Goal: Task Accomplishment & Management: Use online tool/utility

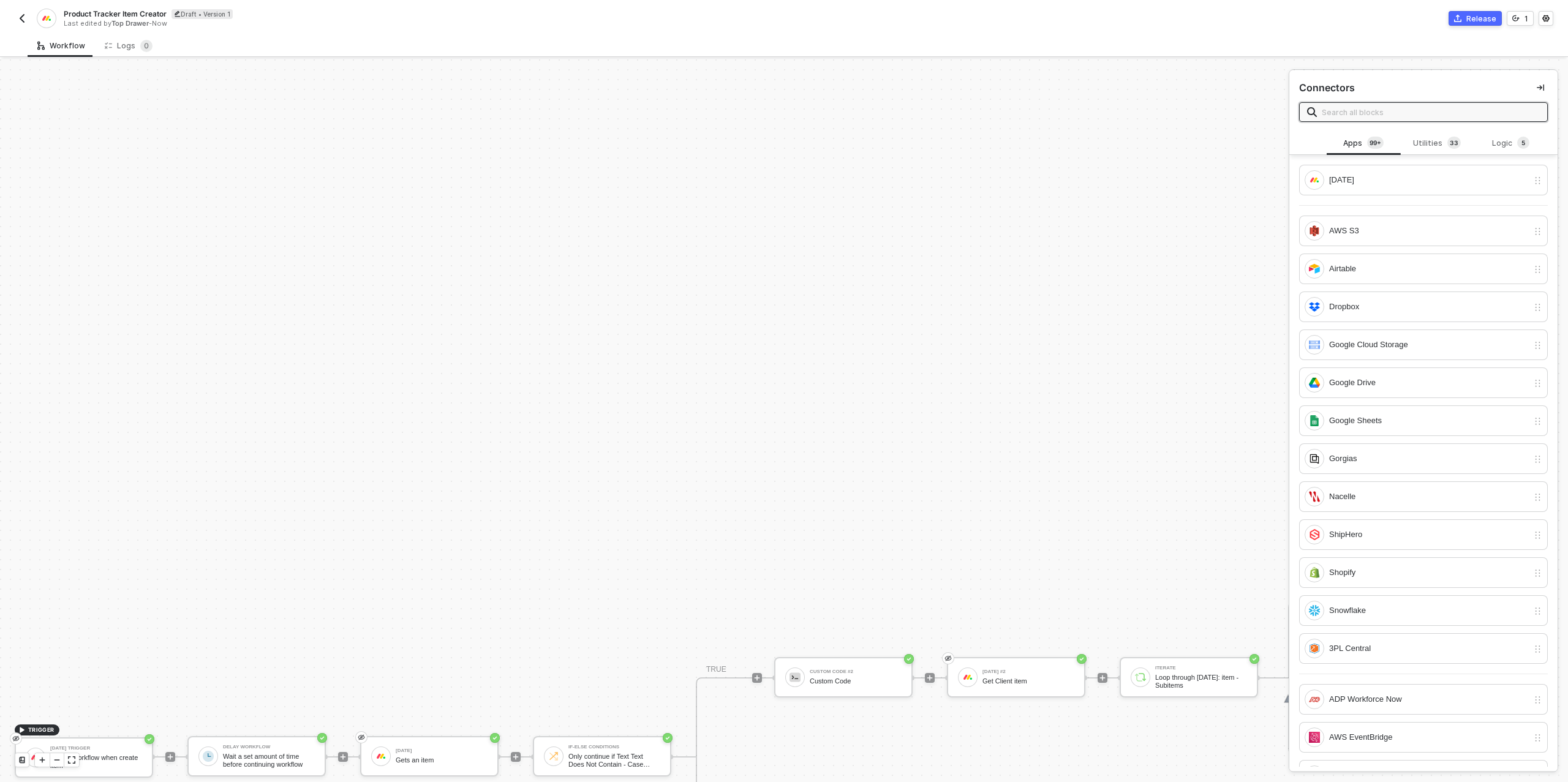
scroll to position [349, 994]
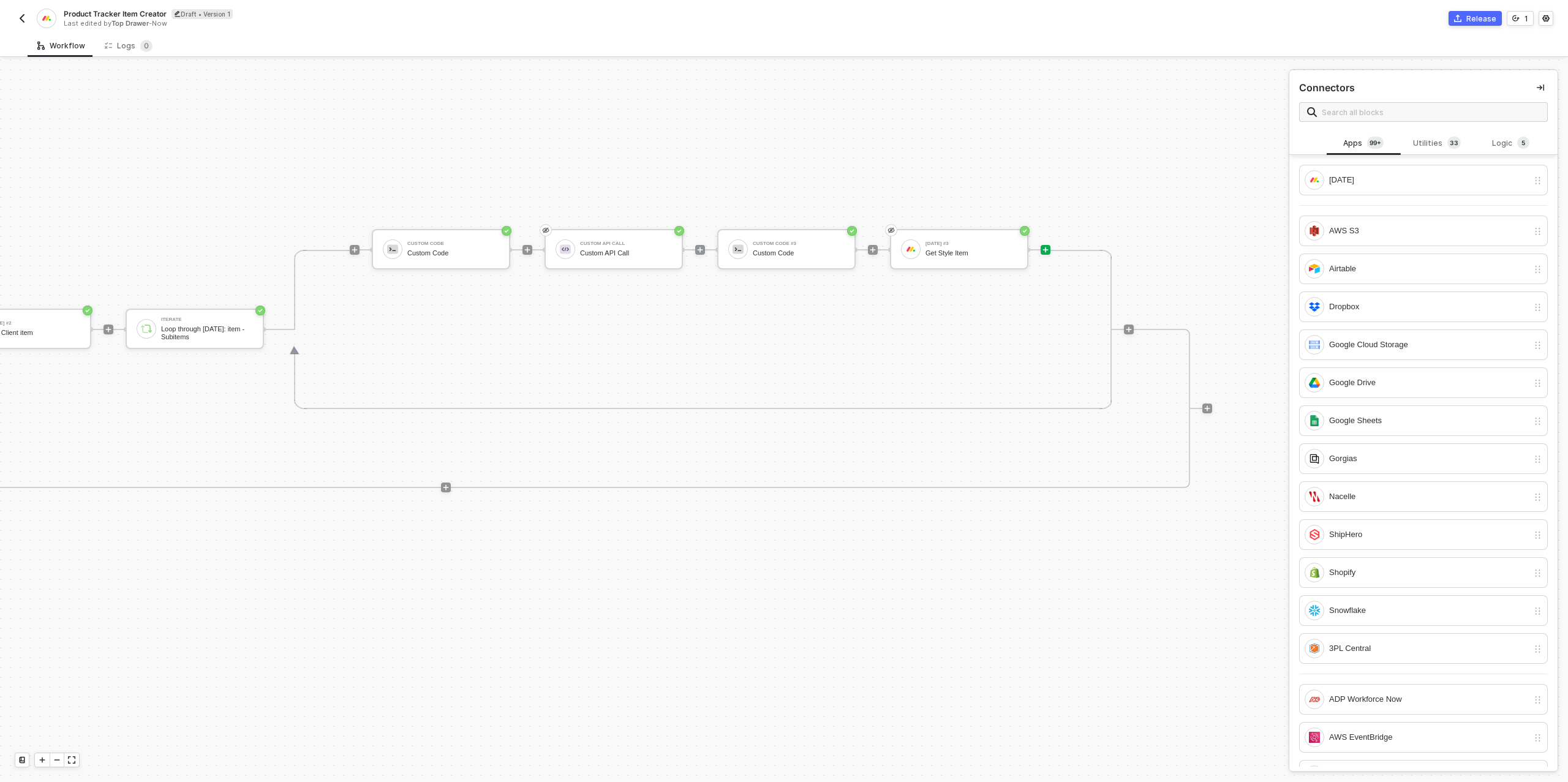
click at [20, 22] on img "button" at bounding box center [22, 18] width 10 height 10
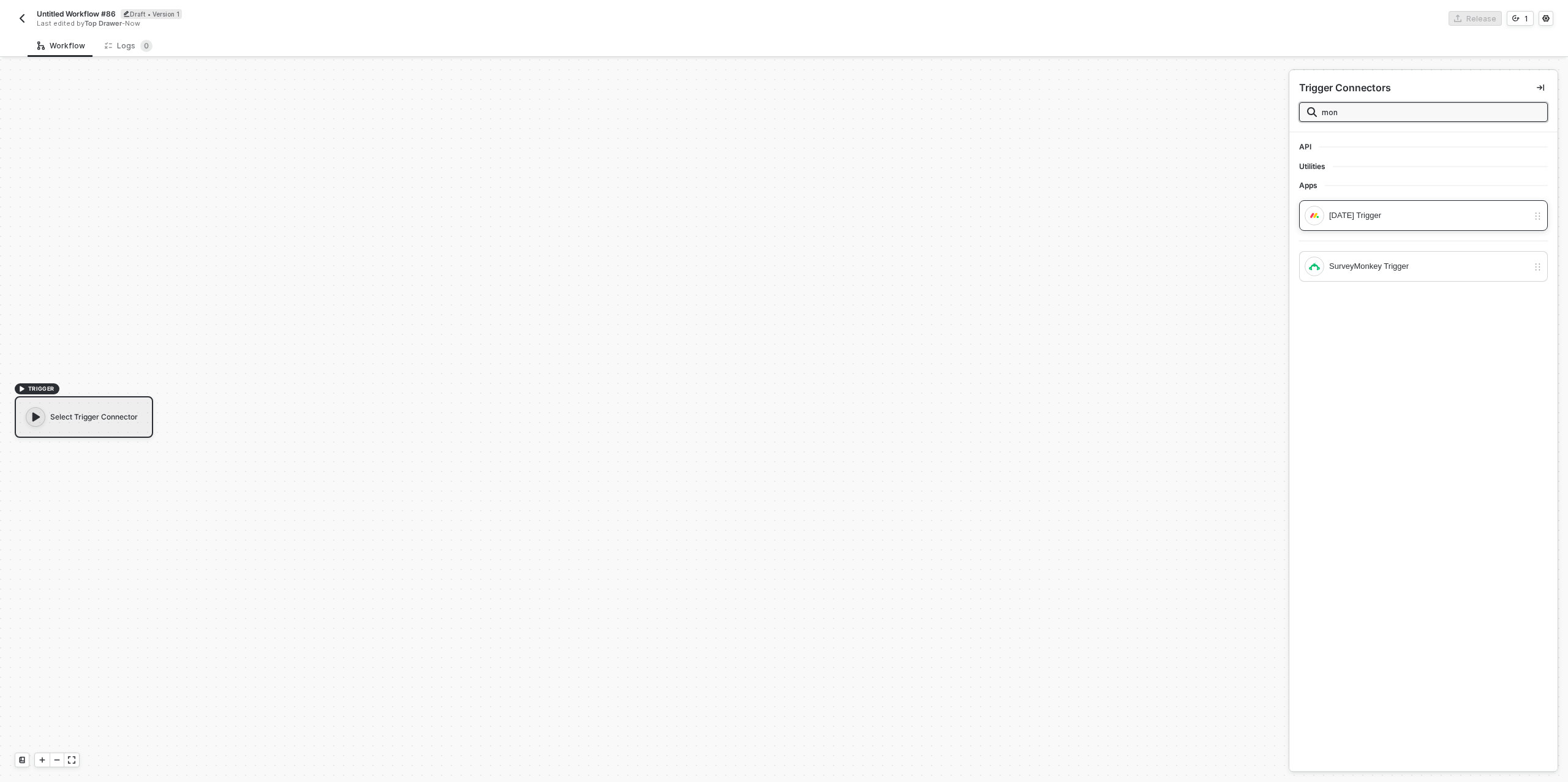
type input "mon"
click at [1406, 218] on div "[DATE] Trigger" at bounding box center [1428, 215] width 199 height 14
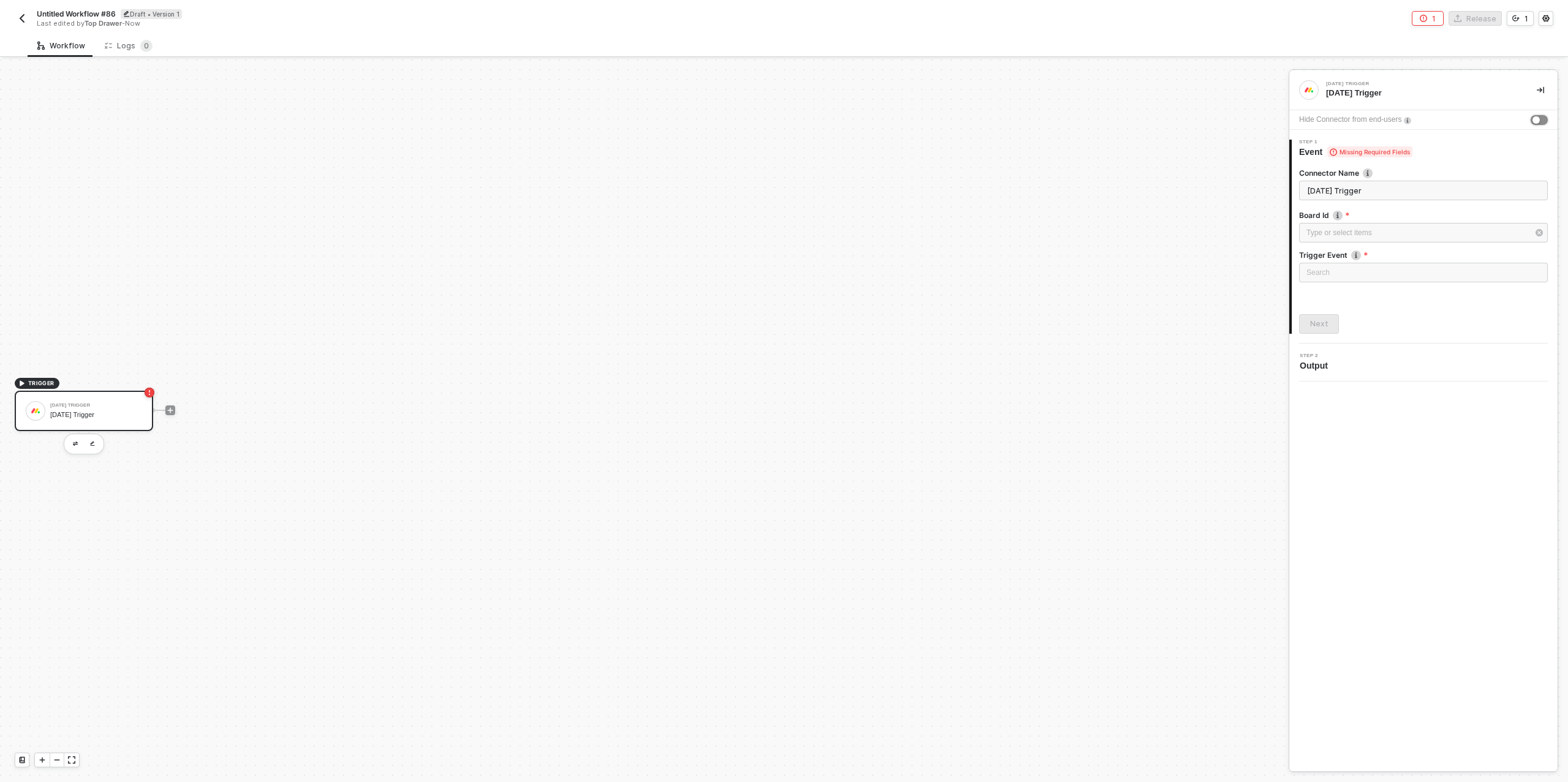
click at [1540, 115] on button "button" at bounding box center [1539, 120] width 17 height 10
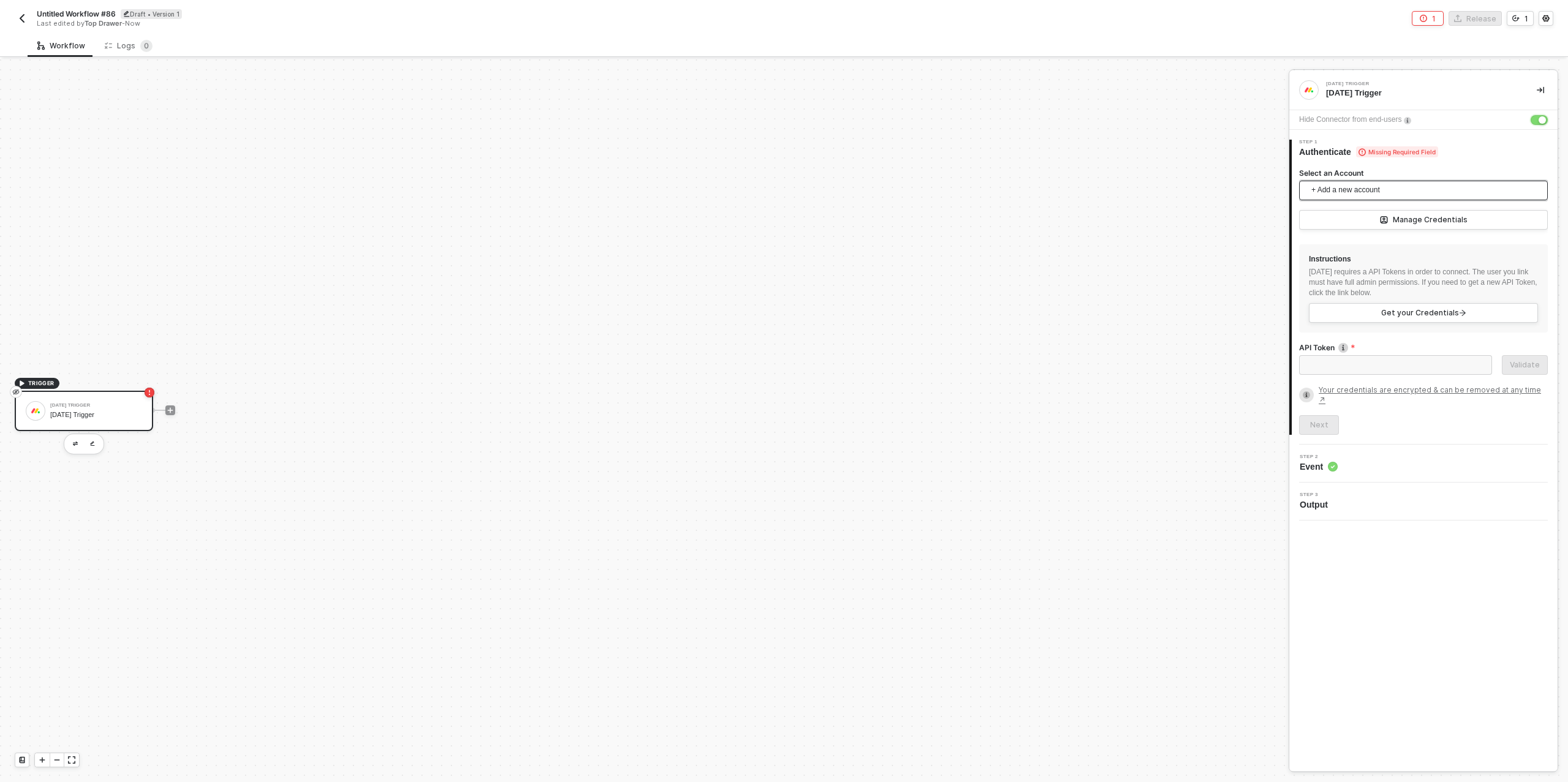
click at [1390, 192] on span "+ Add a new account" at bounding box center [1426, 191] width 229 height 20
click at [1376, 222] on span "Top Drawer's [DATE]" at bounding box center [1358, 217] width 99 height 14
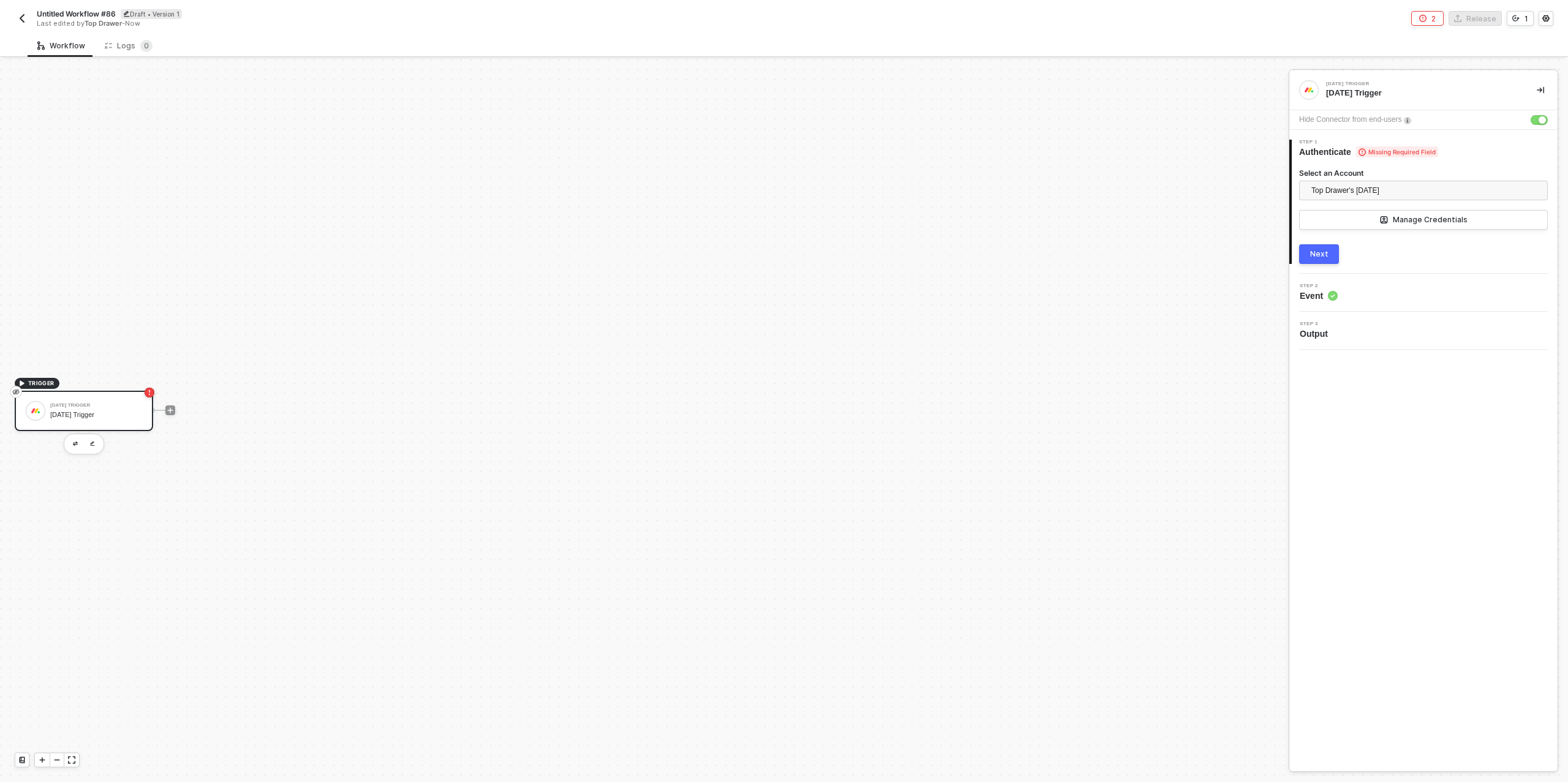
click at [1322, 252] on div "Next" at bounding box center [1319, 253] width 18 height 10
click at [1347, 252] on div at bounding box center [1424, 252] width 249 height 5
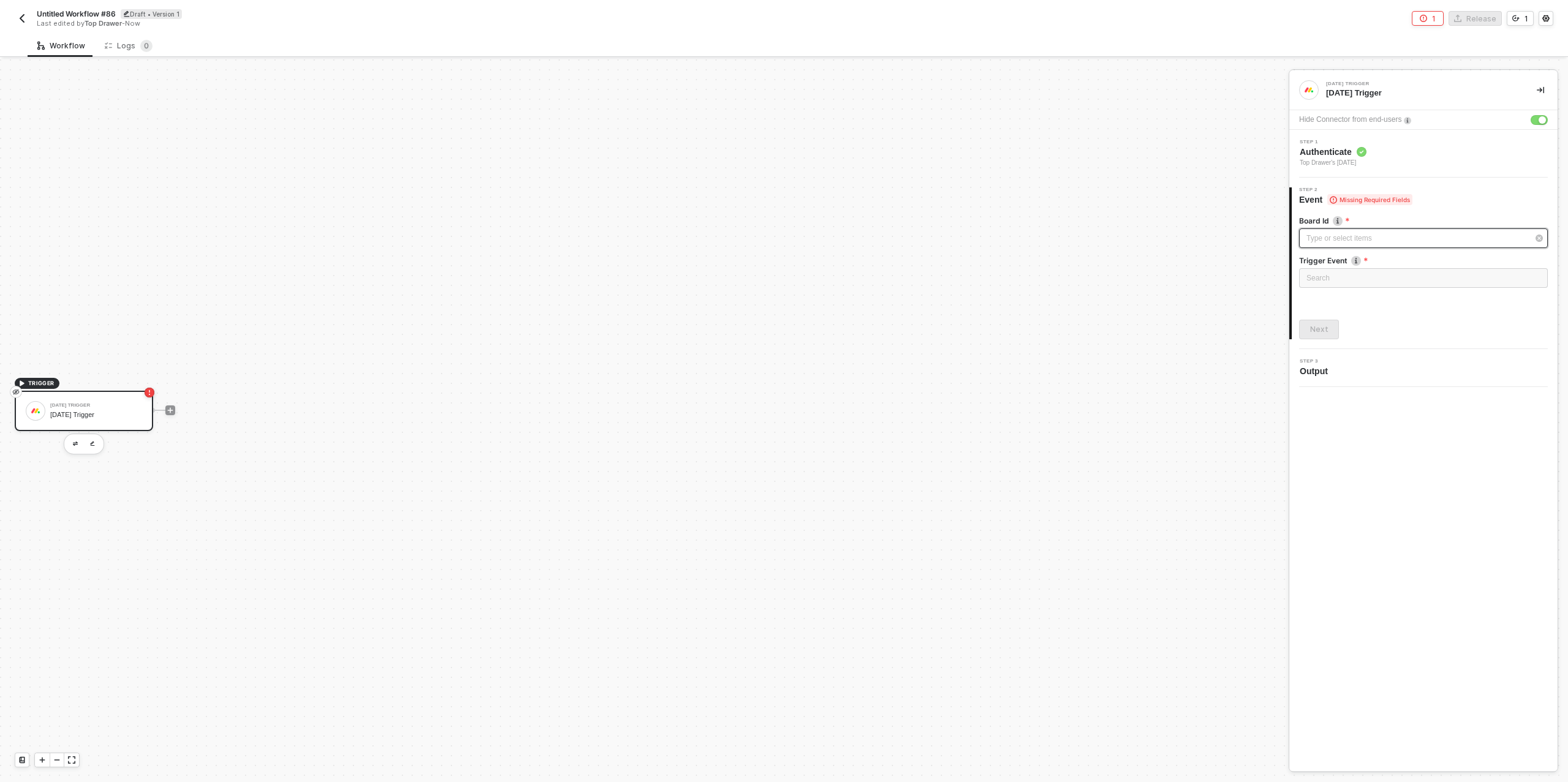
click at [1349, 233] on div "Type or select items ﻿" at bounding box center [1417, 238] width 222 height 12
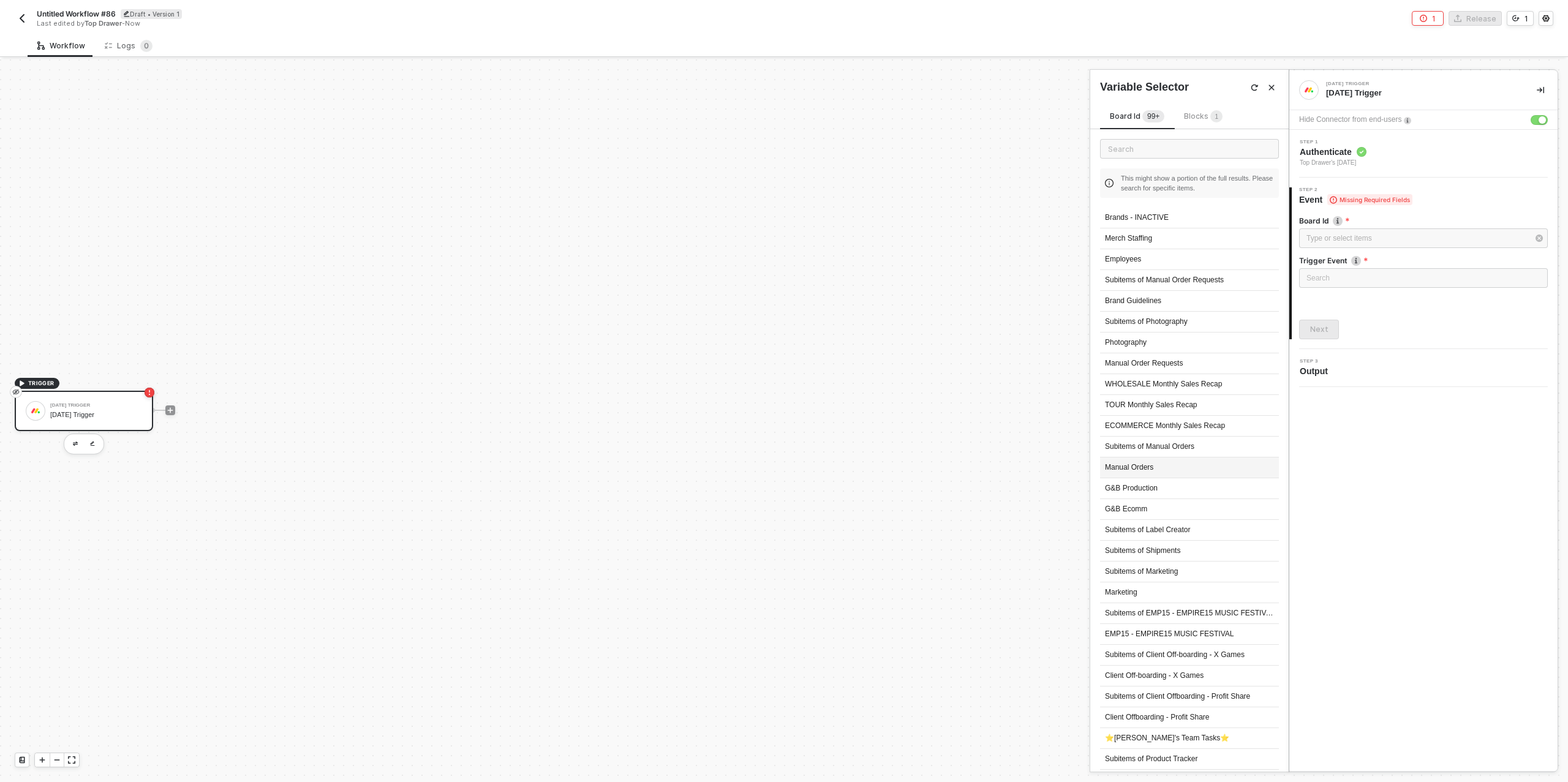
click at [1141, 470] on div "Manual Orders" at bounding box center [1189, 468] width 179 height 21
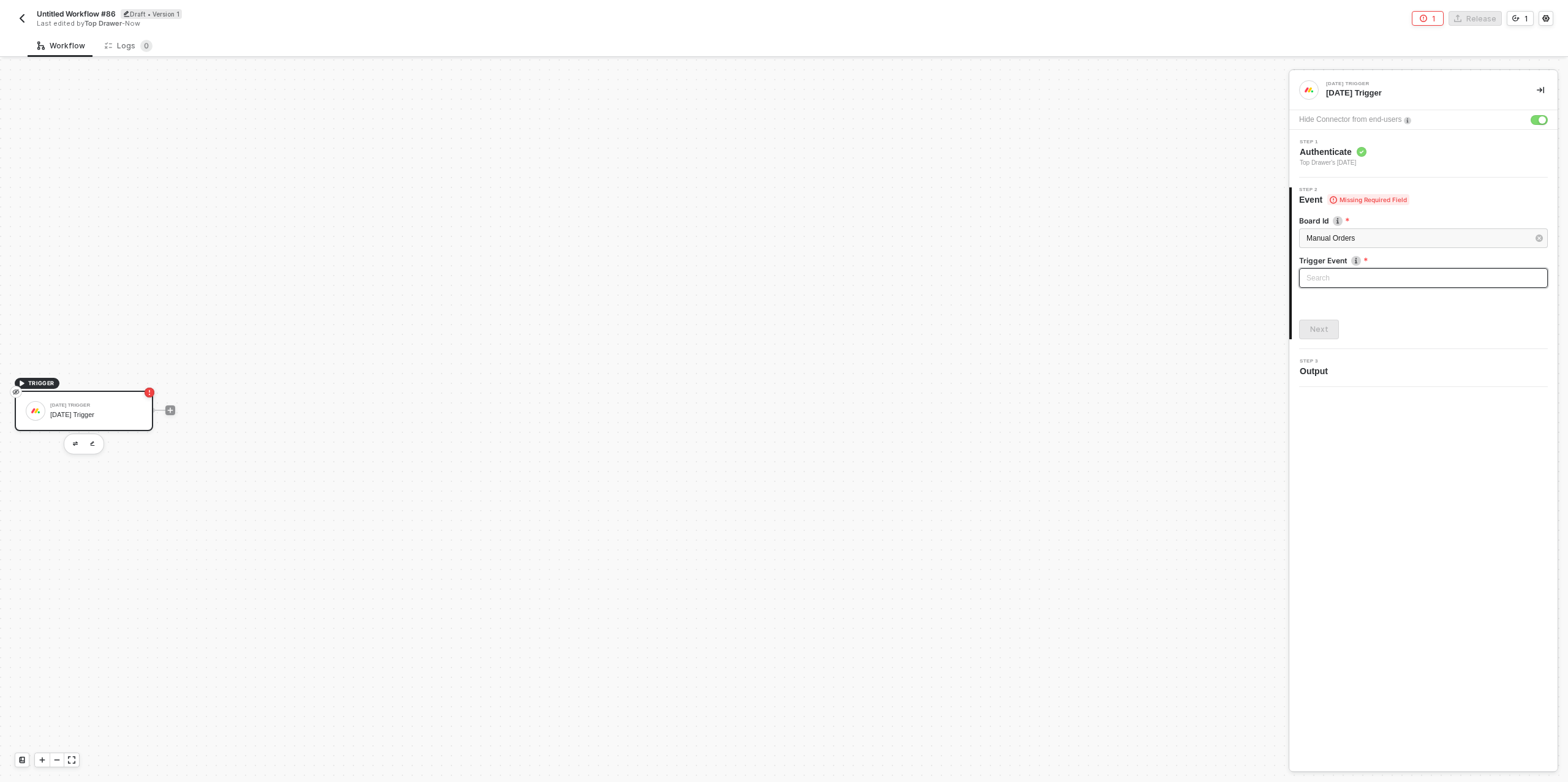
click at [1345, 272] on input "search" at bounding box center [1424, 278] width 234 height 18
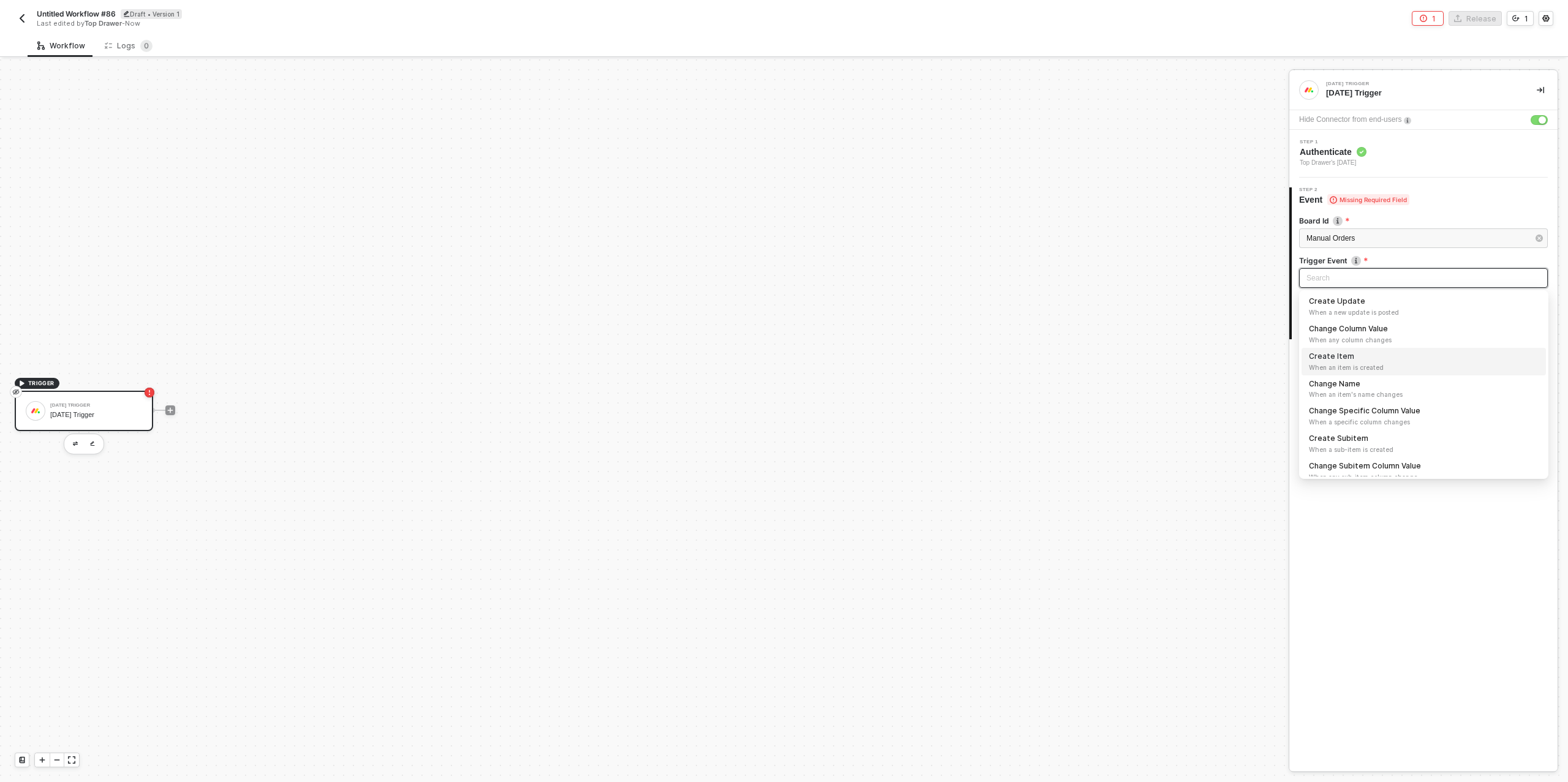
click at [1348, 358] on div "Create Item When an item is created" at bounding box center [1424, 361] width 230 height 22
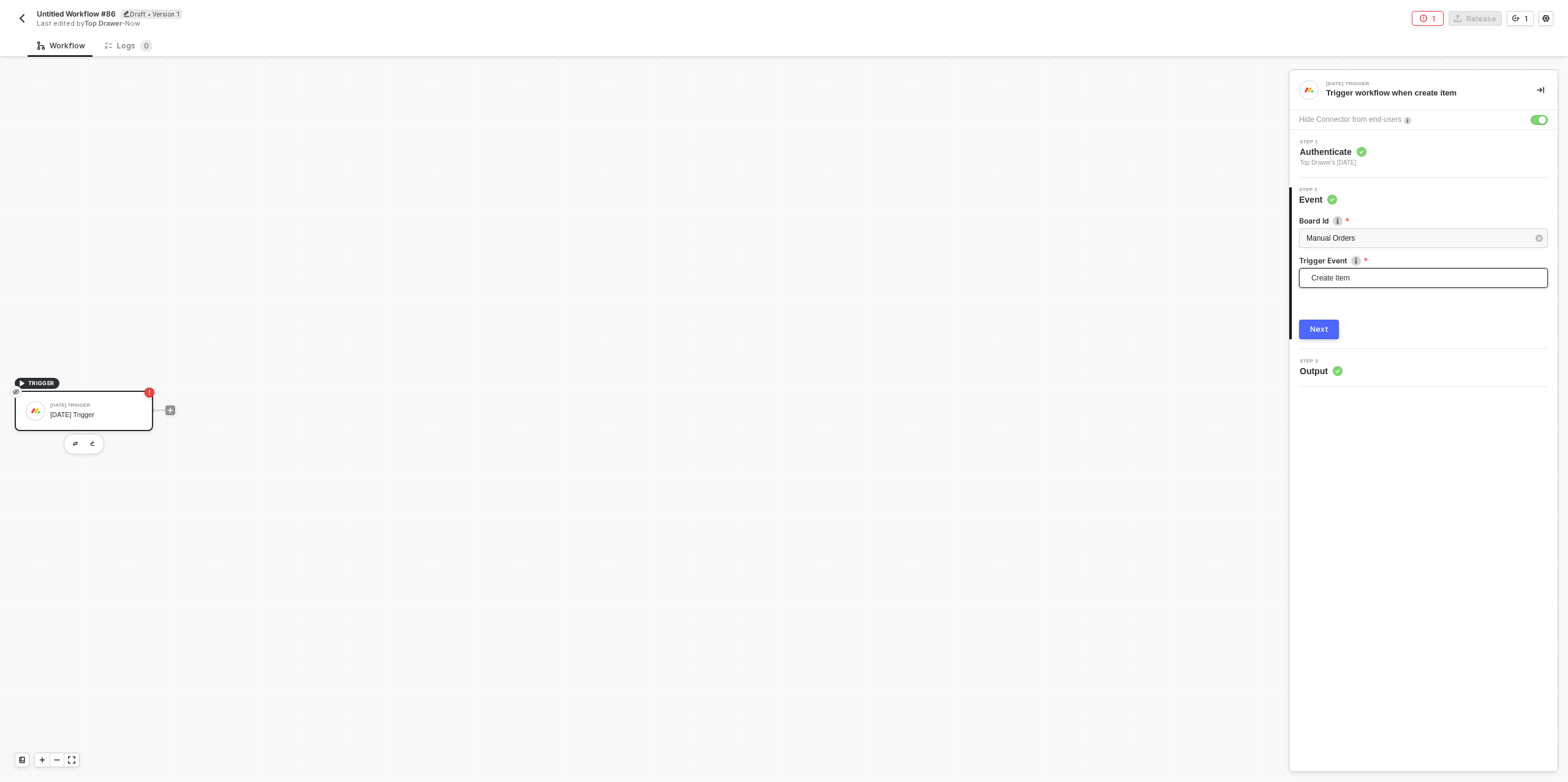
click at [1327, 330] on button "Next" at bounding box center [1319, 330] width 40 height 20
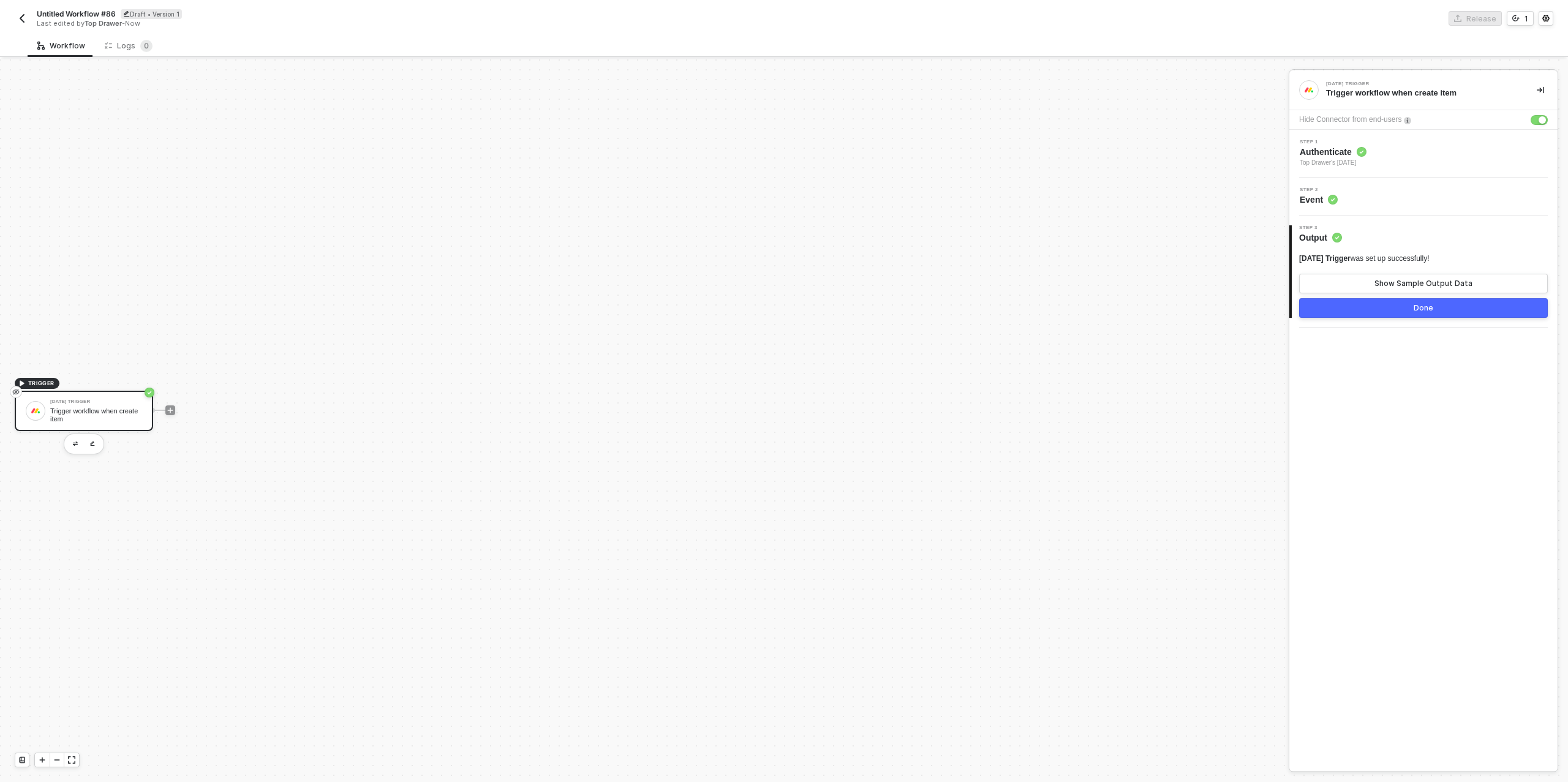
click at [1353, 304] on button "Done" at bounding box center [1424, 308] width 249 height 20
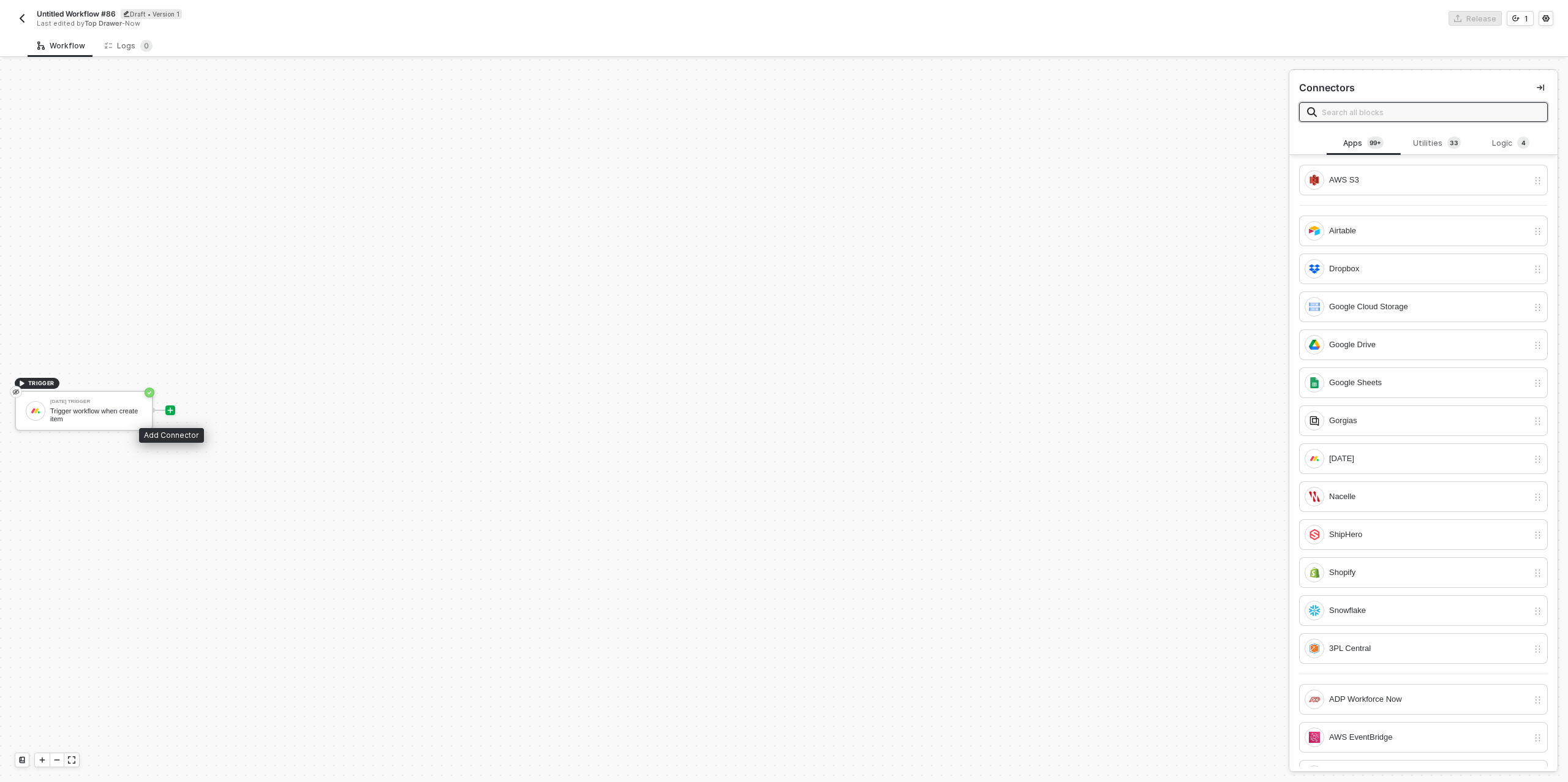
click at [171, 411] on icon "icon-play" at bounding box center [170, 411] width 7 height 7
click at [1394, 117] on input "text" at bounding box center [1431, 111] width 218 height 14
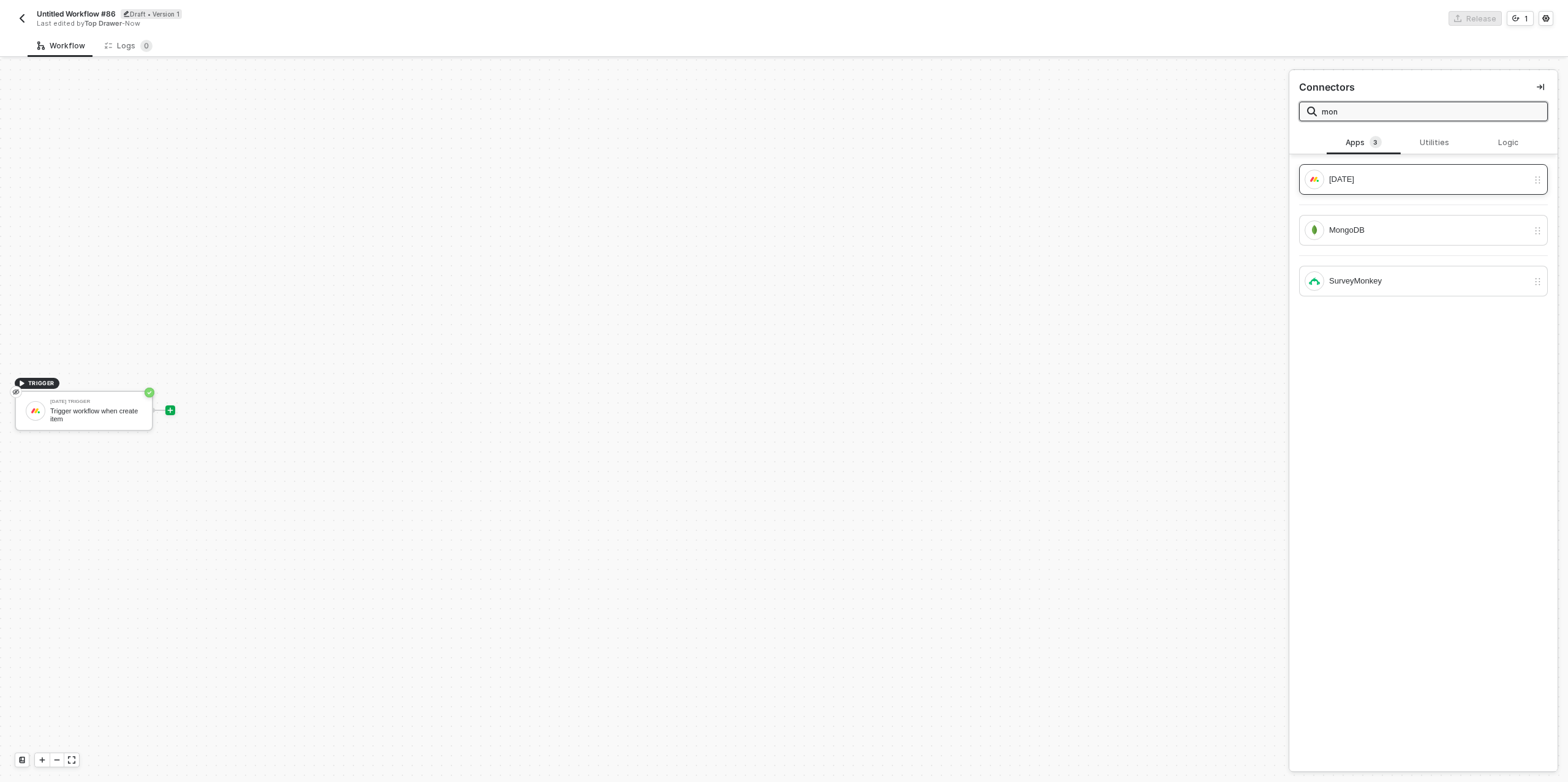
type input "mon"
click at [1387, 181] on div "[DATE]" at bounding box center [1428, 179] width 199 height 14
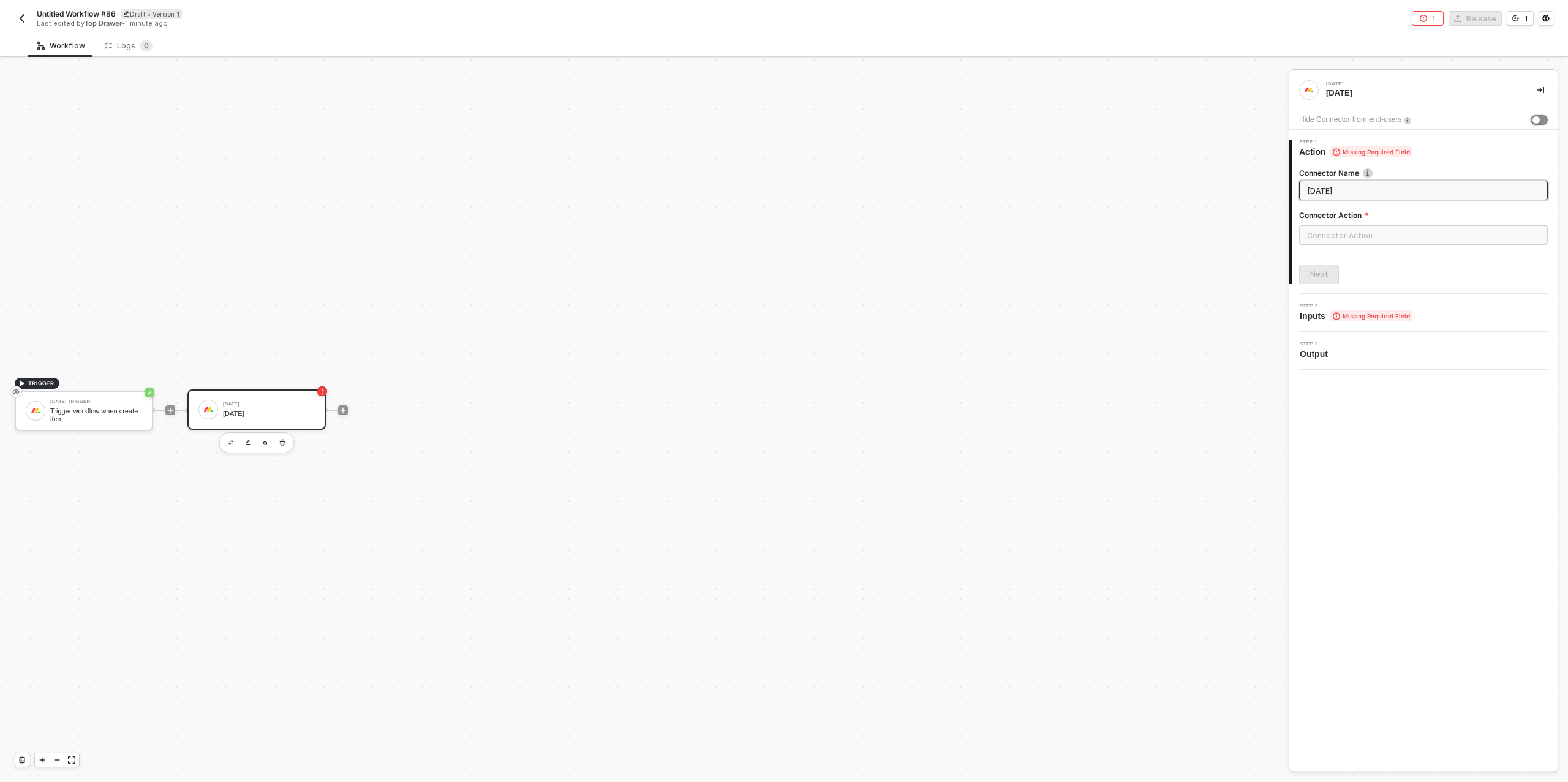
click at [1535, 119] on div "button" at bounding box center [1536, 120] width 7 height 7
click at [1319, 239] on input "text" at bounding box center [1424, 235] width 249 height 20
click at [1152, 146] on div "Items" at bounding box center [1189, 147] width 178 height 10
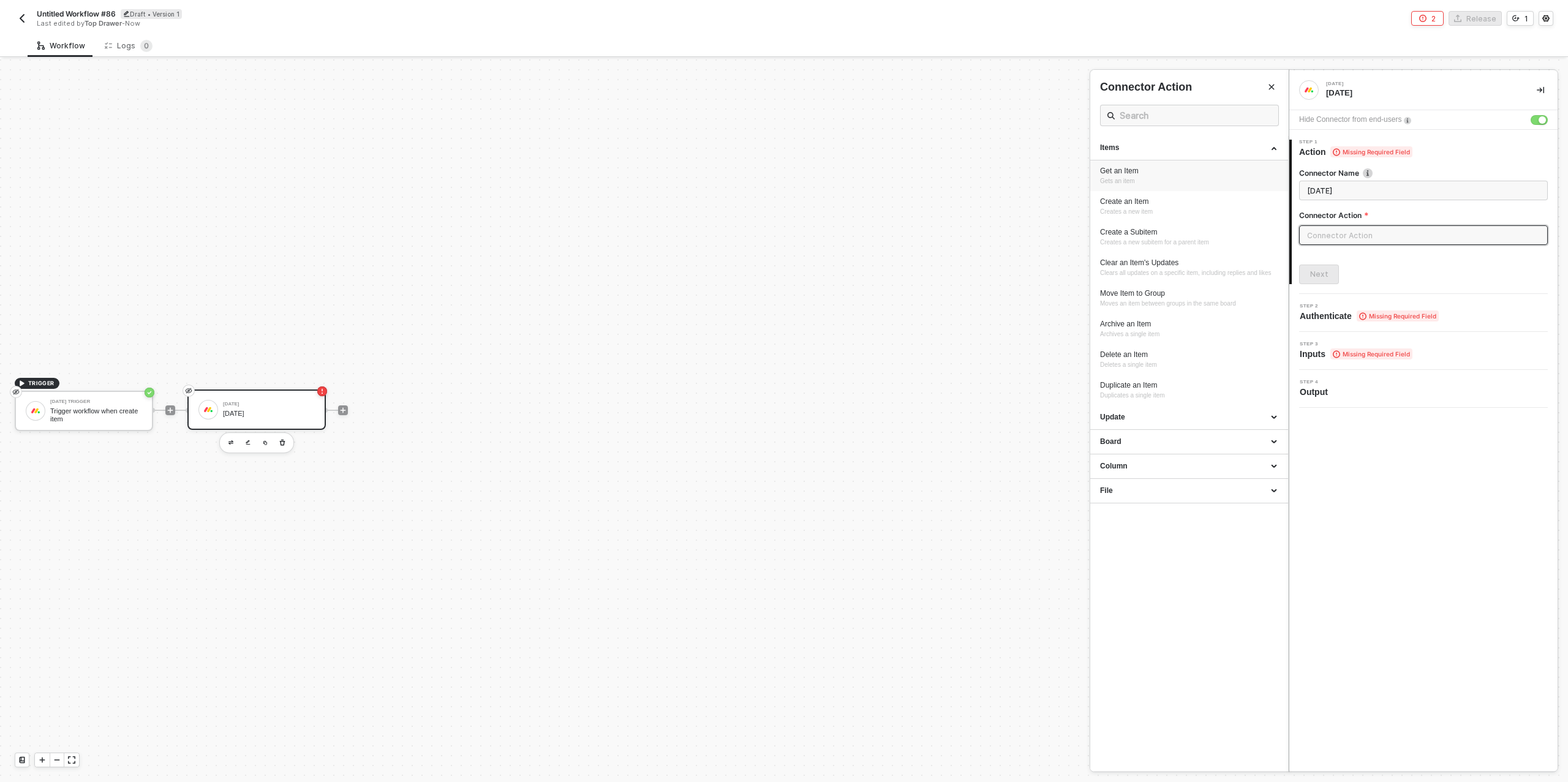
click at [1140, 179] on div "Get an Item Gets an item" at bounding box center [1189, 176] width 178 height 20
type input "Gets an item"
type input "Items - Get an Item"
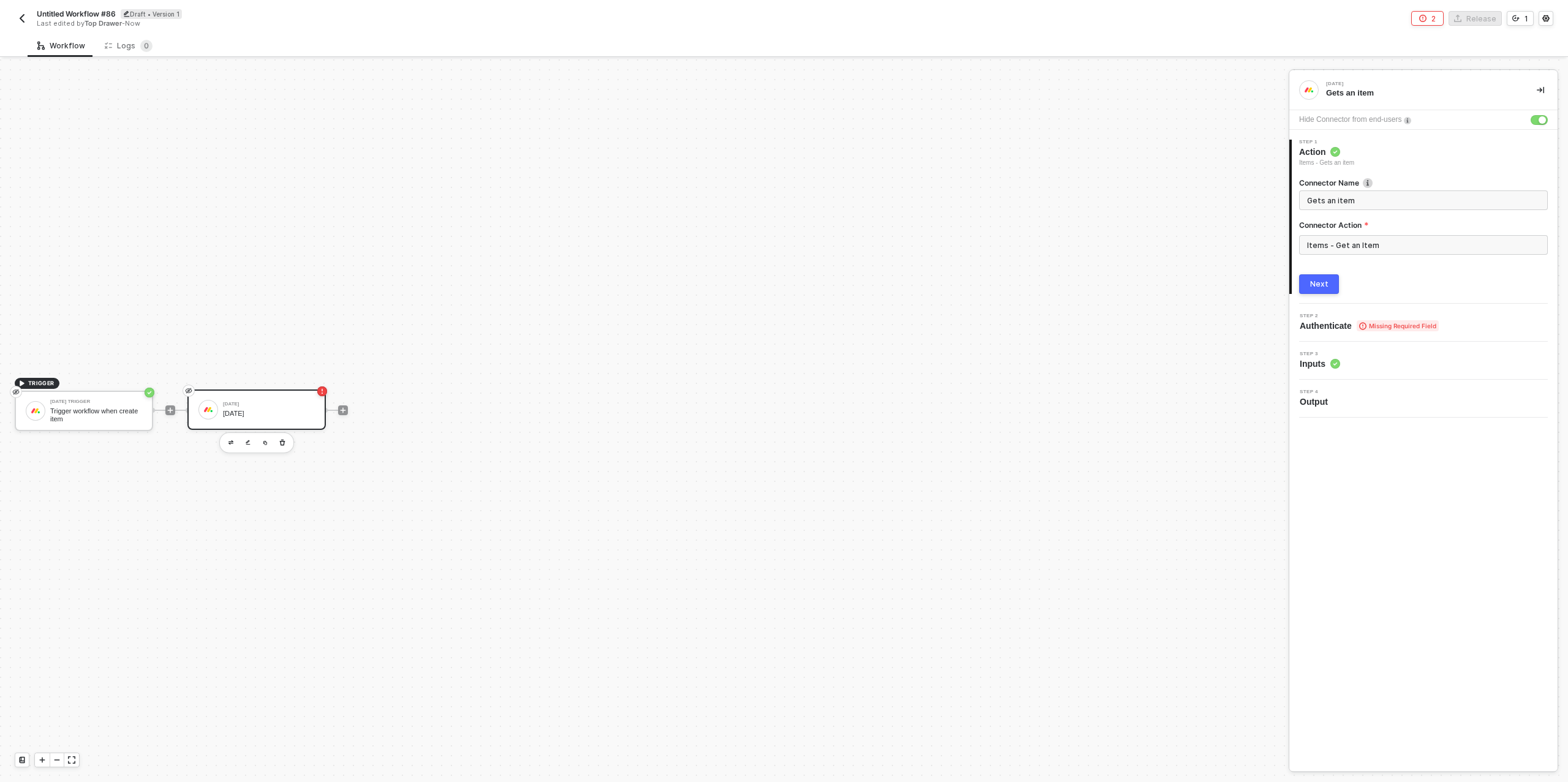
click at [1325, 279] on div "Next" at bounding box center [1319, 283] width 18 height 10
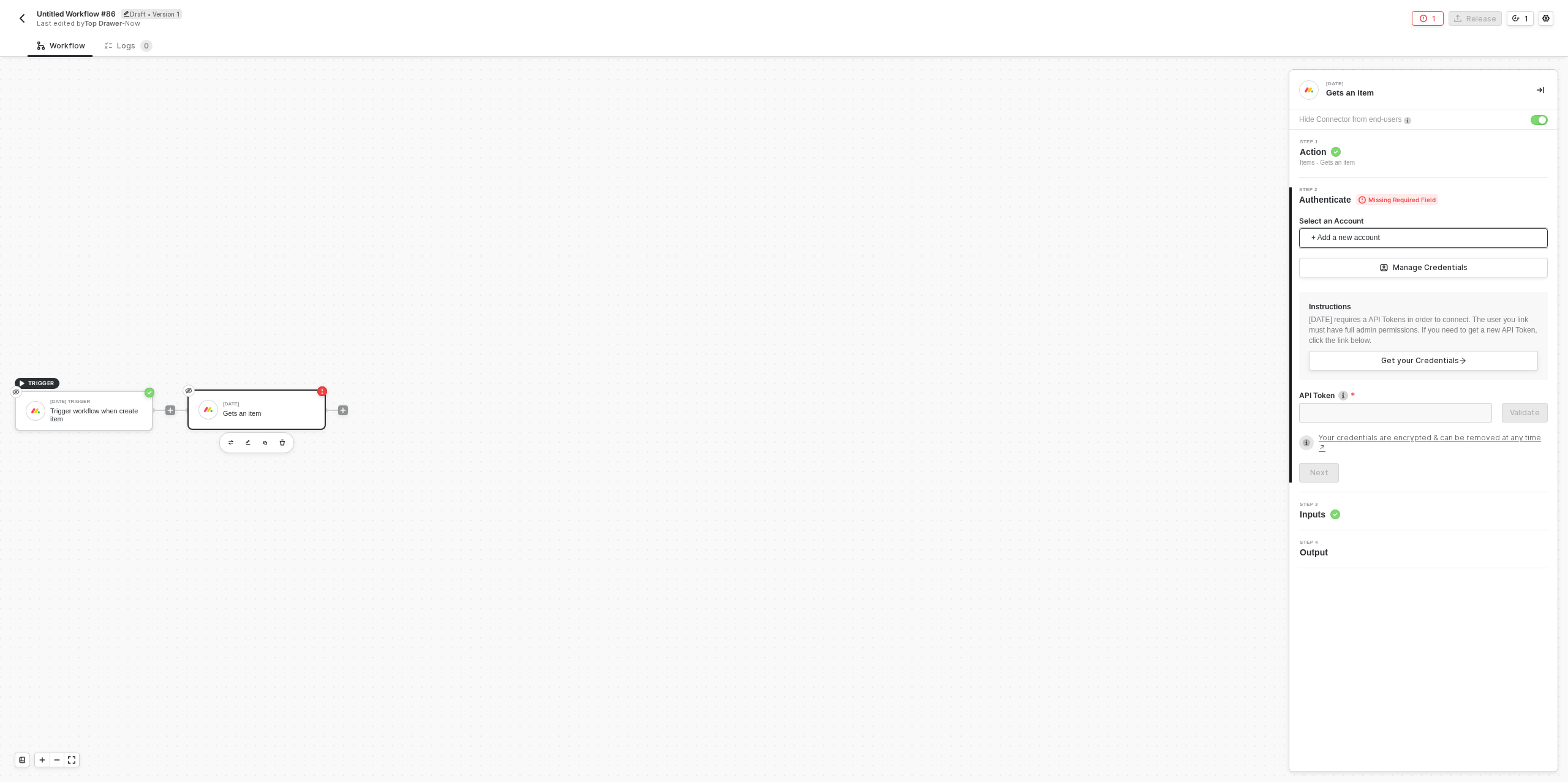
click at [1349, 242] on span "+ Add a new account" at bounding box center [1426, 239] width 229 height 20
click at [1357, 267] on span "Top Drawer's [DATE]" at bounding box center [1358, 265] width 99 height 14
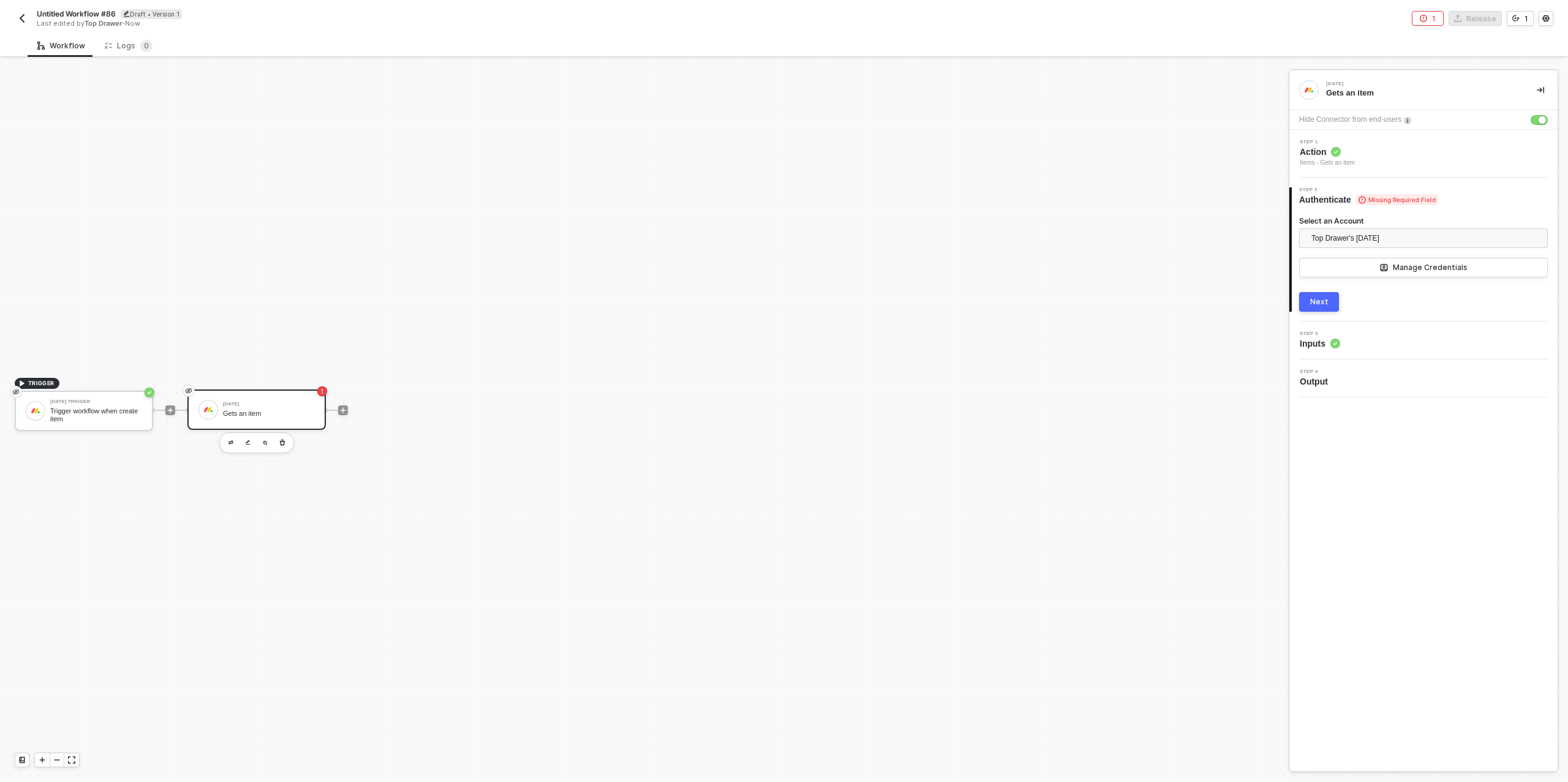
click at [1319, 302] on div "Next" at bounding box center [1319, 302] width 18 height 10
click at [1330, 277] on div "Type or select items ﻿" at bounding box center [1424, 286] width 249 height 20
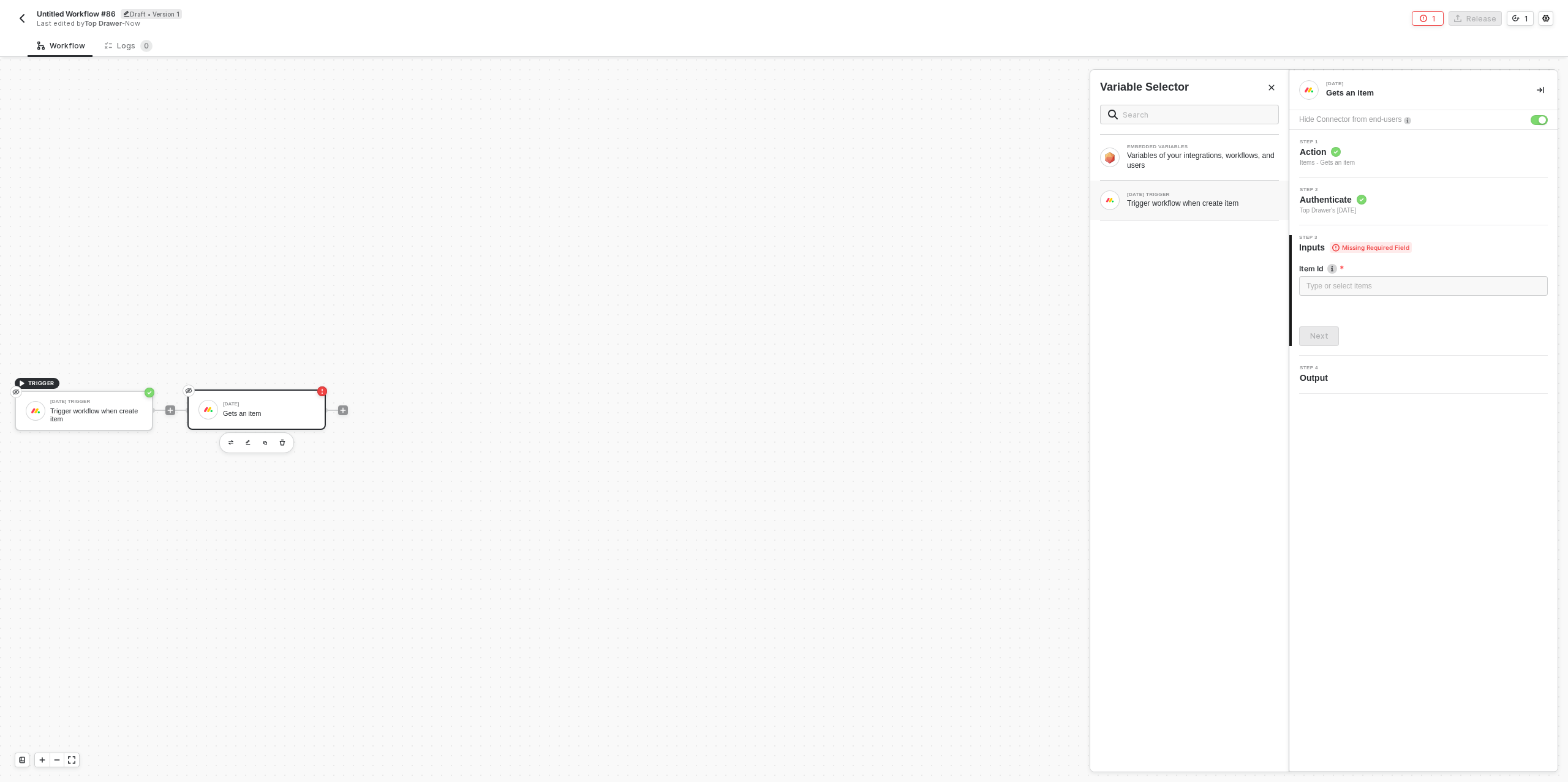
click at [1192, 203] on div "Trigger workflow when create item" at bounding box center [1203, 203] width 152 height 10
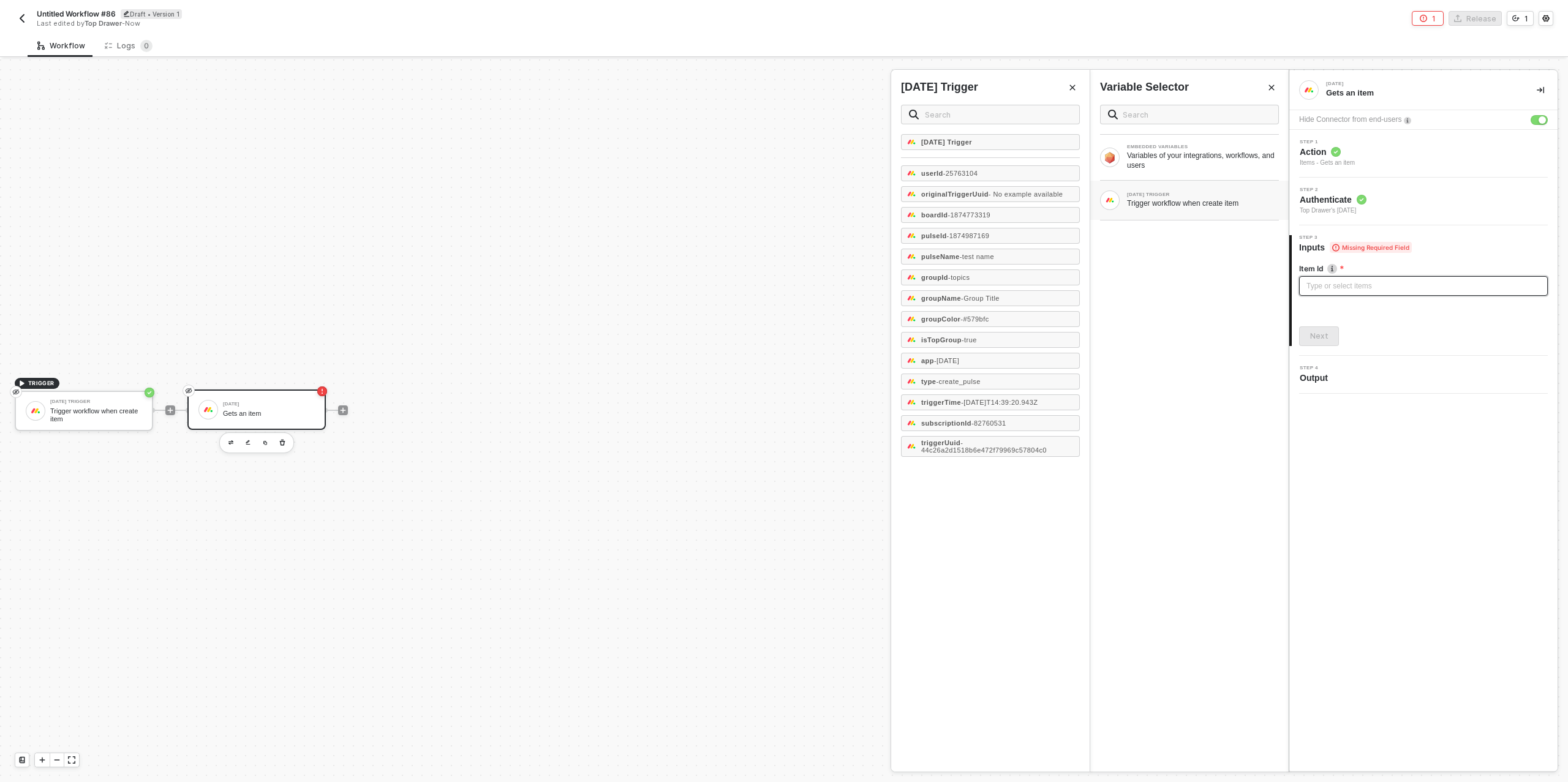
click at [1344, 282] on div "Type or select items ﻿" at bounding box center [1424, 286] width 234 height 12
click at [1315, 332] on div "Next" at bounding box center [1319, 336] width 18 height 10
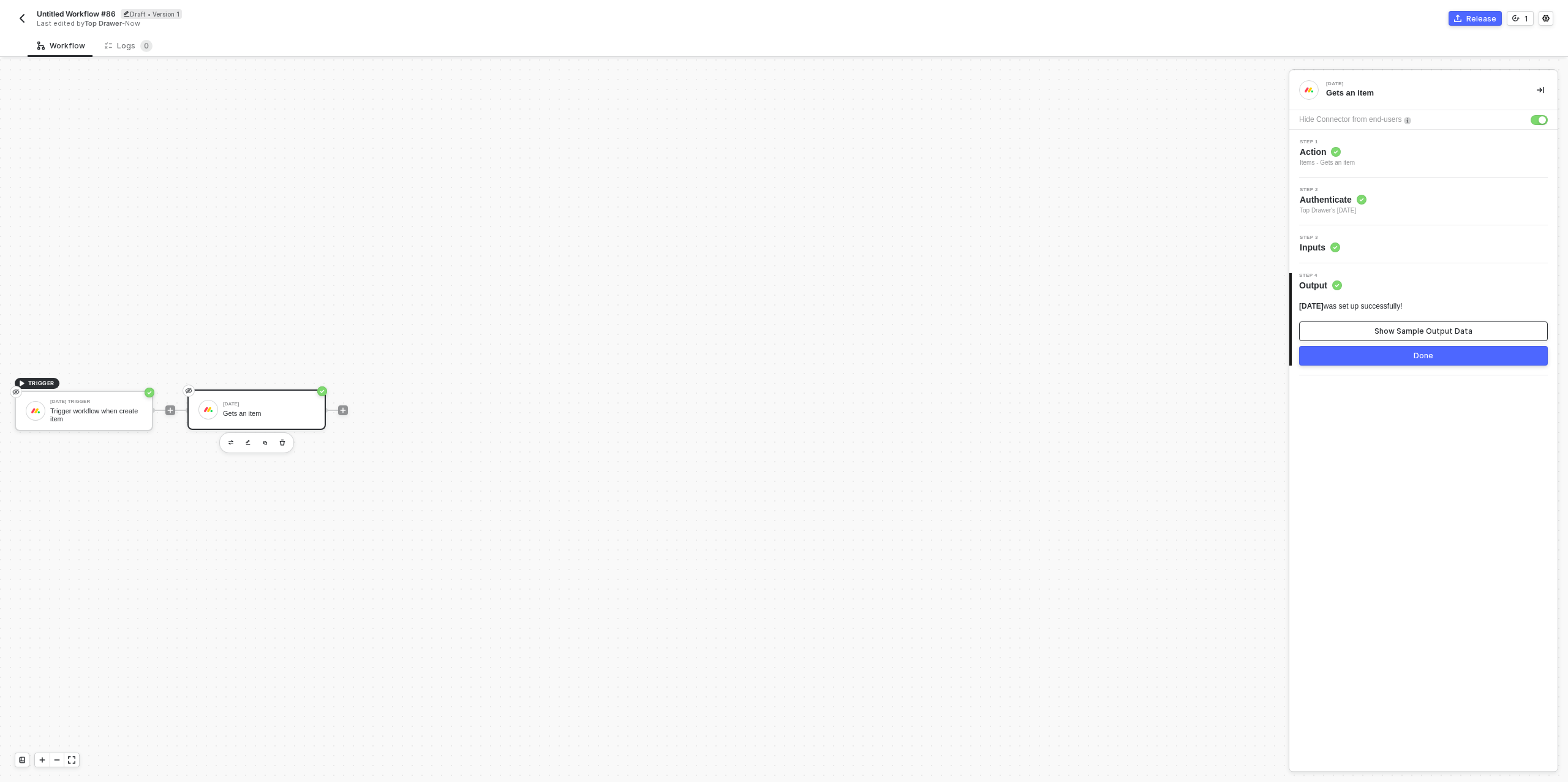
click at [1347, 334] on button "Show Sample Output Data" at bounding box center [1424, 332] width 249 height 20
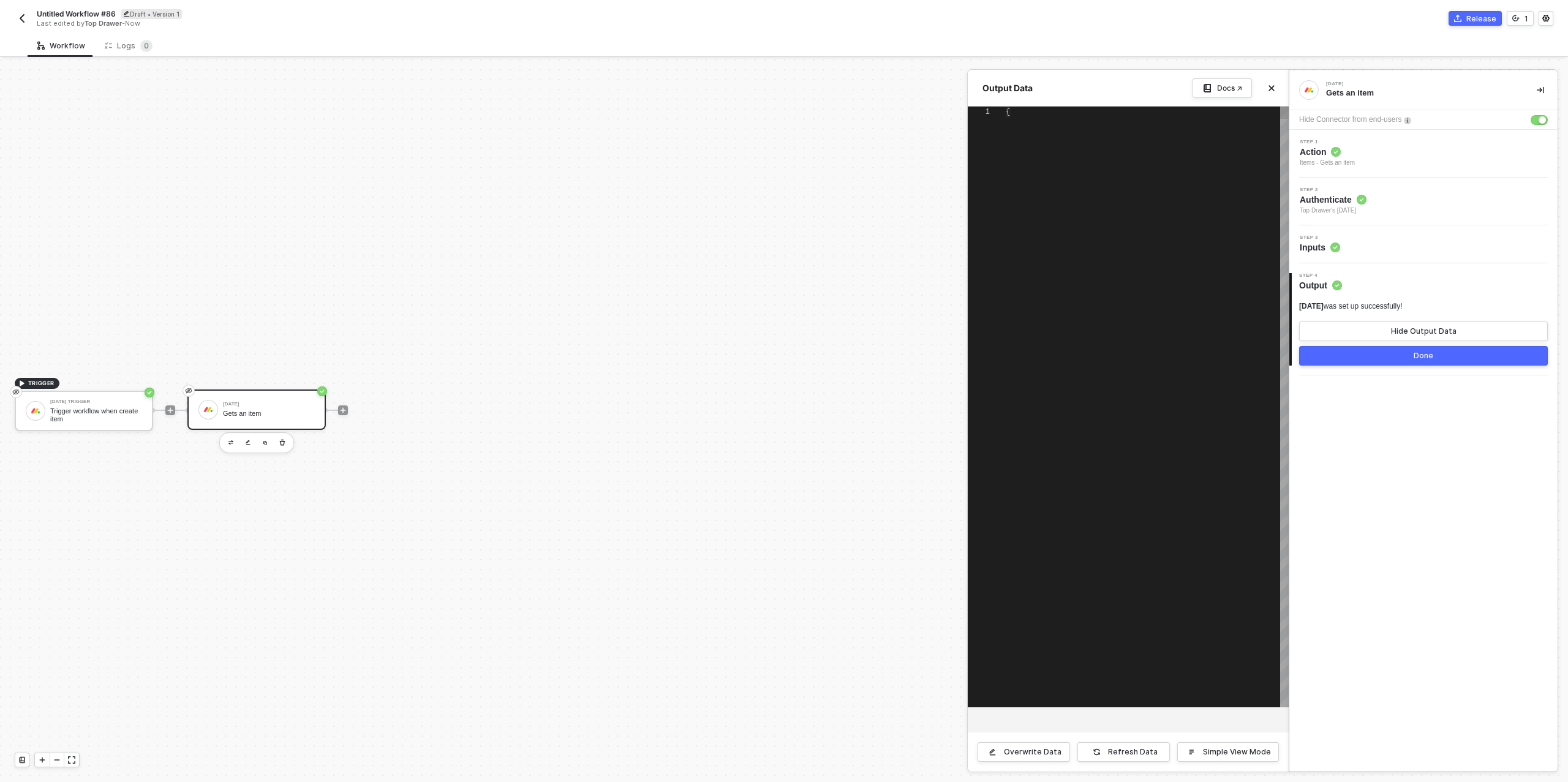
type textarea "{ "item": { "name": "Larimer Lounge Jersey Giveaway", "id": "10086807084", "ass…"
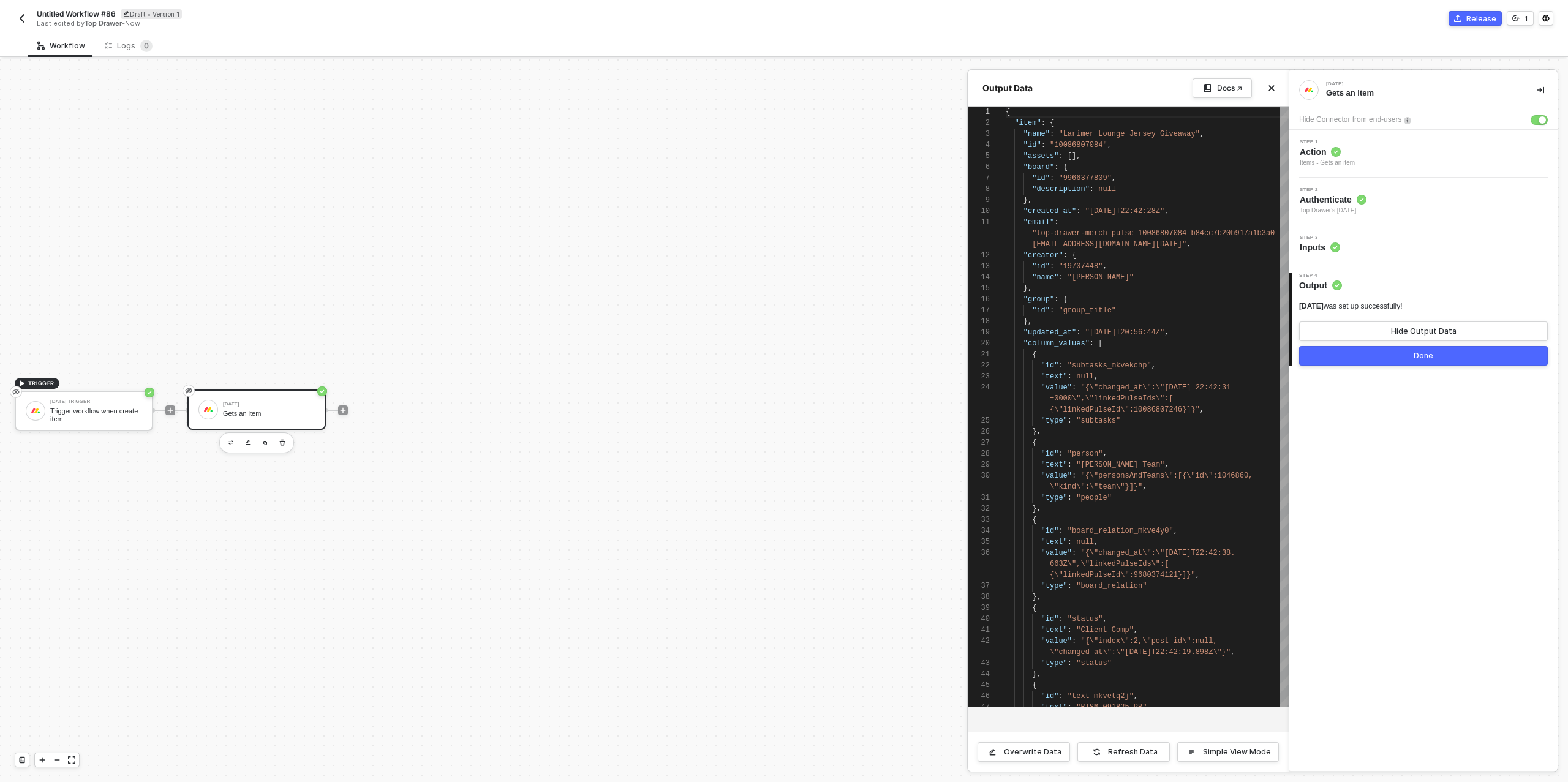
click at [1357, 357] on button "Done" at bounding box center [1424, 356] width 249 height 20
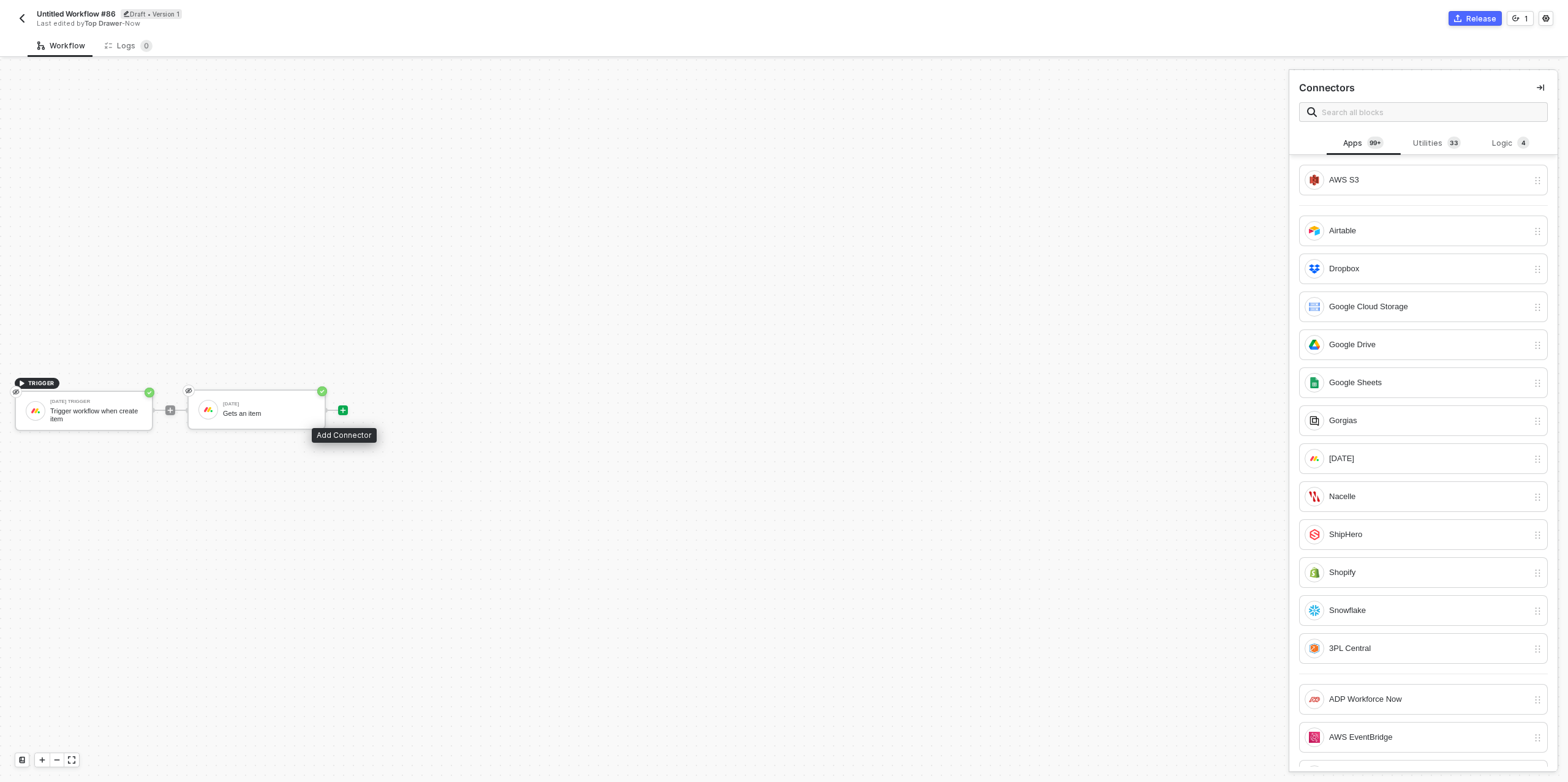
click at [342, 412] on icon "icon-play" at bounding box center [343, 411] width 7 height 7
click at [1447, 148] on span "3 3" at bounding box center [1454, 143] width 14 height 14
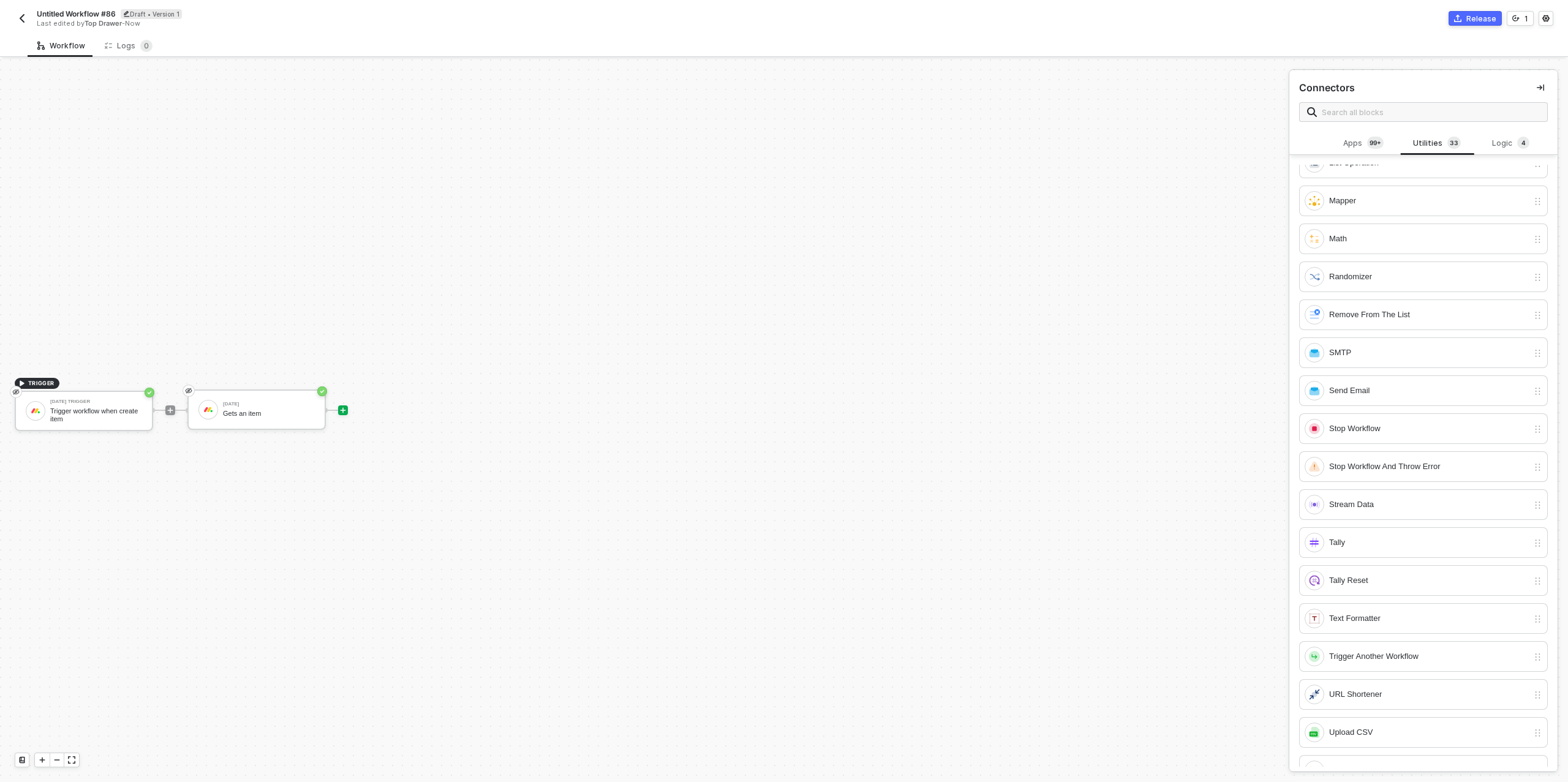
scroll to position [637, 0]
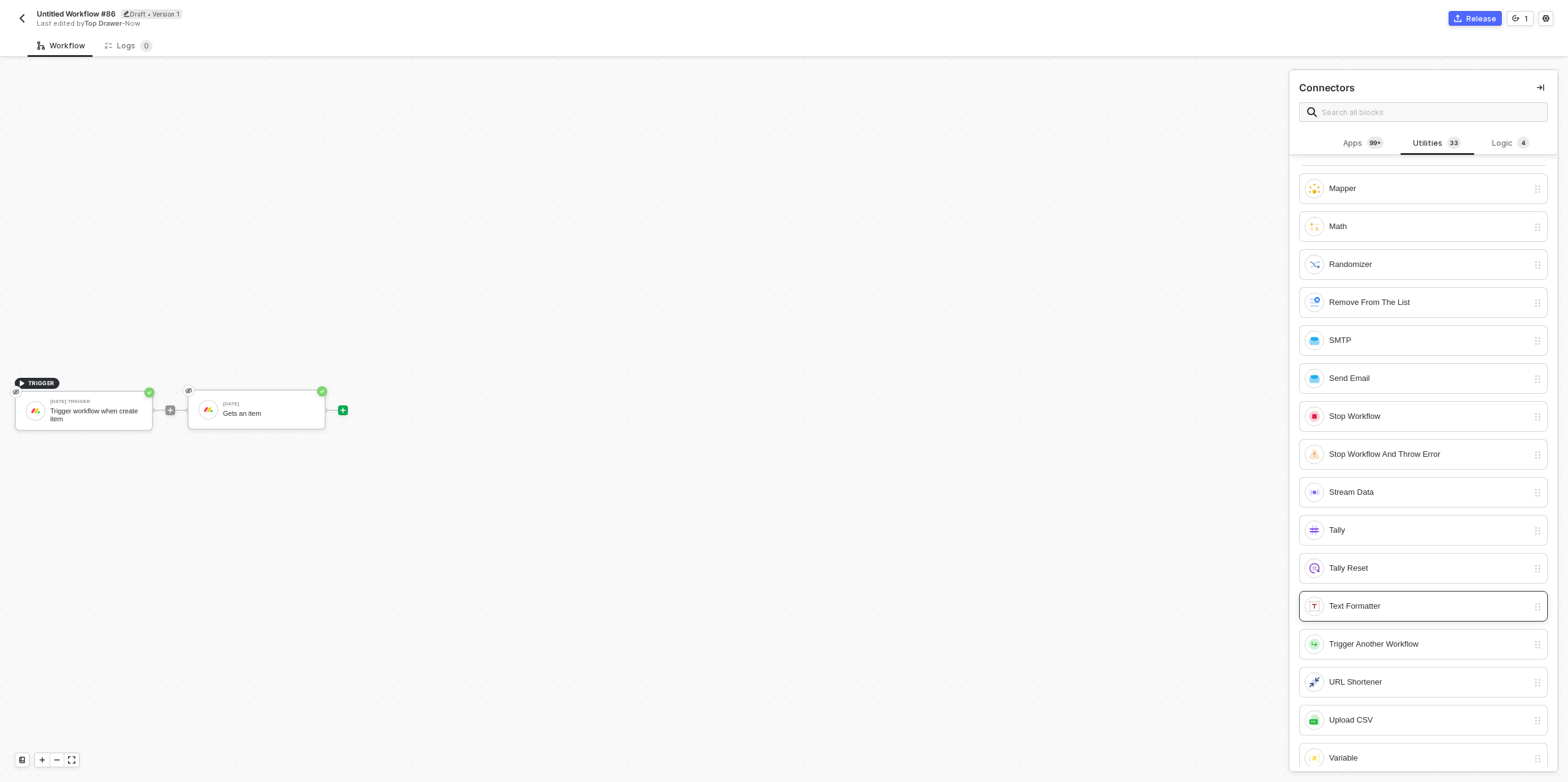
click at [1364, 599] on div "Text Formatter" at bounding box center [1428, 606] width 199 height 14
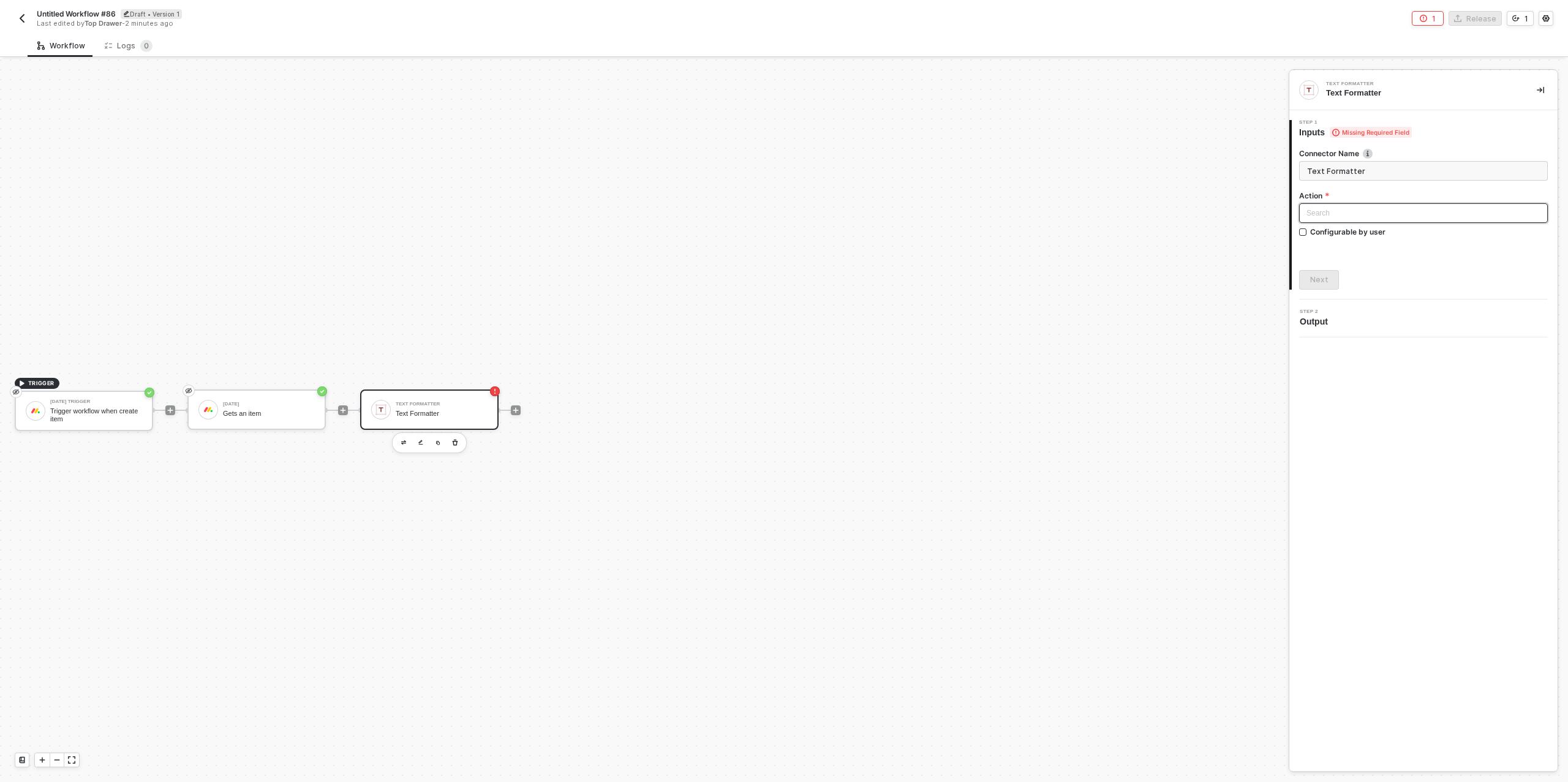
click at [1365, 218] on input "search" at bounding box center [1424, 213] width 234 height 18
click at [1386, 372] on span "Slice out a text from end" at bounding box center [1424, 376] width 230 height 10
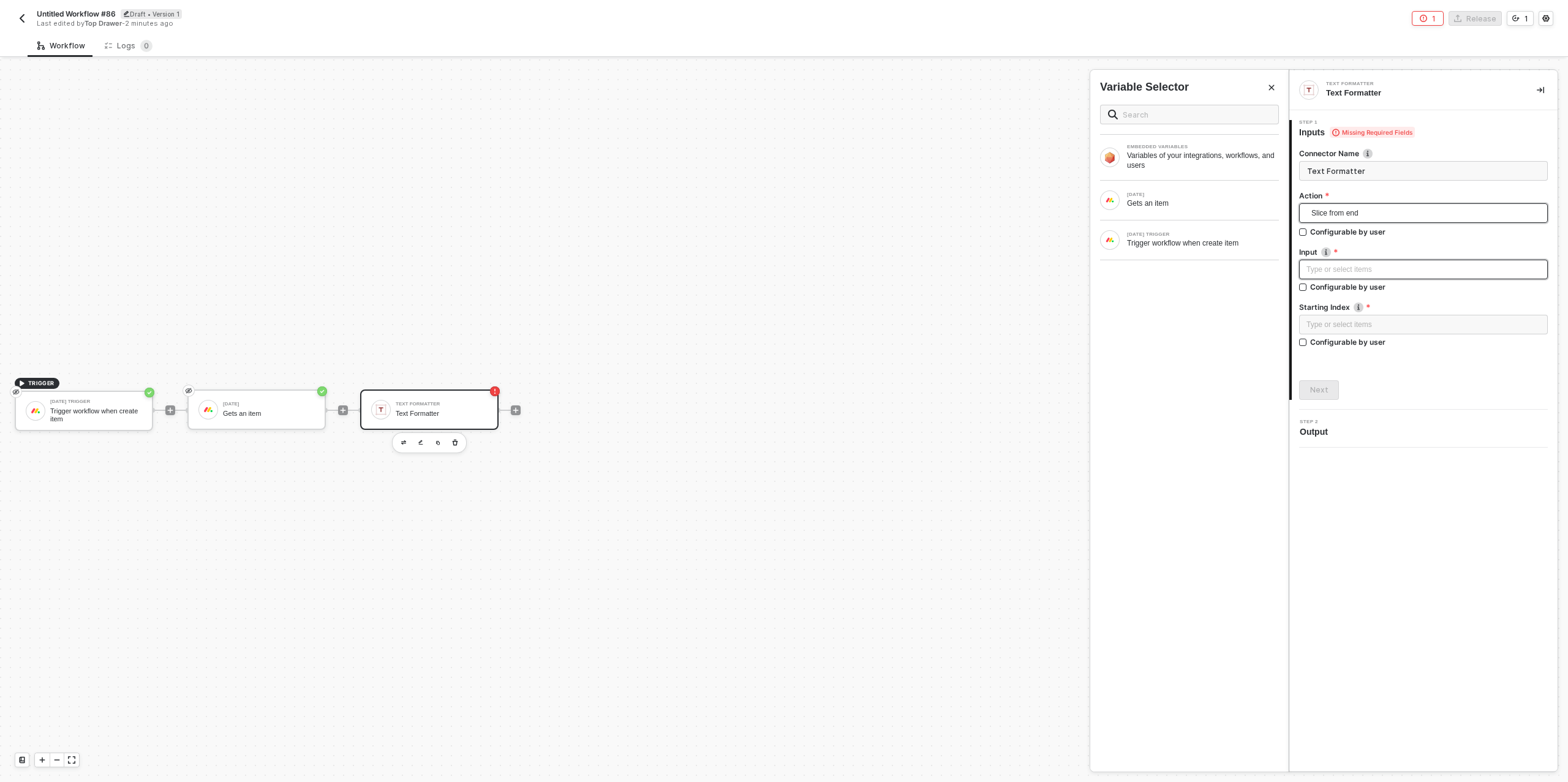
click at [1335, 270] on div "Type or select items ﻿" at bounding box center [1424, 270] width 234 height 12
click at [1205, 209] on div "[DATE] Gets an item" at bounding box center [1189, 201] width 179 height 20
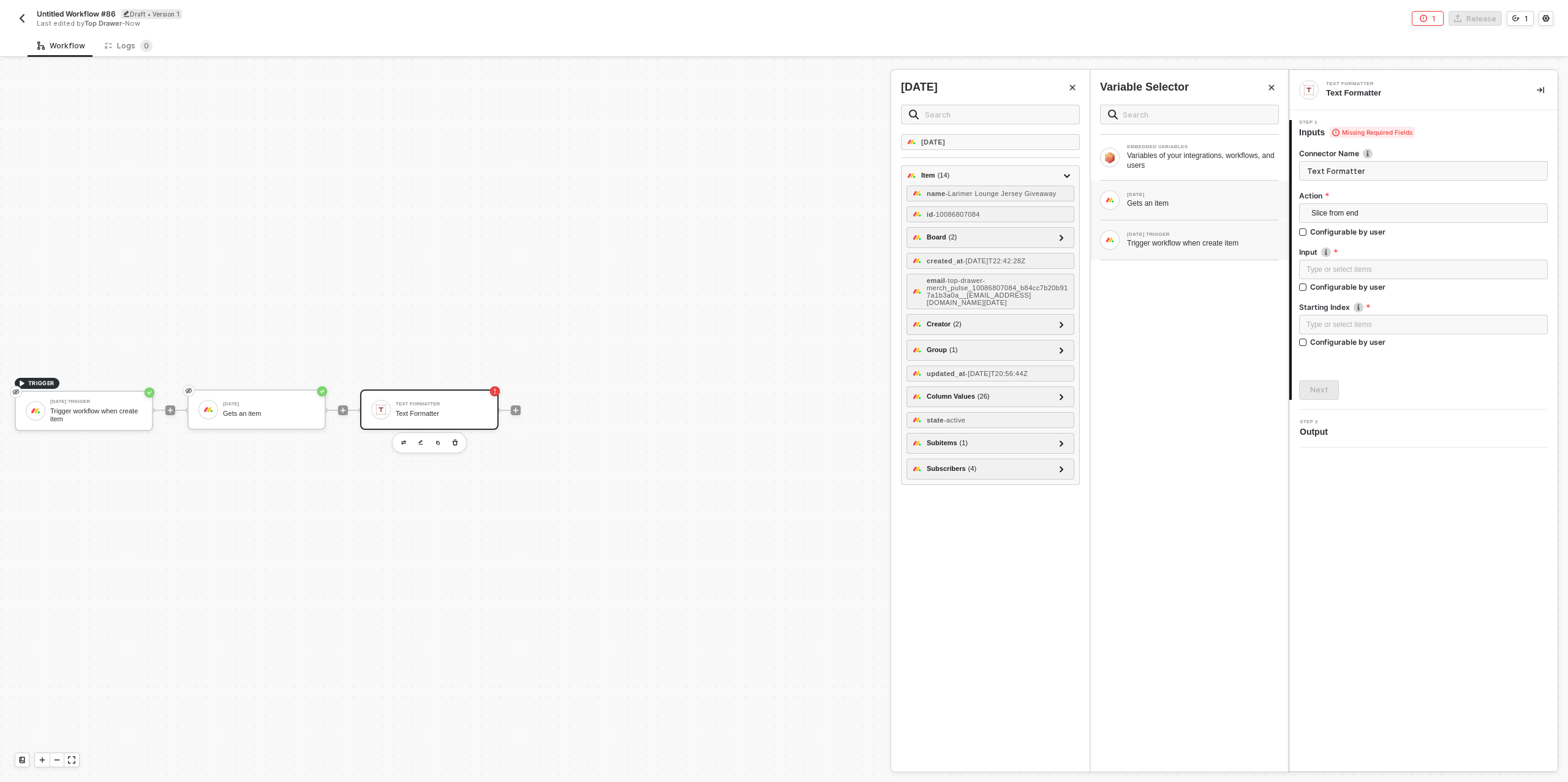
click at [1194, 236] on div "[DATE] TRIGGER Trigger workflow when create item" at bounding box center [1203, 241] width 152 height 16
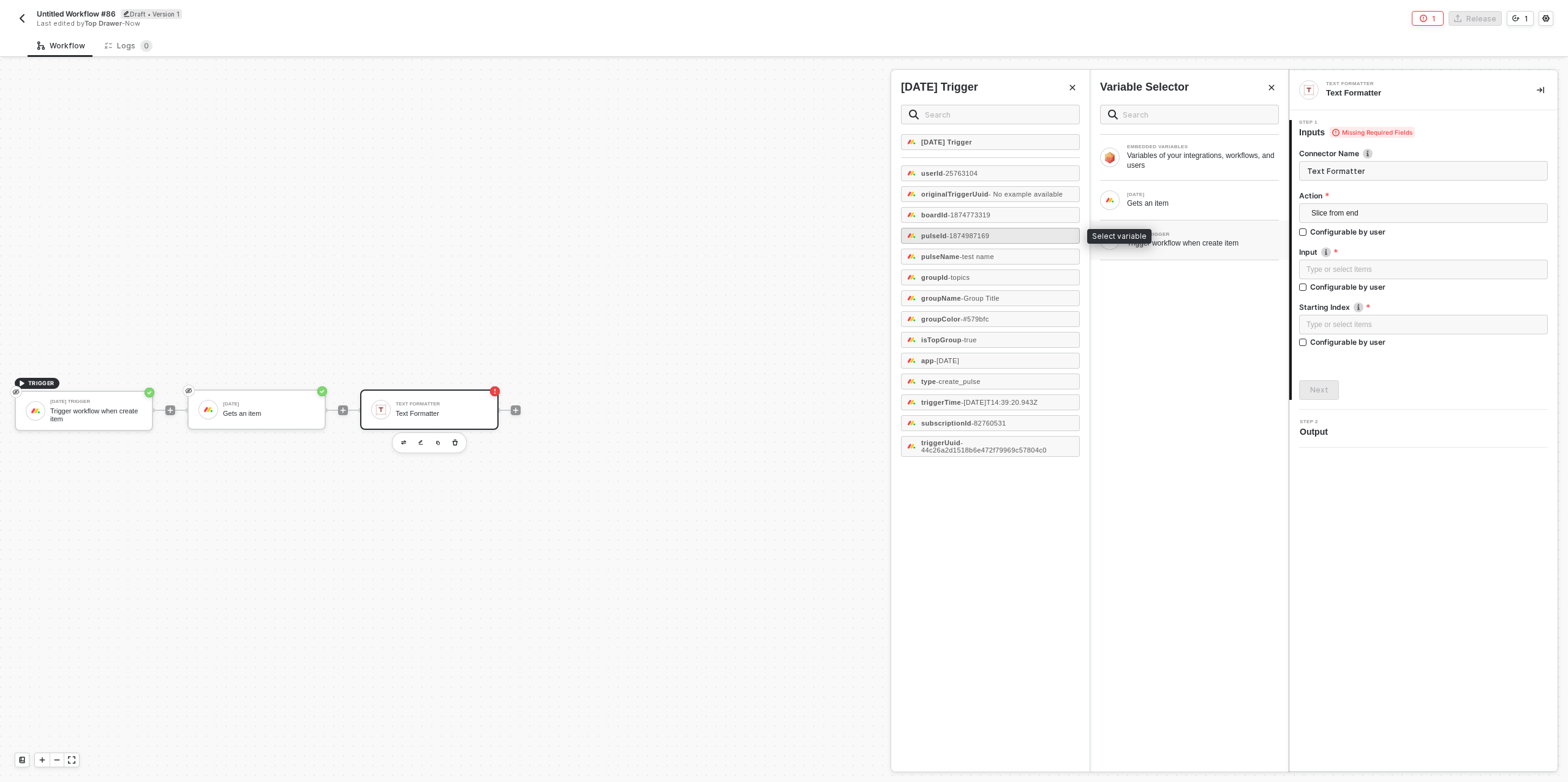
click at [968, 233] on span "- 1874987169" at bounding box center [968, 236] width 43 height 7
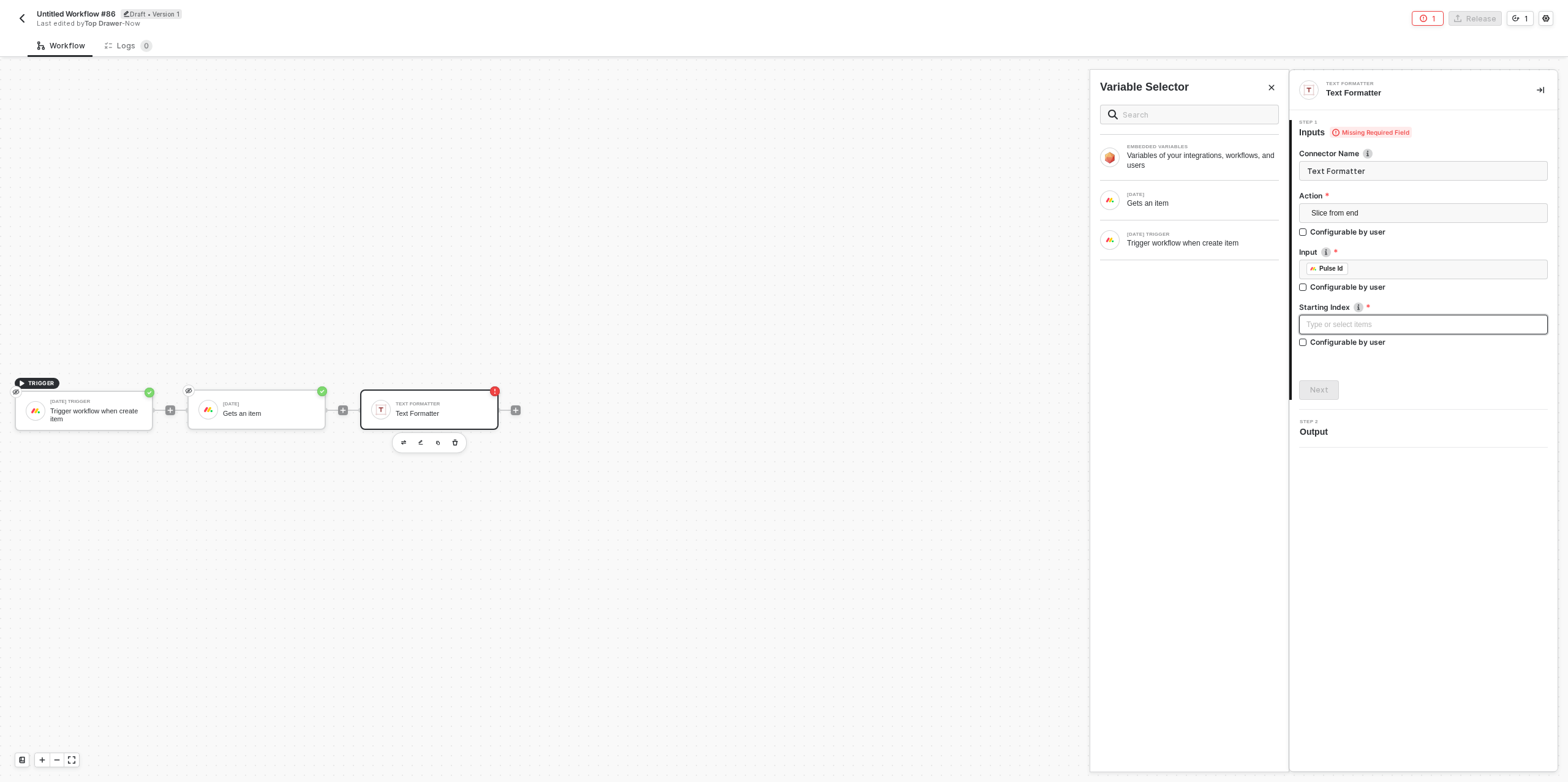
click at [1344, 324] on div "Type or select items ﻿" at bounding box center [1424, 324] width 234 height 12
click at [1310, 389] on button "Next" at bounding box center [1319, 391] width 40 height 20
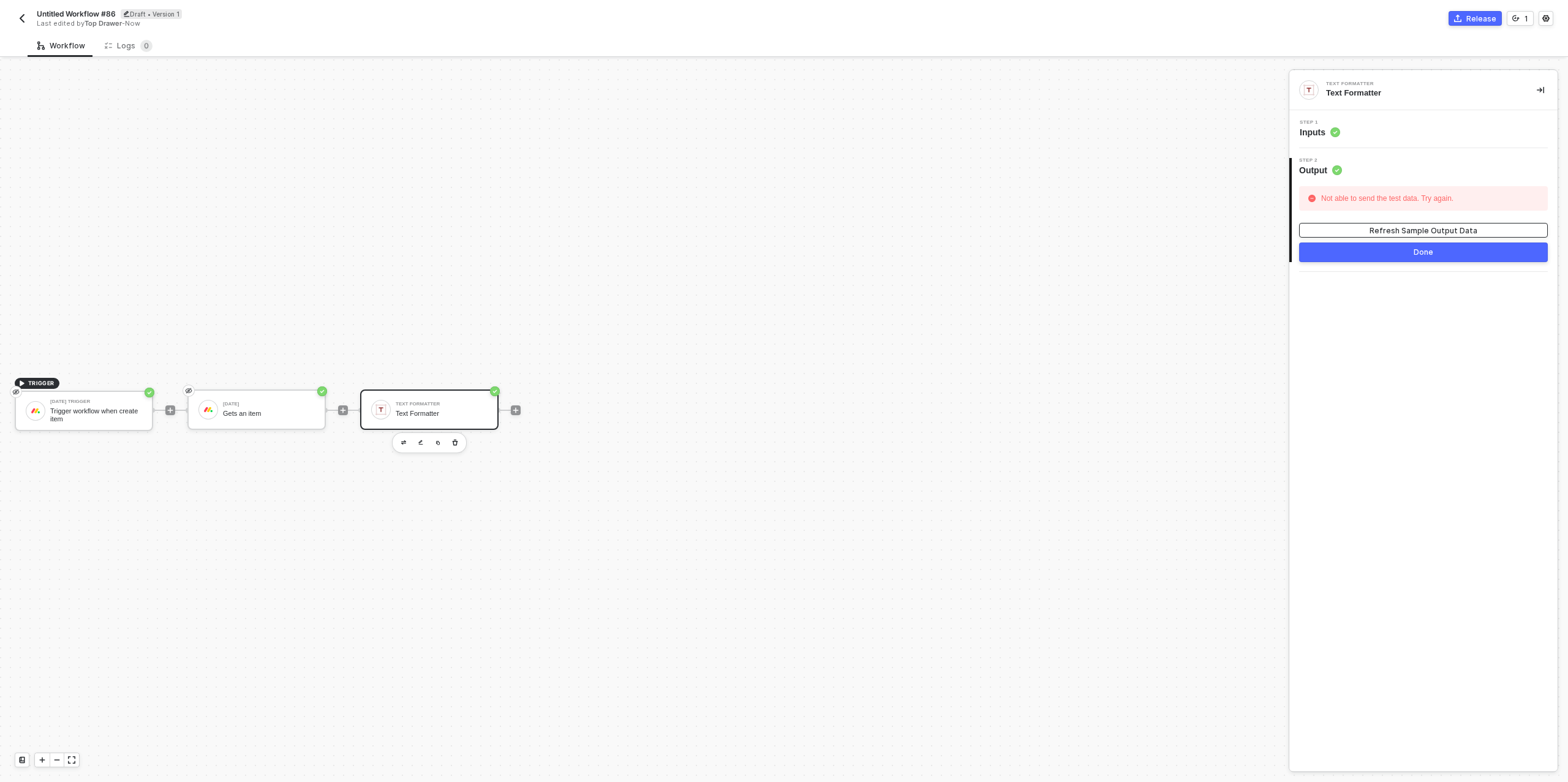
click at [1393, 232] on div "Refresh Sample Output Data" at bounding box center [1424, 230] width 108 height 10
click at [1366, 136] on div "Step 1 Inputs" at bounding box center [1425, 129] width 265 height 18
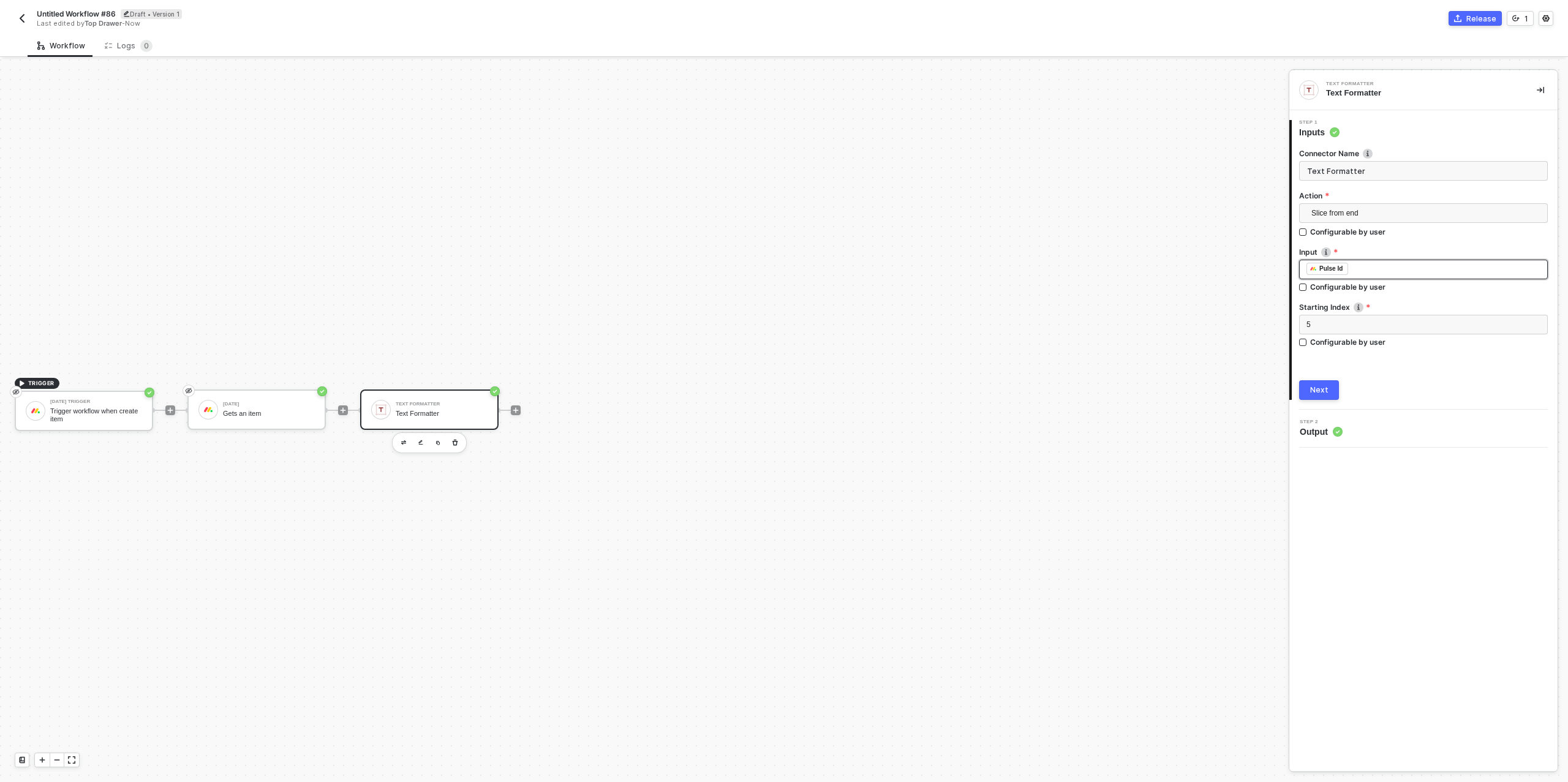
click at [1359, 270] on div "﻿ ﻿ Pulse Id ﻿" at bounding box center [1424, 269] width 234 height 14
click at [1315, 387] on div "Next" at bounding box center [1319, 390] width 18 height 10
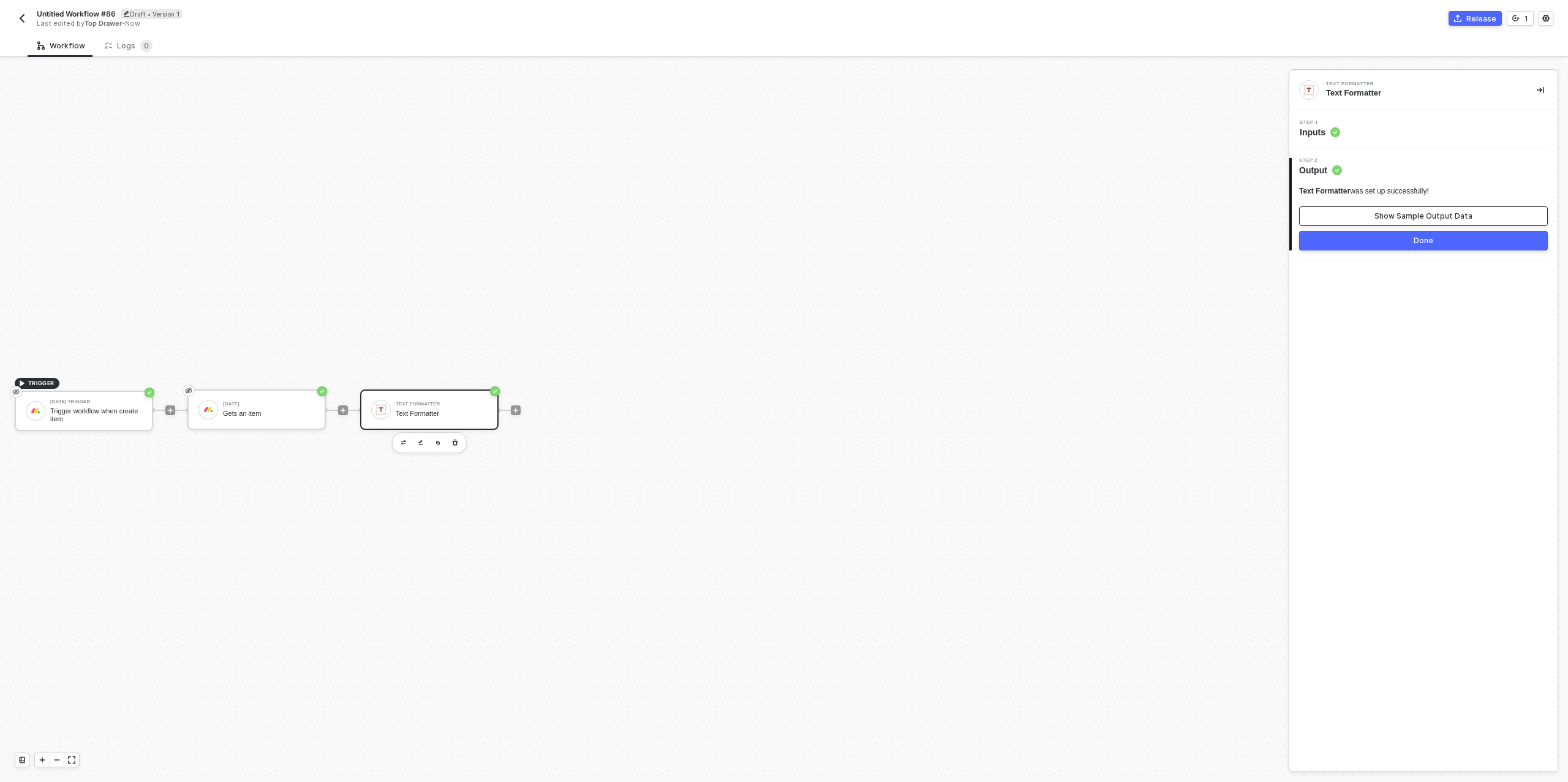
click at [1359, 217] on button "Show Sample Output Data" at bounding box center [1424, 216] width 249 height 20
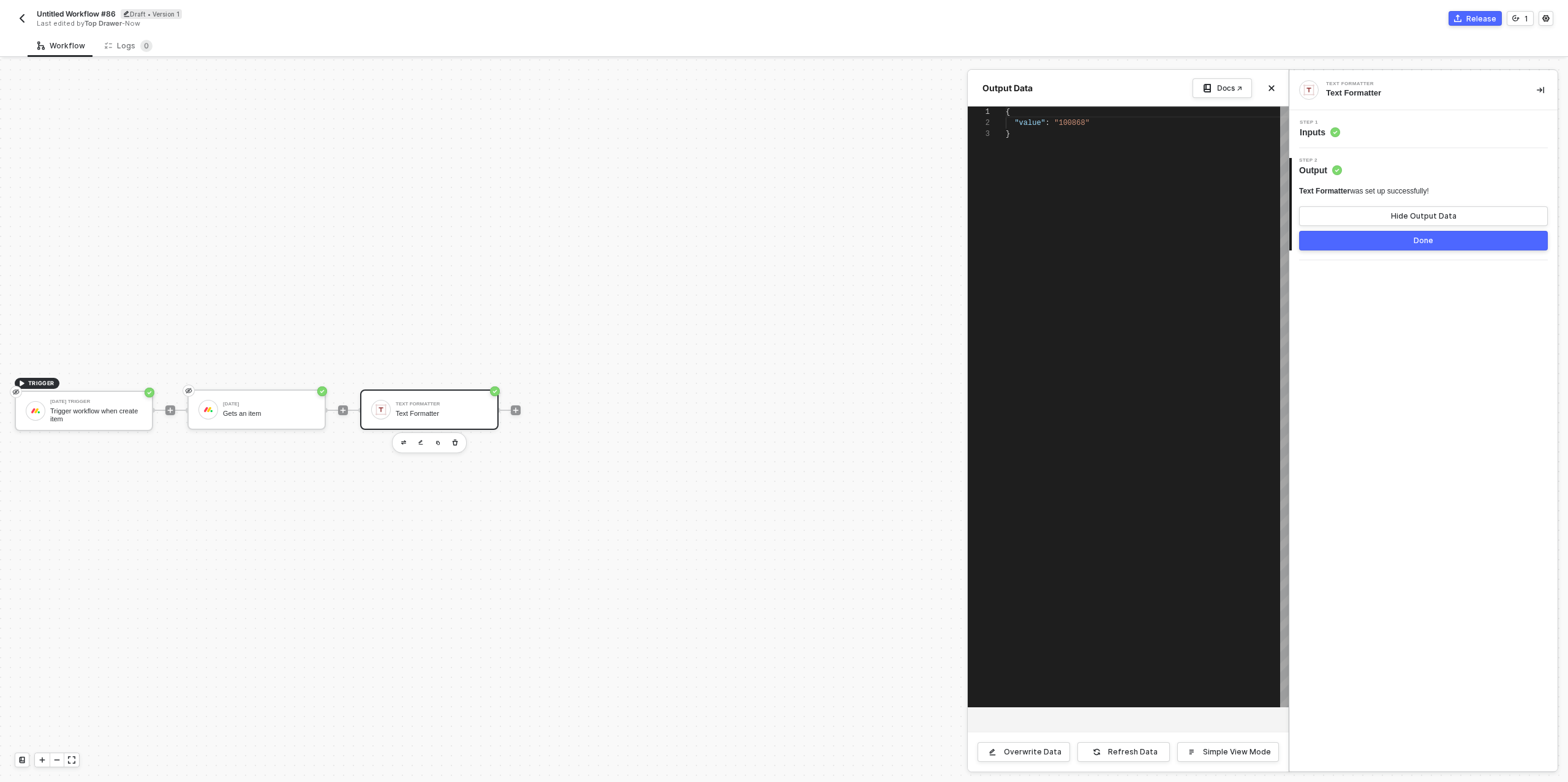
scroll to position [22, 0]
click at [1370, 141] on div "Step 1 Inputs" at bounding box center [1423, 129] width 268 height 38
click at [1373, 131] on div "Step 1 Inputs" at bounding box center [1425, 129] width 265 height 18
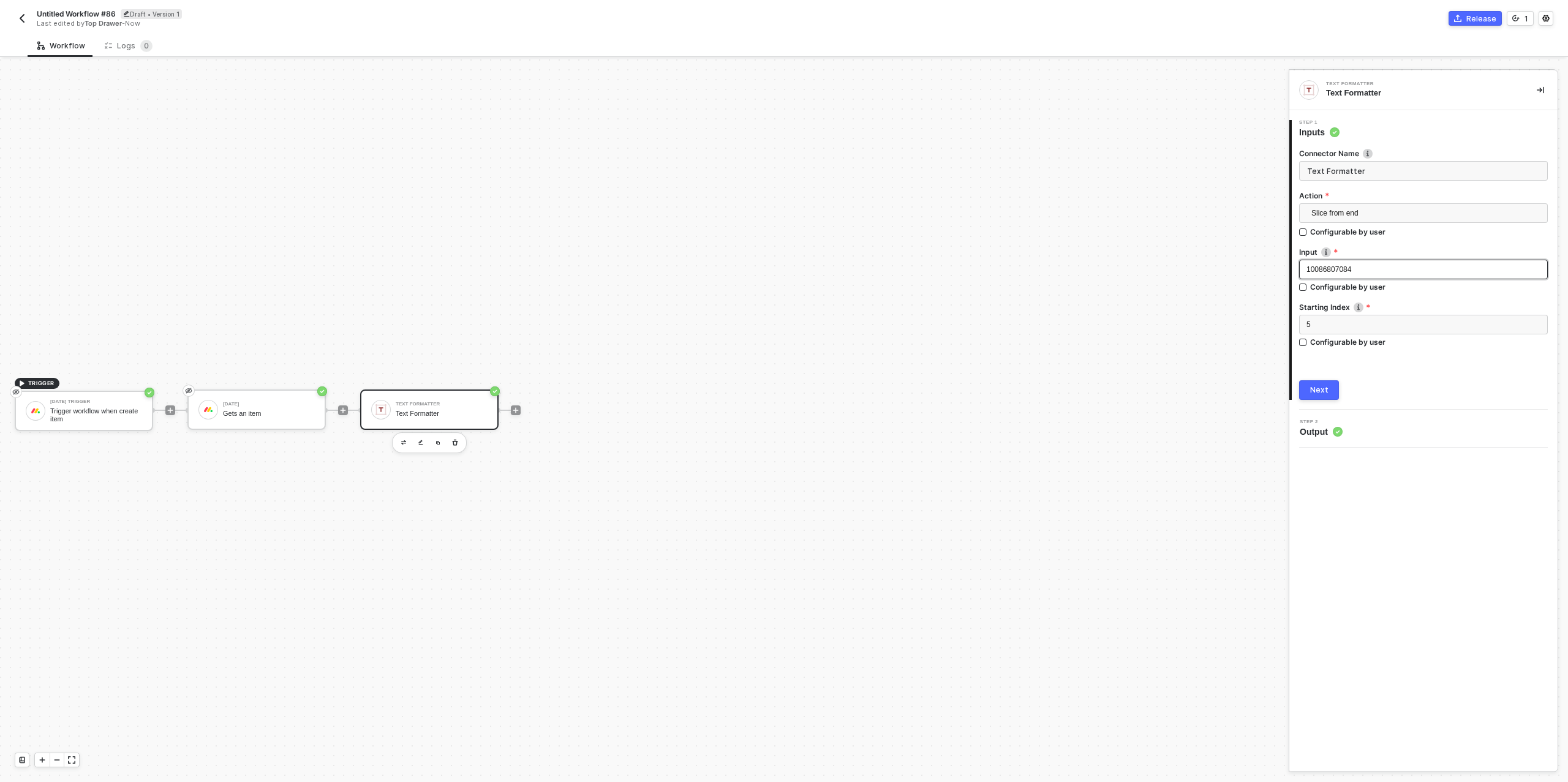
click at [1384, 272] on div "10086807084" at bounding box center [1424, 270] width 234 height 12
click at [1356, 212] on span "Slice from end" at bounding box center [1426, 213] width 229 height 18
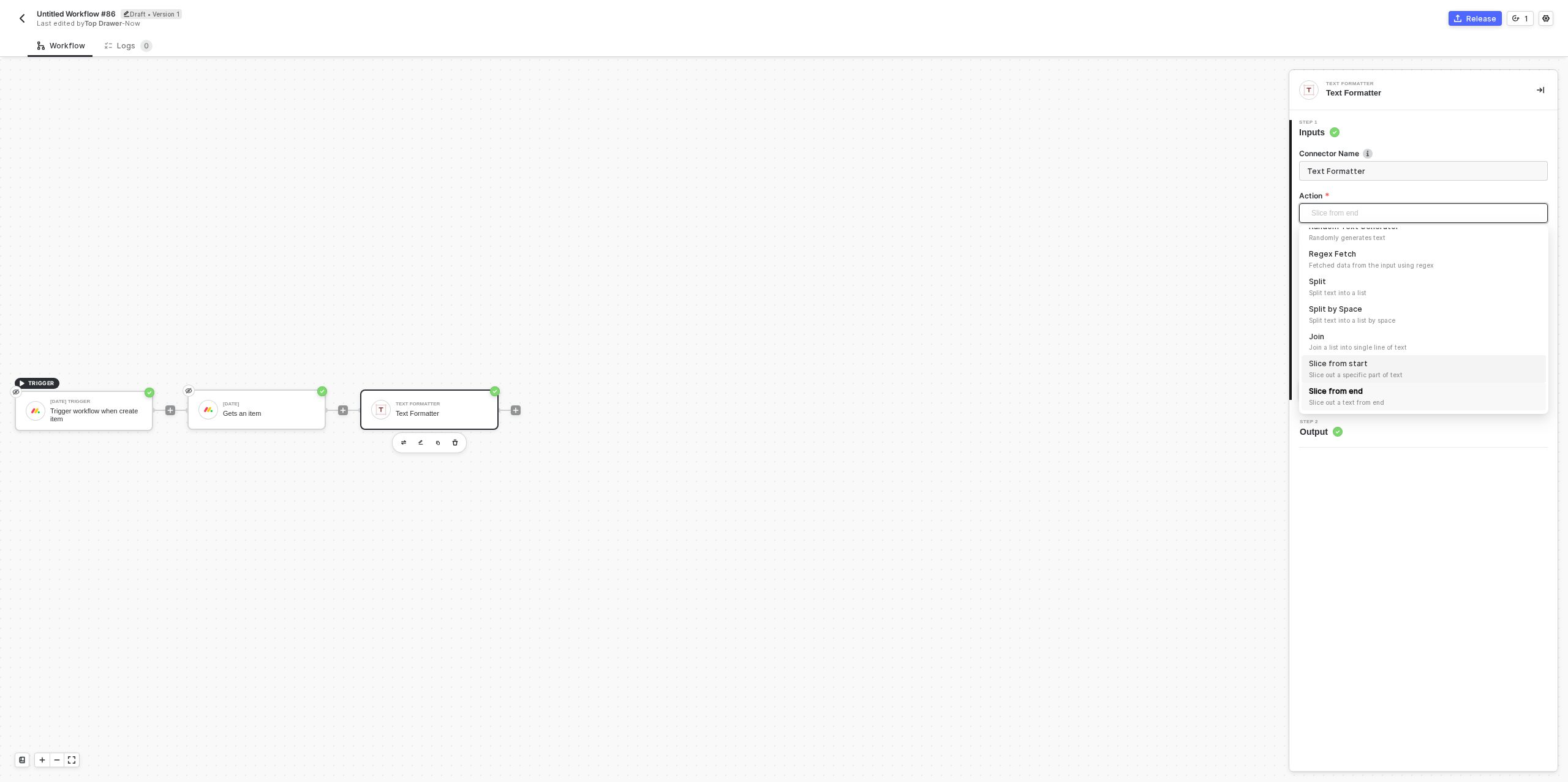
click at [1404, 373] on span "Slice out a specific part of text" at bounding box center [1424, 374] width 230 height 10
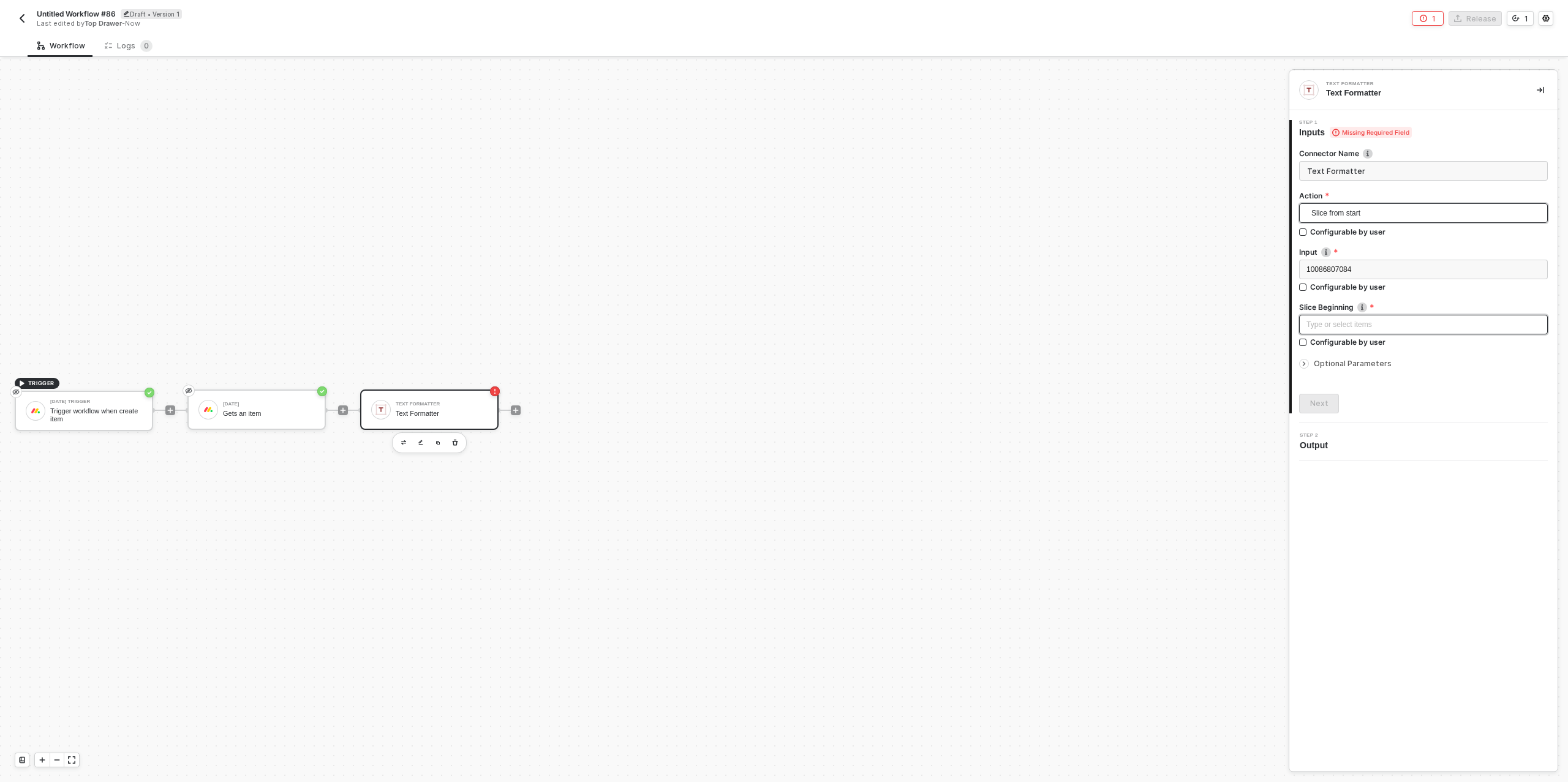
click at [1382, 322] on div "Type or select items ﻿" at bounding box center [1424, 324] width 234 height 12
click at [1304, 366] on icon "icon-arrow-right-small" at bounding box center [1305, 364] width 7 height 7
click at [1315, 468] on div "Next" at bounding box center [1319, 468] width 18 height 10
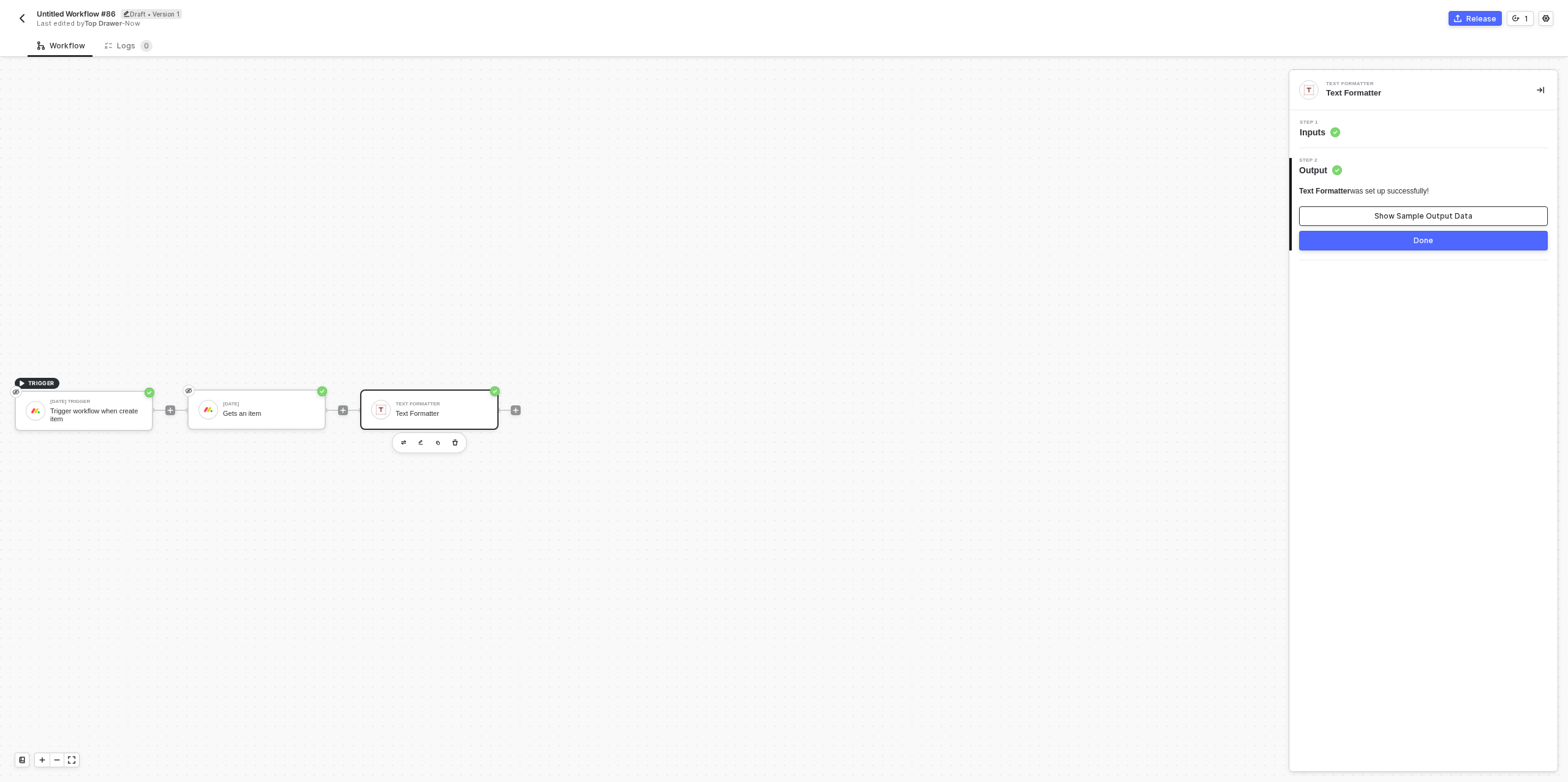
click at [1357, 221] on button "Show Sample Output Data" at bounding box center [1424, 216] width 249 height 20
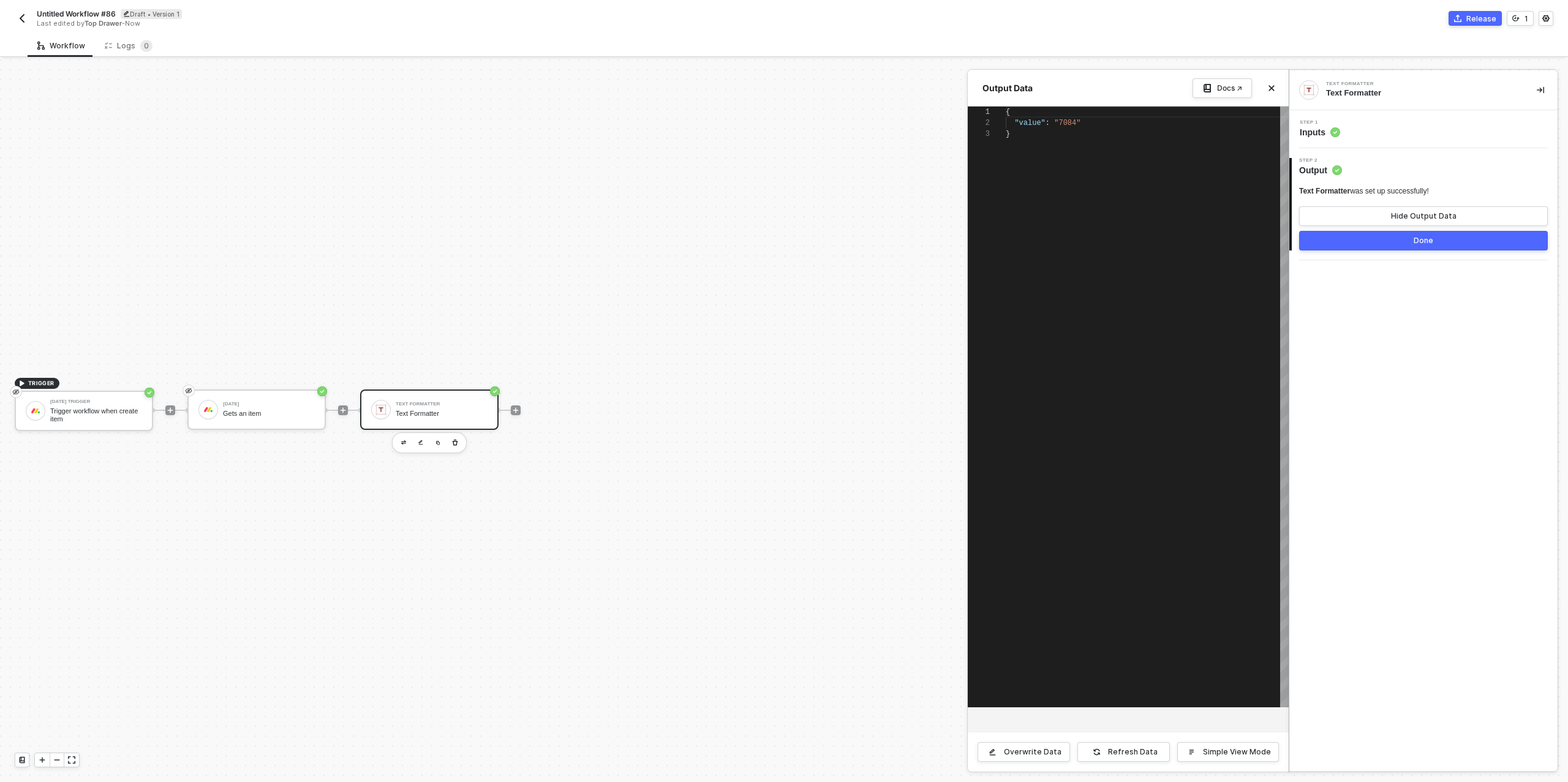
scroll to position [22, 0]
click at [1360, 134] on div "Step 1 Inputs" at bounding box center [1425, 129] width 265 height 18
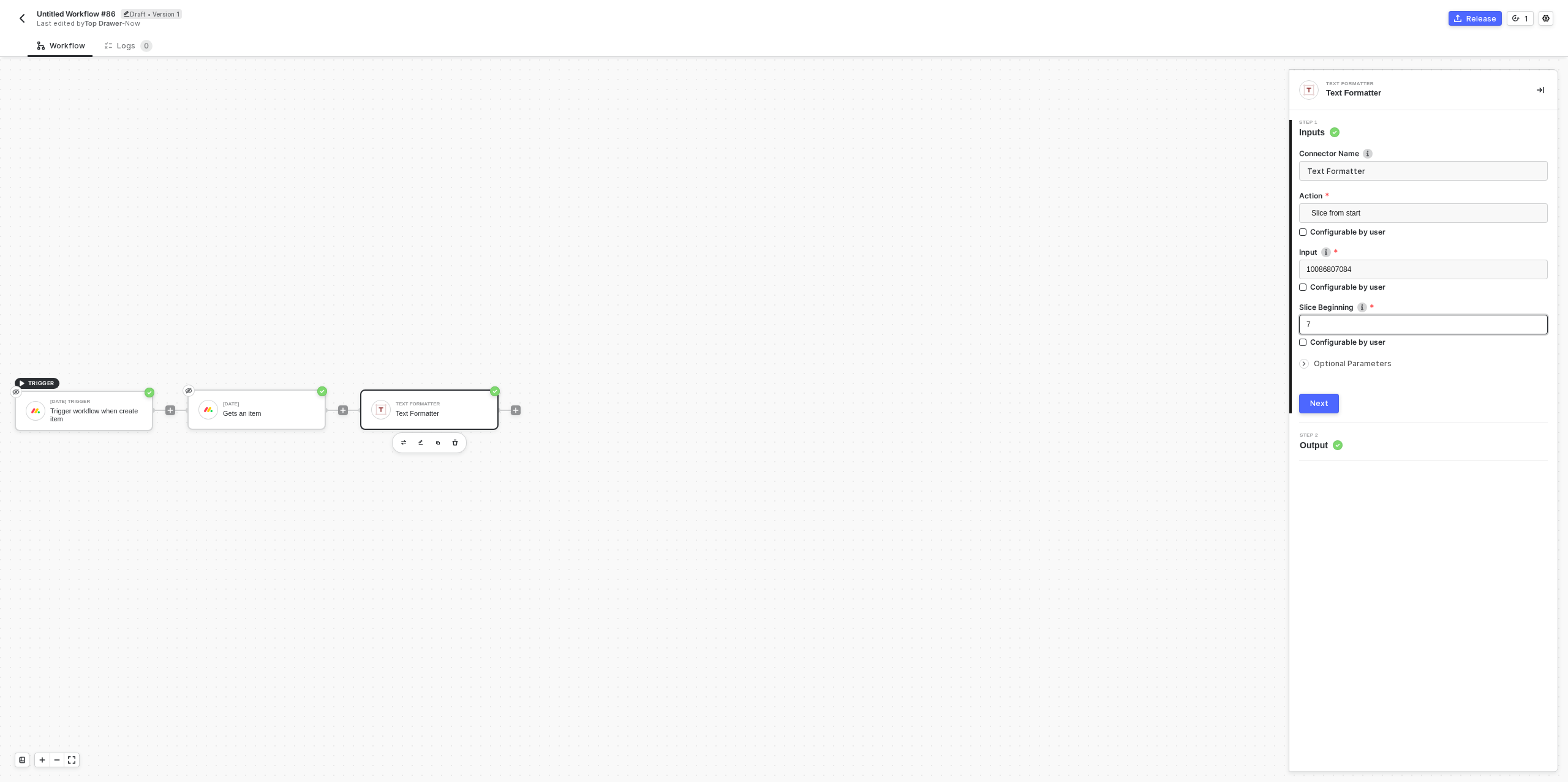
click at [1338, 319] on div "7" at bounding box center [1424, 324] width 234 height 12
click at [1317, 395] on button "Next" at bounding box center [1319, 404] width 40 height 20
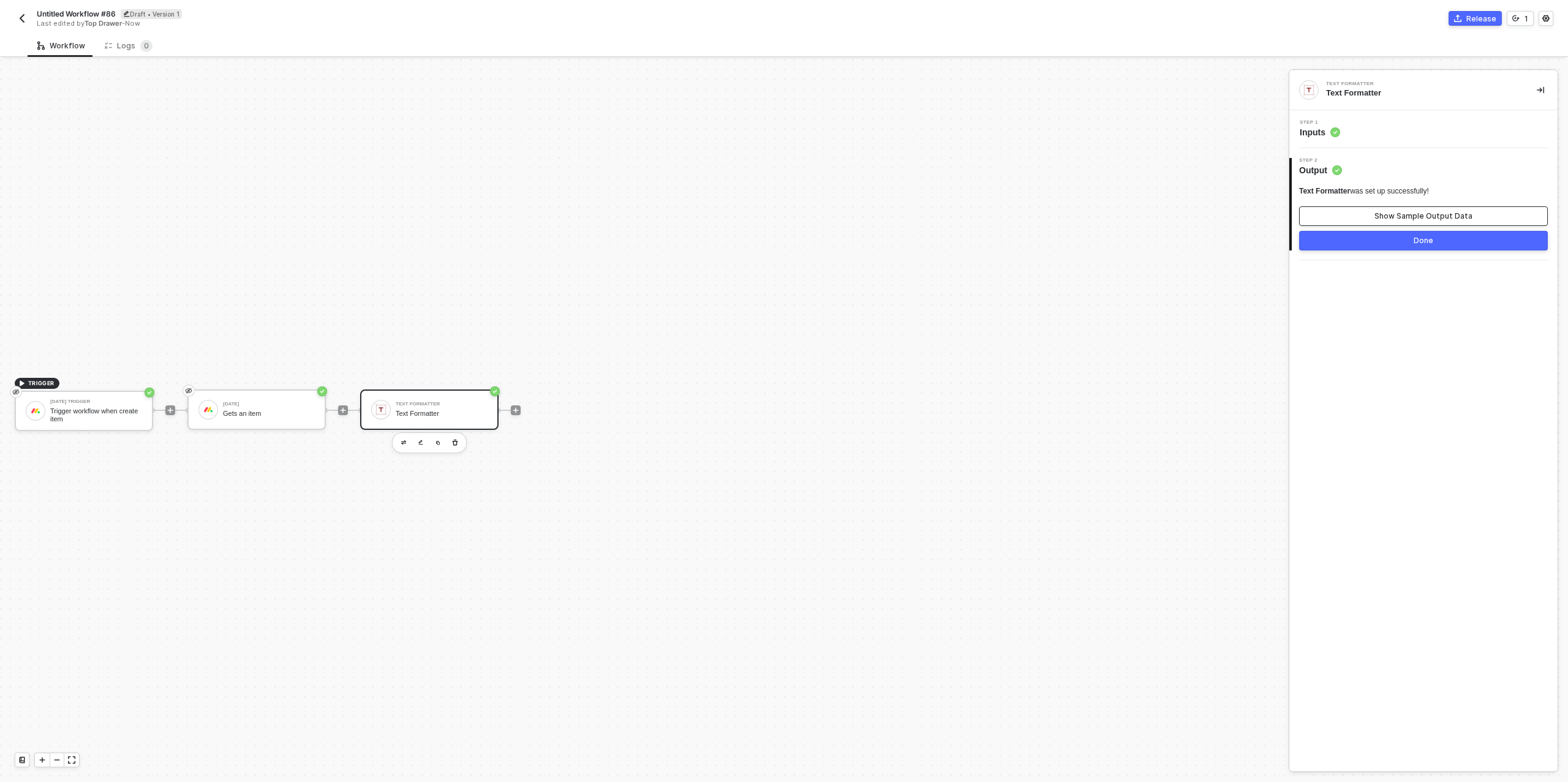
click at [1404, 220] on div "Show Sample Output Data" at bounding box center [1424, 216] width 98 height 10
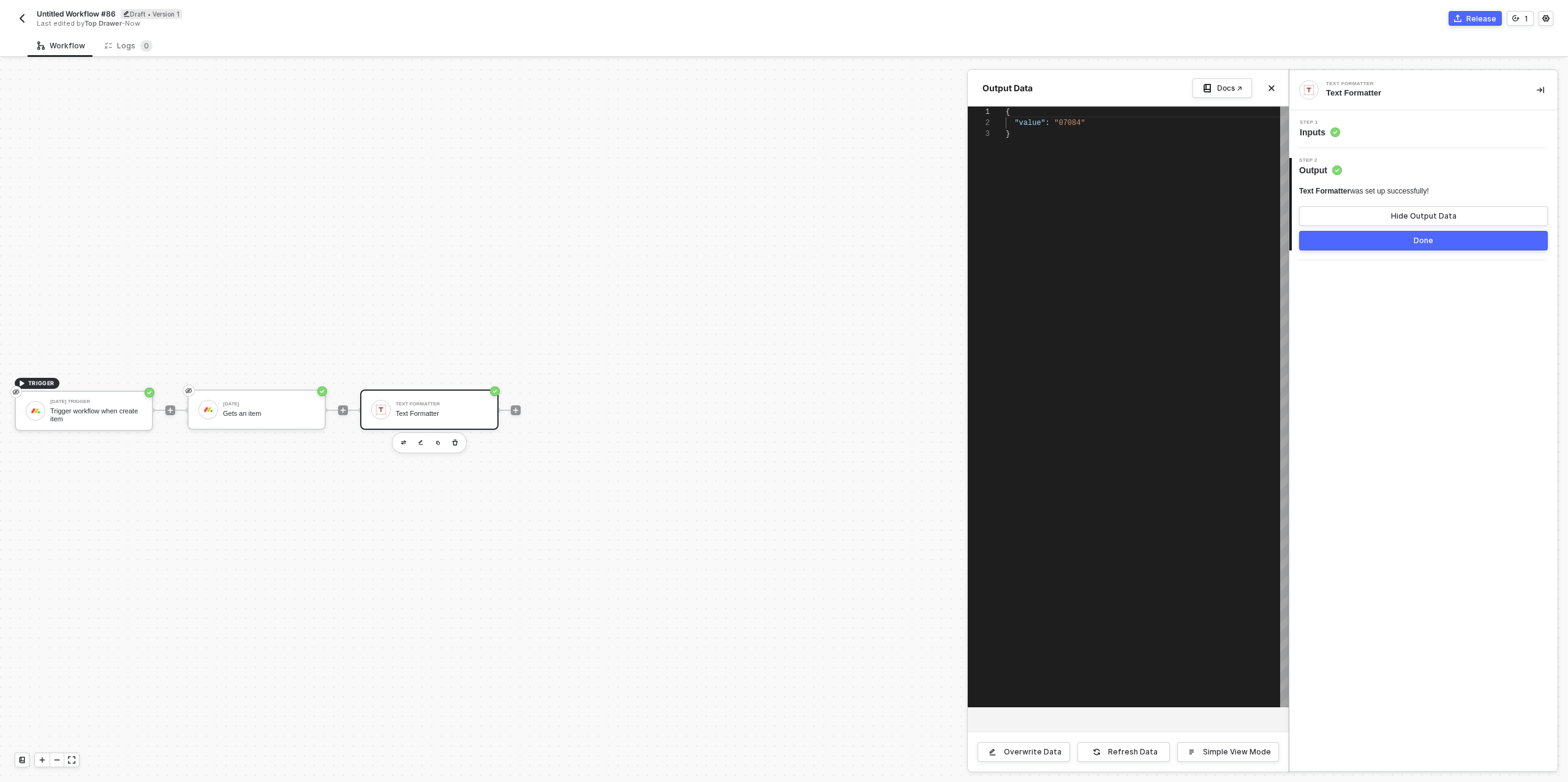
click at [1398, 242] on button "Done" at bounding box center [1424, 241] width 249 height 20
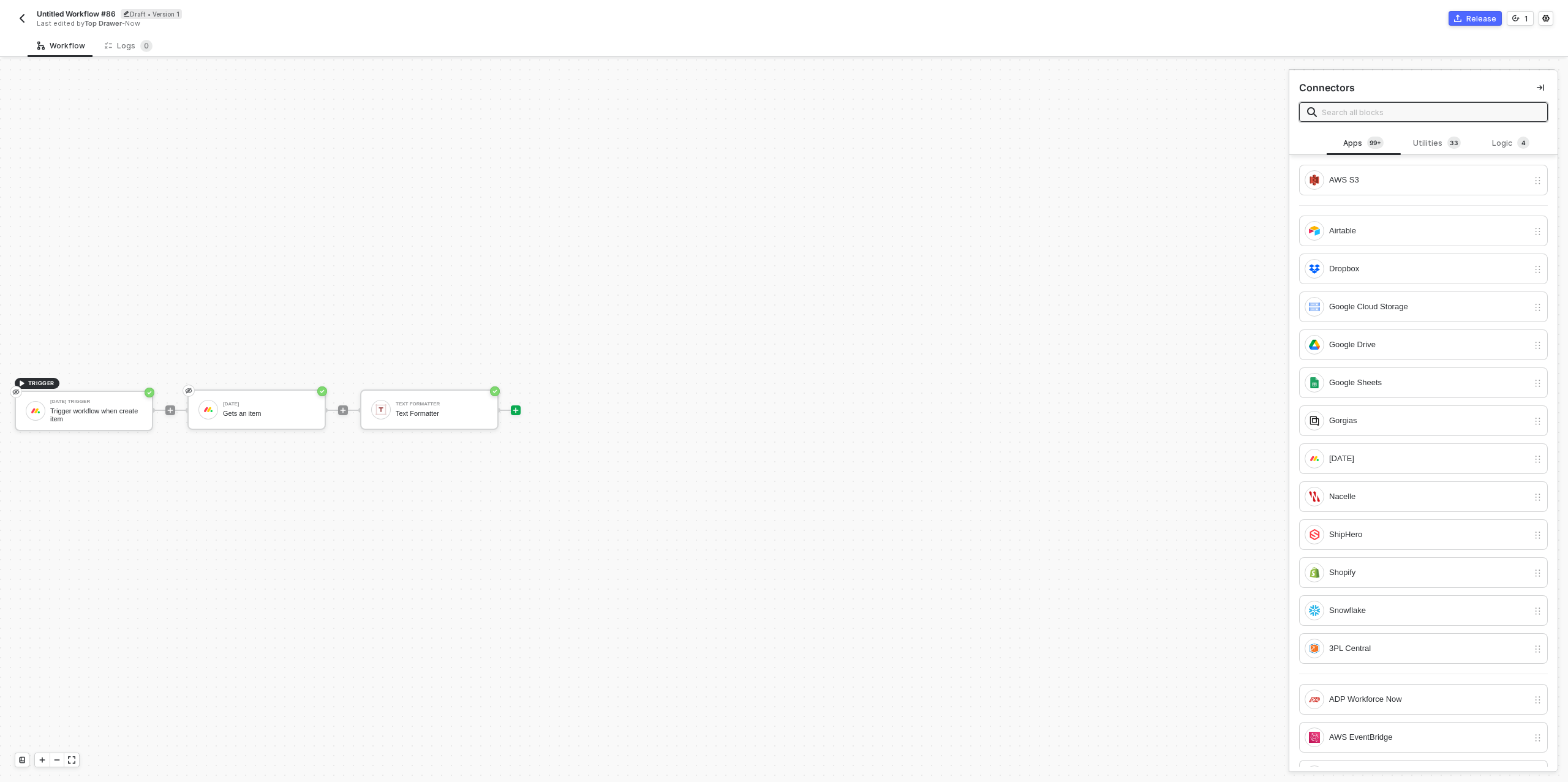
click at [518, 407] on icon "icon-play" at bounding box center [516, 411] width 7 height 7
click at [1428, 145] on div "Utilities 3 3" at bounding box center [1436, 143] width 54 height 14
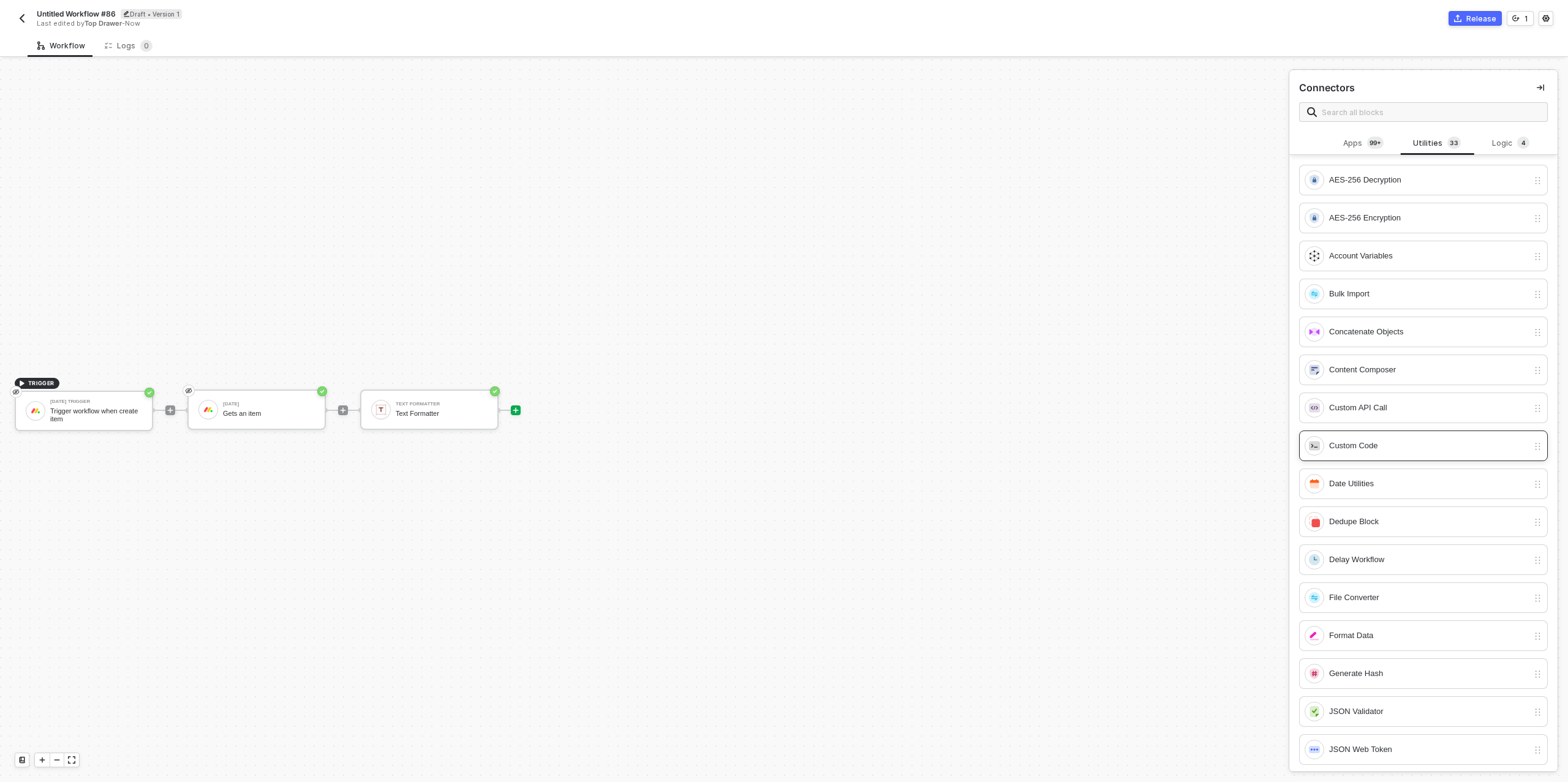
click at [1376, 436] on div "Custom Code" at bounding box center [1416, 446] width 223 height 20
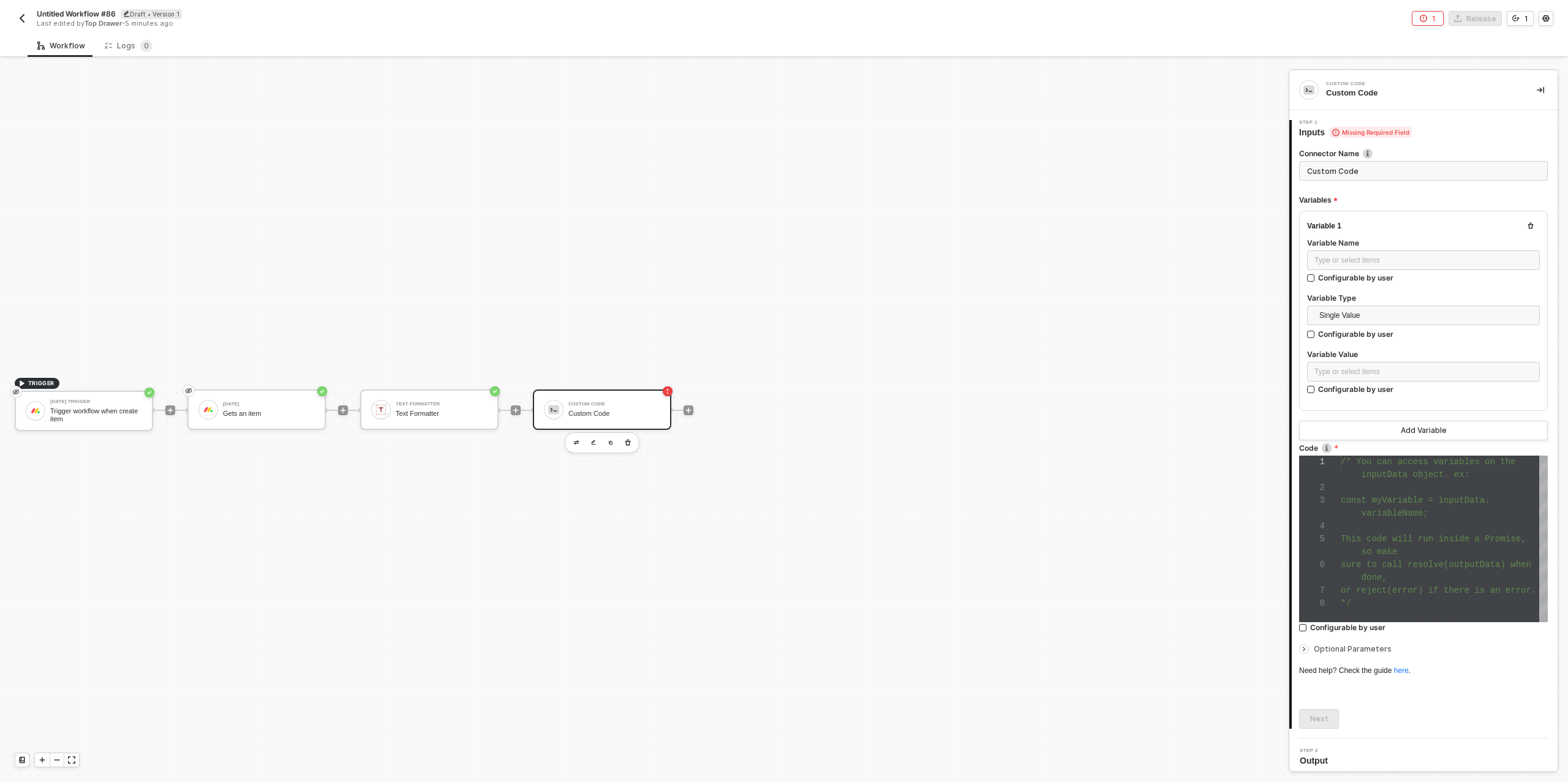
scroll to position [77, 0]
click at [1376, 262] on div "Type or select items ﻿" at bounding box center [1424, 261] width 218 height 12
drag, startPoint x: 1353, startPoint y: 384, endPoint x: 1354, endPoint y: 377, distance: 7.1
click at [1350, 384] on div "Configurable by user" at bounding box center [1355, 389] width 75 height 10
click at [1356, 371] on div "Type or select items ﻿" at bounding box center [1424, 371] width 218 height 12
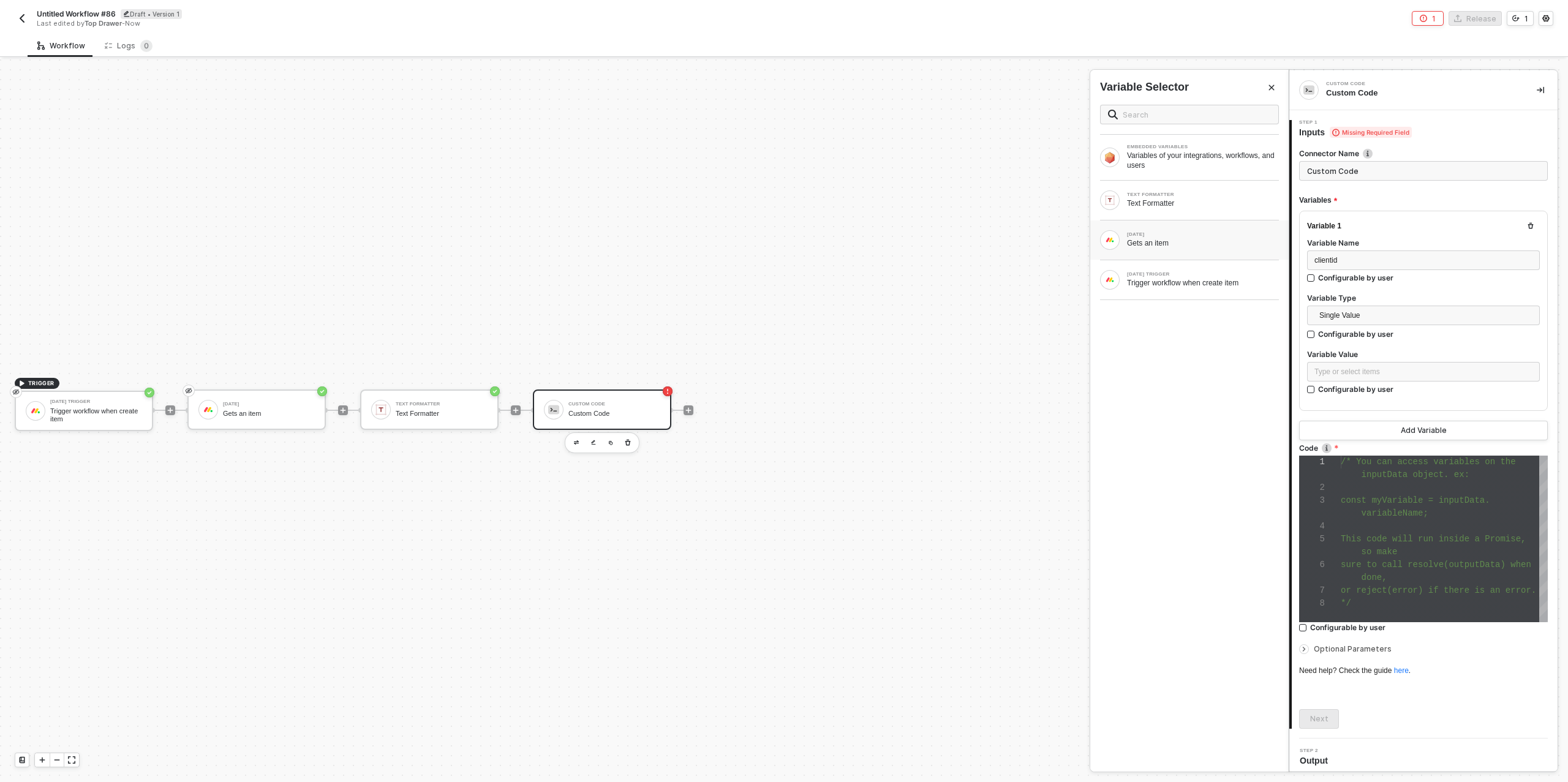
click at [1187, 235] on div "[DATE]" at bounding box center [1203, 234] width 152 height 5
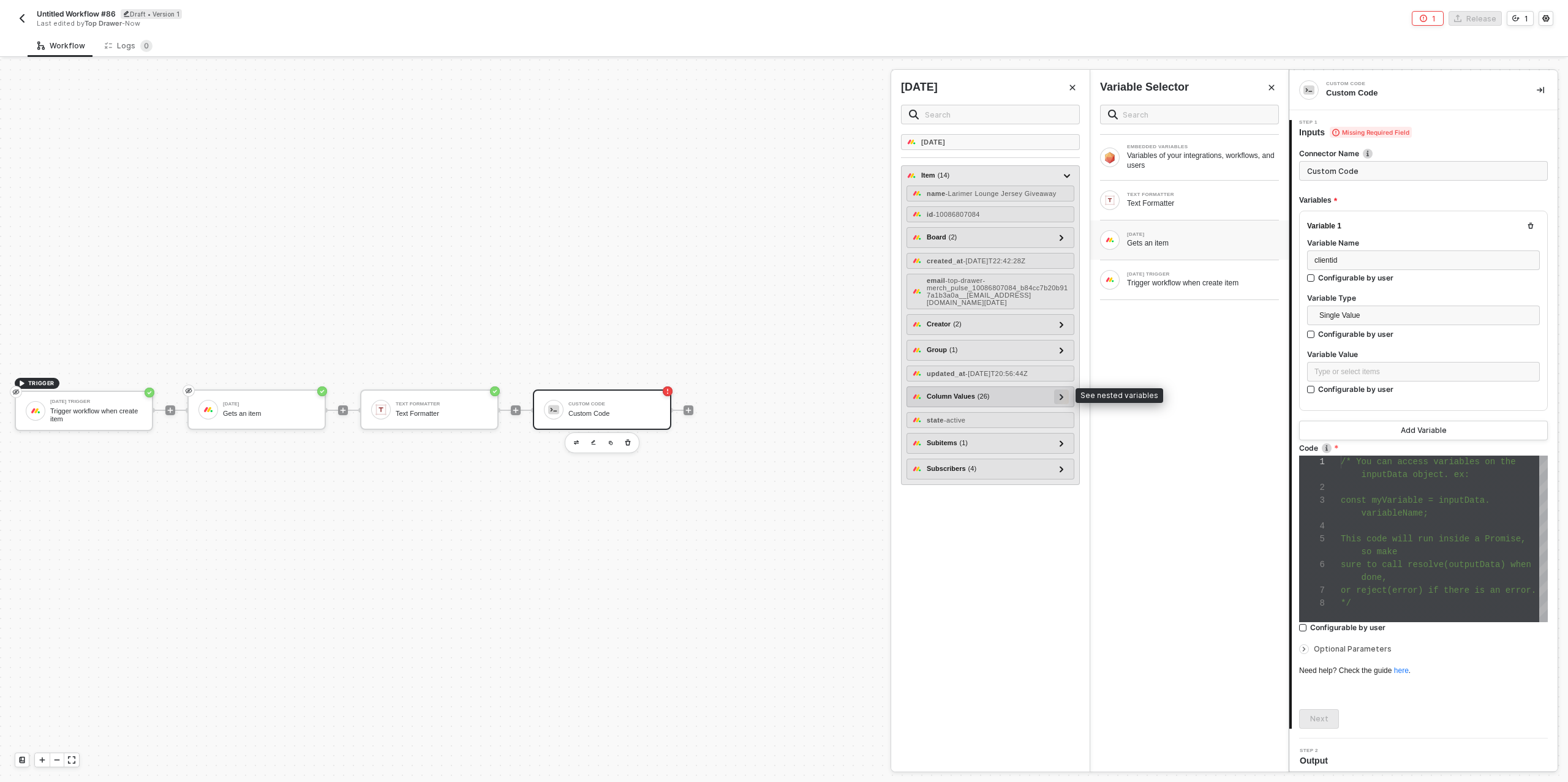
click at [1062, 394] on icon at bounding box center [1062, 397] width 4 height 6
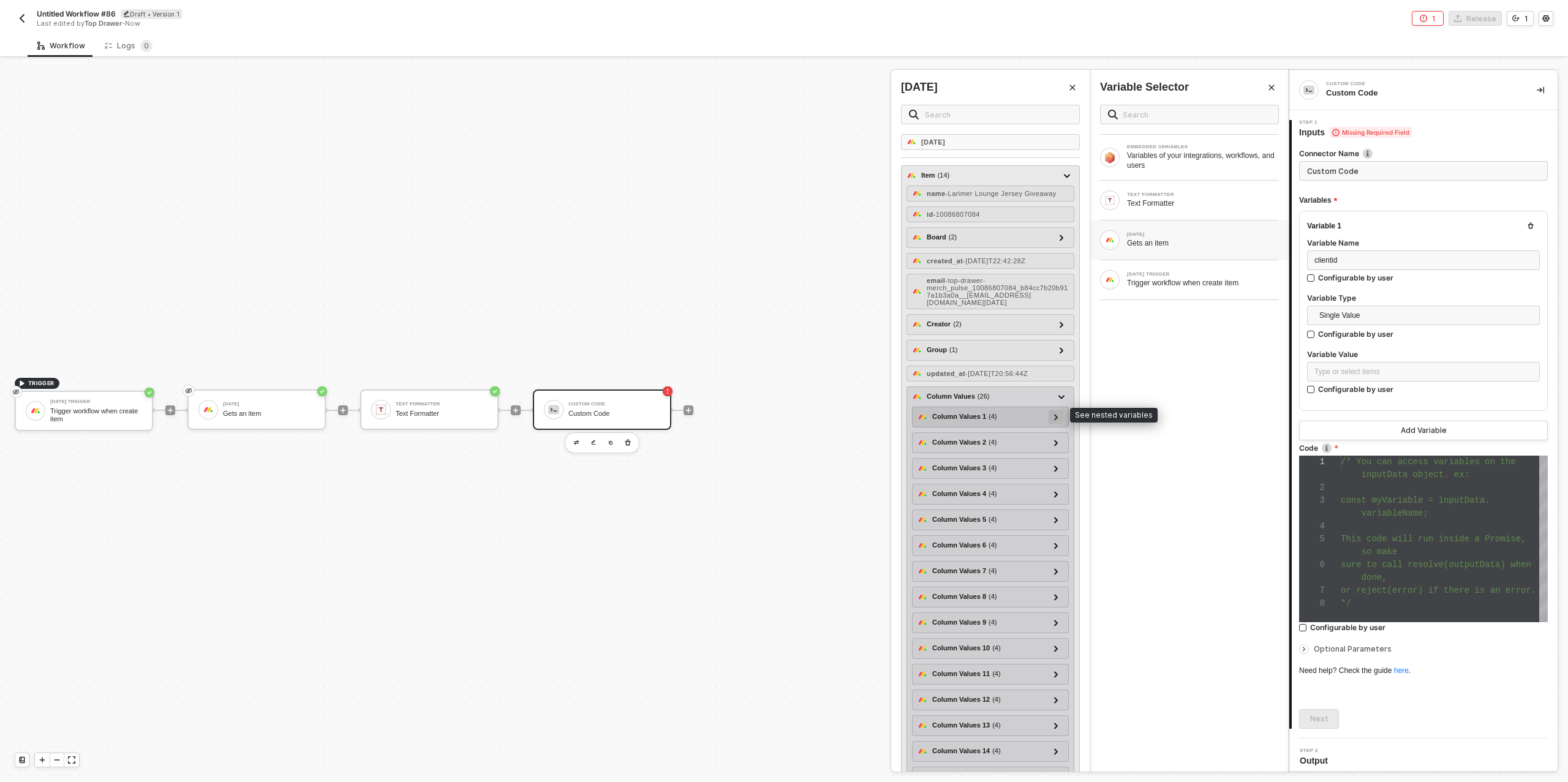
click at [1053, 415] on div at bounding box center [1056, 416] width 6 height 14
click at [1056, 415] on icon at bounding box center [1056, 417] width 6 height 5
click at [1055, 440] on icon at bounding box center [1057, 442] width 5 height 6
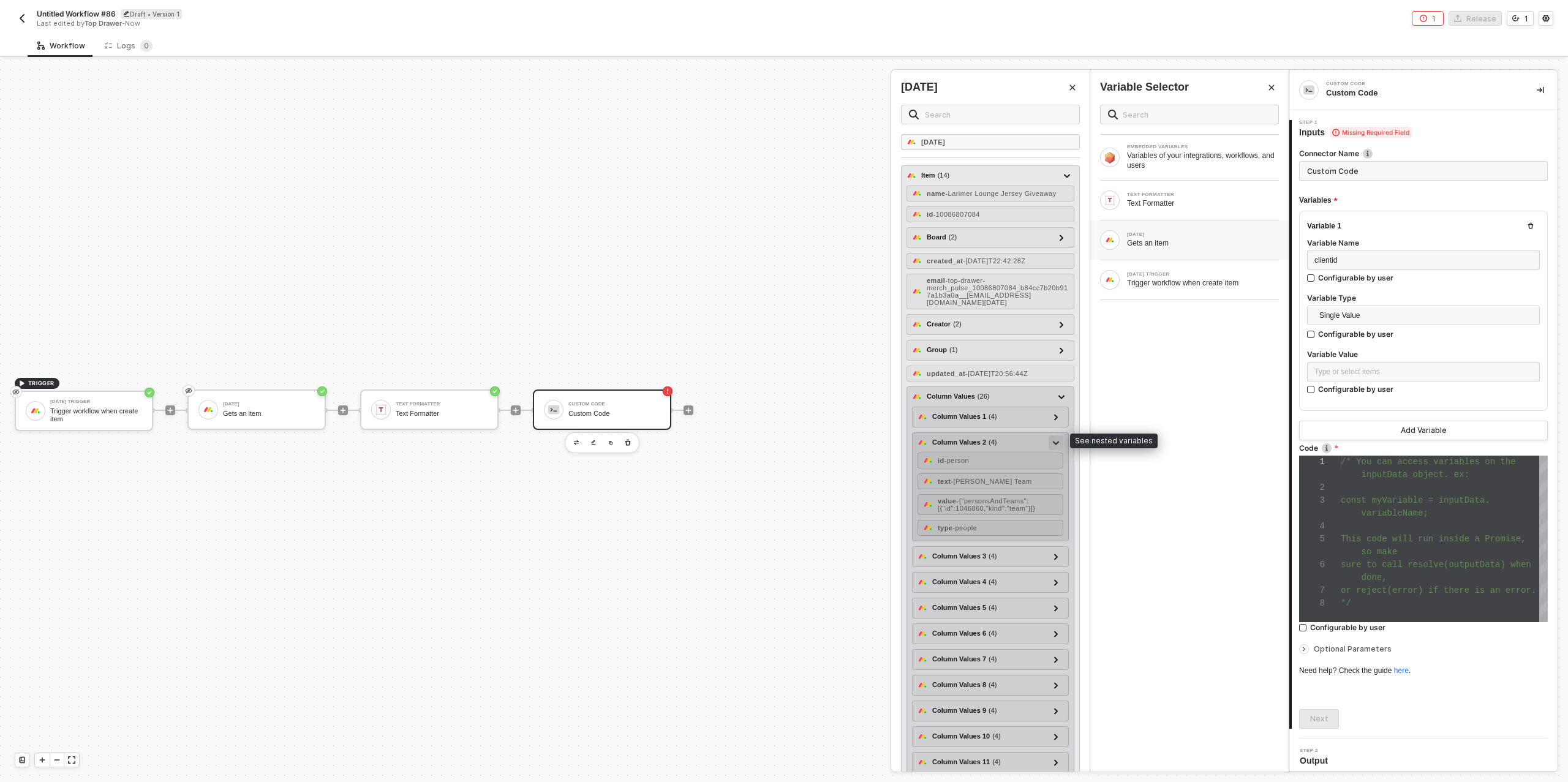
click at [1055, 441] on icon at bounding box center [1056, 443] width 6 height 5
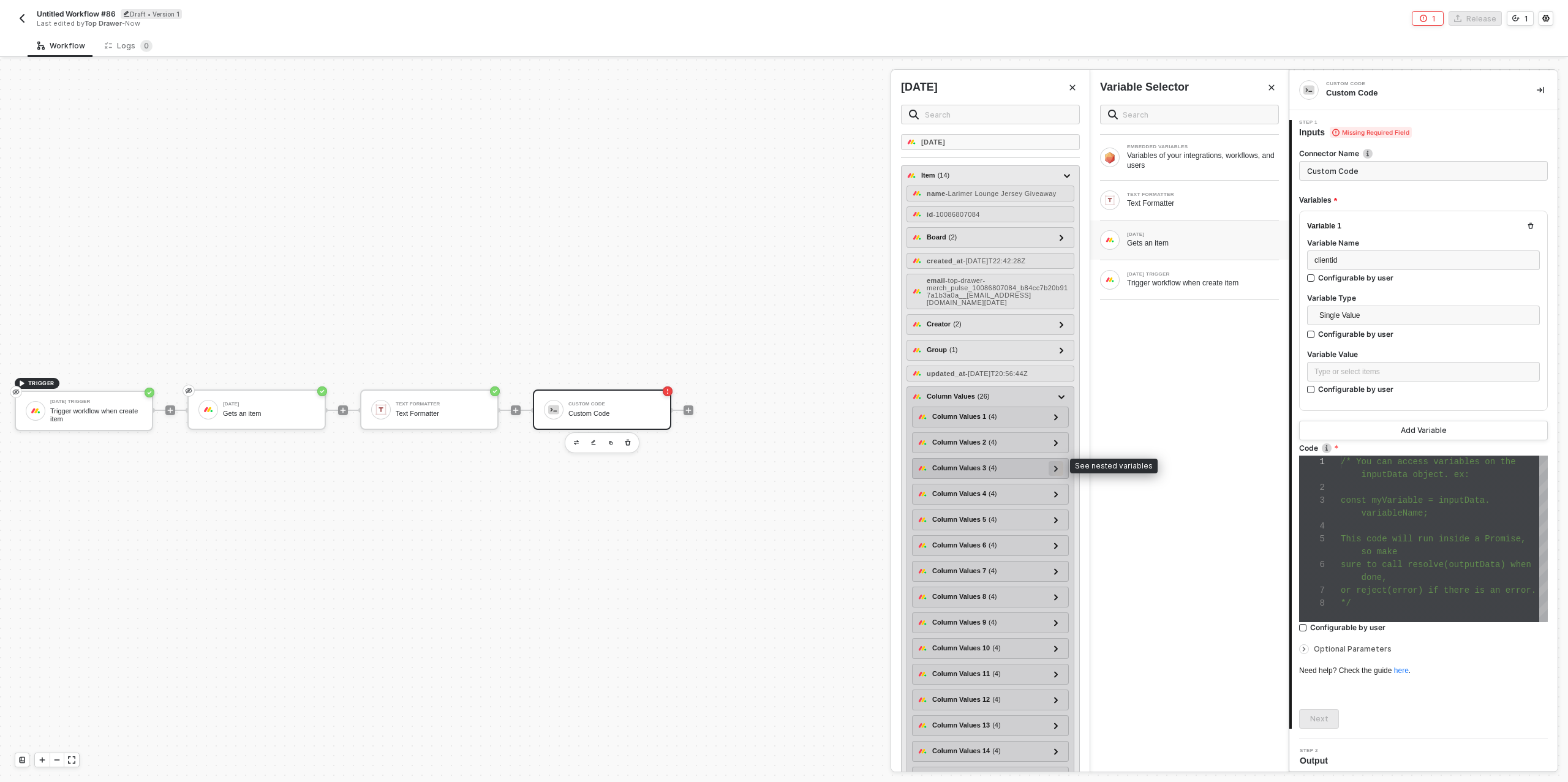
click at [1057, 465] on icon at bounding box center [1057, 468] width 4 height 6
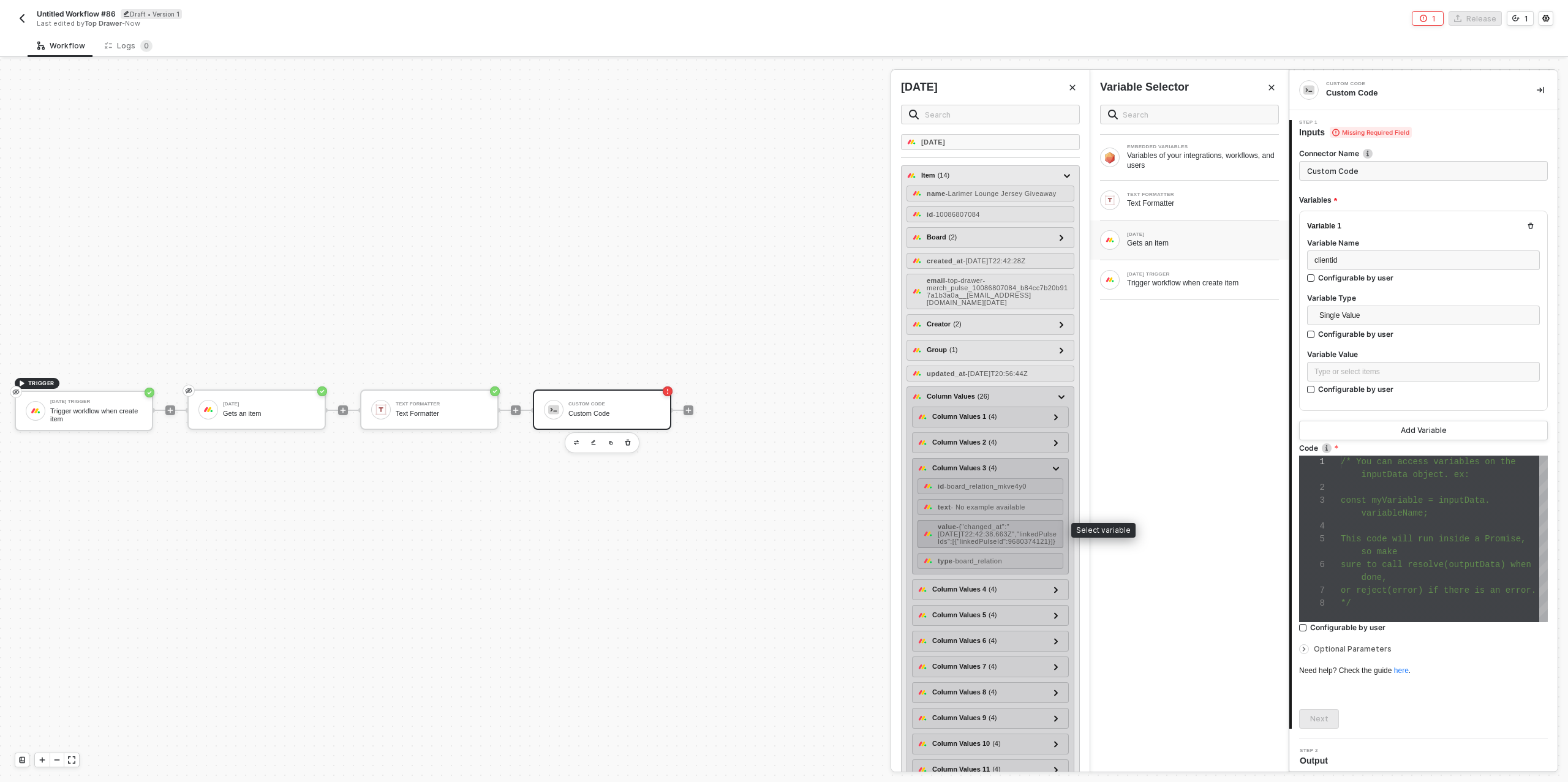
click at [1010, 523] on span "- {"changed_at":"[DATE]T22:42:38.663Z","linkedPulseIds":[{"linkedPulseId":96803…" at bounding box center [997, 534] width 119 height 22
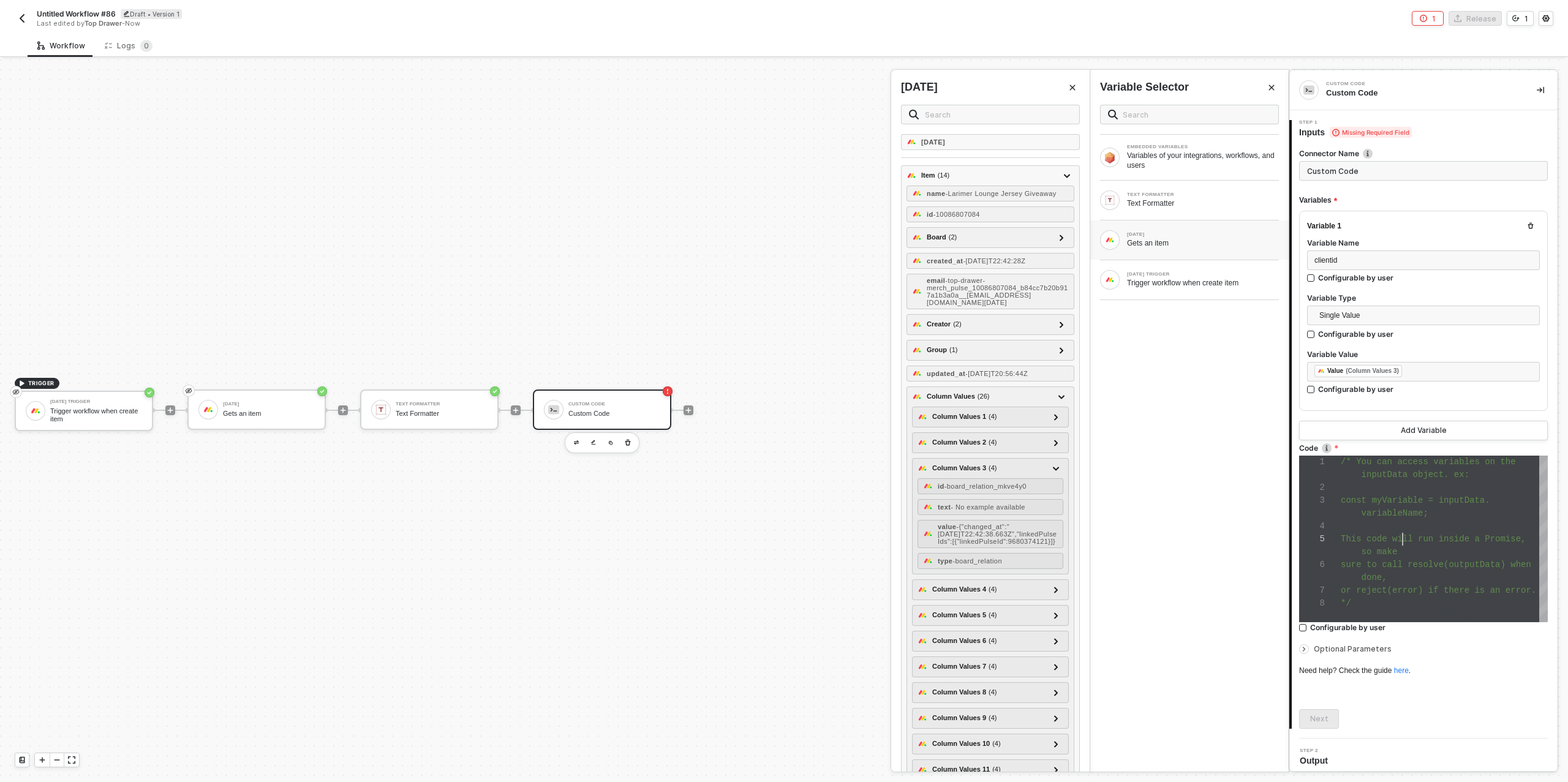
click at [1405, 533] on div "This code will run inside a Promise," at bounding box center [1444, 539] width 207 height 13
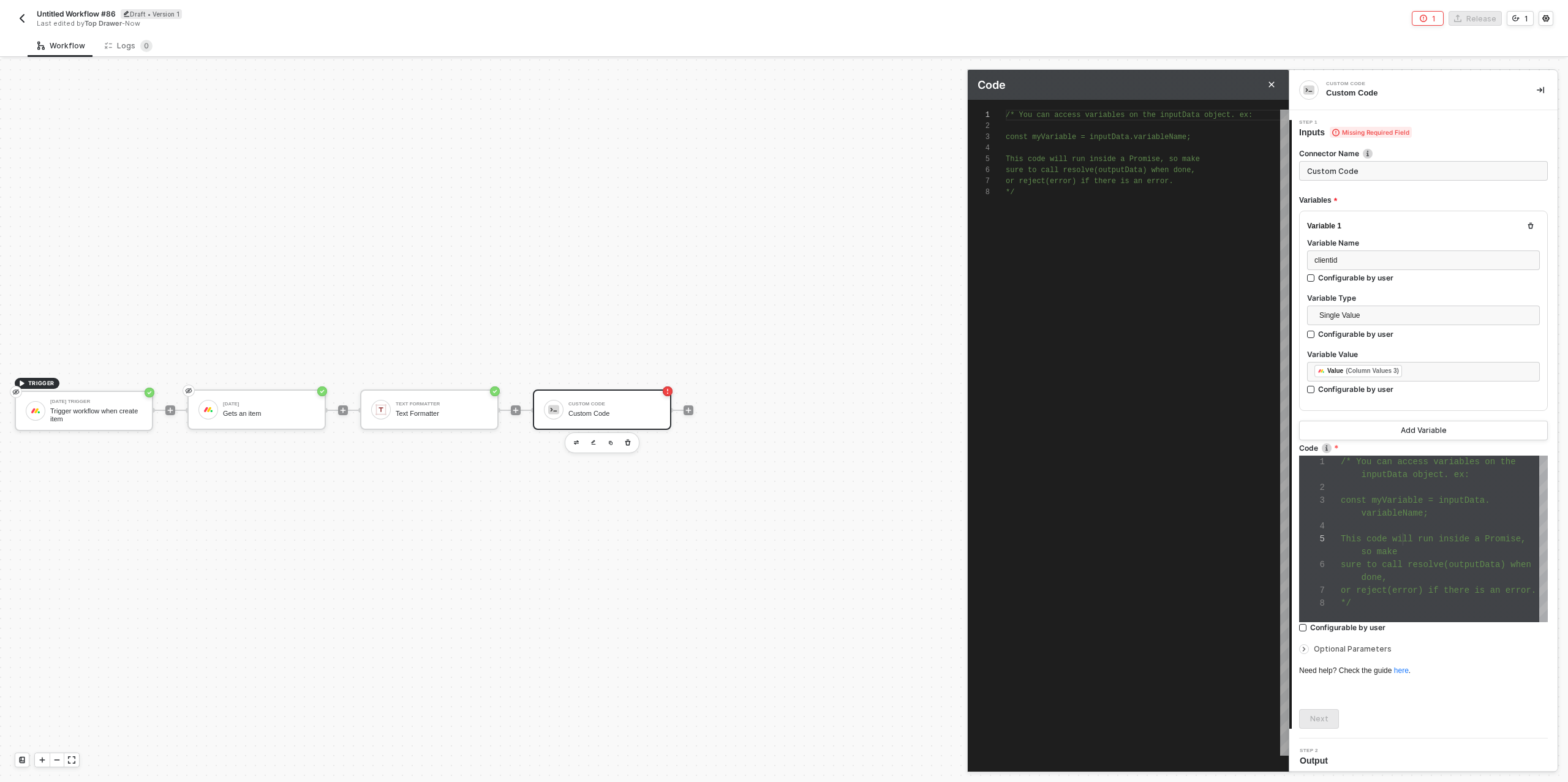
click at [1039, 201] on div "/* You can access variables on the inputData objec t. ex: const myVariable = in…" at bounding box center [1147, 432] width 283 height 646
paste textarea ")"
type textarea ")"
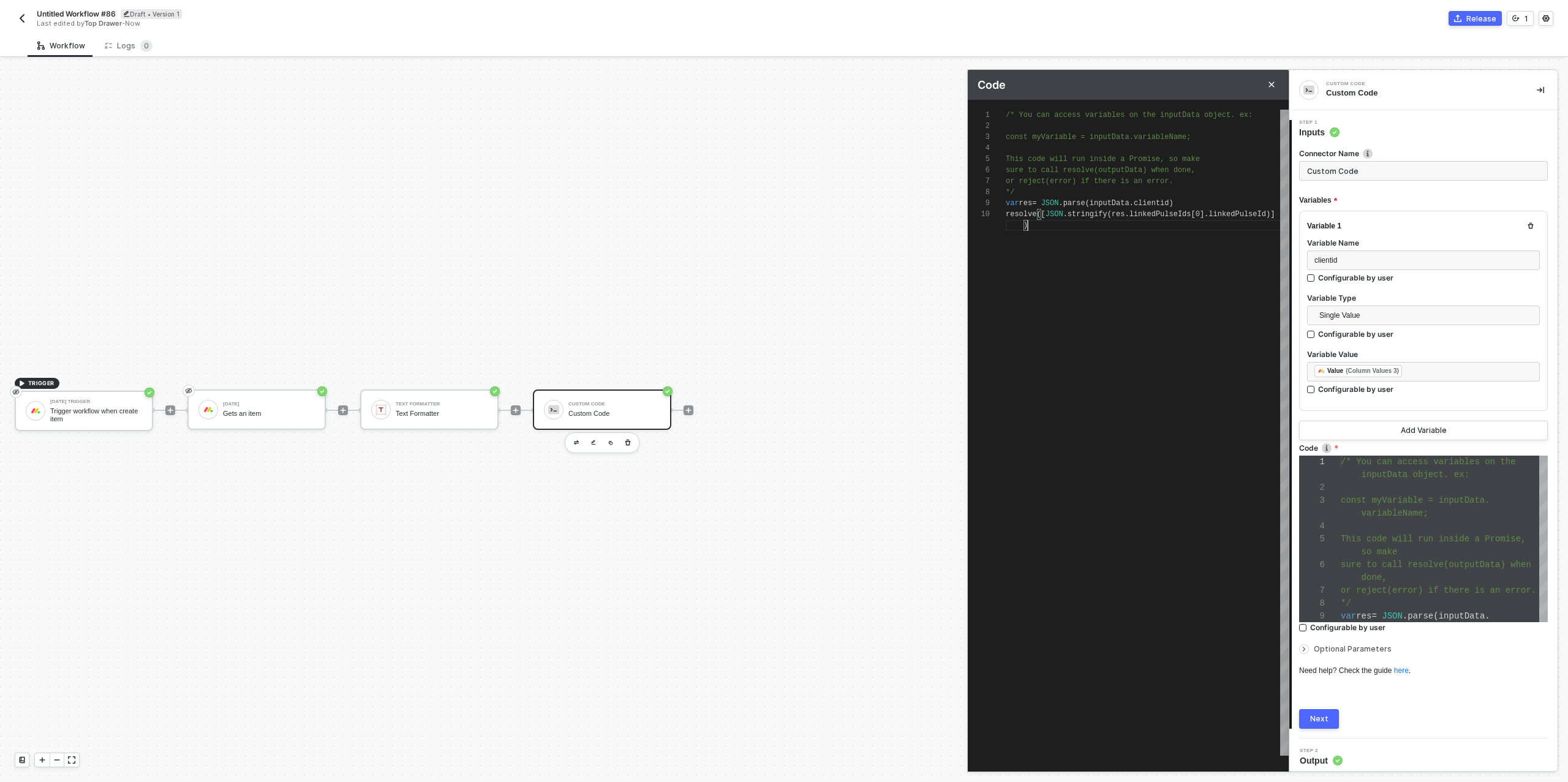
click at [1326, 719] on div "Next" at bounding box center [1319, 718] width 18 height 10
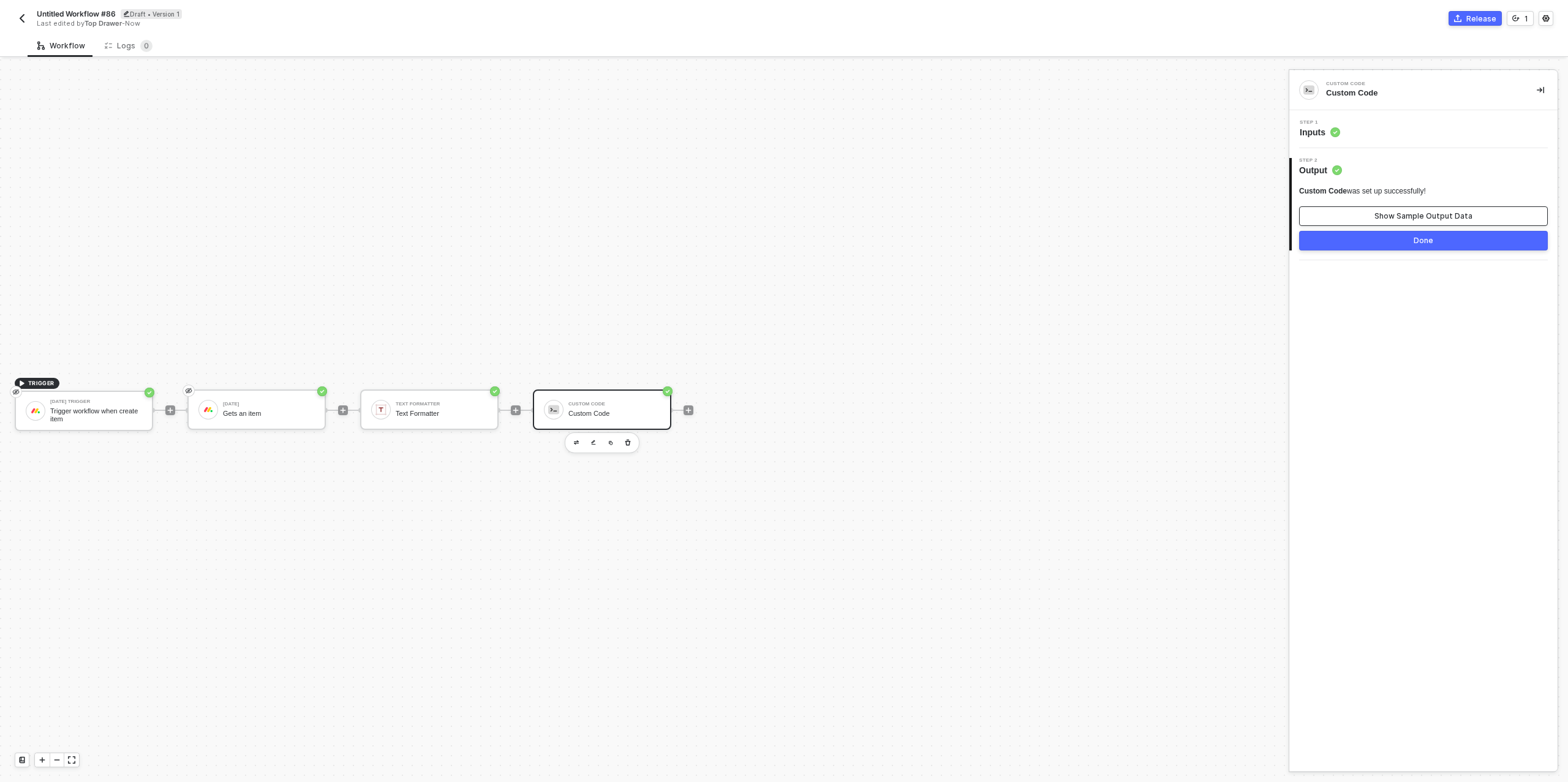
click at [1428, 214] on div "Show Sample Output Data" at bounding box center [1424, 216] width 98 height 10
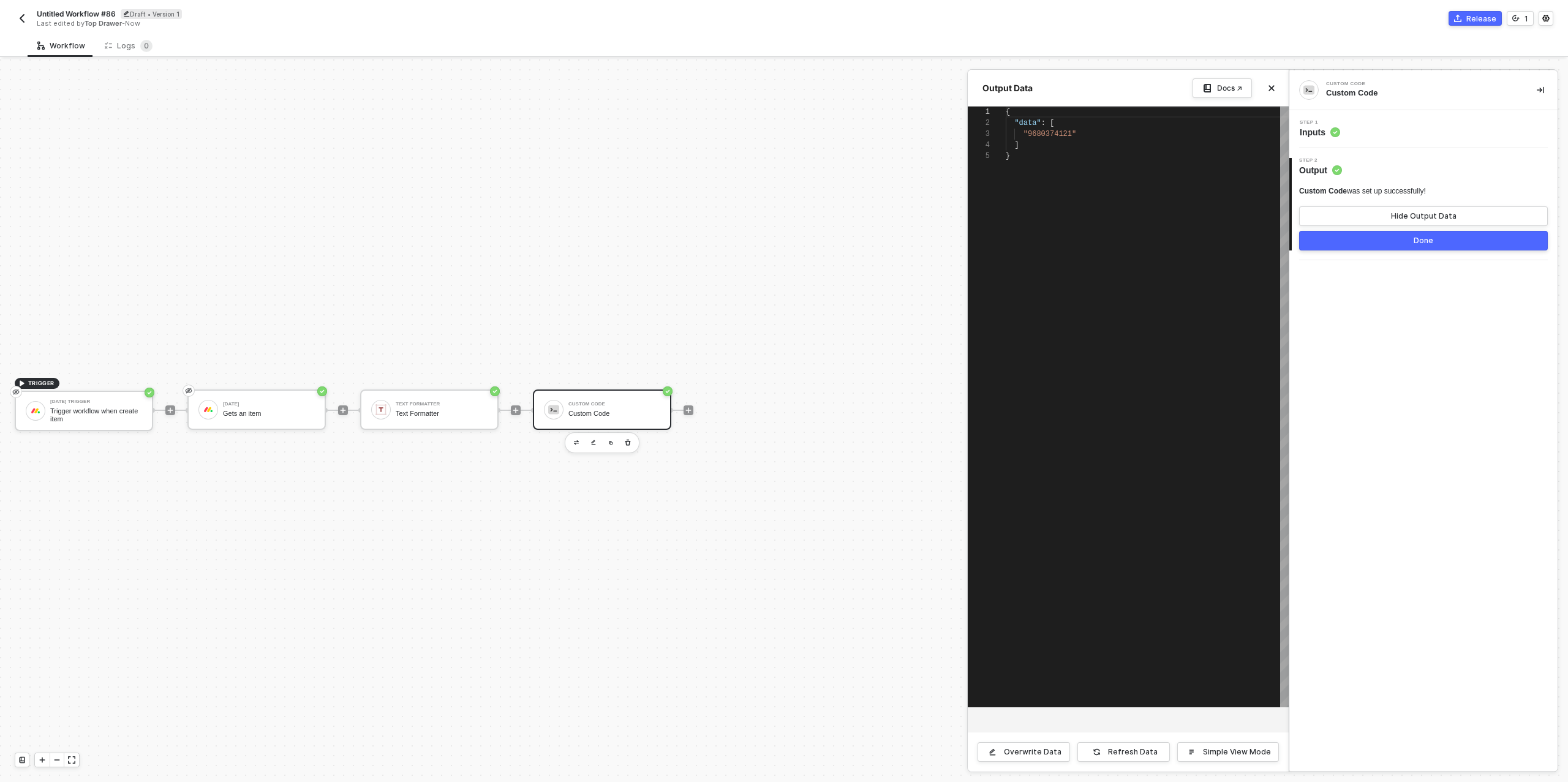
scroll to position [45, 0]
drag, startPoint x: 1417, startPoint y: 238, endPoint x: 1204, endPoint y: 291, distance: 219.5
click at [1417, 238] on div "Done" at bounding box center [1424, 241] width 20 height 10
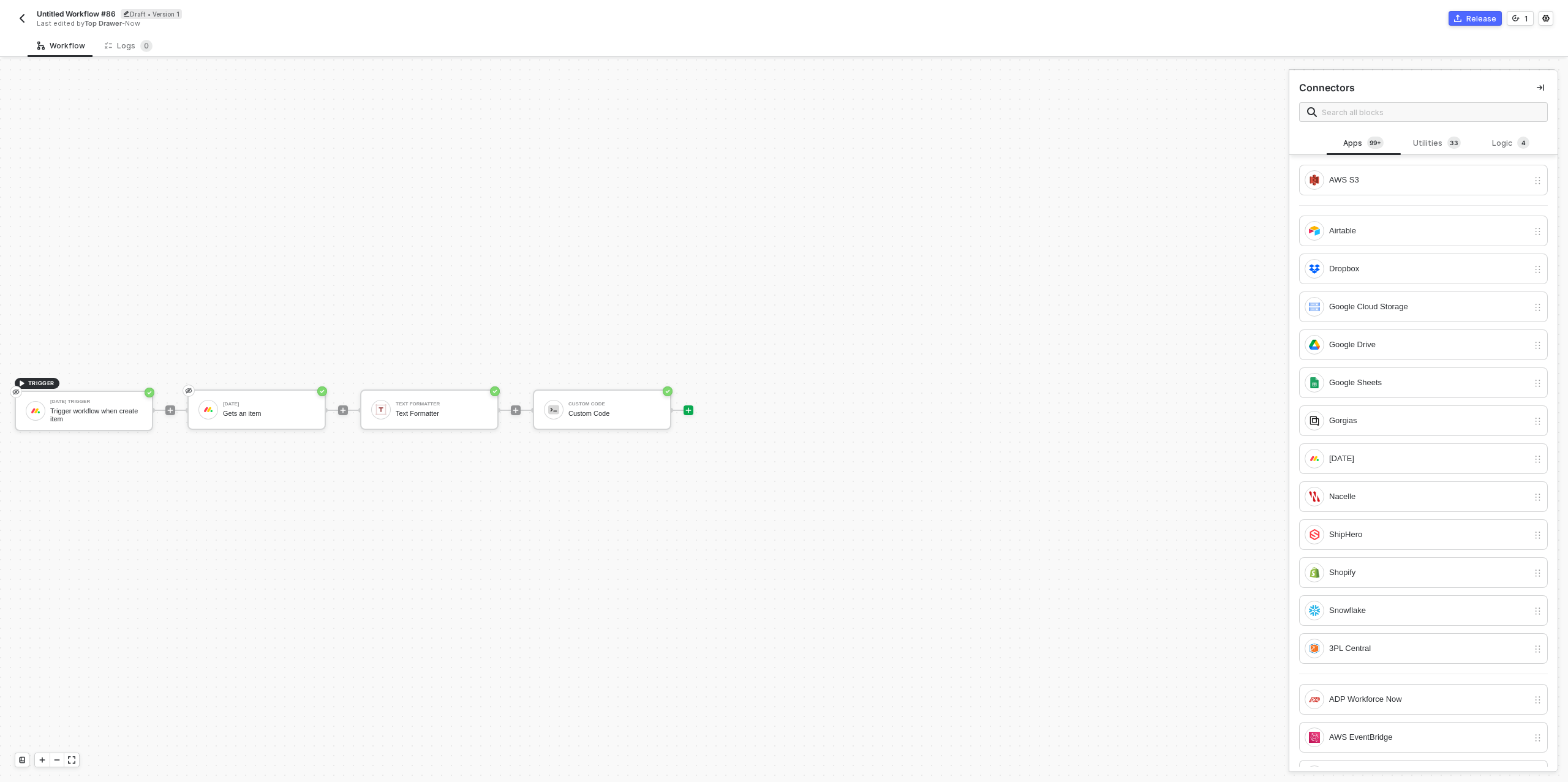
click at [682, 407] on div at bounding box center [688, 410] width 163 height 95
click at [688, 407] on icon "icon-play" at bounding box center [689, 411] width 7 height 7
click at [1401, 105] on input "text" at bounding box center [1431, 112] width 218 height 14
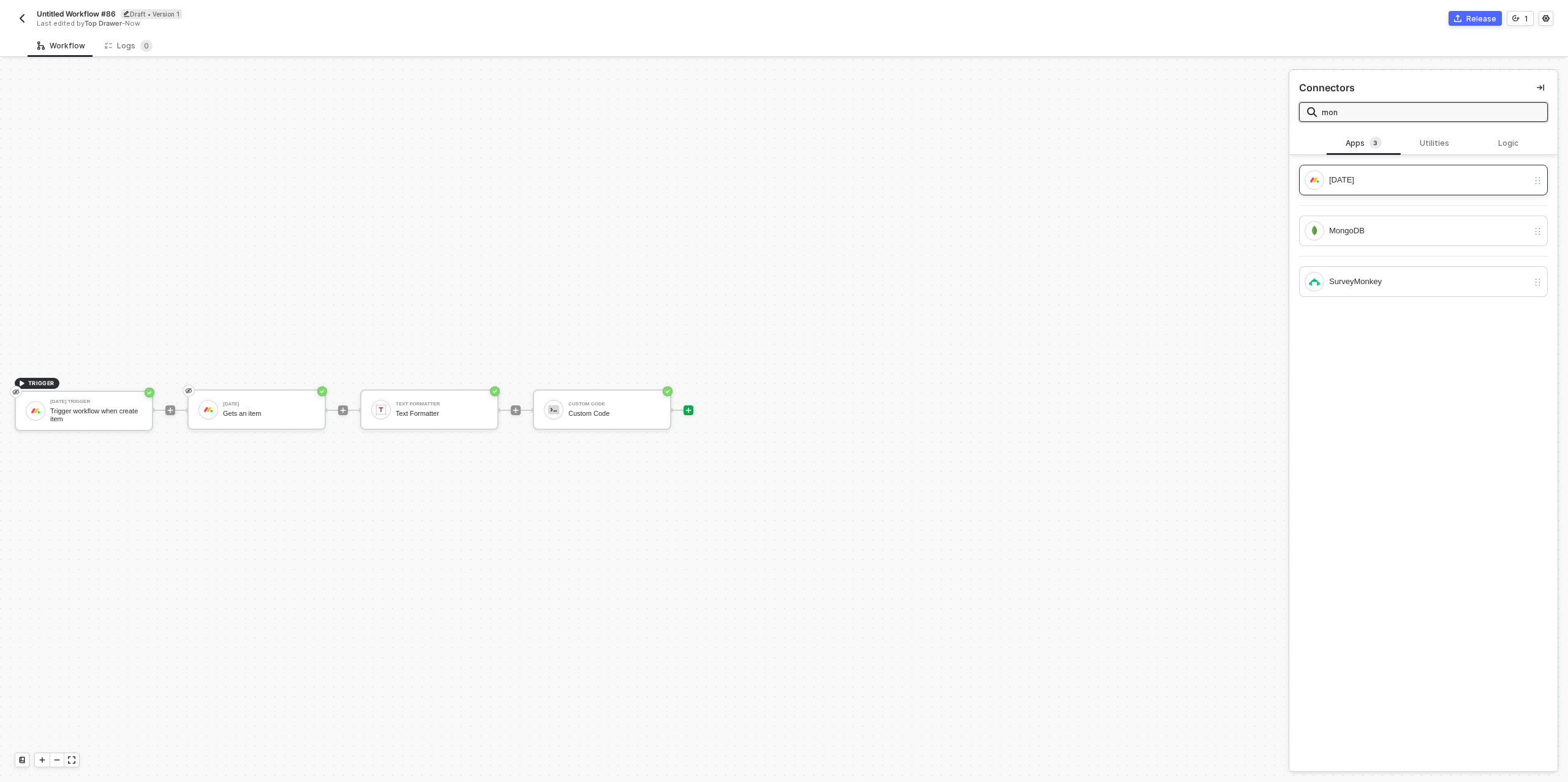
type input "mon"
click at [1377, 180] on div "[DATE]" at bounding box center [1428, 180] width 199 height 14
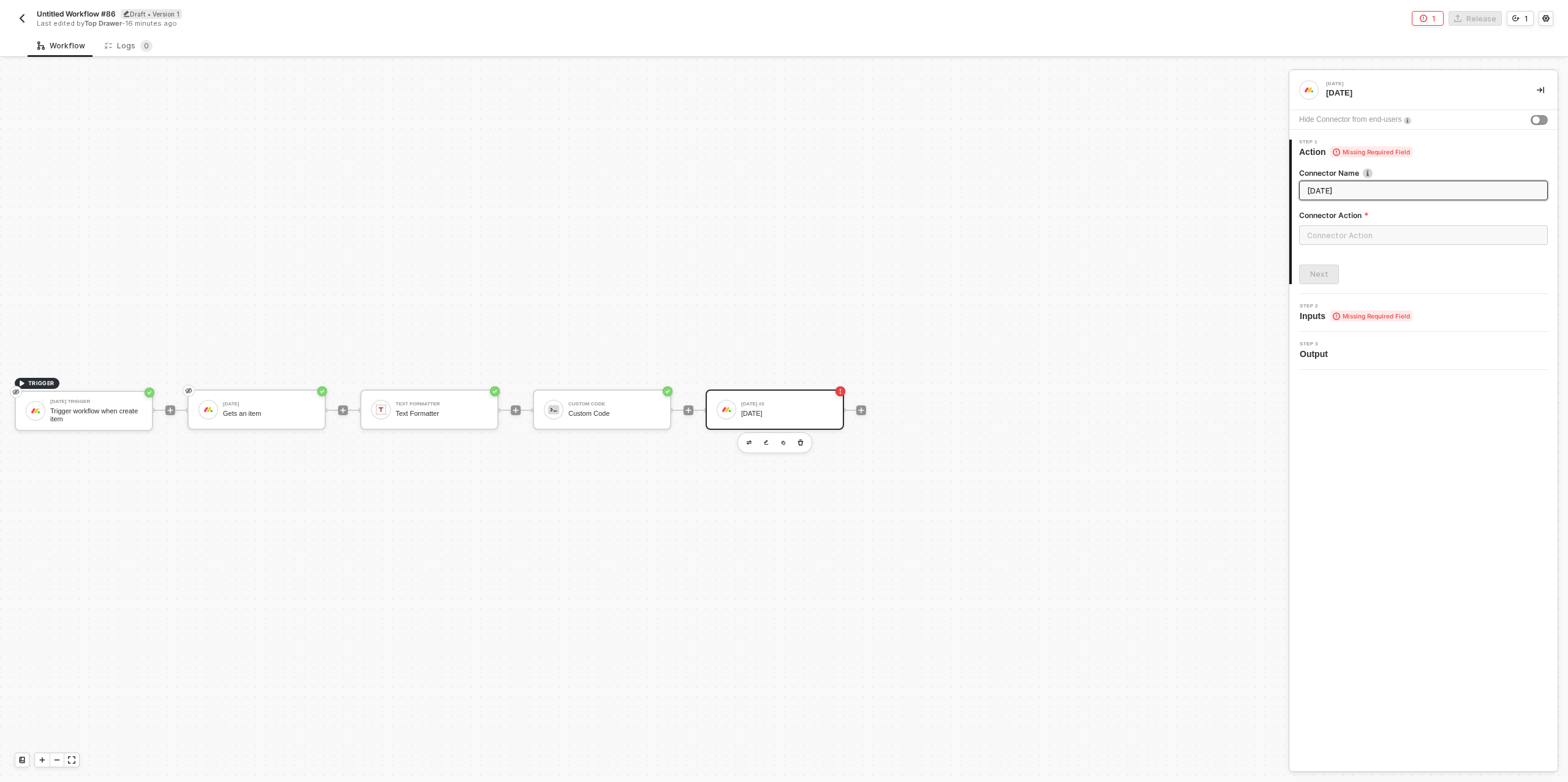
click at [1530, 117] on div "Hide Connector from end-users" at bounding box center [1423, 120] width 268 height 20
drag, startPoint x: 1533, startPoint y: 117, endPoint x: 1472, endPoint y: 151, distance: 69.8
click at [1533, 117] on div "button" at bounding box center [1536, 120] width 7 height 7
click at [1371, 228] on input "text" at bounding box center [1424, 235] width 249 height 20
click at [1176, 148] on div "Items" at bounding box center [1189, 147] width 178 height 10
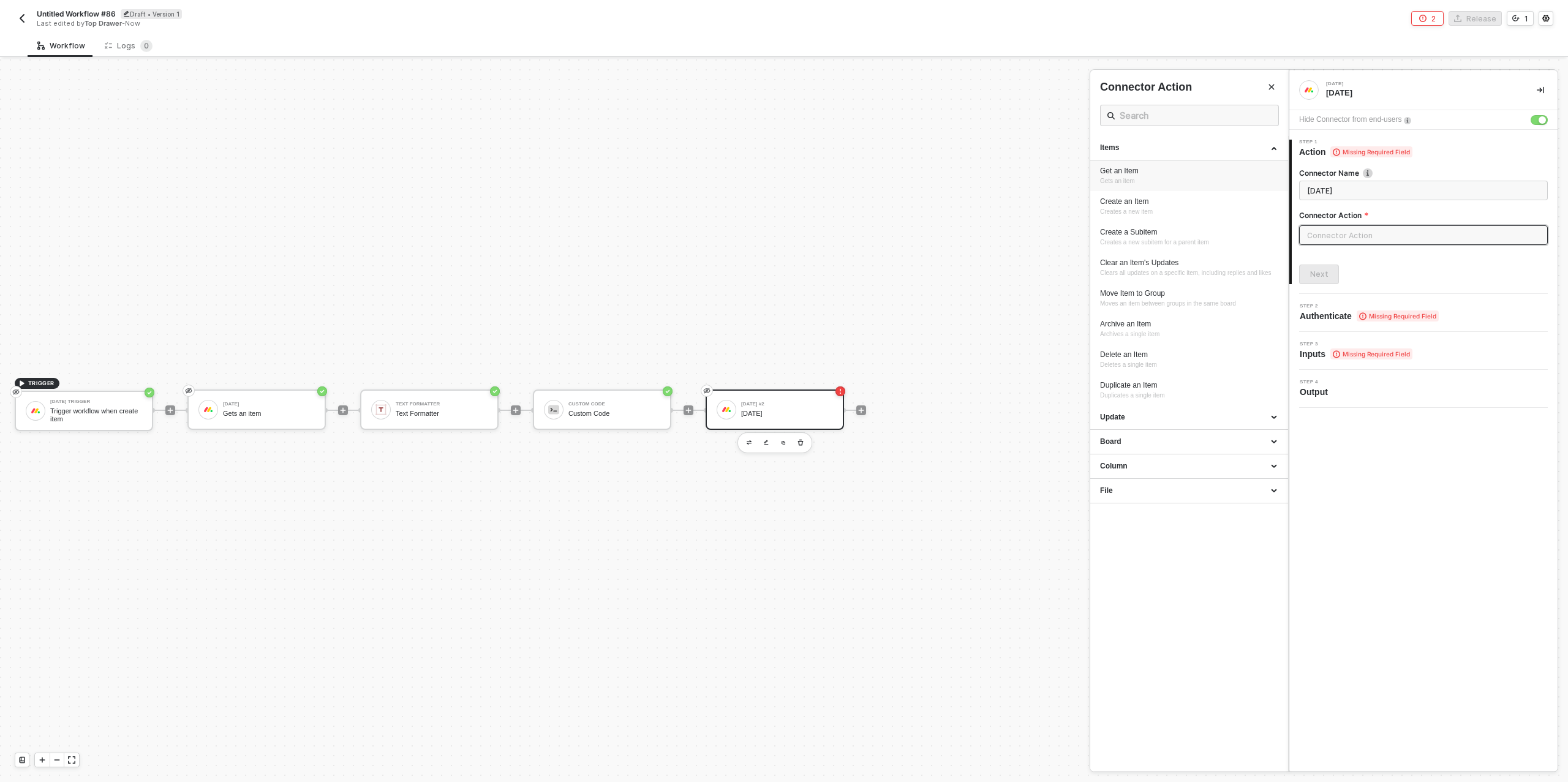
click at [1156, 166] on div "Get an Item" at bounding box center [1189, 171] width 178 height 10
type input "Gets an item"
type input "Items - Get an Item"
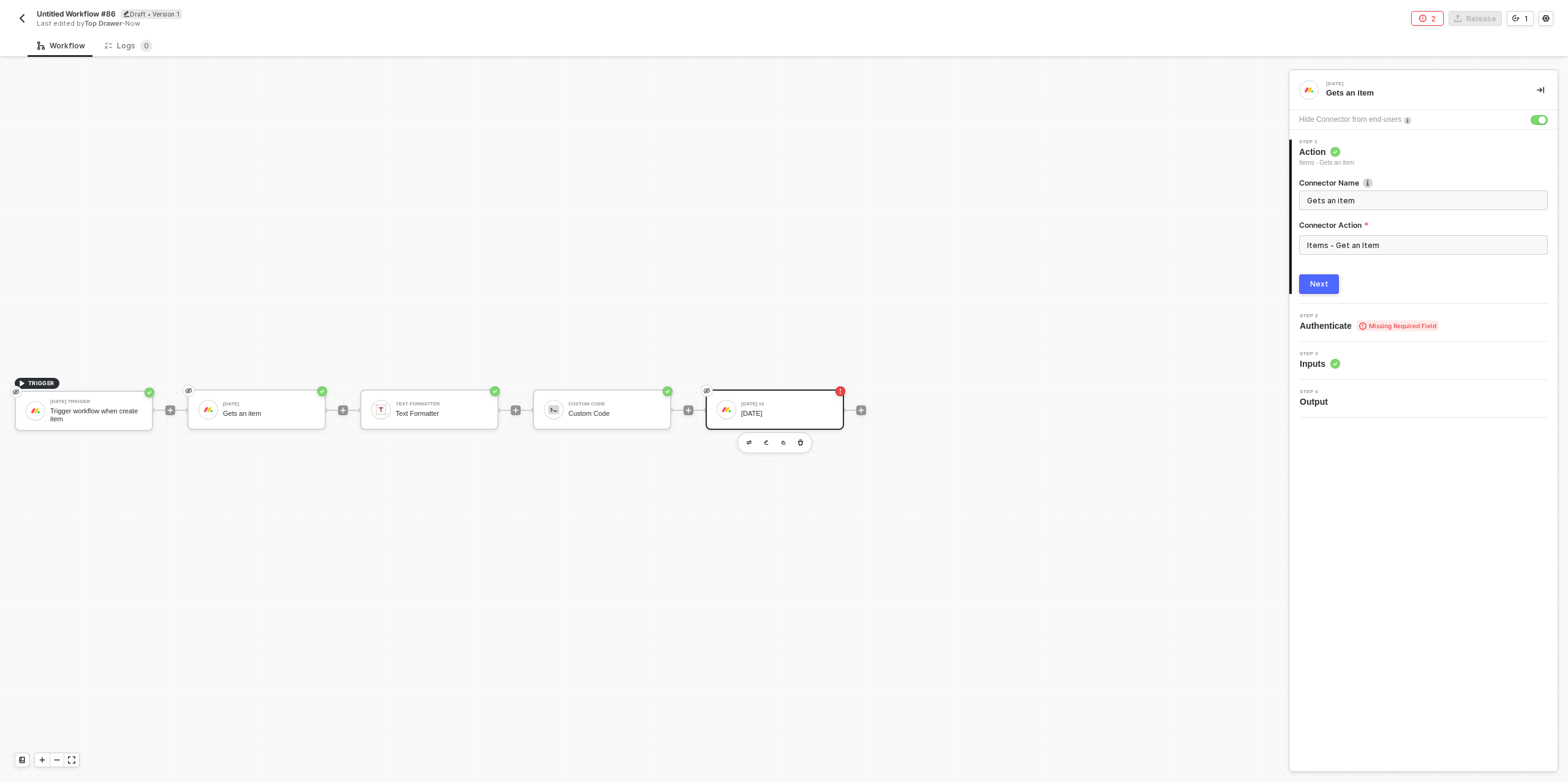
click at [1323, 276] on button "Next" at bounding box center [1319, 284] width 40 height 20
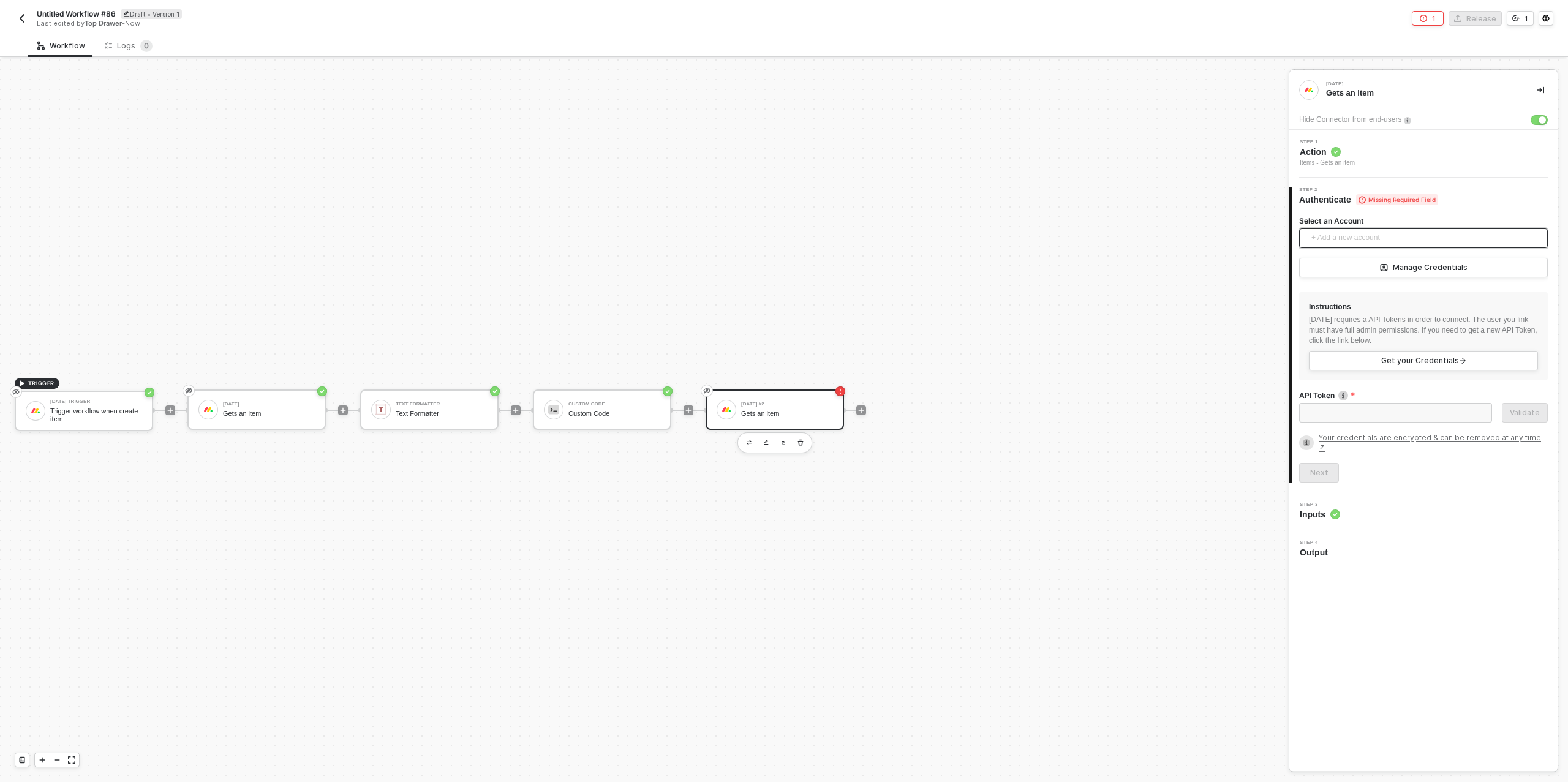
click at [1347, 238] on span "+ Add a new account" at bounding box center [1426, 239] width 229 height 20
click at [1353, 266] on span "Top Drawer's [DATE]" at bounding box center [1358, 265] width 99 height 14
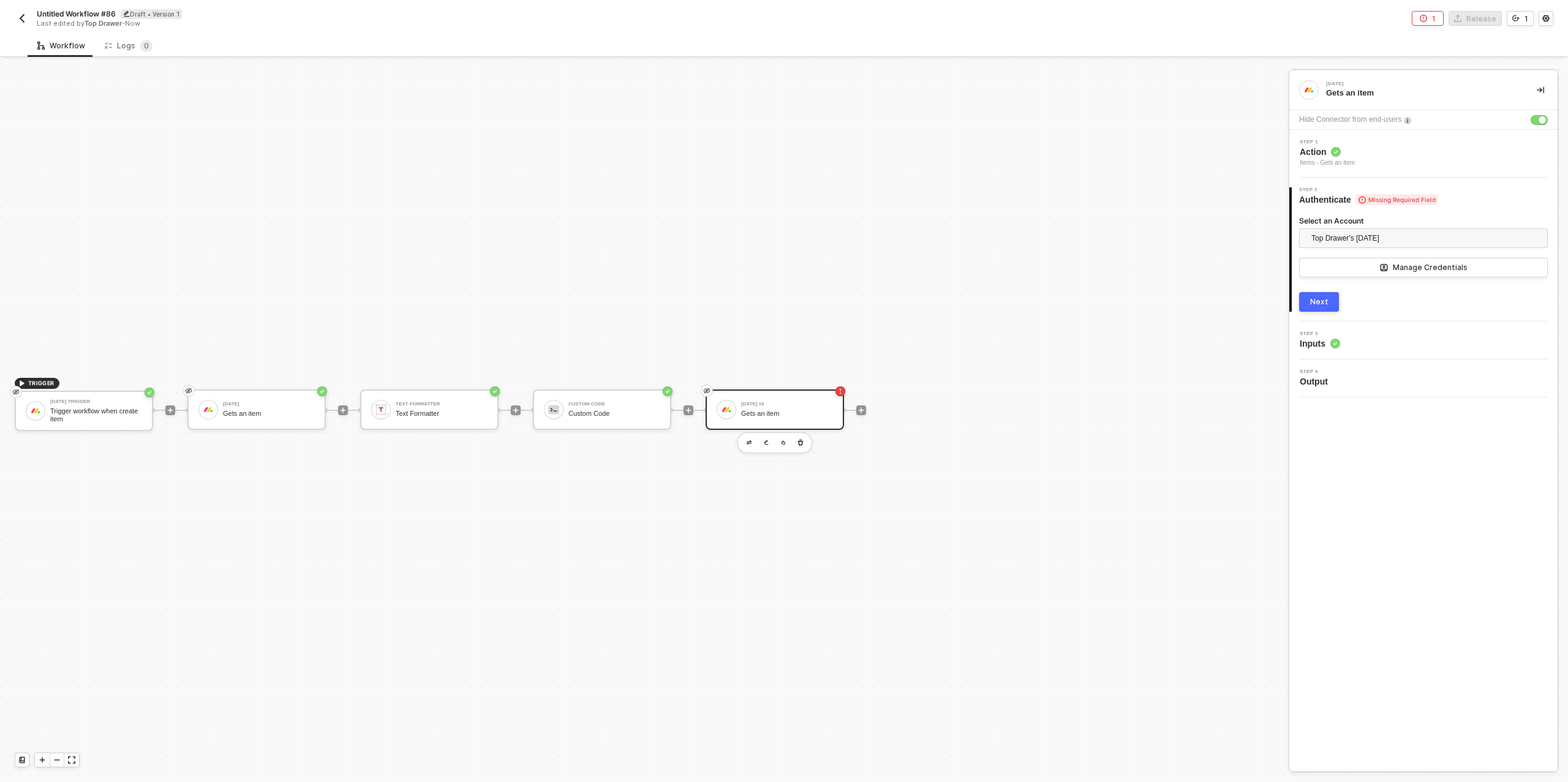
click at [1318, 302] on div "Next" at bounding box center [1319, 302] width 18 height 10
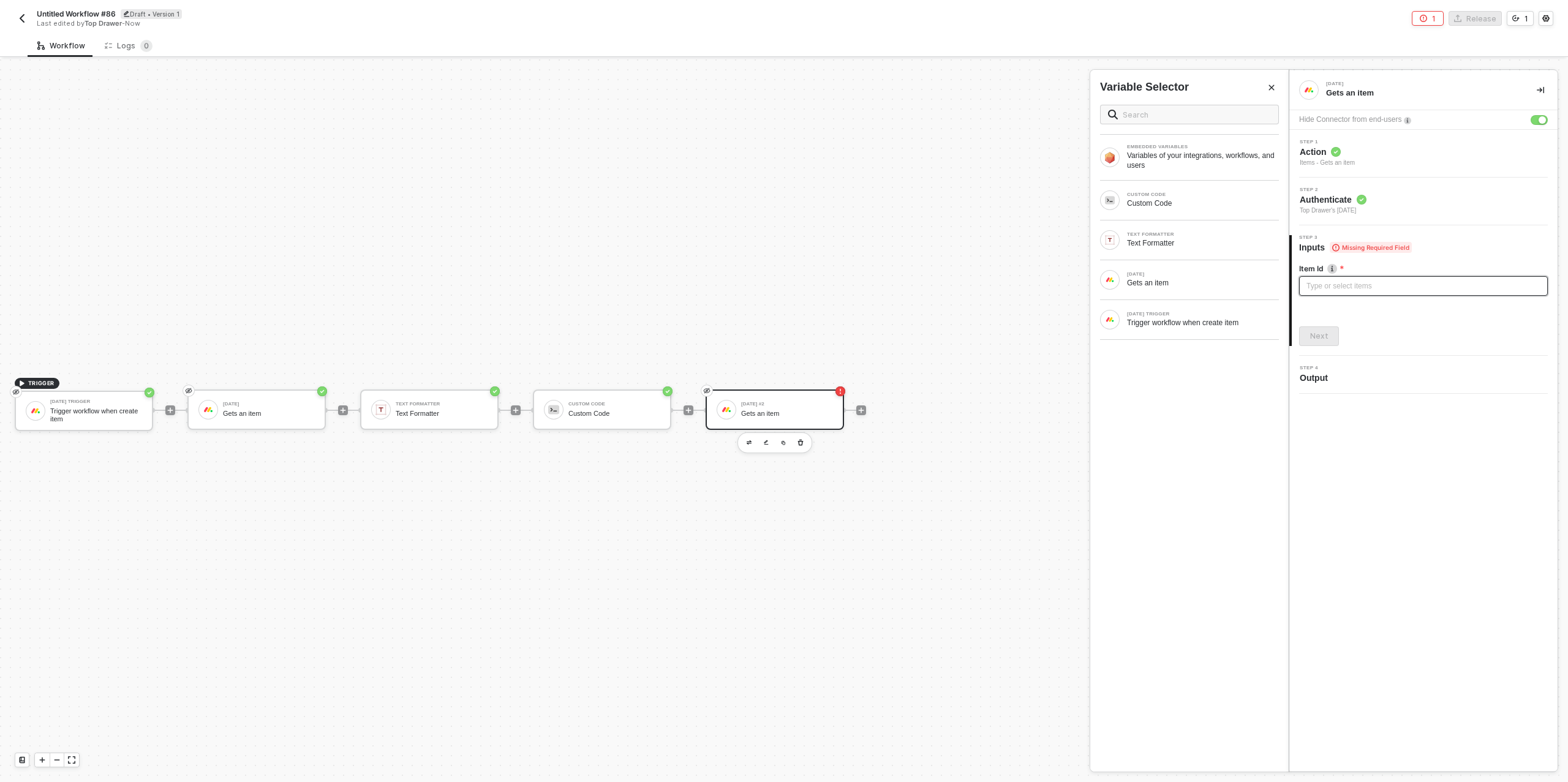
click at [1333, 287] on div "Type or select items ﻿" at bounding box center [1424, 286] width 234 height 12
click at [1177, 204] on div "Custom Code" at bounding box center [1203, 203] width 152 height 10
click at [1015, 193] on div "data-1 - 9680374121" at bounding box center [990, 193] width 168 height 16
click at [1315, 326] on button "Next" at bounding box center [1319, 336] width 40 height 20
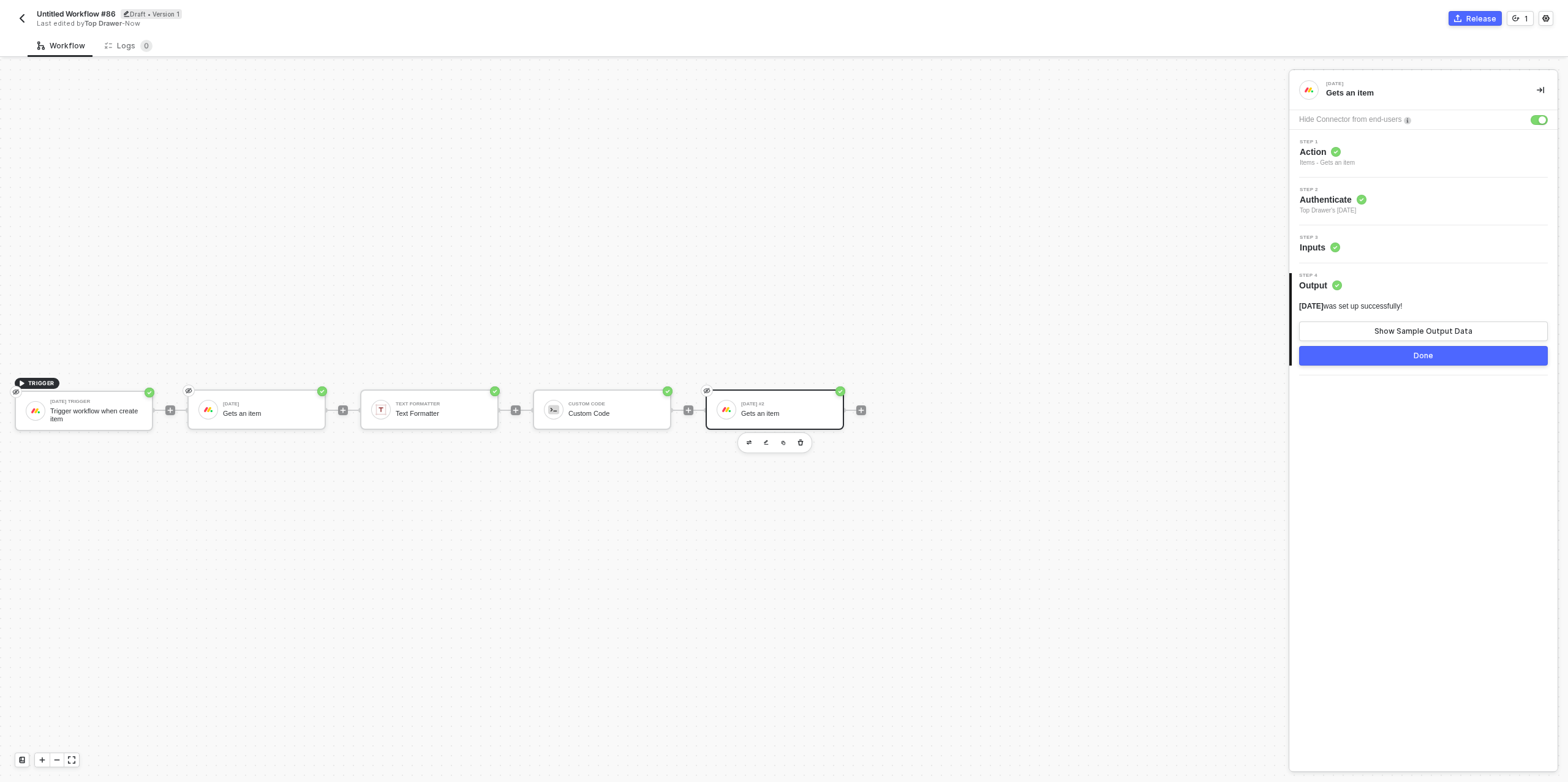
click at [1367, 356] on button "Done" at bounding box center [1424, 356] width 249 height 20
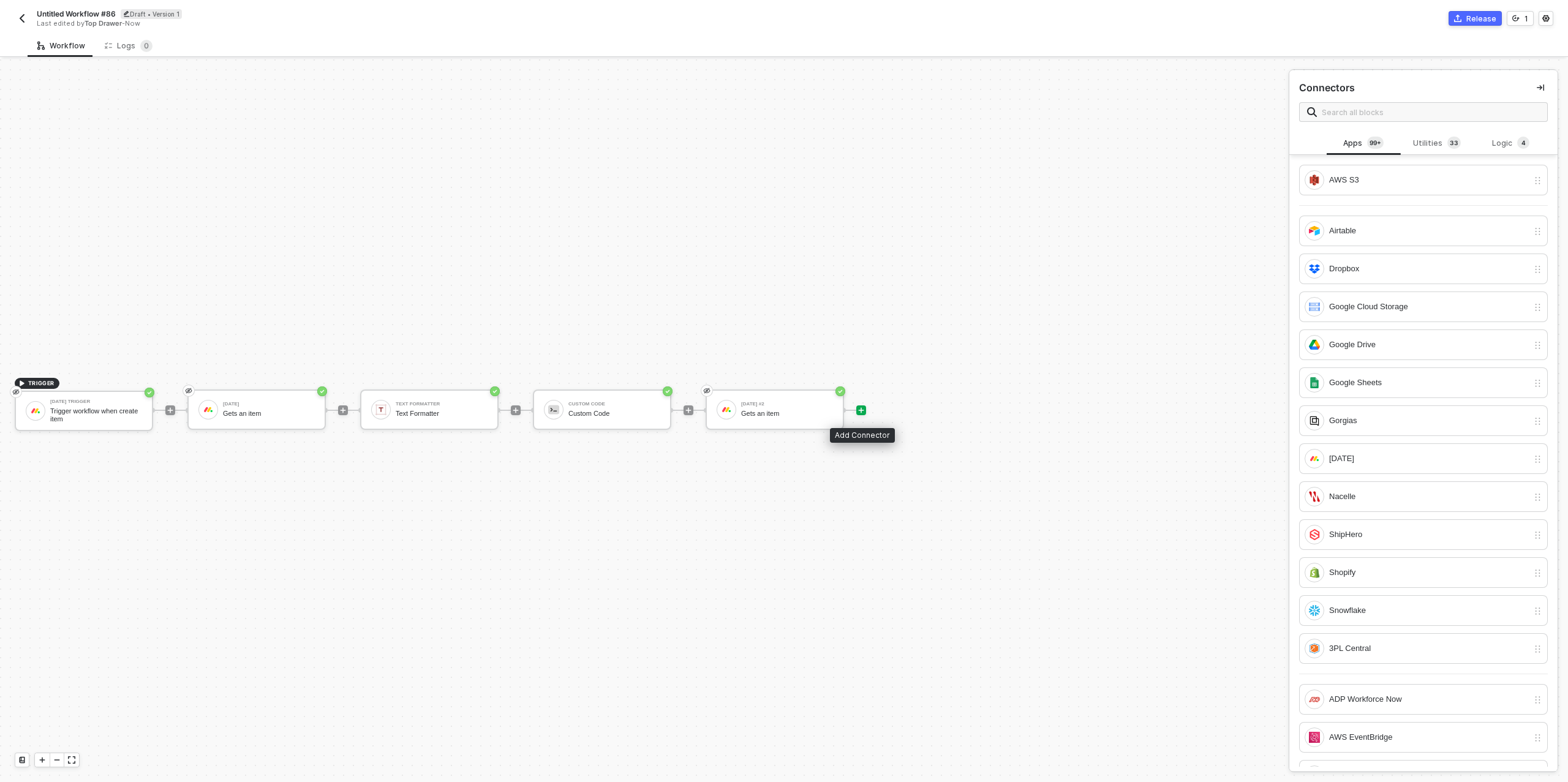
click at [863, 407] on icon "icon-play" at bounding box center [861, 411] width 7 height 7
click at [1429, 148] on div "Utilities 3 3" at bounding box center [1436, 143] width 54 height 14
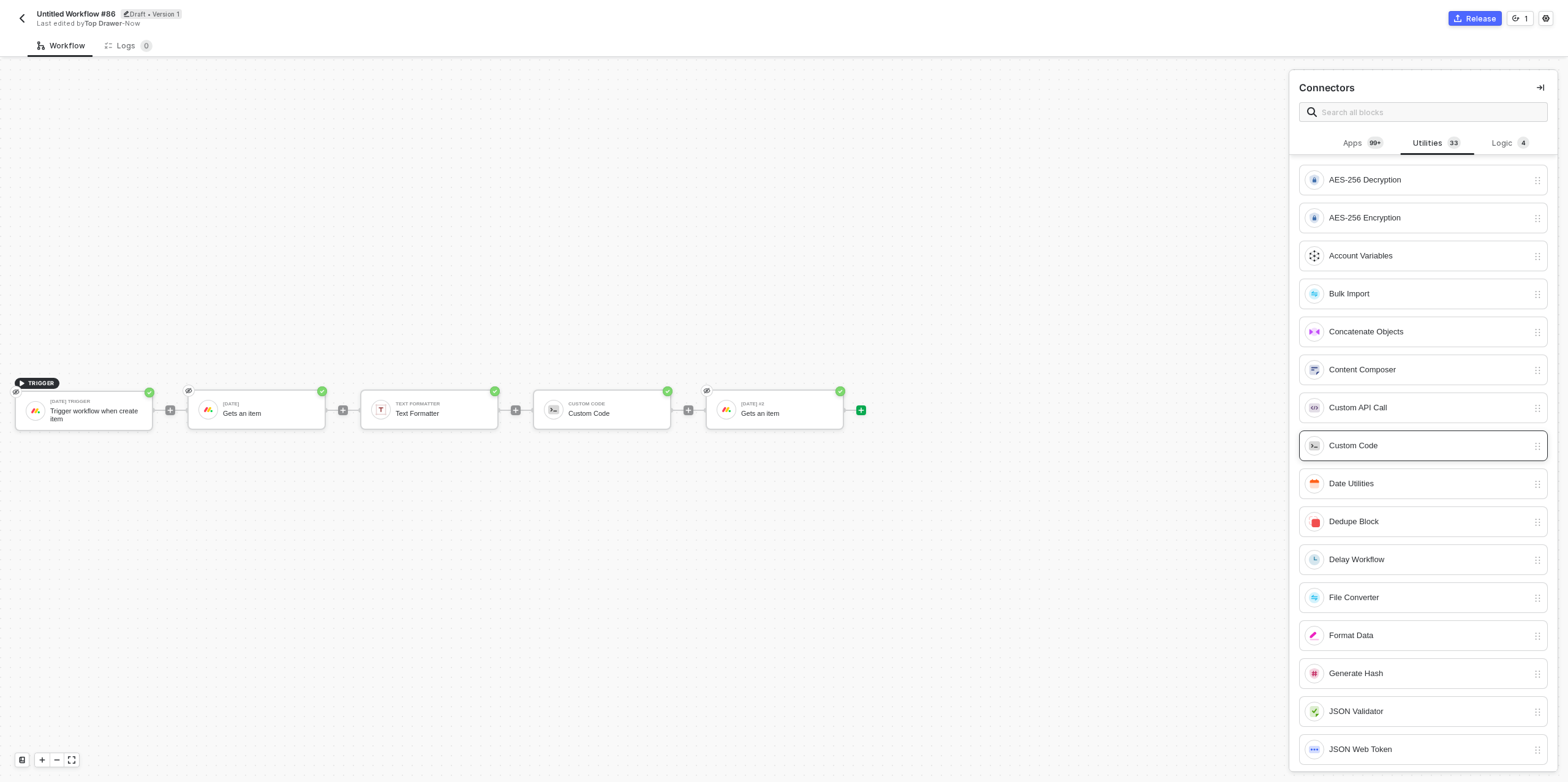
click at [1365, 440] on div "Custom Code" at bounding box center [1428, 445] width 199 height 14
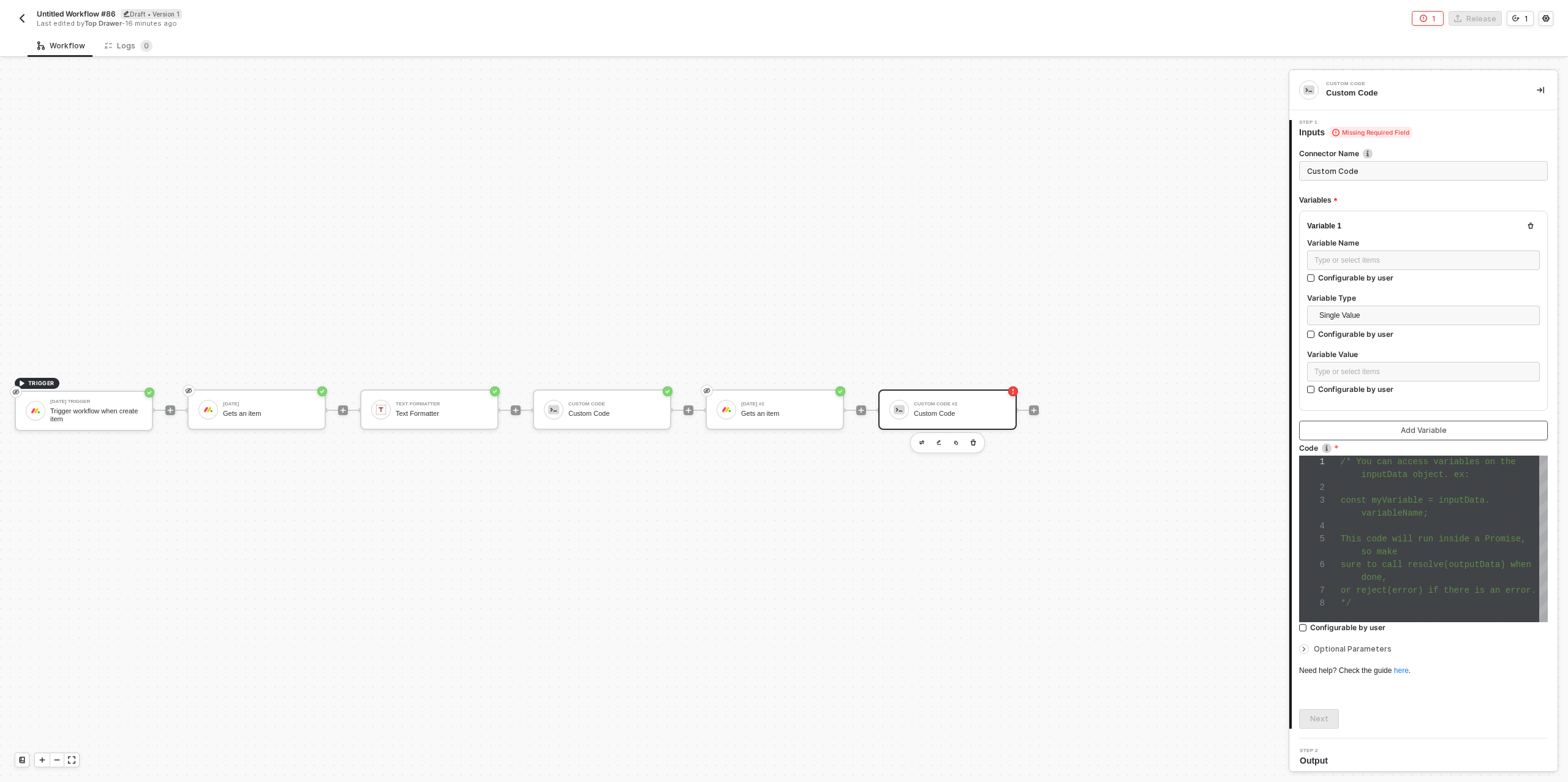
scroll to position [77, 0]
click at [1378, 261] on div "Type or select items ﻿" at bounding box center [1424, 261] width 218 height 12
click at [1355, 366] on div "Type or select items ﻿" at bounding box center [1424, 371] width 218 height 12
click at [1137, 194] on div "[DATE] #2" at bounding box center [1203, 194] width 152 height 5
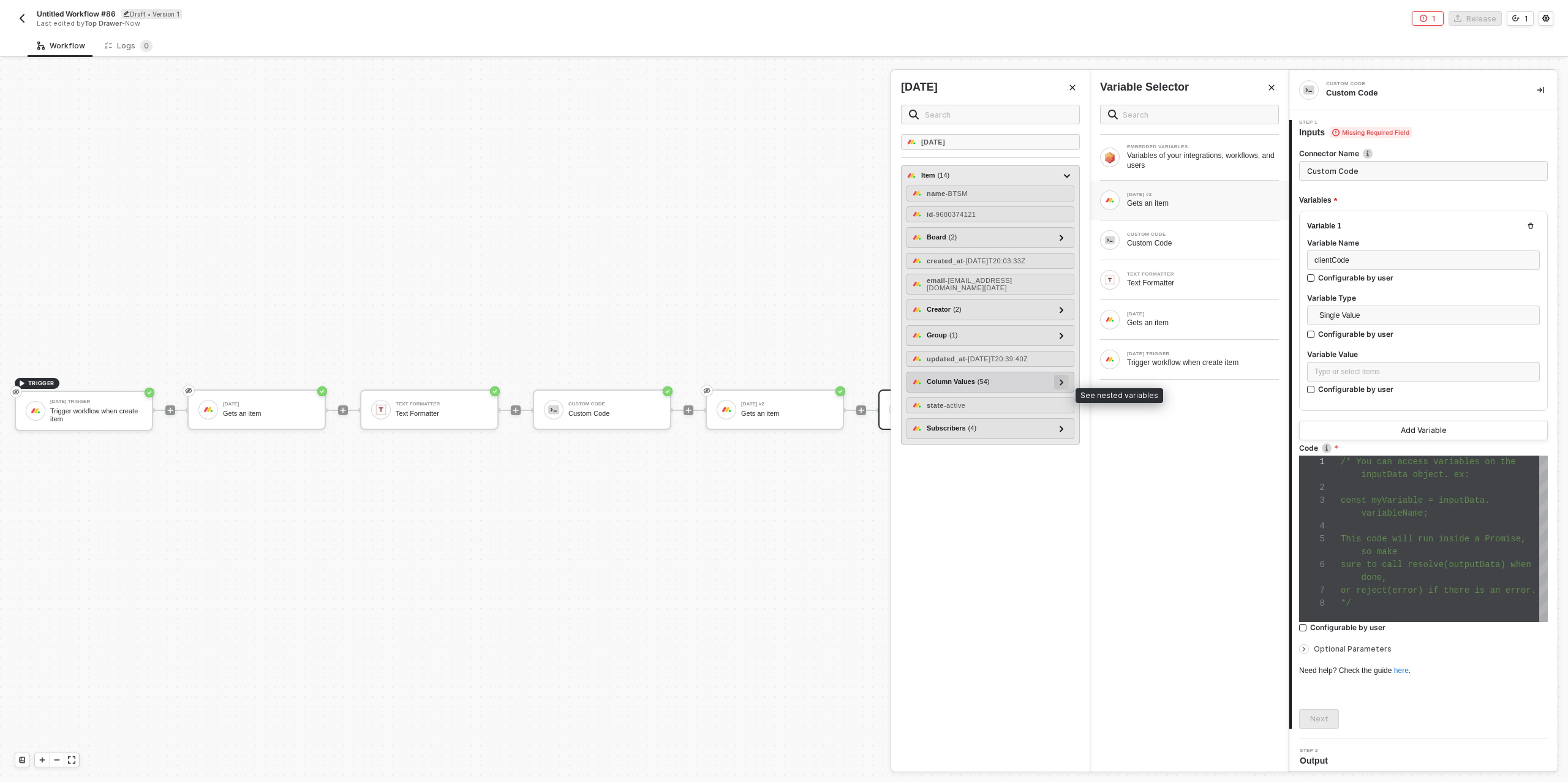
click at [1064, 388] on div at bounding box center [1061, 381] width 6 height 14
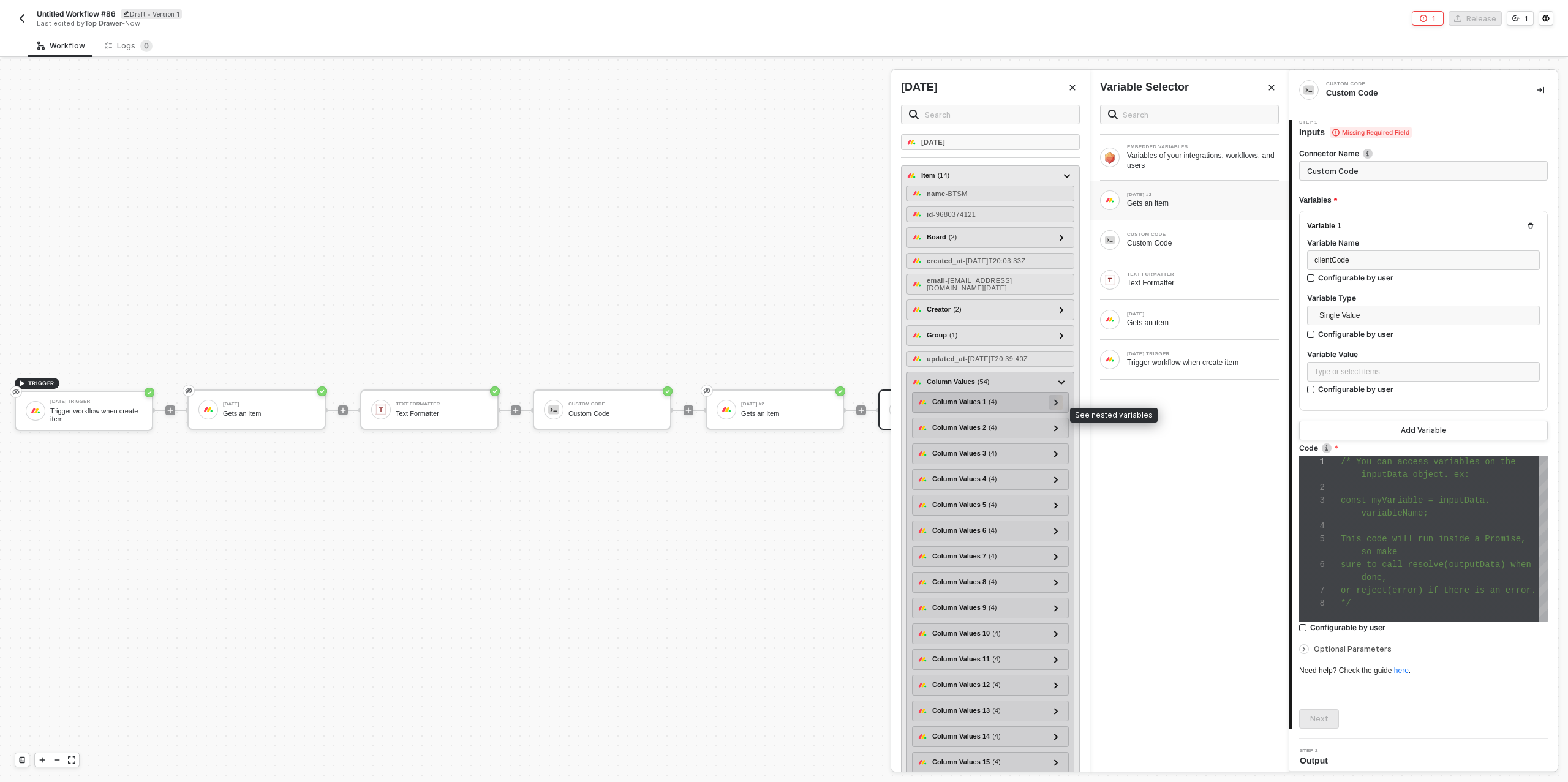
click at [1057, 405] on icon at bounding box center [1057, 402] width 4 height 6
click at [1057, 404] on icon at bounding box center [1056, 402] width 6 height 4
click at [1055, 435] on div at bounding box center [1056, 428] width 15 height 15
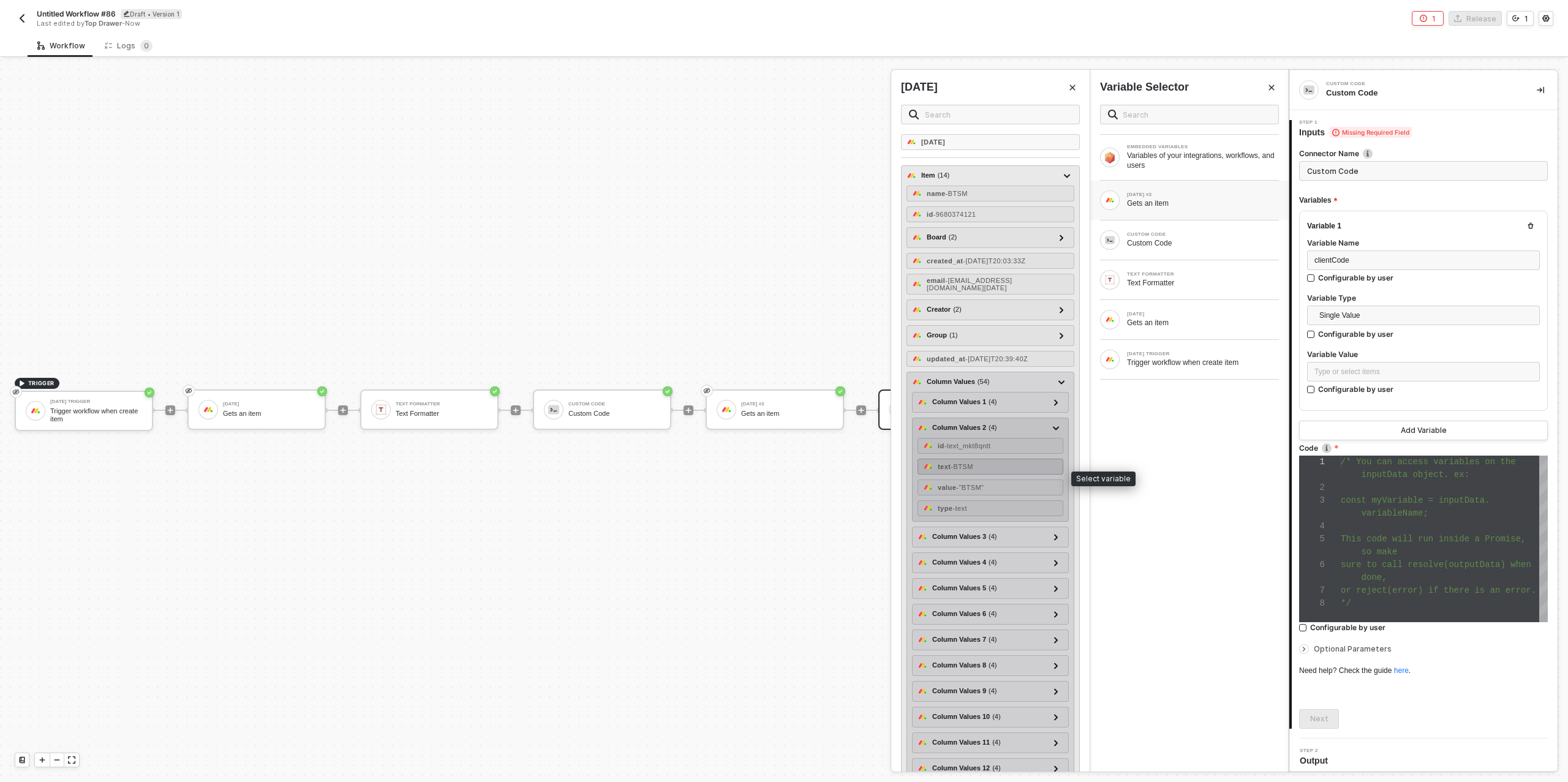
click at [990, 475] on div "text - BTSM" at bounding box center [990, 467] width 145 height 16
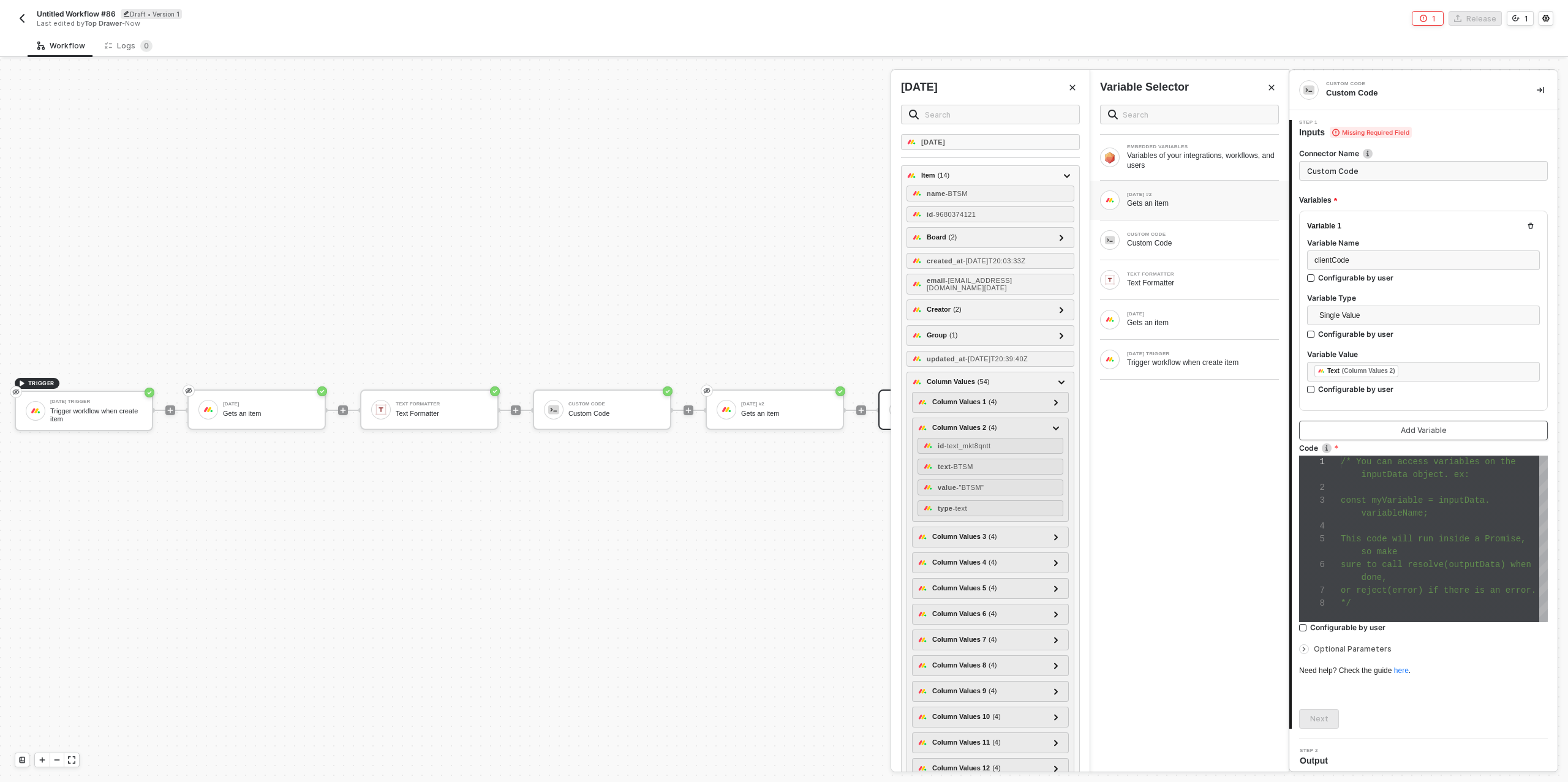
click at [1403, 430] on div "Add Variable" at bounding box center [1424, 431] width 46 height 10
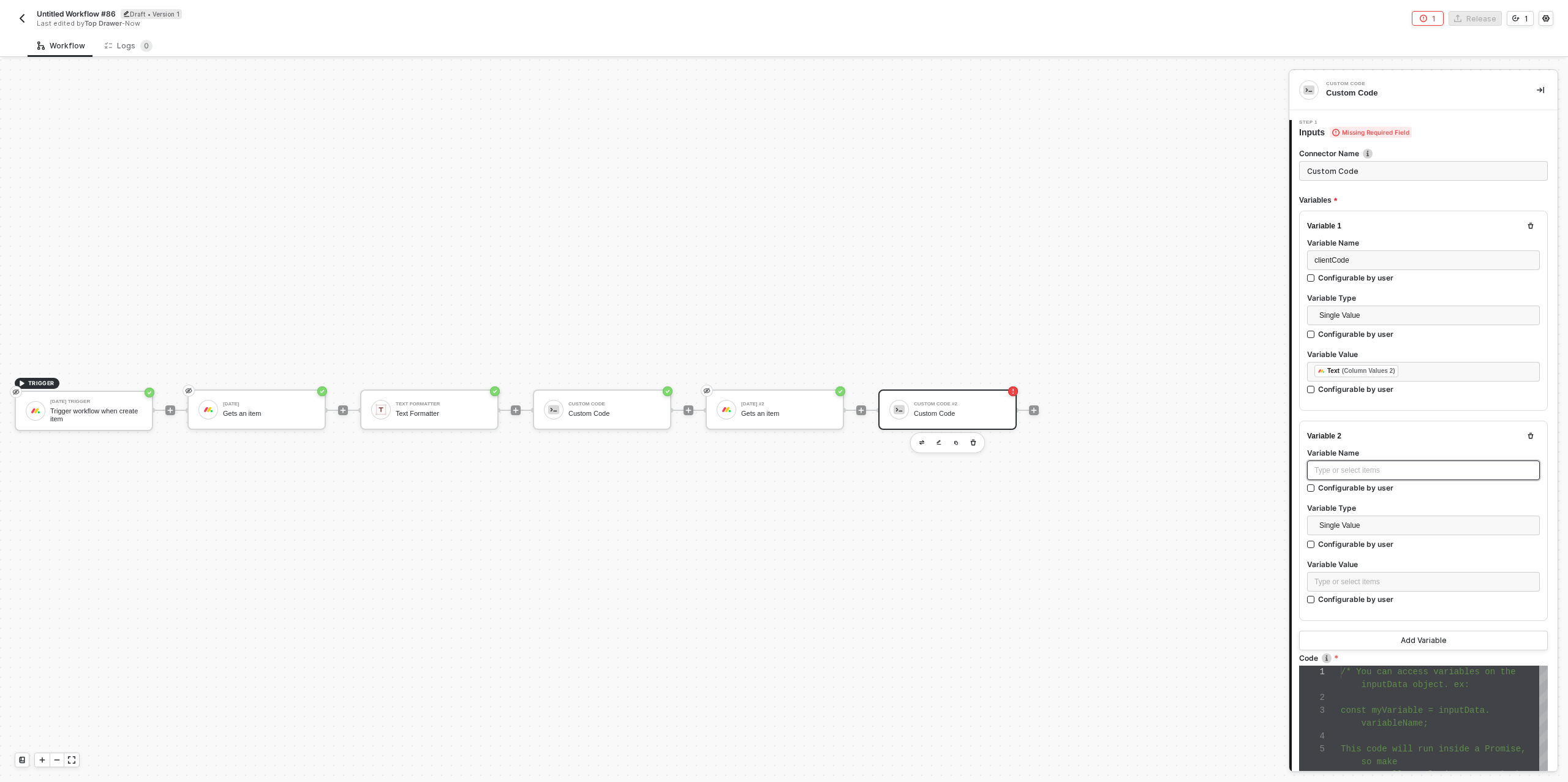
click at [1352, 468] on div "Type or select items ﻿" at bounding box center [1424, 470] width 218 height 12
click at [1340, 582] on div "Type or select items ﻿" at bounding box center [1424, 582] width 218 height 12
click at [1173, 319] on div "Gets an item" at bounding box center [1203, 322] width 152 height 10
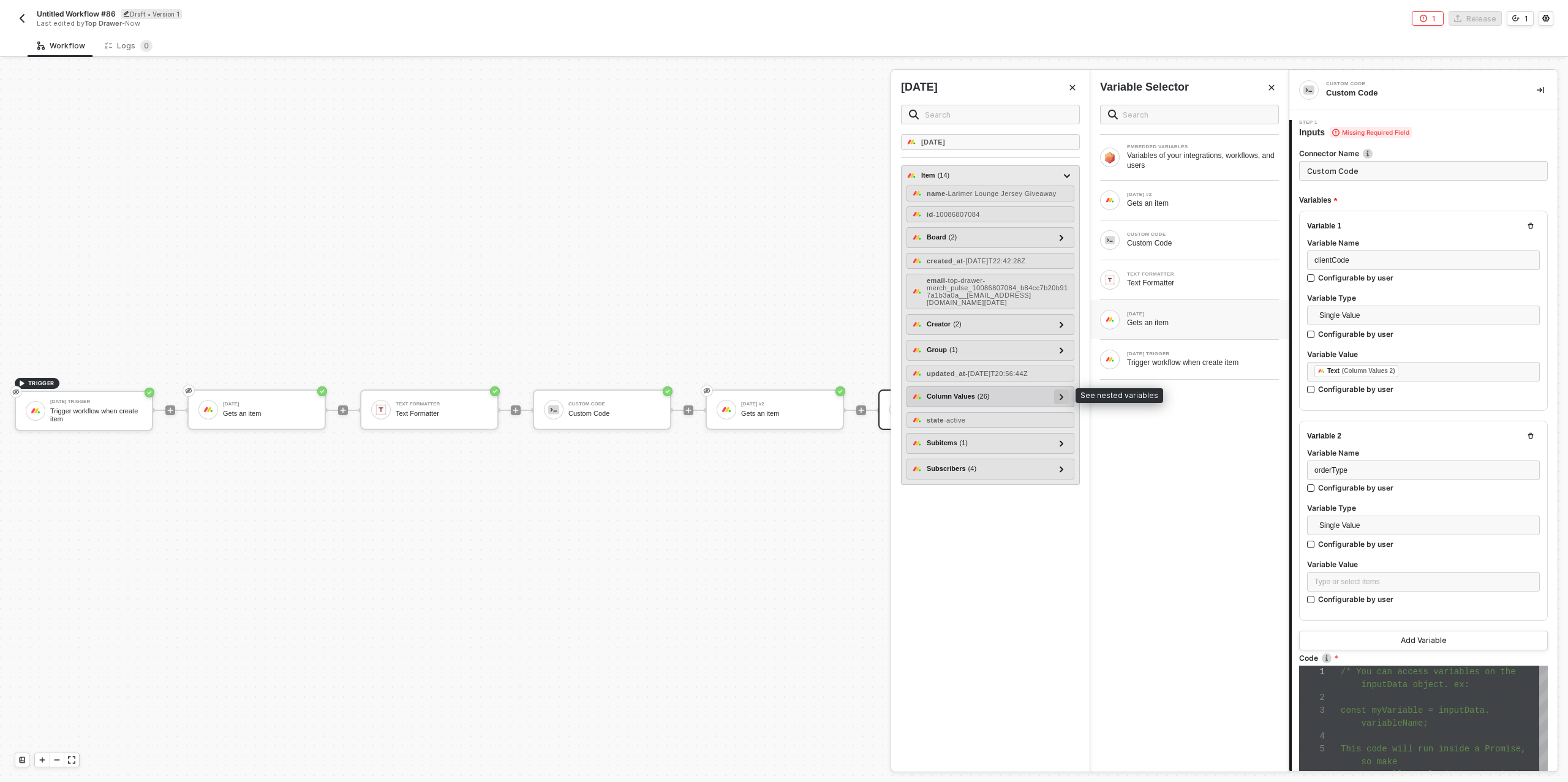
click at [1061, 394] on icon at bounding box center [1062, 397] width 5 height 6
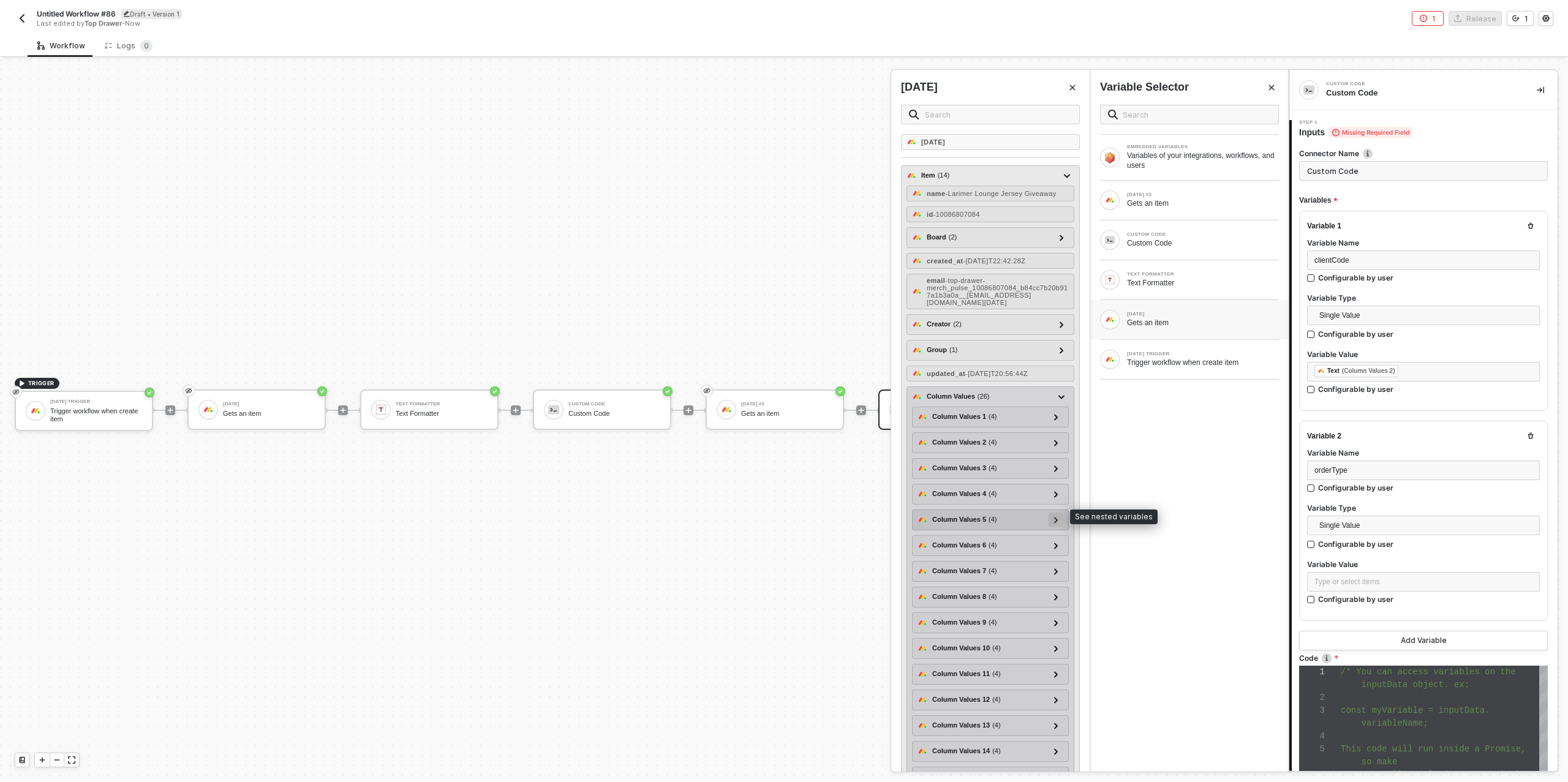
click at [1058, 517] on icon at bounding box center [1057, 520] width 5 height 6
click at [1059, 518] on icon at bounding box center [1056, 520] width 6 height 5
click at [1058, 491] on icon at bounding box center [1057, 494] width 5 height 6
click at [988, 530] on span "- Client Comp" at bounding box center [972, 533] width 43 height 7
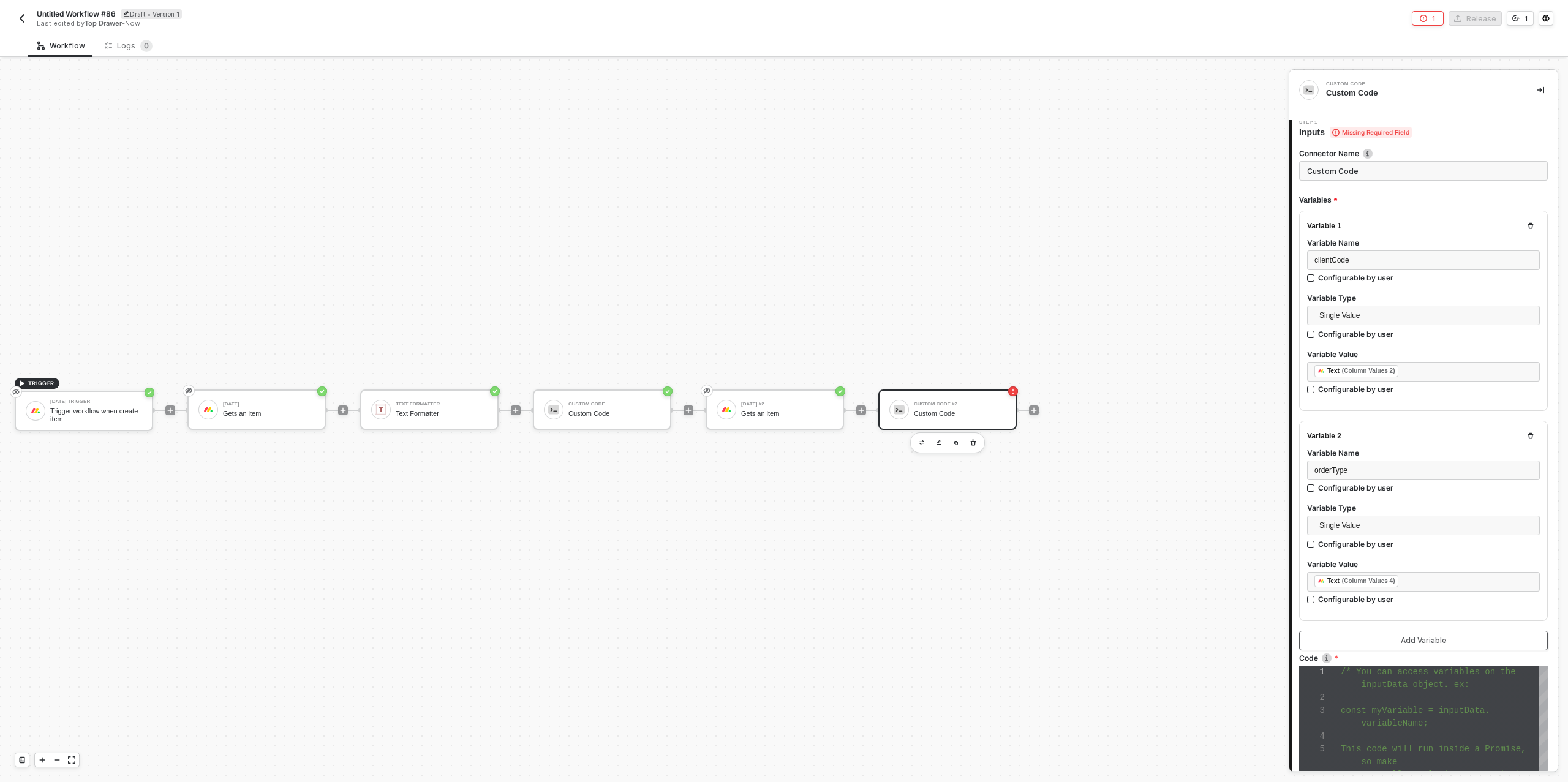
click at [1355, 640] on button "Add Variable" at bounding box center [1424, 641] width 249 height 20
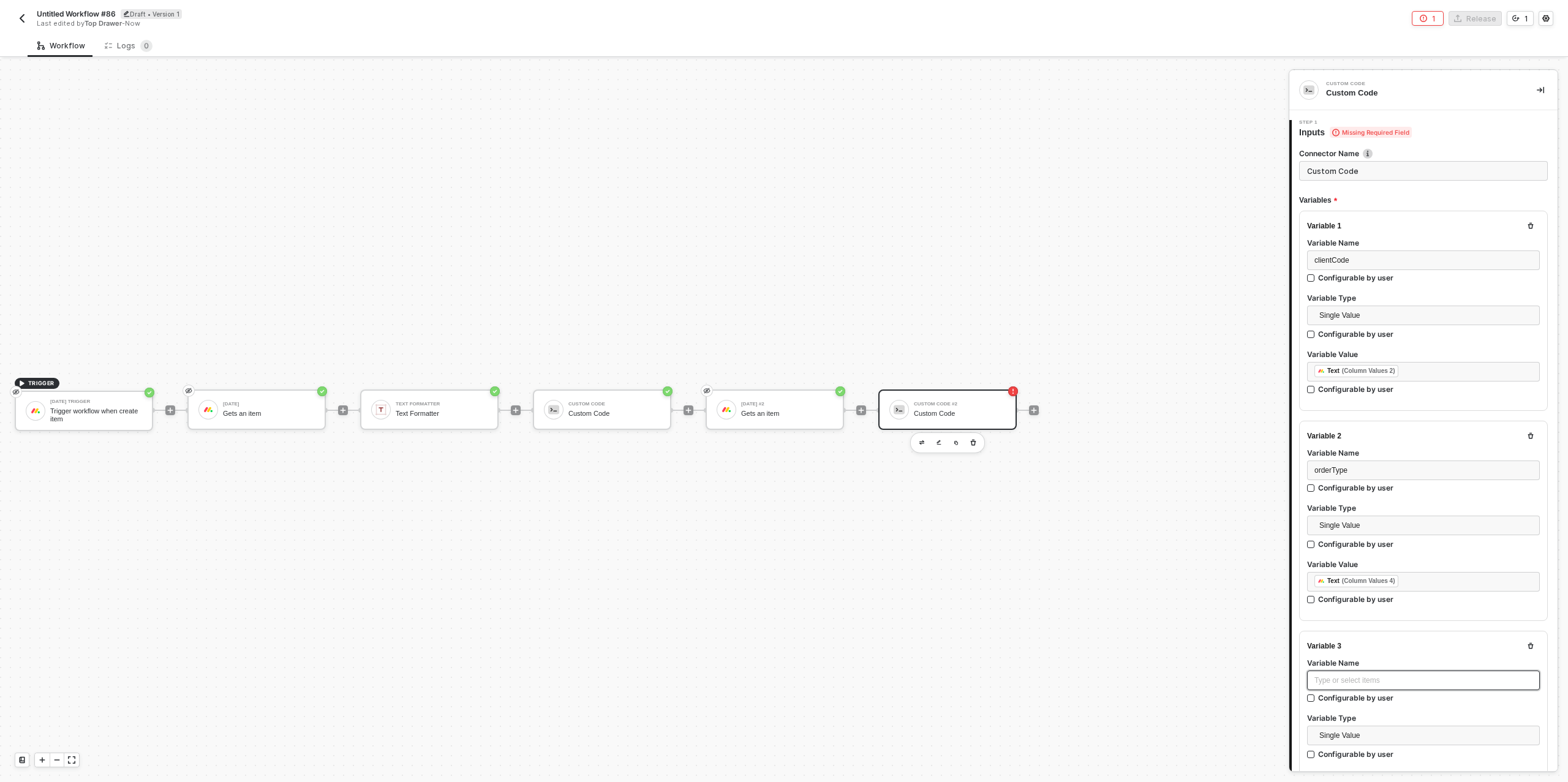
click at [1355, 677] on div "Type or select items ﻿" at bounding box center [1424, 680] width 218 height 12
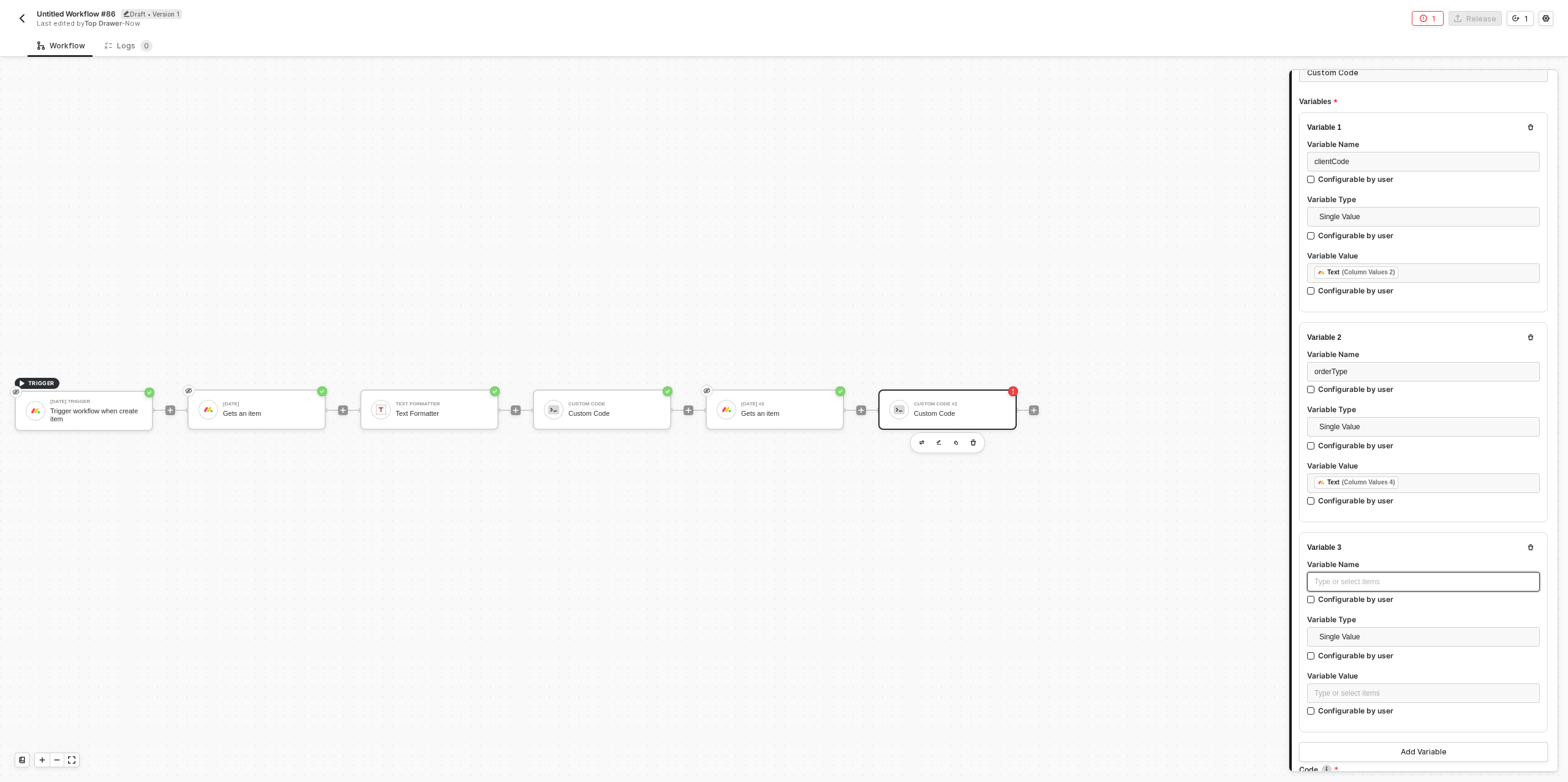
scroll to position [182, 0]
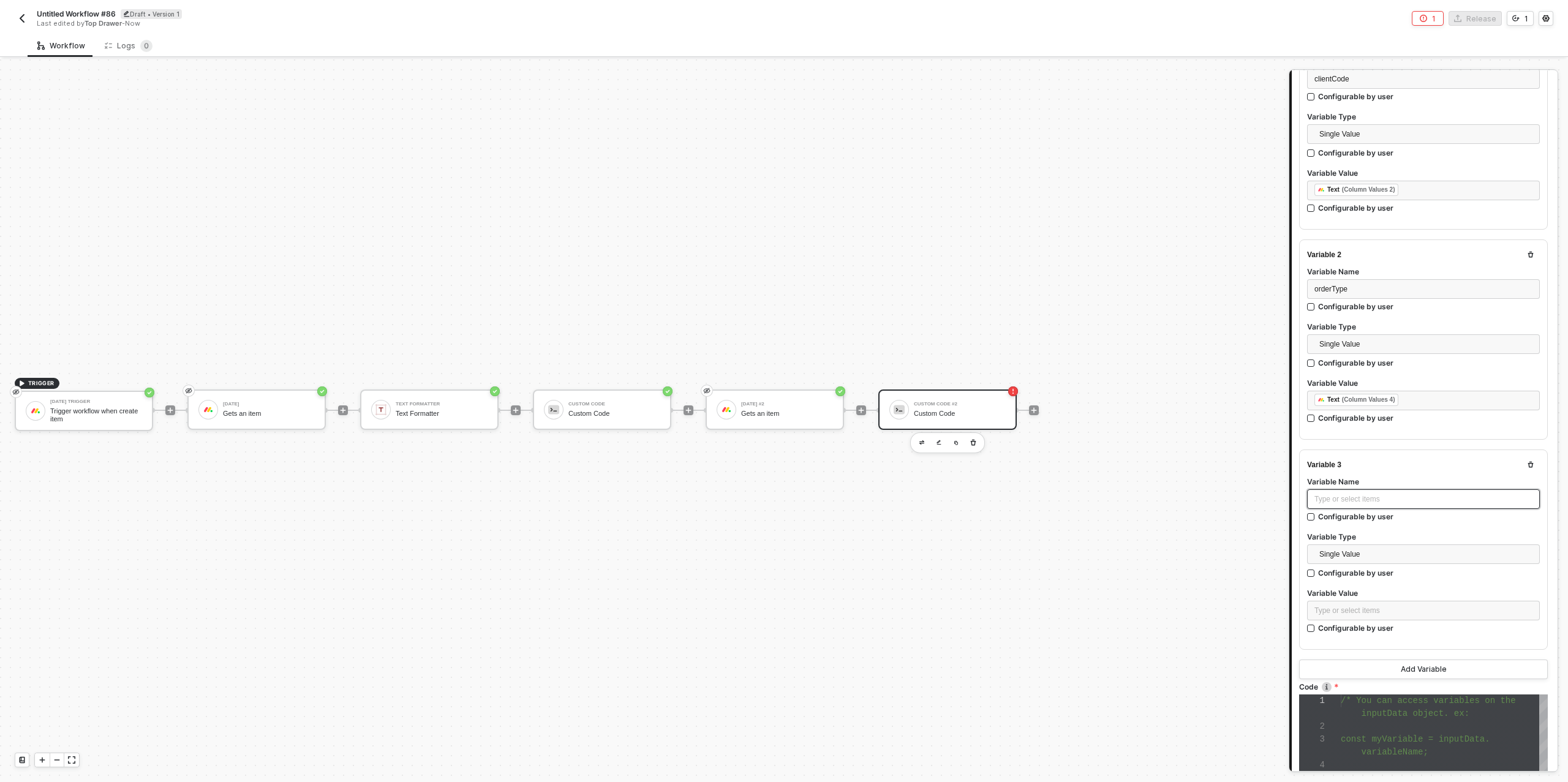
click at [1356, 494] on div "Type or select items ﻿" at bounding box center [1424, 500] width 218 height 12
click at [1361, 612] on div "Type or select items ﻿" at bounding box center [1424, 610] width 218 height 12
click at [1188, 274] on div "TEXT FORMATTER" at bounding box center [1203, 273] width 152 height 5
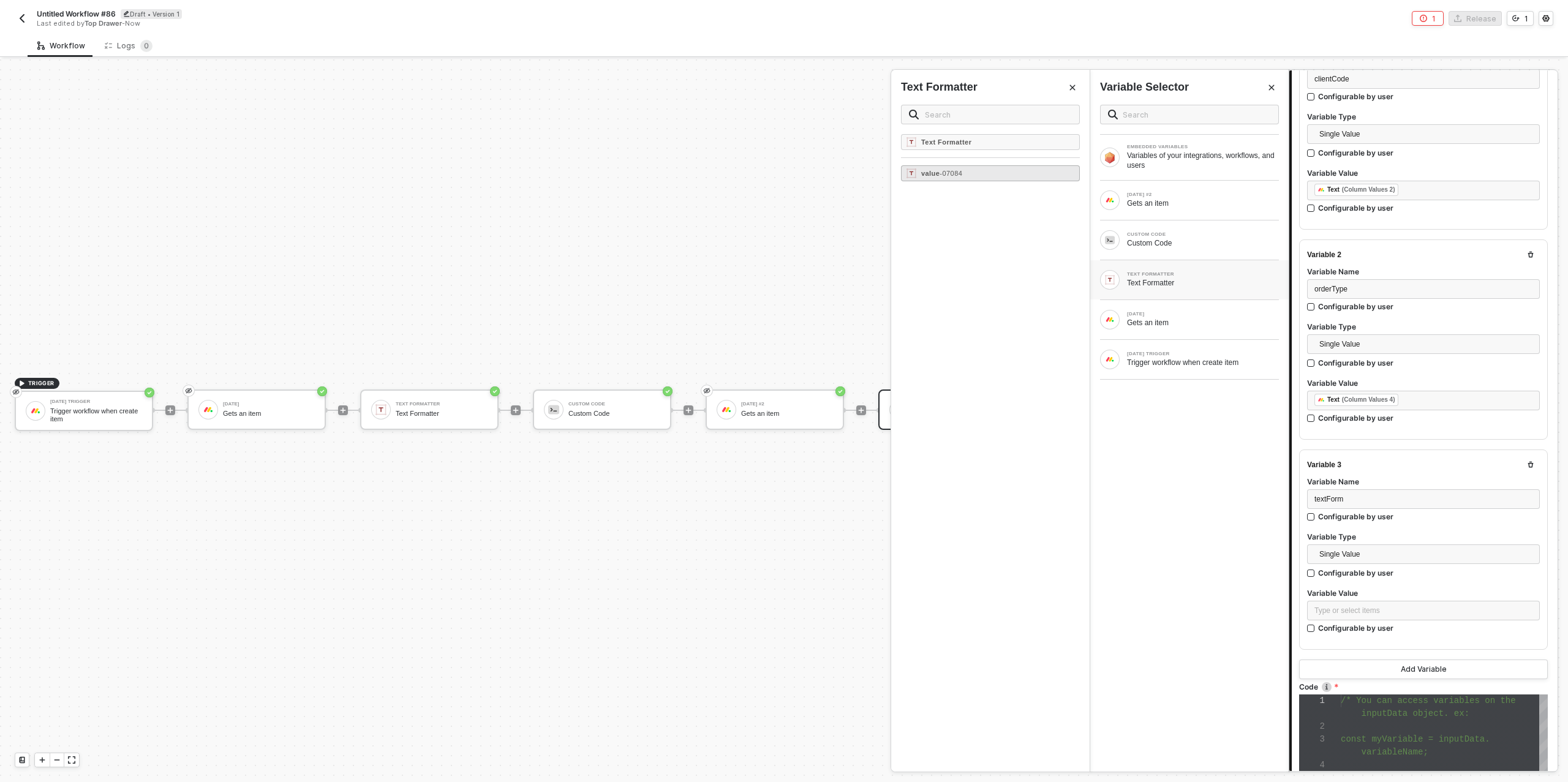
click at [987, 171] on div "value - 07084" at bounding box center [990, 173] width 179 height 16
click at [1411, 667] on div "Add Variable" at bounding box center [1424, 669] width 46 height 10
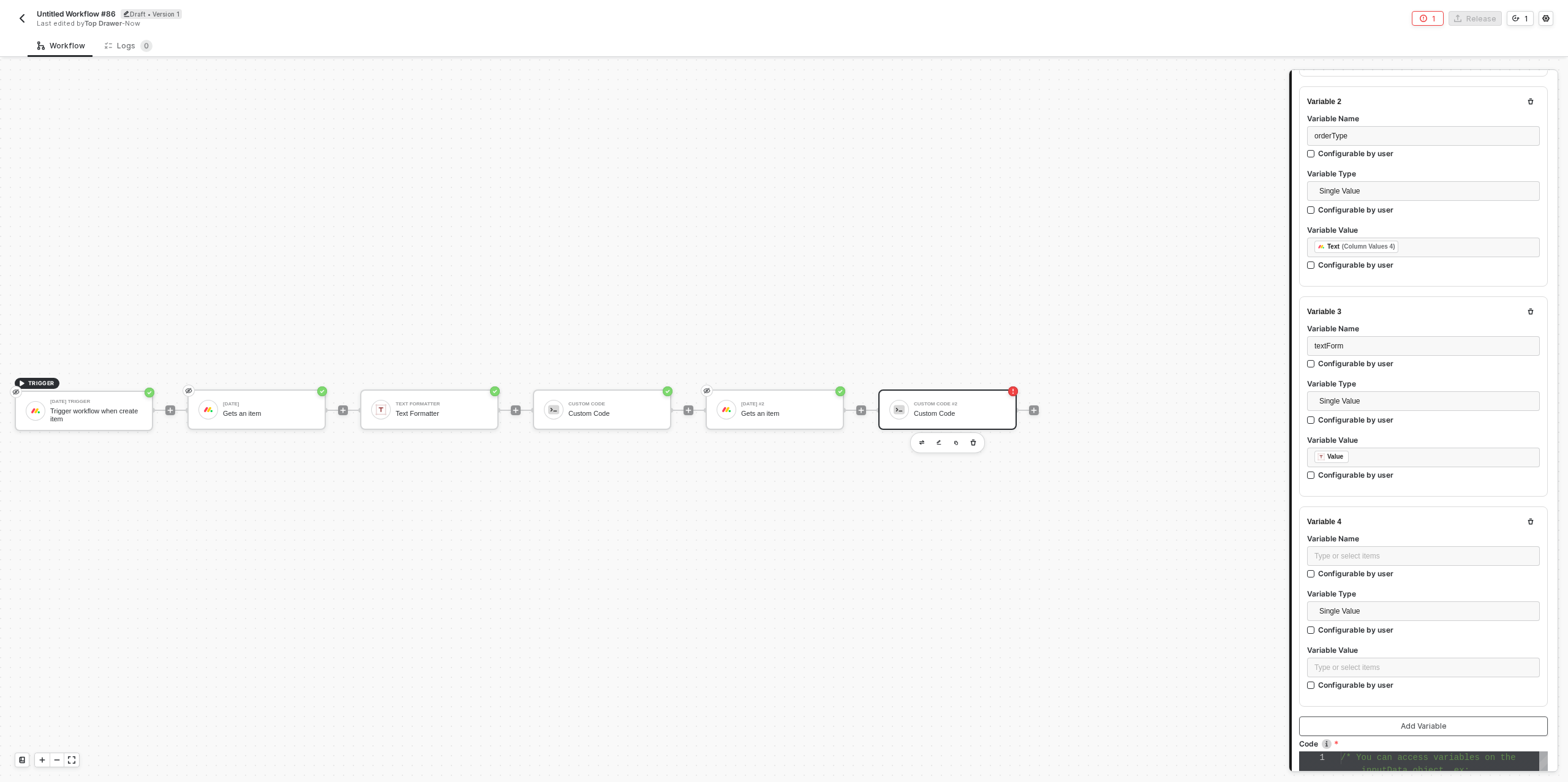
scroll to position [341, 0]
click at [1357, 549] on div "Type or select items ﻿" at bounding box center [1424, 549] width 218 height 12
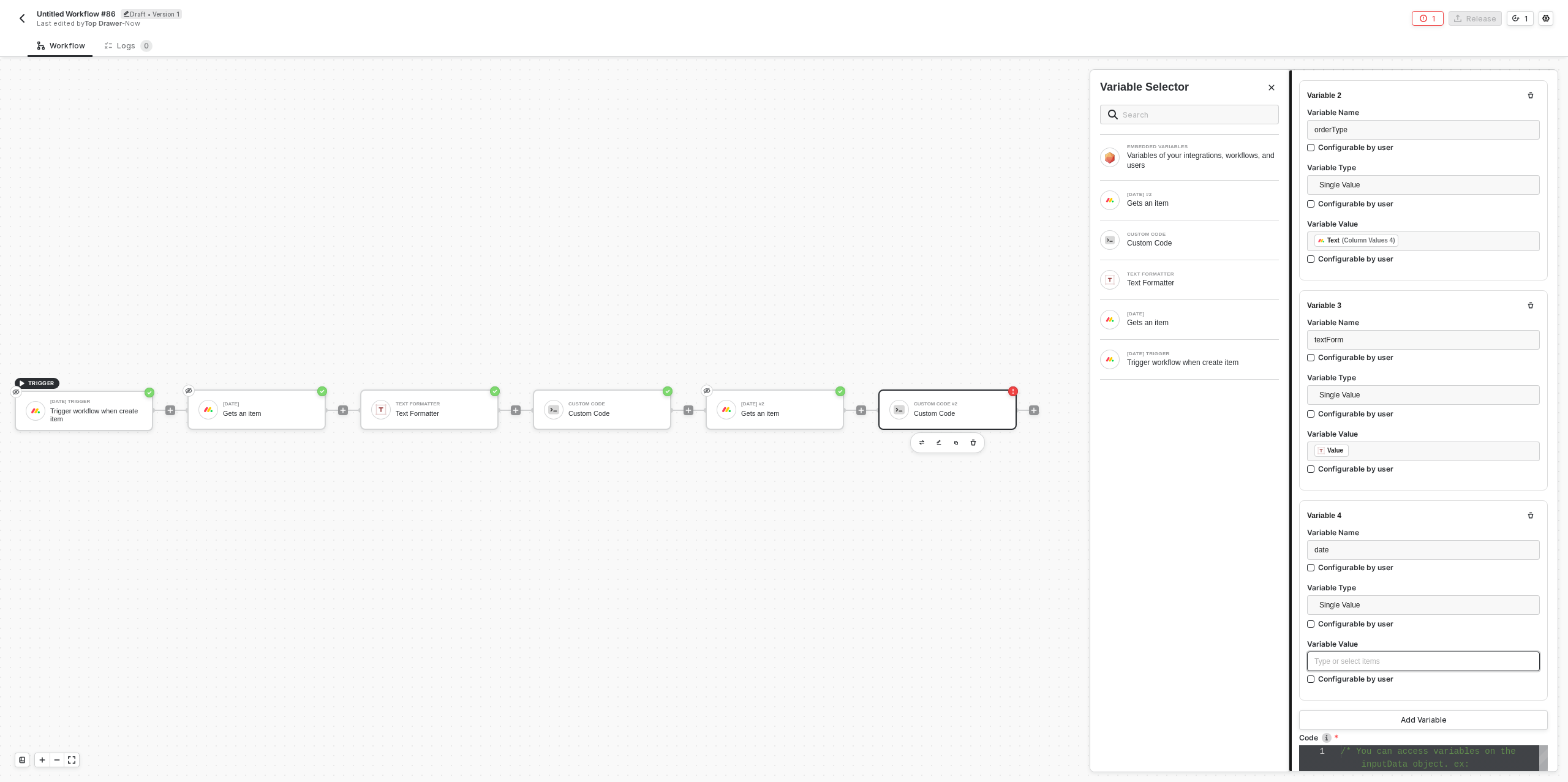
click at [1373, 658] on div "Type or select items ﻿" at bounding box center [1424, 661] width 218 height 12
click at [1180, 361] on div "Trigger workflow when create item" at bounding box center [1203, 362] width 152 height 10
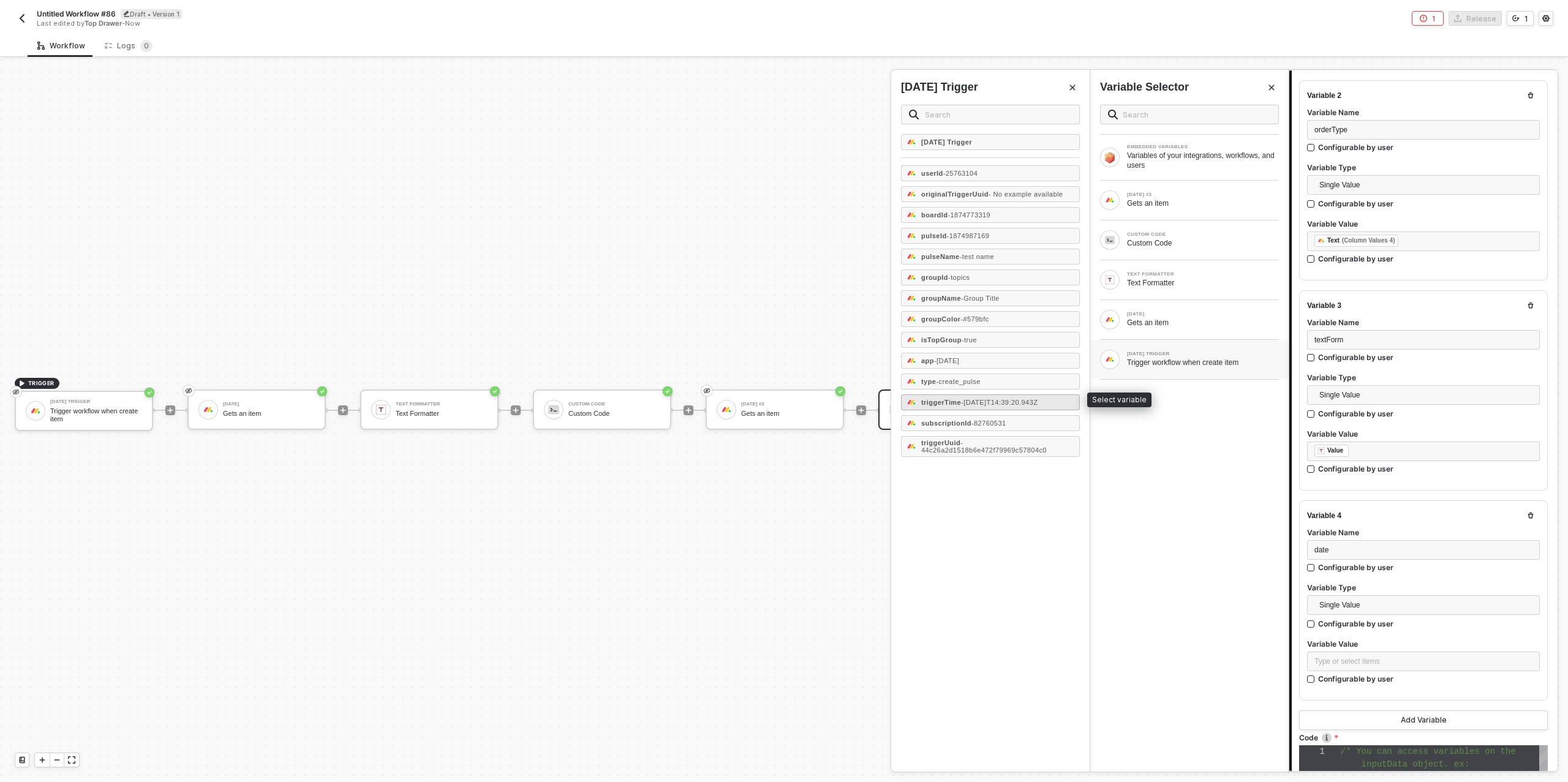
click at [1017, 399] on span "- [DATE]T14:39:20.943Z" at bounding box center [999, 402] width 76 height 7
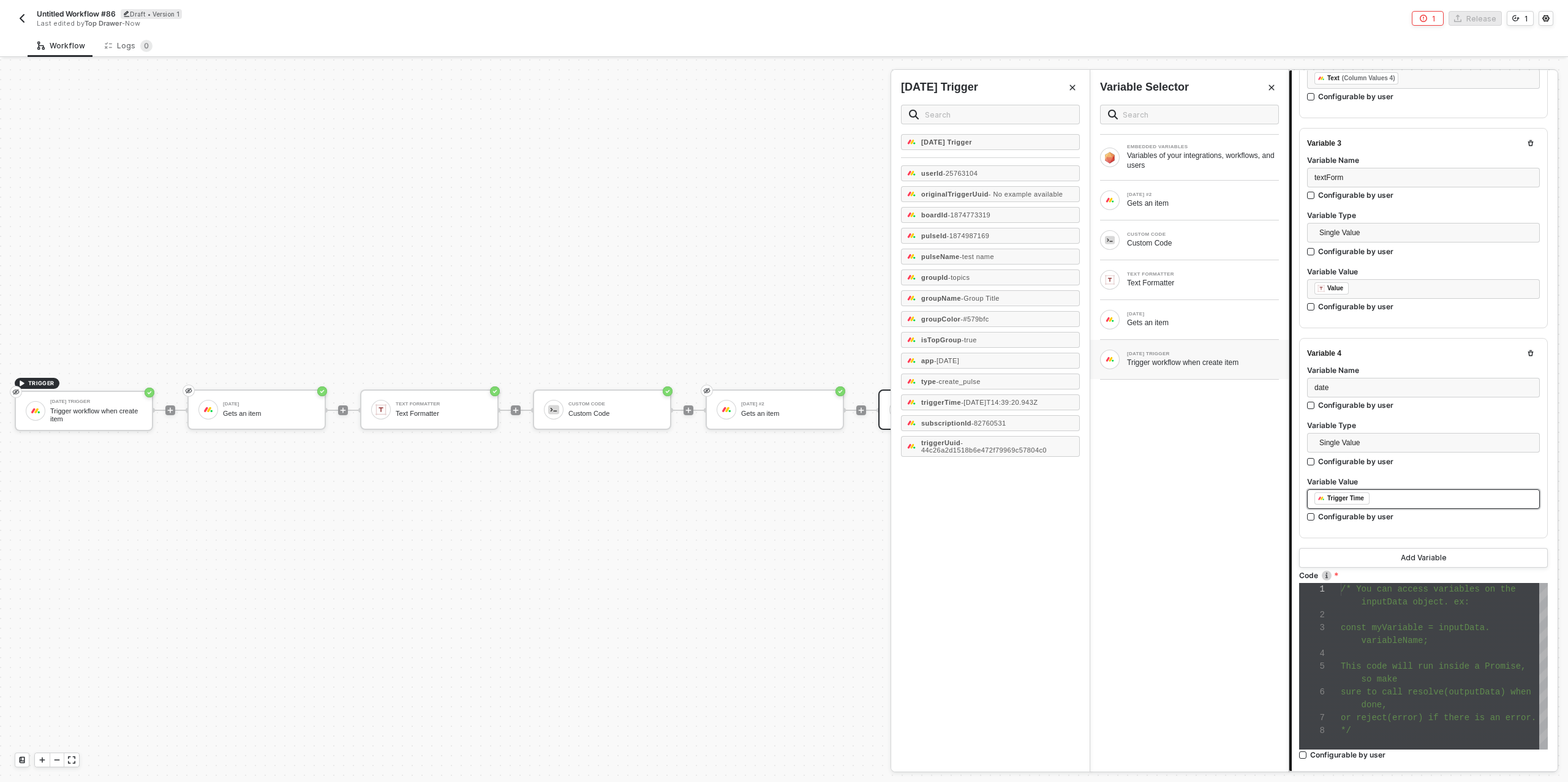
scroll to position [631, 0]
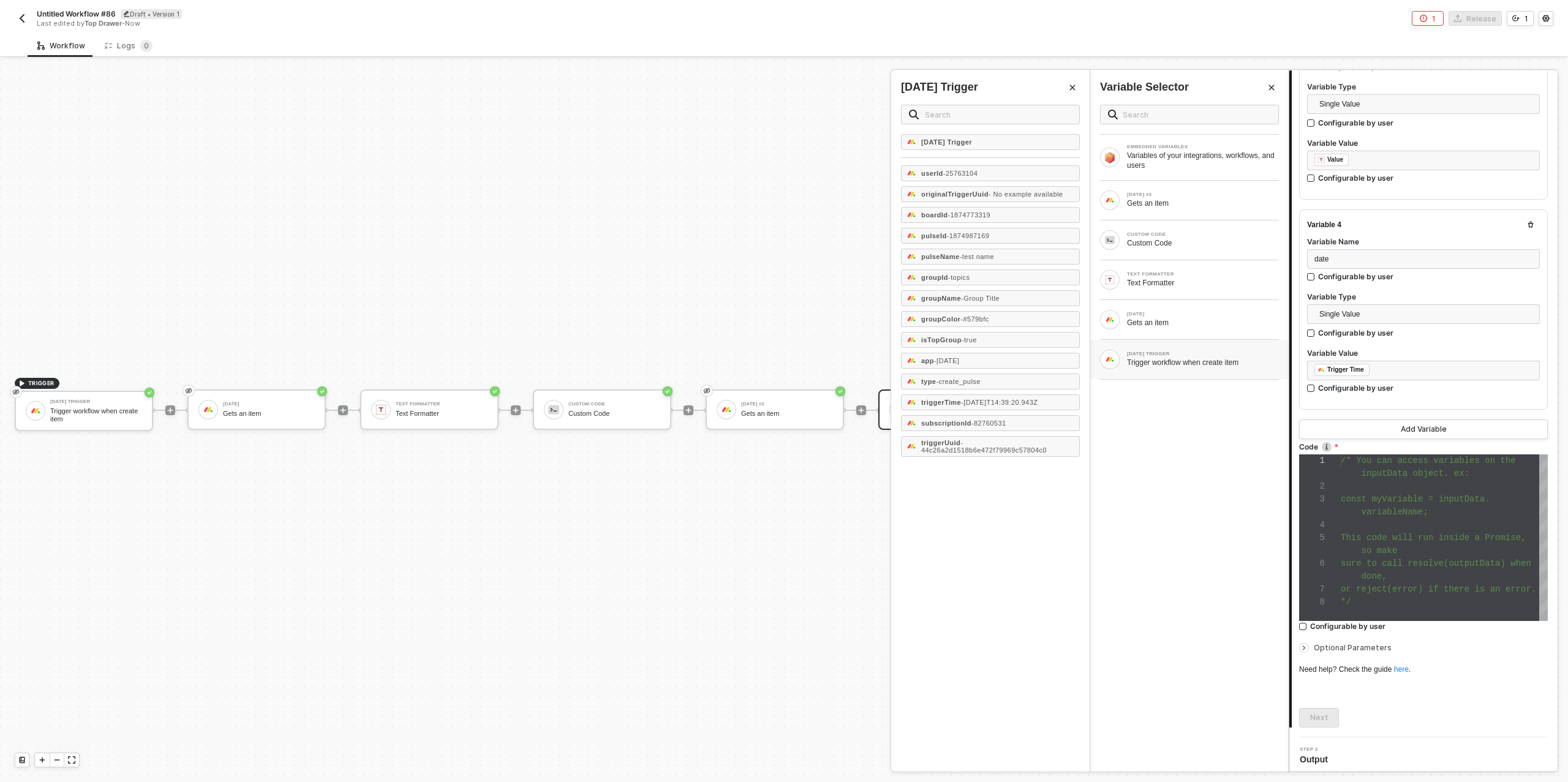
click at [1451, 519] on div at bounding box center [1444, 525] width 207 height 13
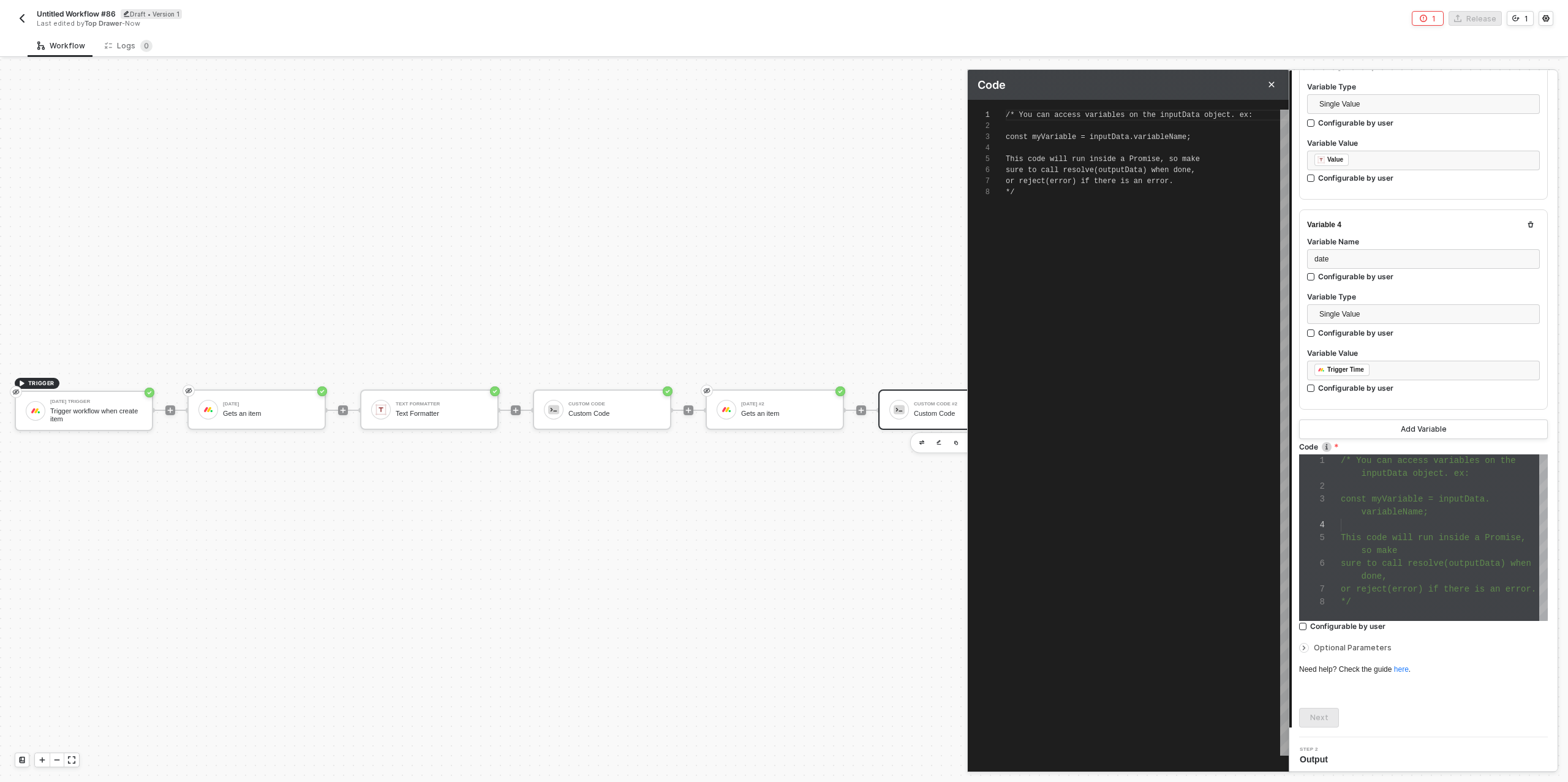
scroll to position [77, 0]
click at [1047, 199] on div "/* You can access variables on the inputData objec t. ex: const myVariable = in…" at bounding box center [1147, 432] width 283 height 646
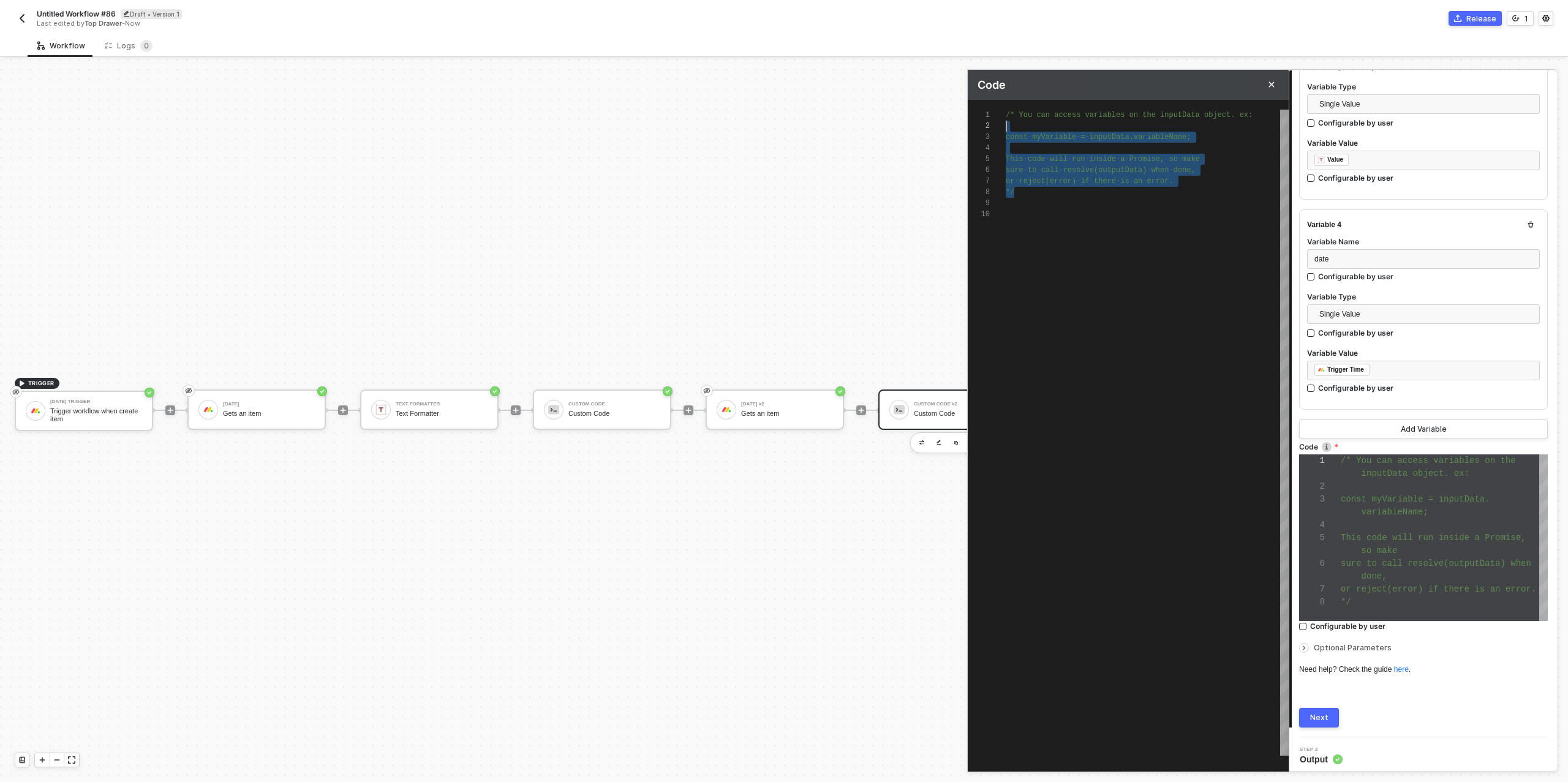
scroll to position [0, 5]
drag, startPoint x: 1043, startPoint y: 196, endPoint x: 1009, endPoint y: 112, distance: 90.6
click at [1009, 112] on div "/* · You · can · access · variables · on · the · inputData · object. · ex: cons…" at bounding box center [1147, 432] width 283 height 646
type textarea "/* You can access variables on the inputData object. ex: const myVariable = inp…"
click at [1067, 150] on div at bounding box center [1147, 148] width 283 height 11
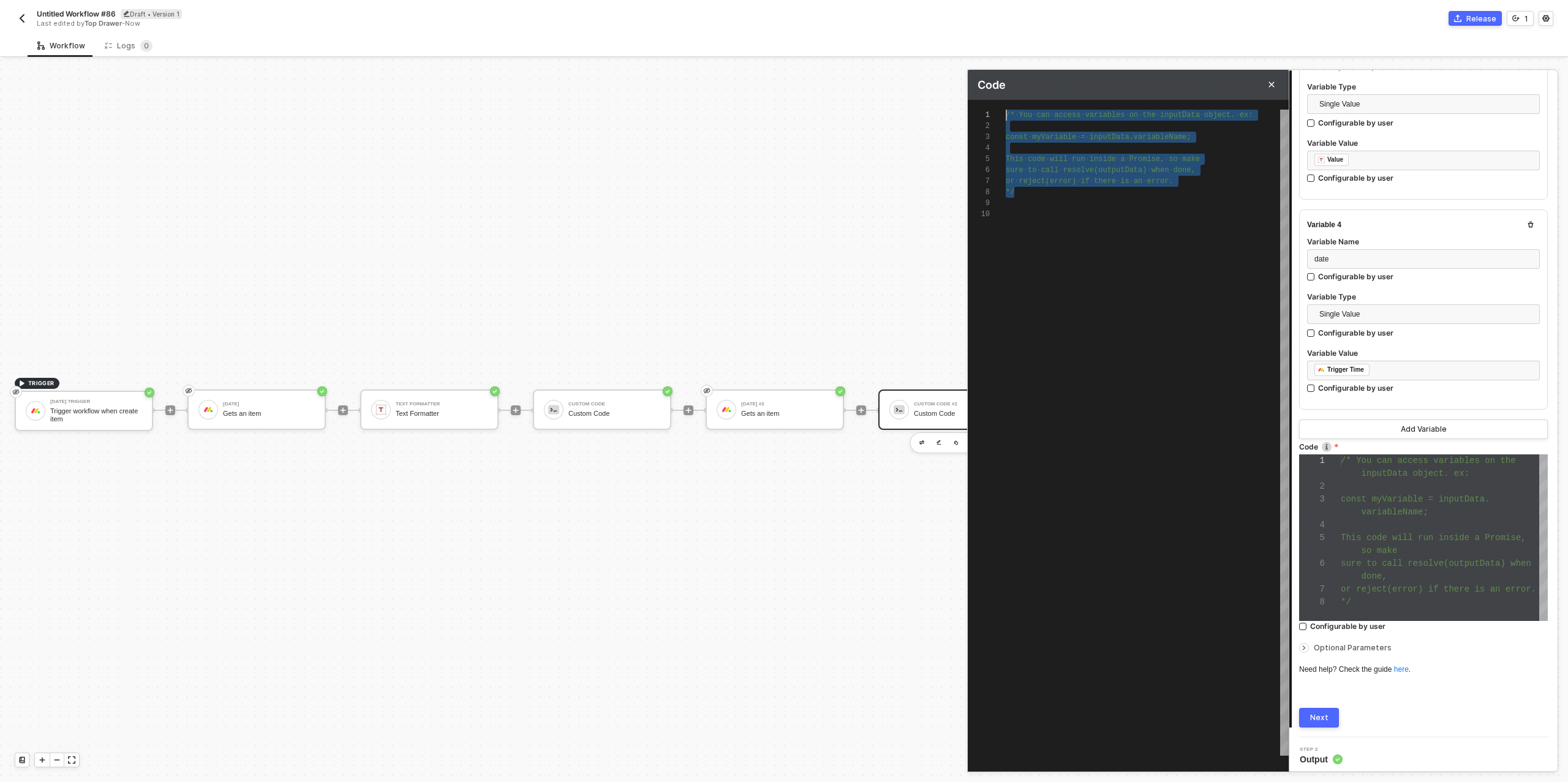
scroll to position [0, 0]
drag, startPoint x: 1029, startPoint y: 193, endPoint x: 992, endPoint y: 103, distance: 97.3
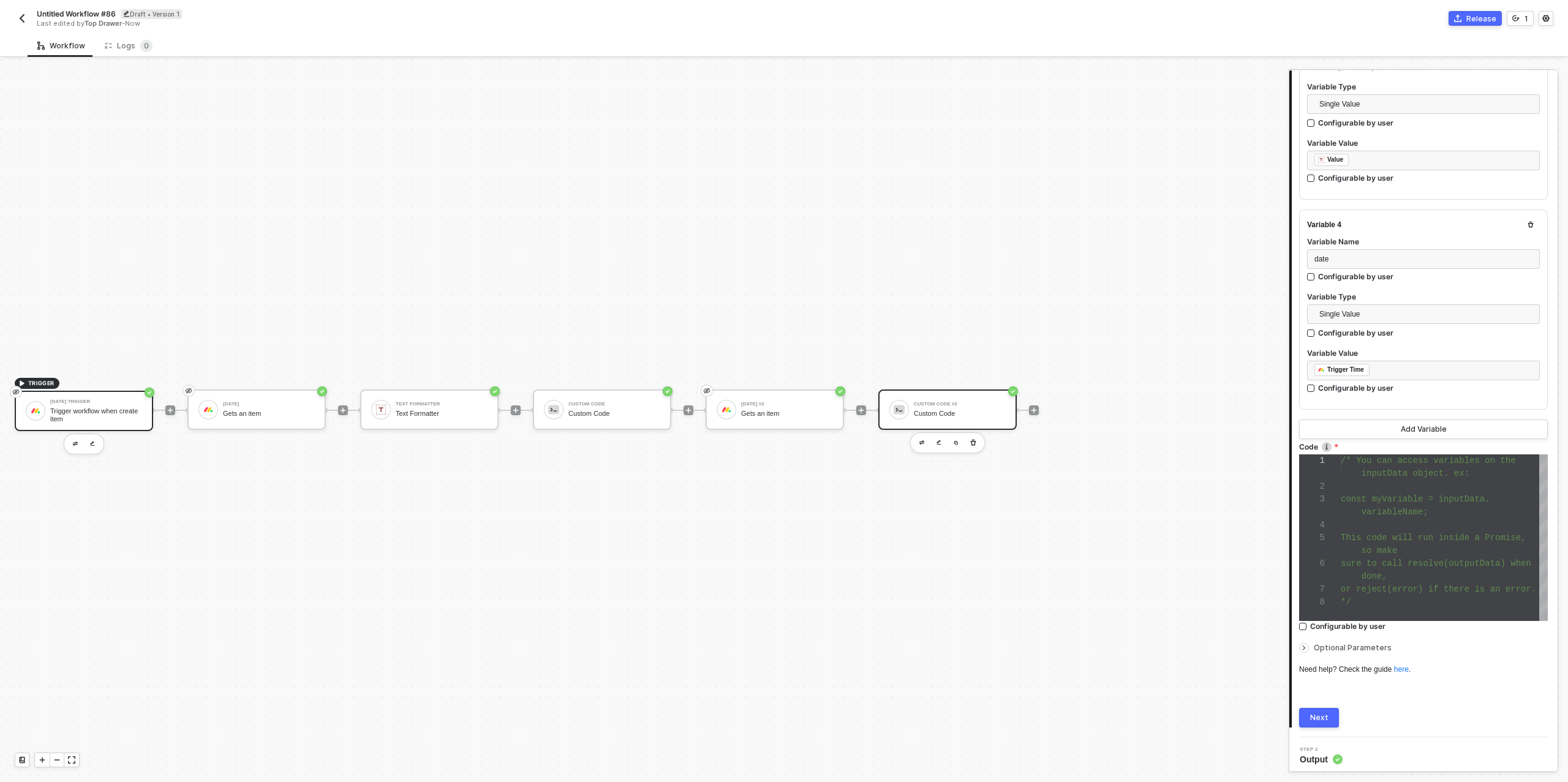
click at [99, 411] on div "Trigger workflow when create item" at bounding box center [95, 414] width 92 height 15
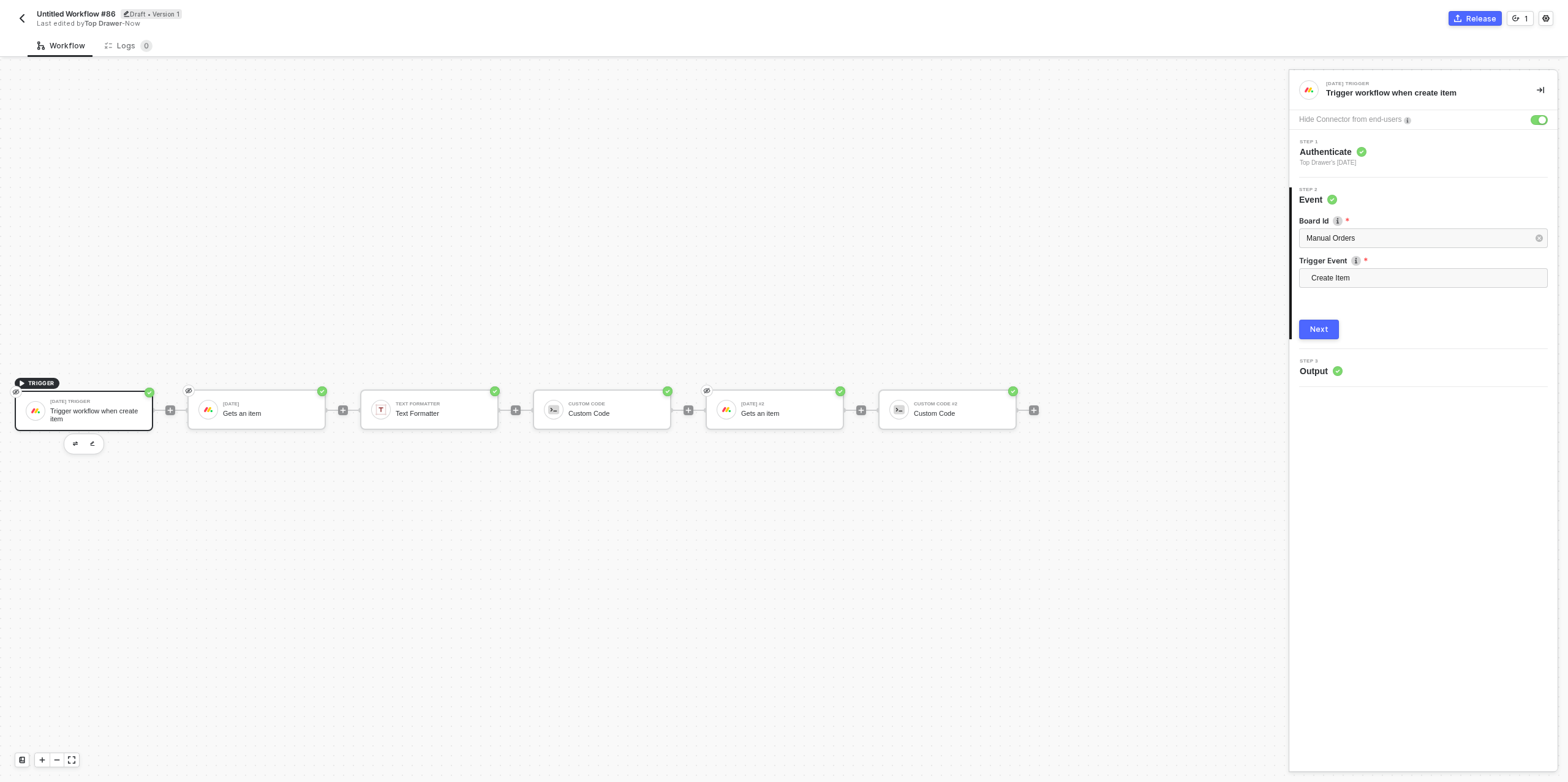
click at [1315, 333] on div "Next" at bounding box center [1319, 329] width 18 height 10
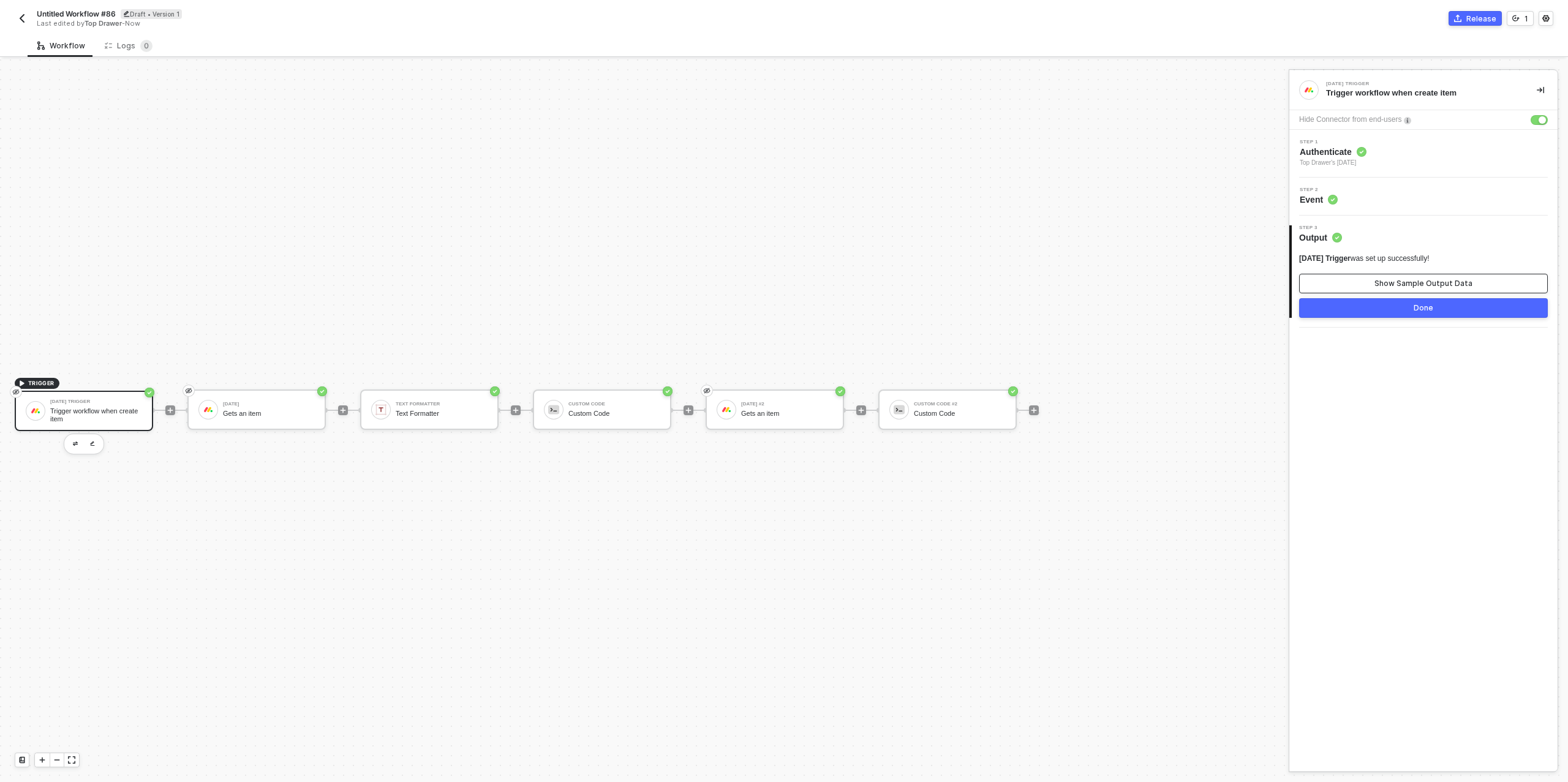
click at [1399, 291] on button "Show Sample Output Data" at bounding box center [1424, 283] width 249 height 20
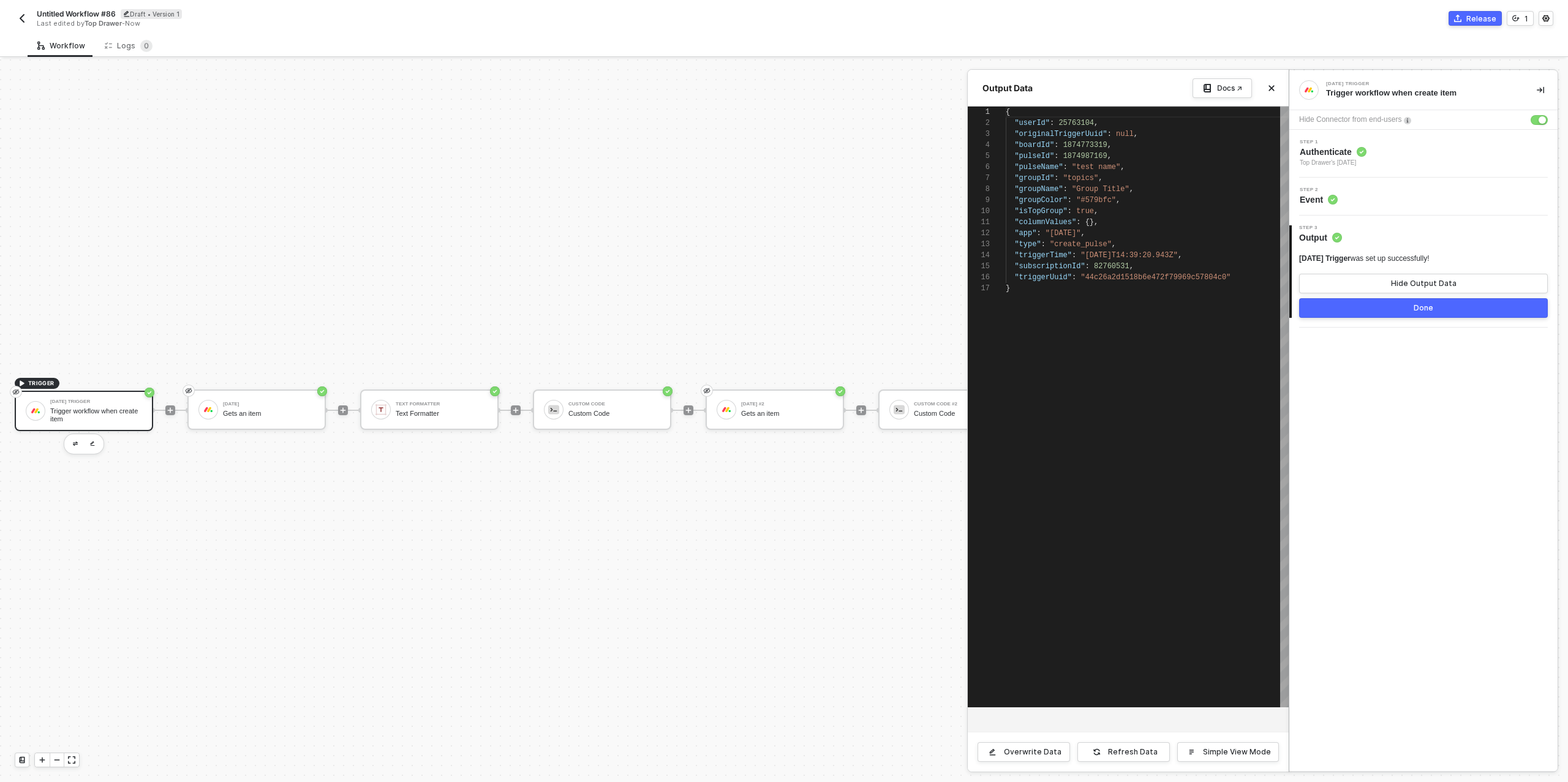
scroll to position [110, 0]
click at [893, 364] on div at bounding box center [784, 421] width 1568 height 723
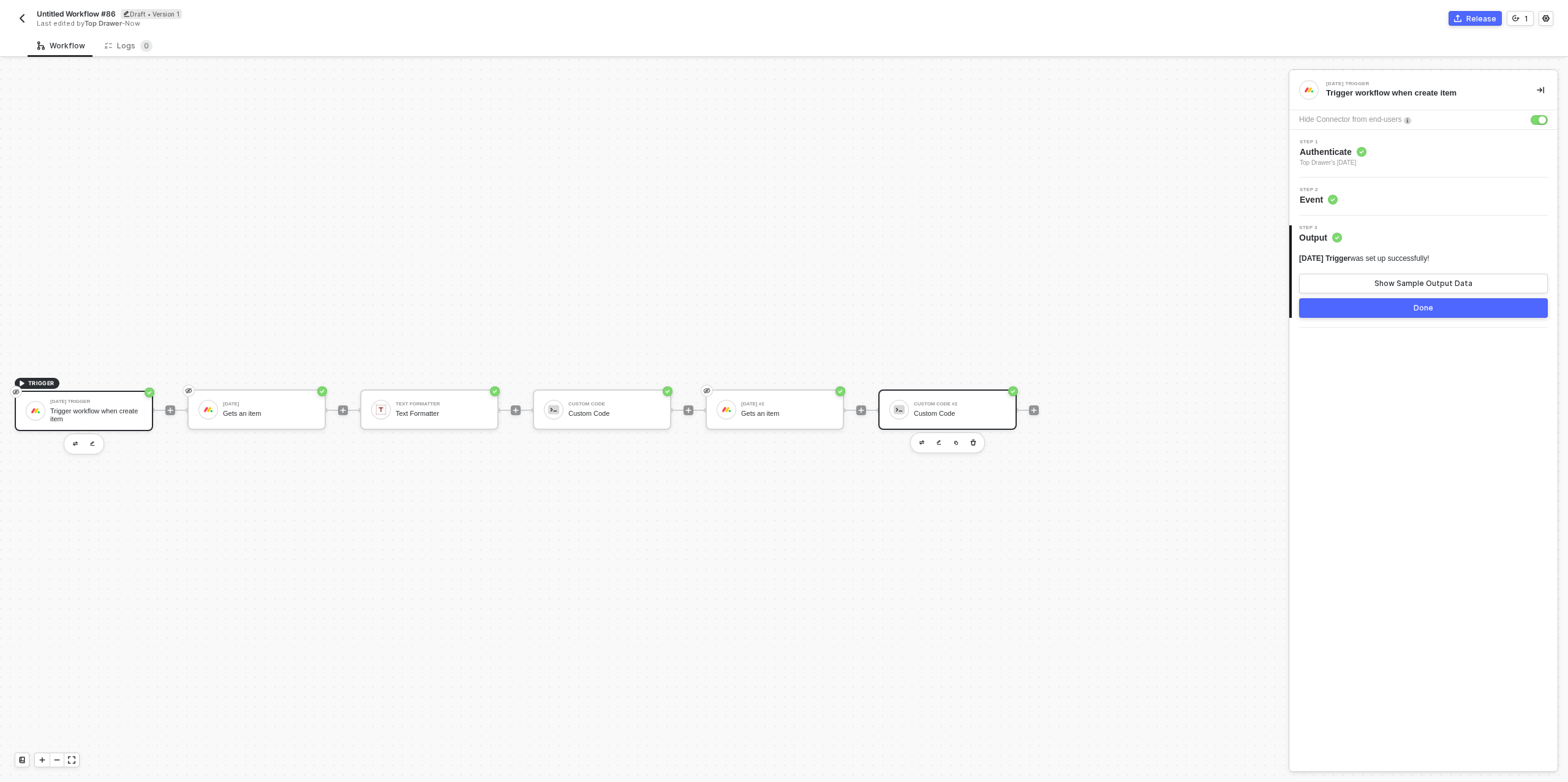
click at [922, 403] on div "Custom Code #2" at bounding box center [959, 403] width 92 height 5
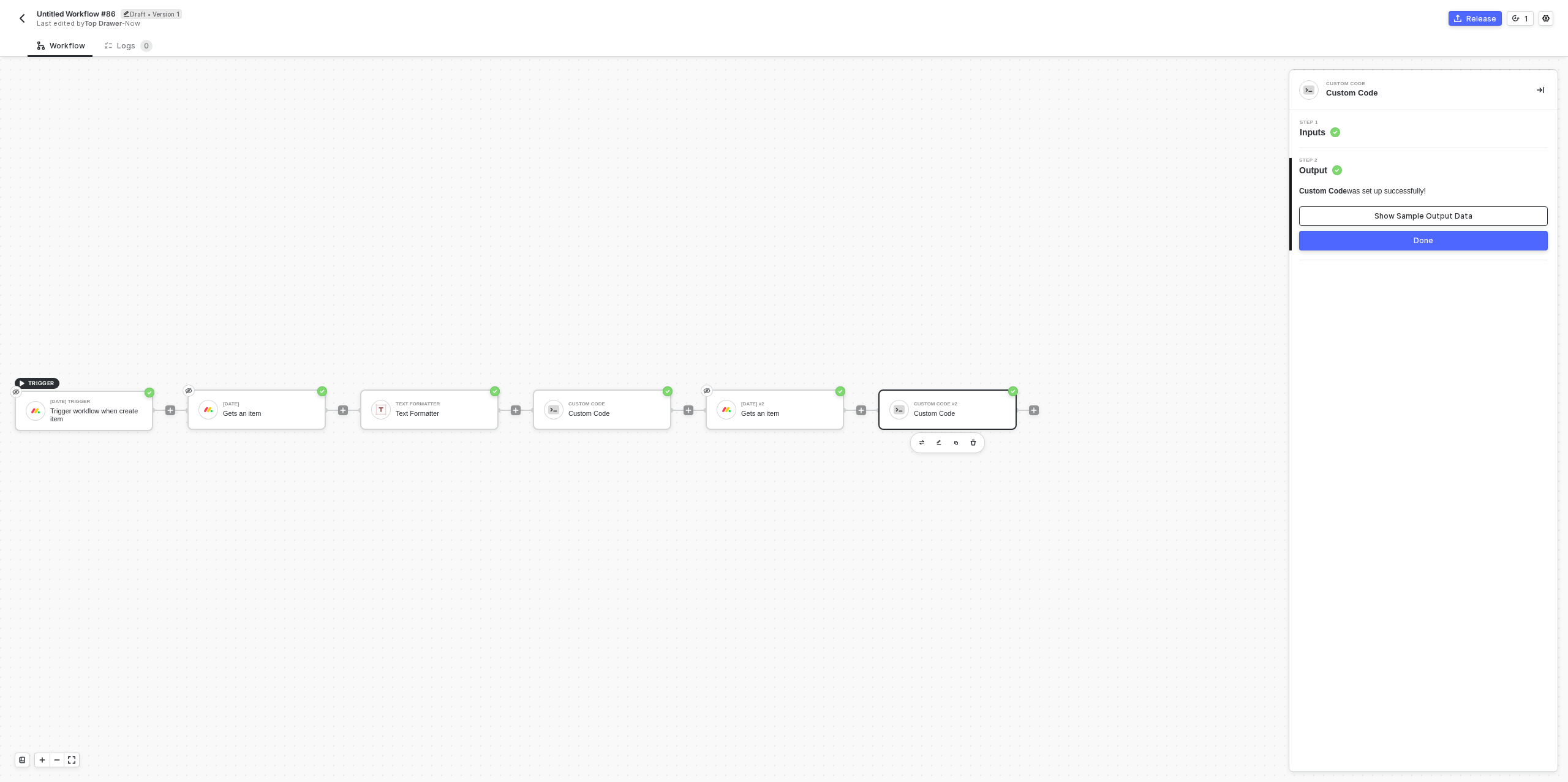
click at [1410, 223] on button "Show Sample Output Data" at bounding box center [1424, 216] width 249 height 20
click at [1411, 223] on button "Hide Output Data" at bounding box center [1424, 216] width 249 height 20
click at [1403, 132] on div "Step 1 Inputs" at bounding box center [1425, 129] width 265 height 18
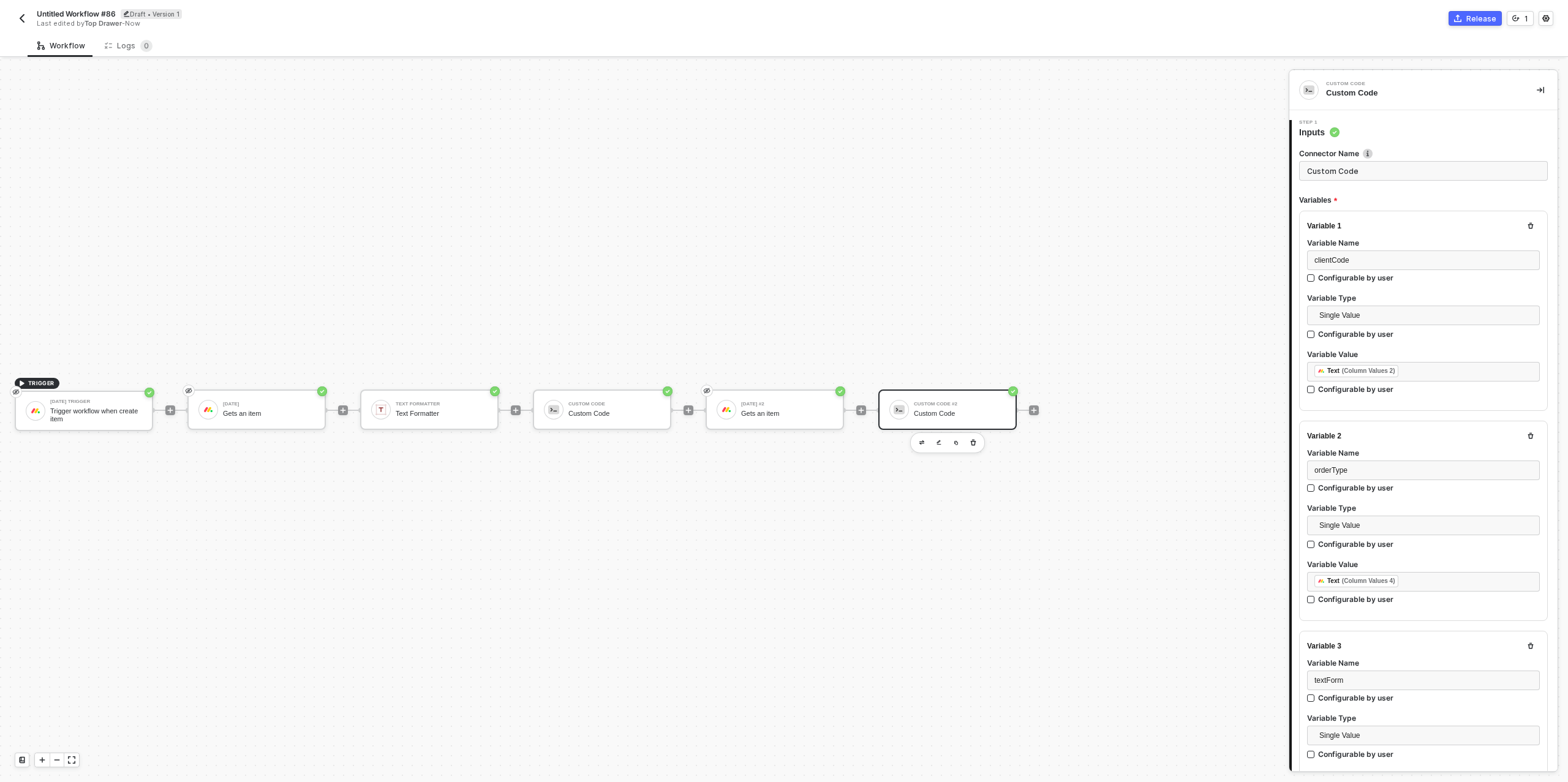
type textarea "/* You can access variables on the inputData object. ex: const myVariable = inp…"
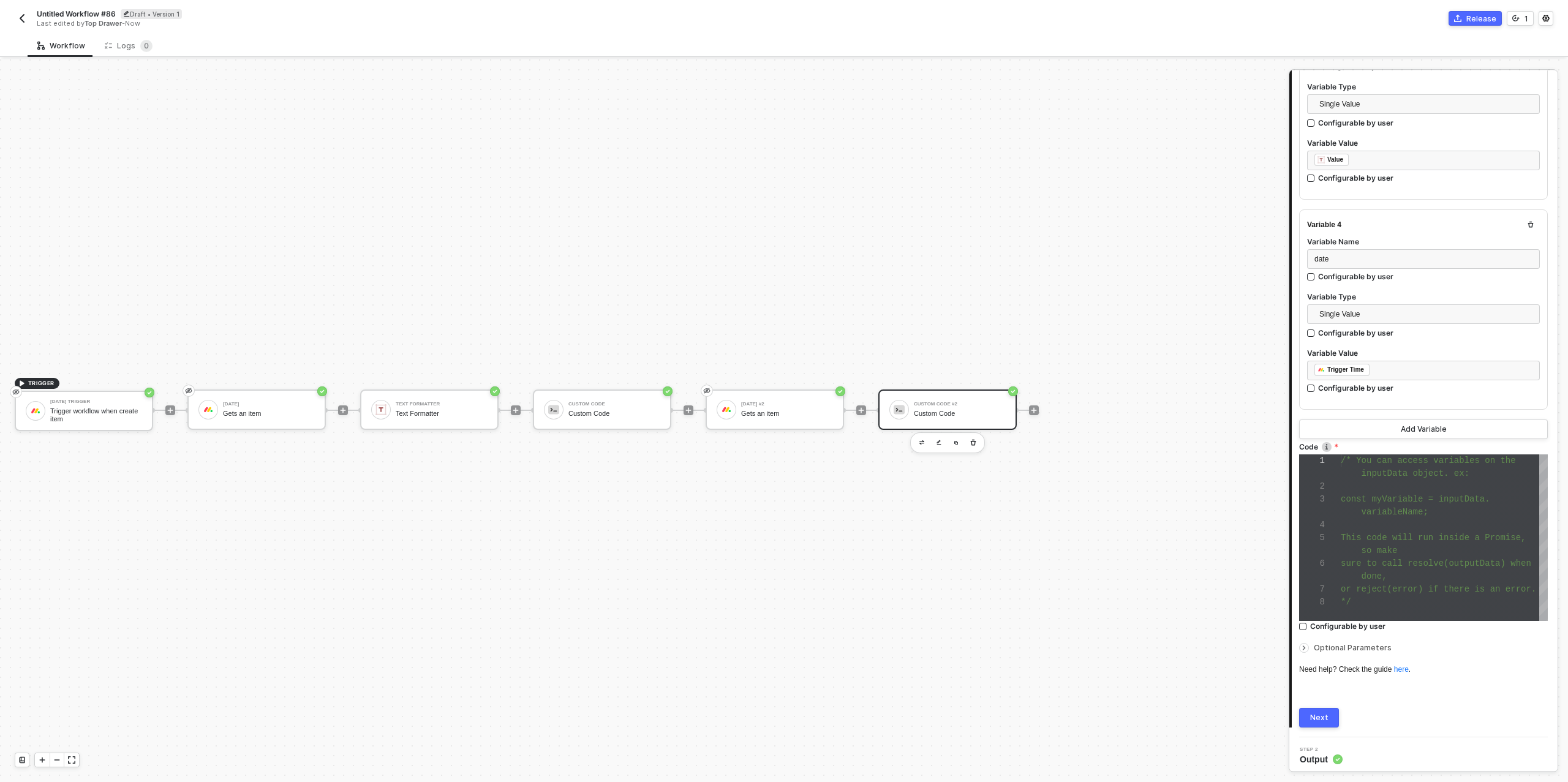
click at [1438, 510] on div "variableName;" at bounding box center [1444, 512] width 207 height 13
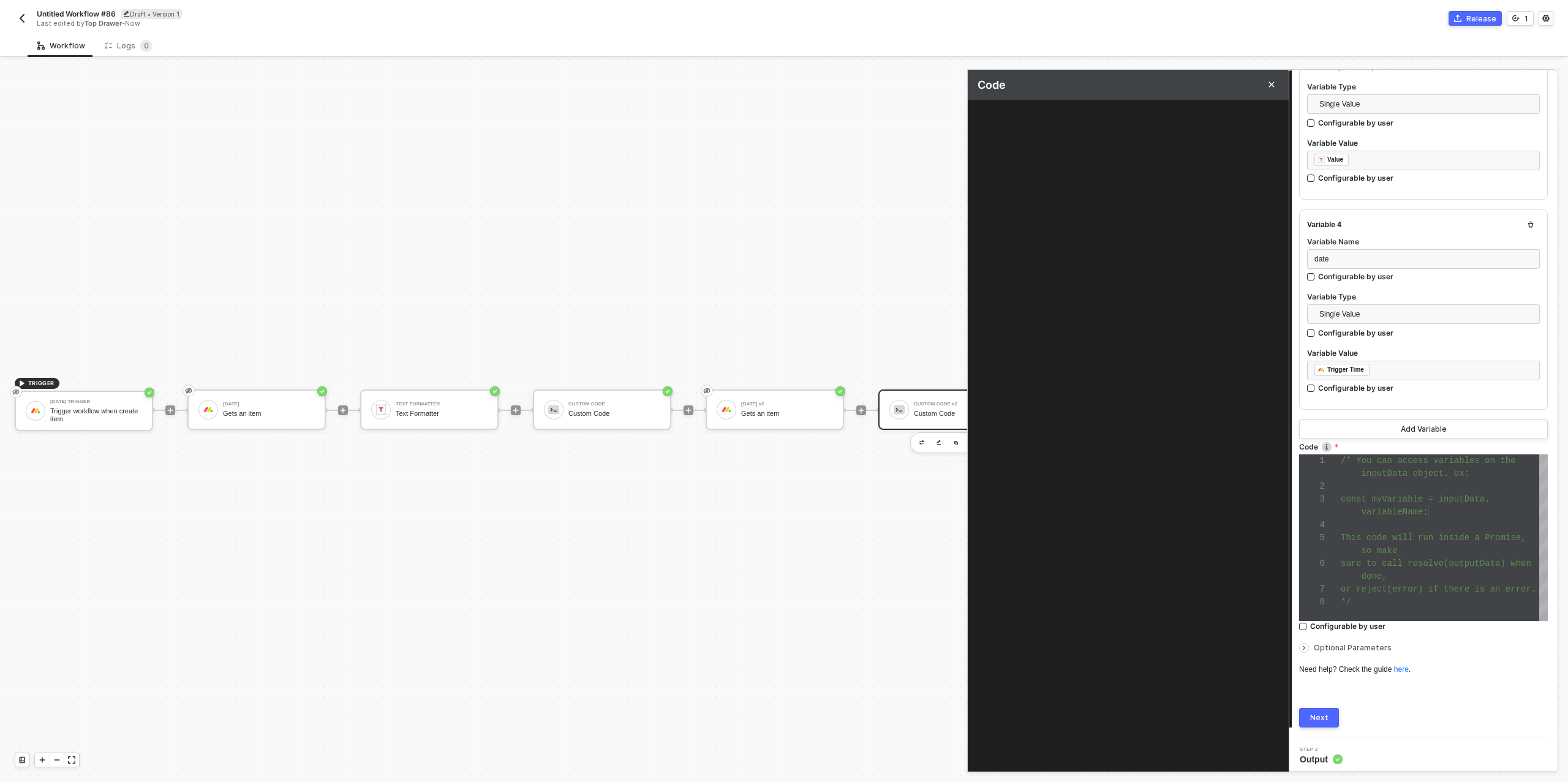
scroll to position [77, 0]
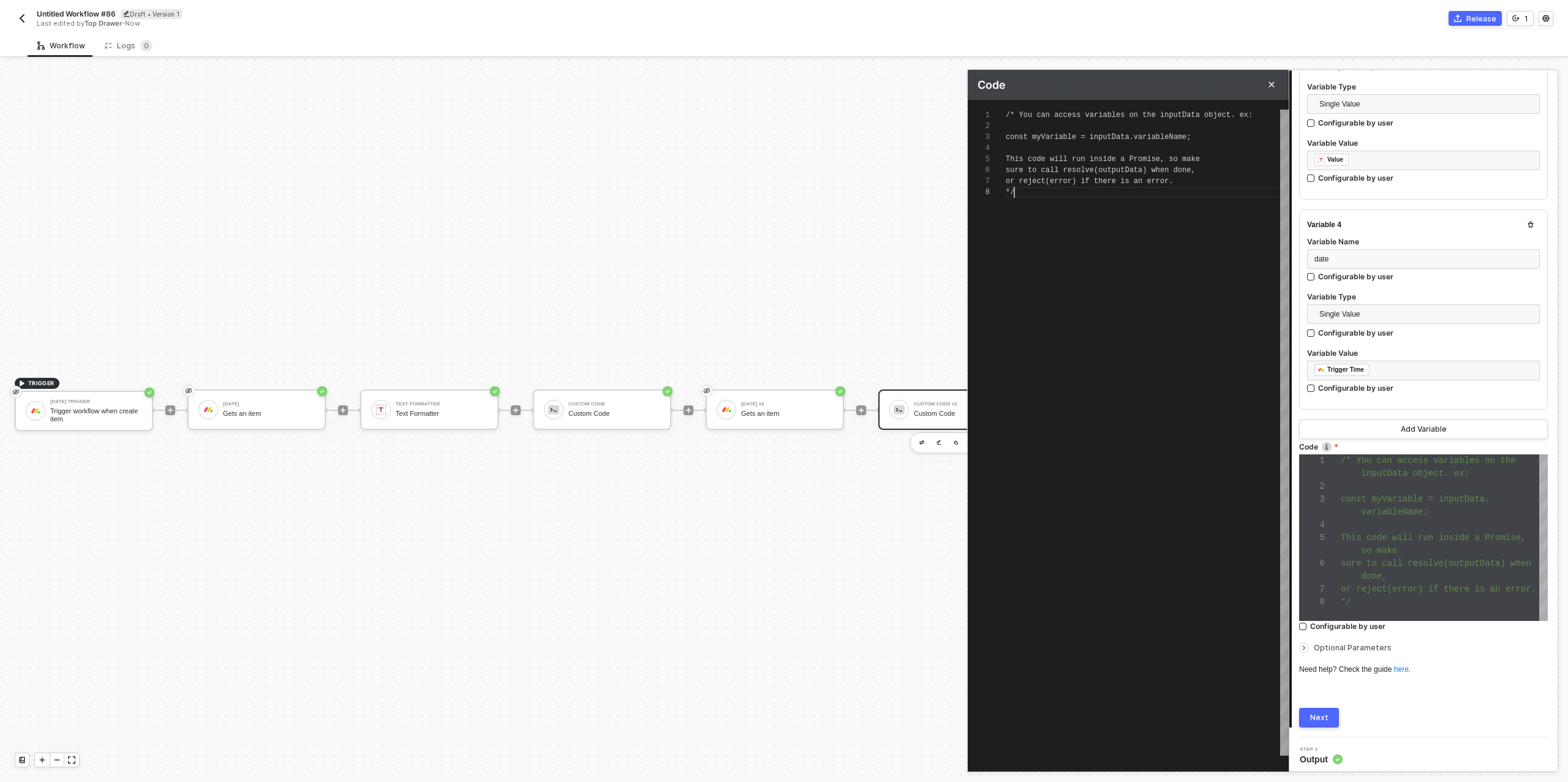
click at [1063, 197] on div "/* You can access variables on the inputData objec t. ex: const myVariable = in…" at bounding box center [1147, 432] width 283 height 646
paste textarea "reject(err); }"
type textarea "reject(err); }"
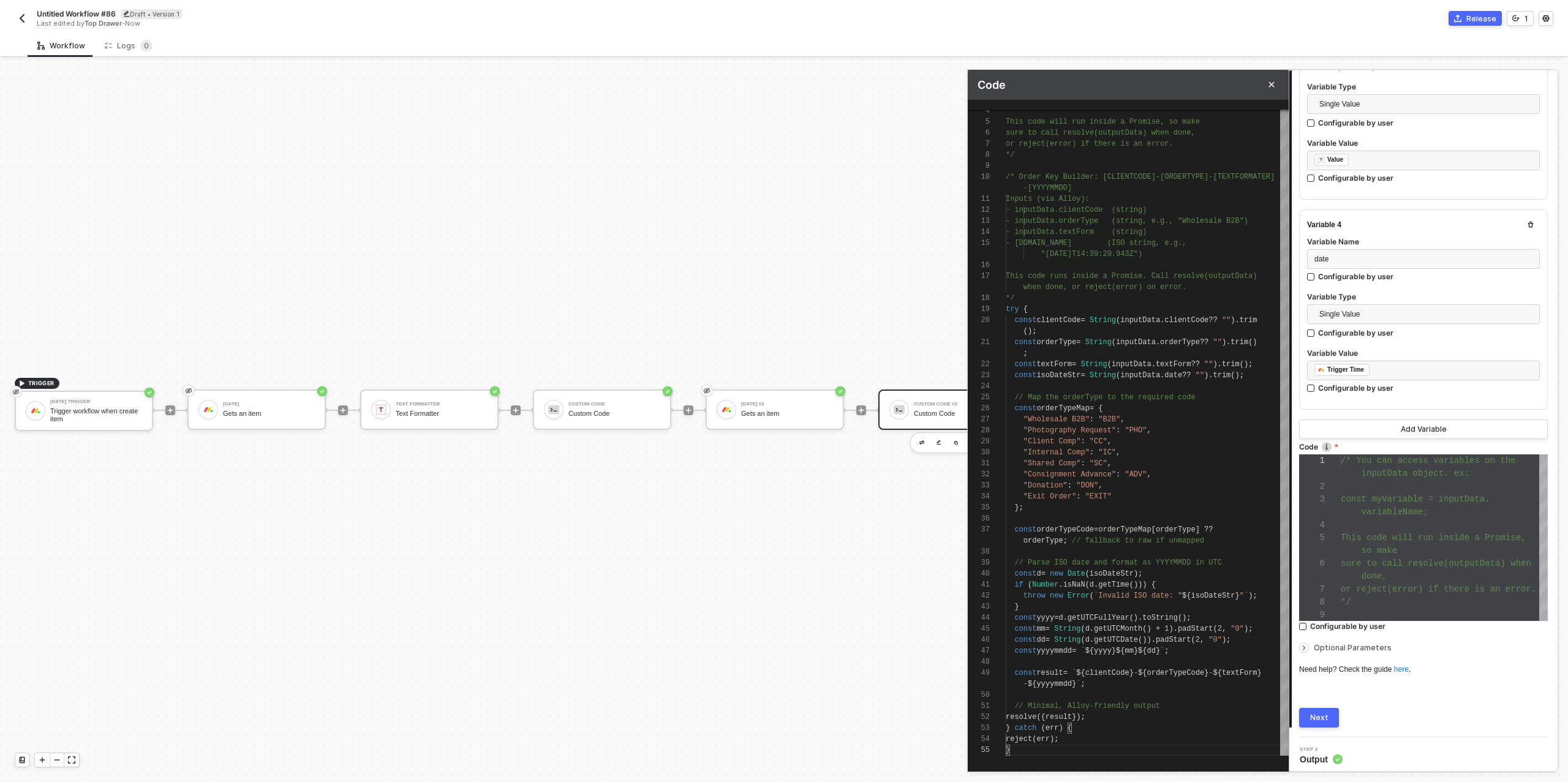
click at [1317, 713] on div "Next" at bounding box center [1319, 718] width 18 height 10
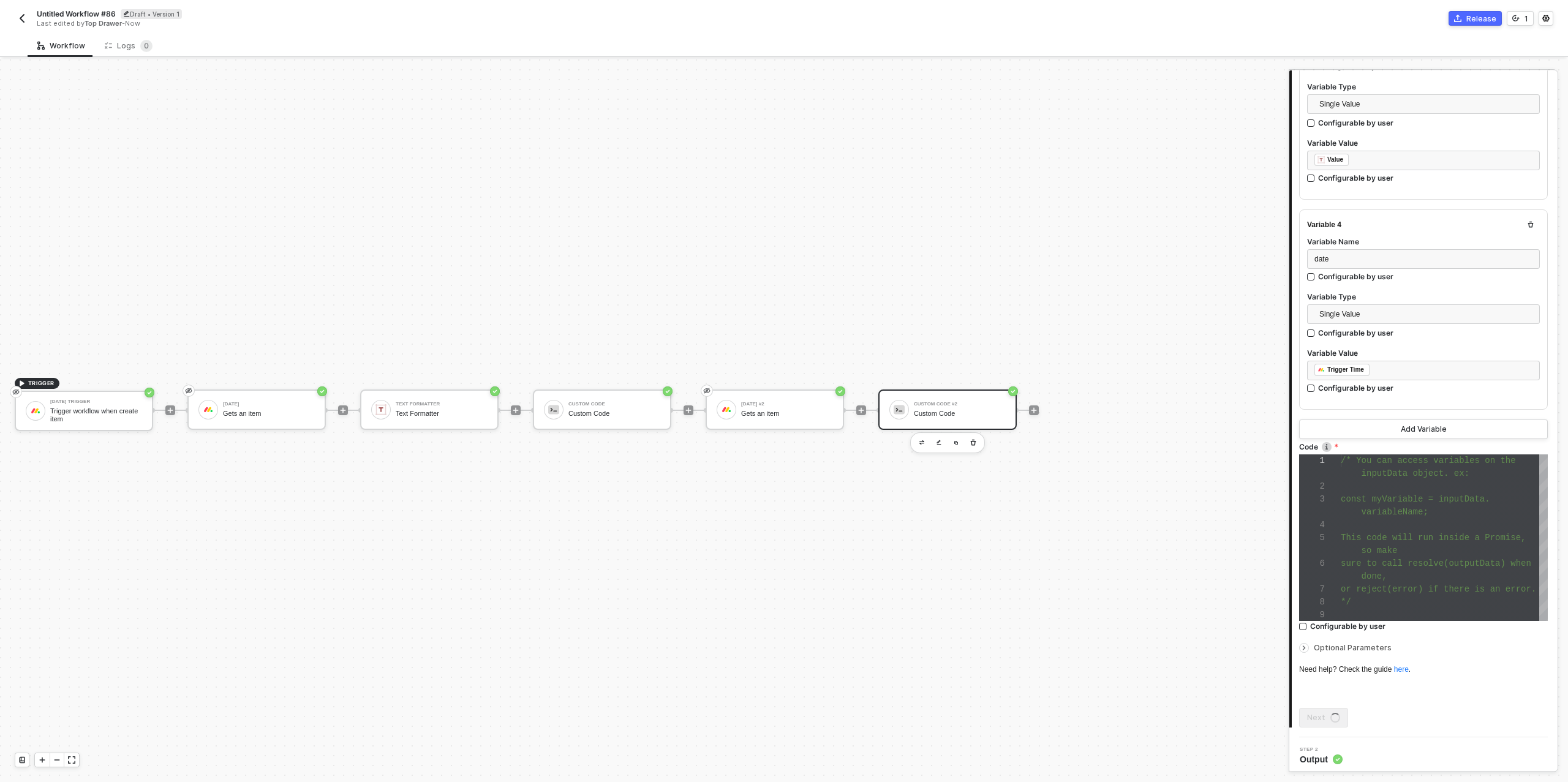
scroll to position [0, 0]
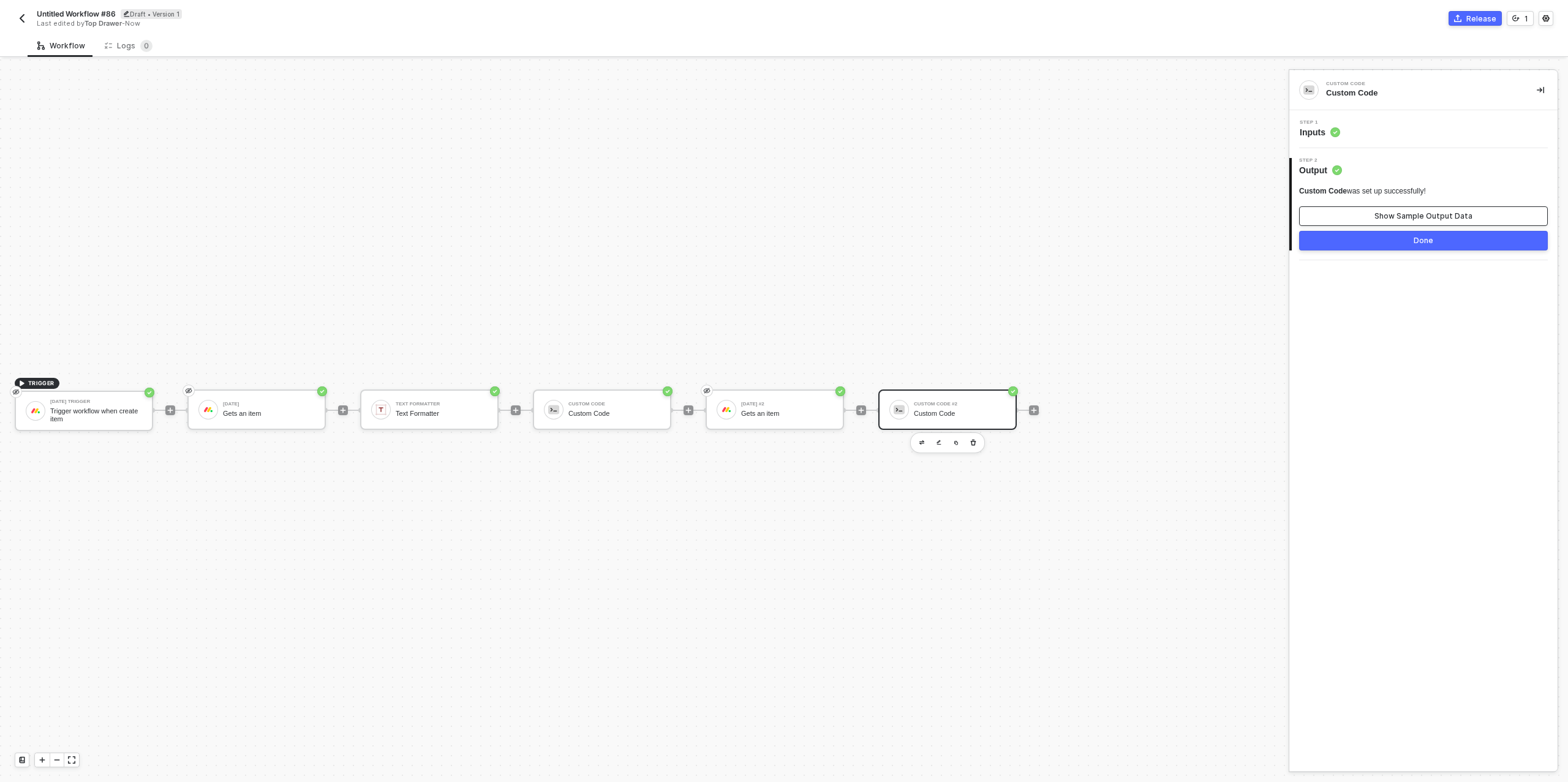
click at [1393, 216] on div "Show Sample Output Data" at bounding box center [1424, 216] width 98 height 10
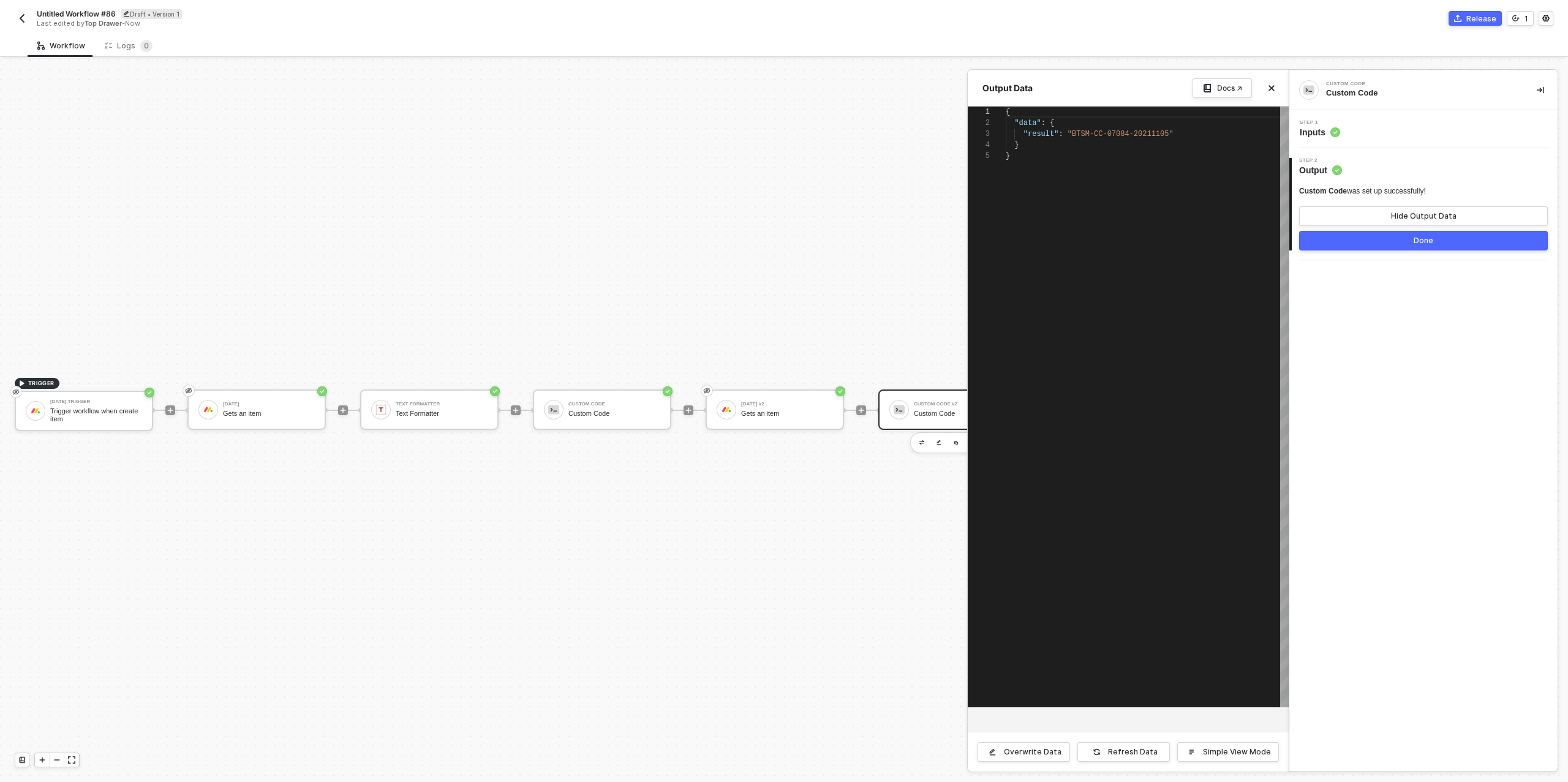
scroll to position [45, 0]
click at [1373, 120] on div "Step 1 Inputs" at bounding box center [1425, 129] width 265 height 18
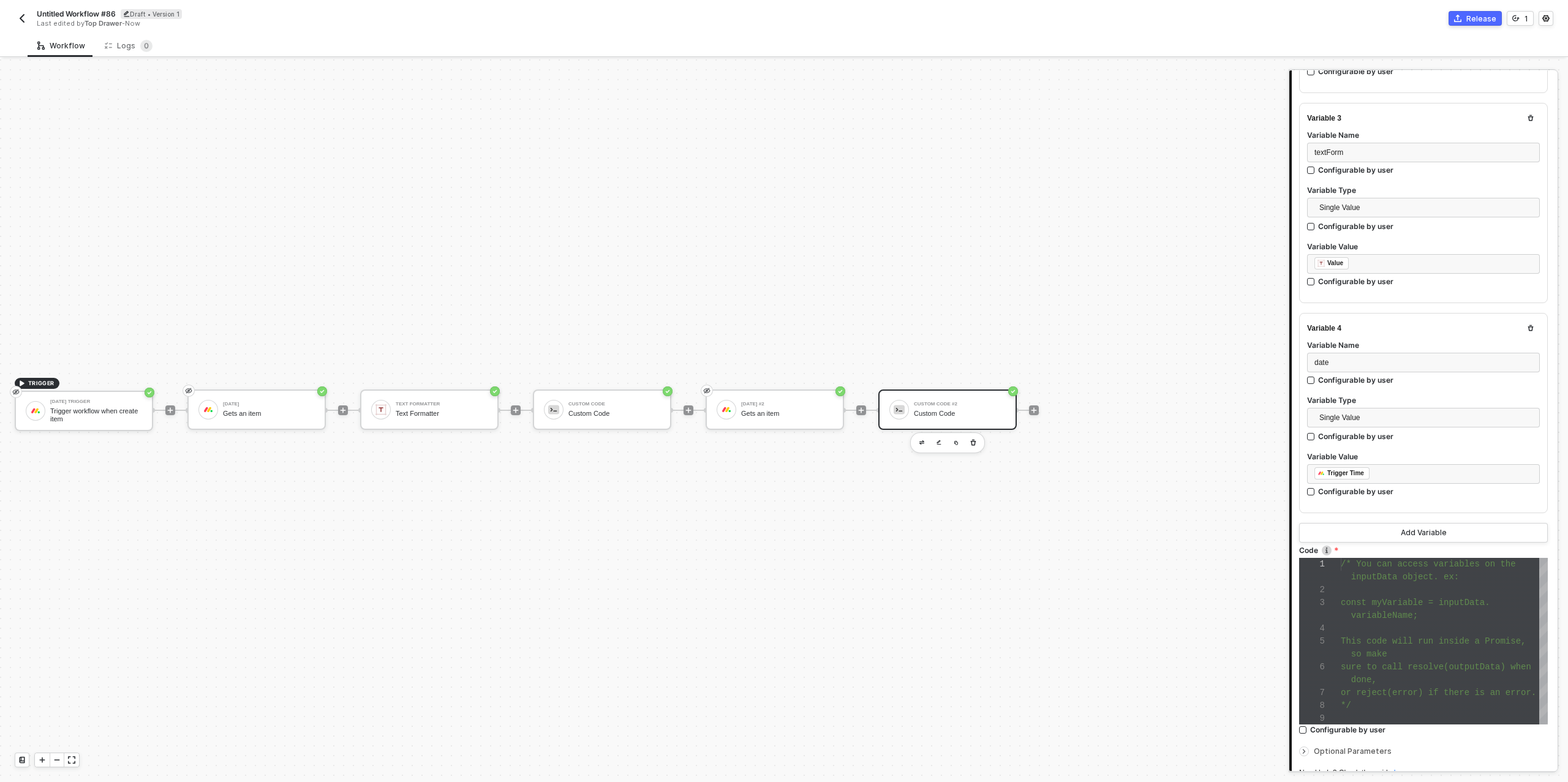
scroll to position [631, 0]
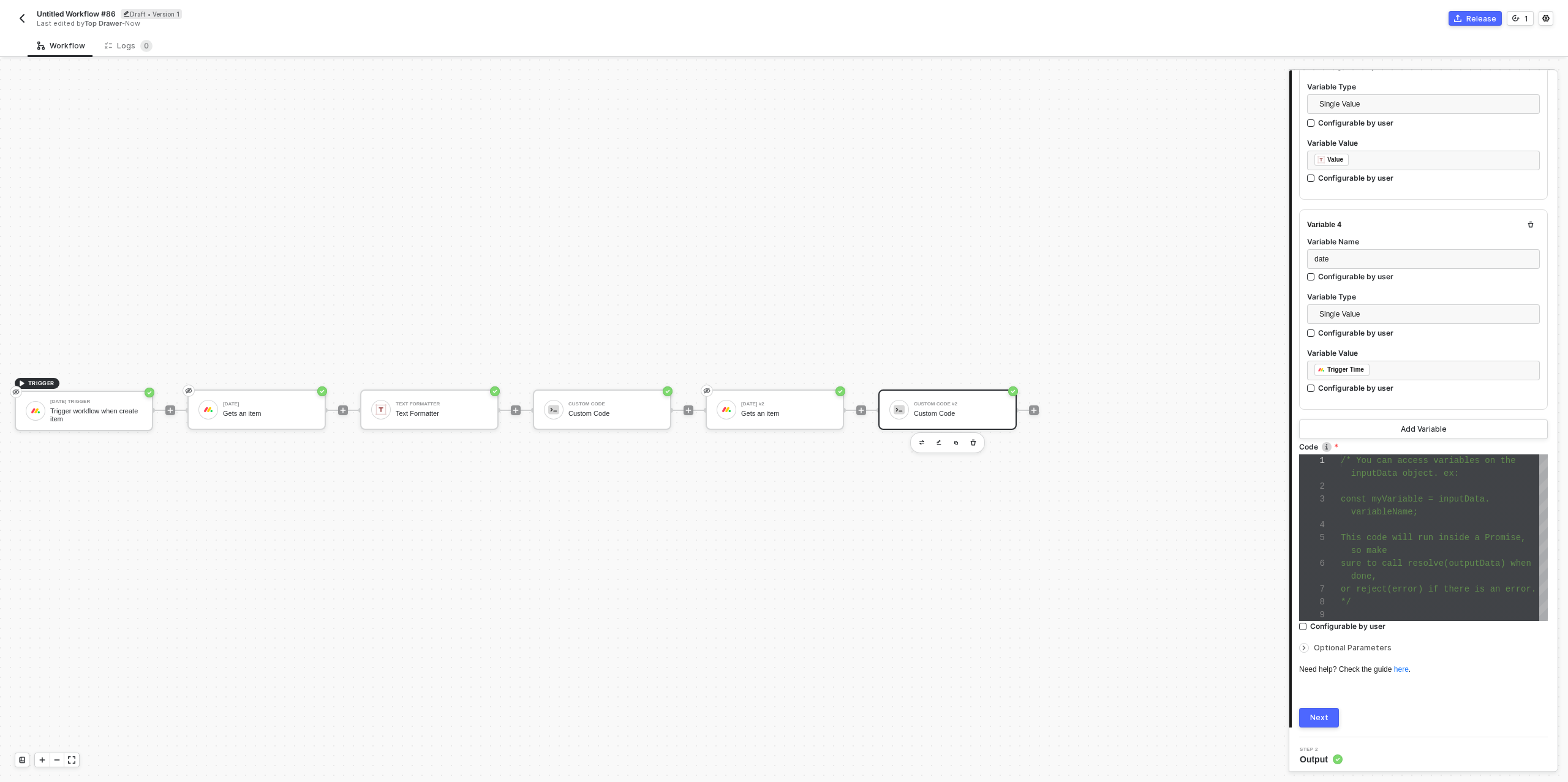
click at [1315, 713] on div "Next" at bounding box center [1319, 718] width 18 height 10
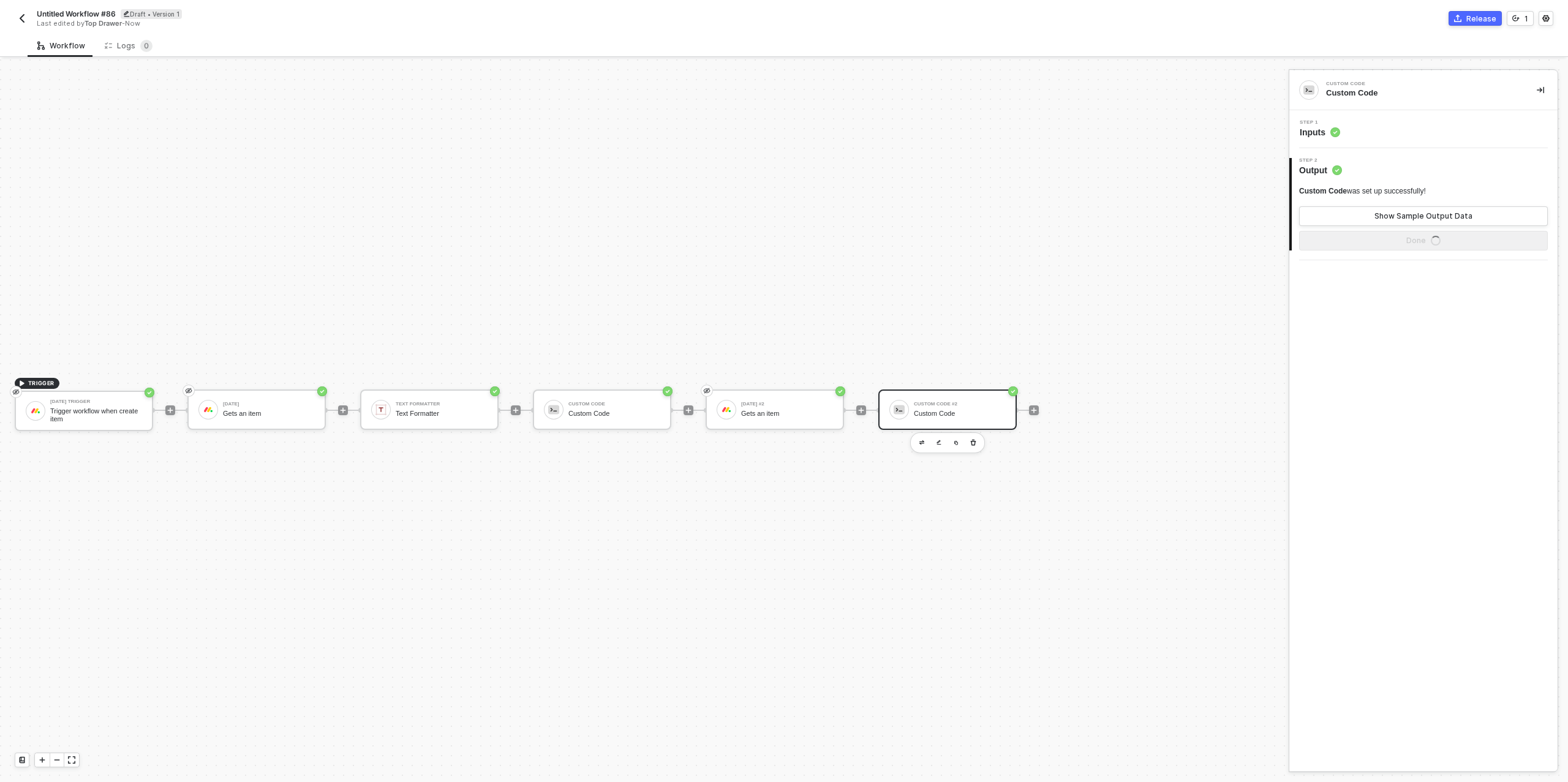
scroll to position [0, 0]
click at [1412, 242] on button "Done" at bounding box center [1424, 241] width 249 height 20
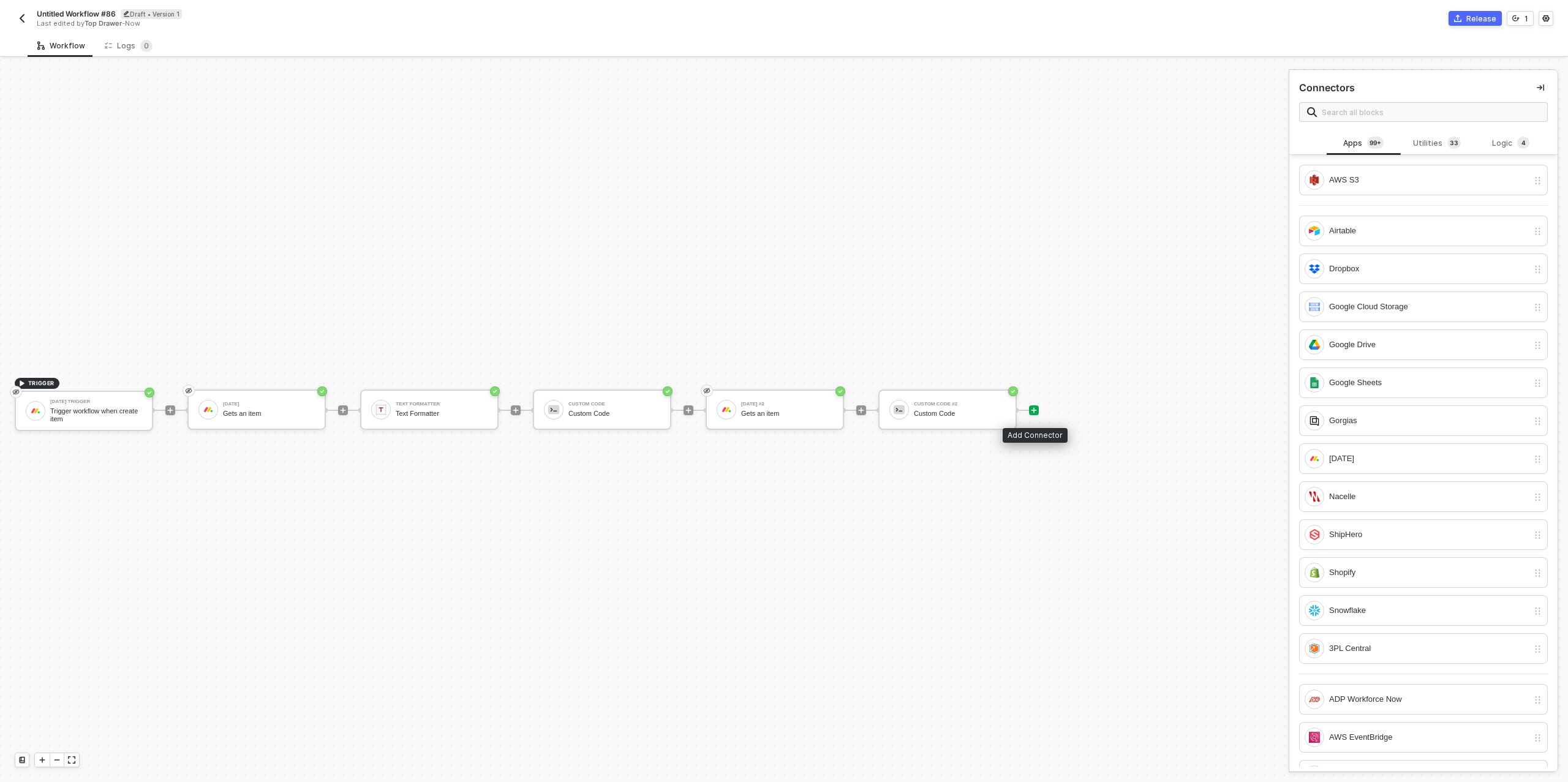
click at [1031, 409] on icon "icon-play" at bounding box center [1034, 411] width 7 height 7
click at [1438, 143] on div "Utilities 3 3" at bounding box center [1436, 143] width 54 height 14
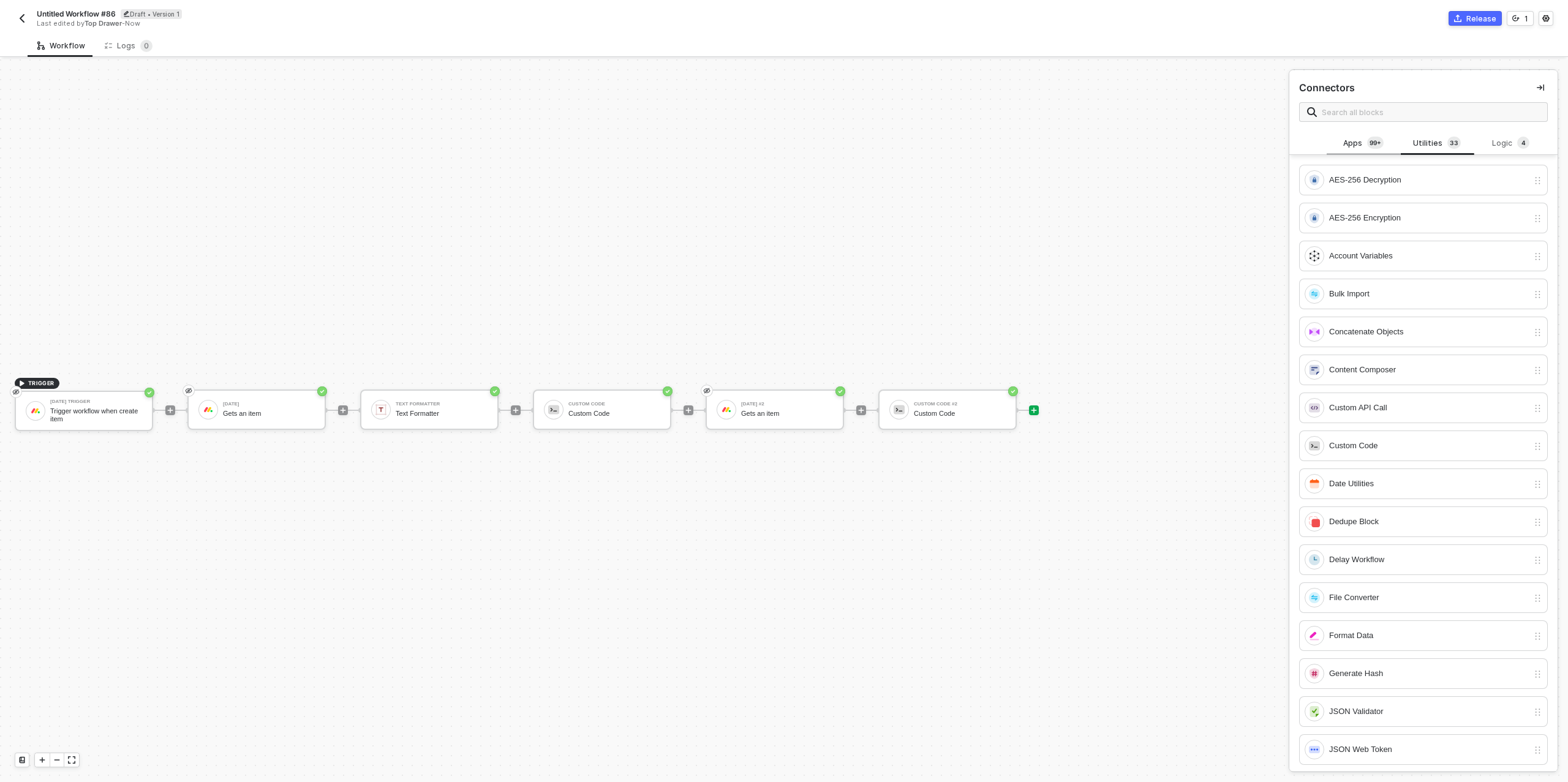
click at [1345, 142] on div "Apps 99+" at bounding box center [1363, 143] width 54 height 14
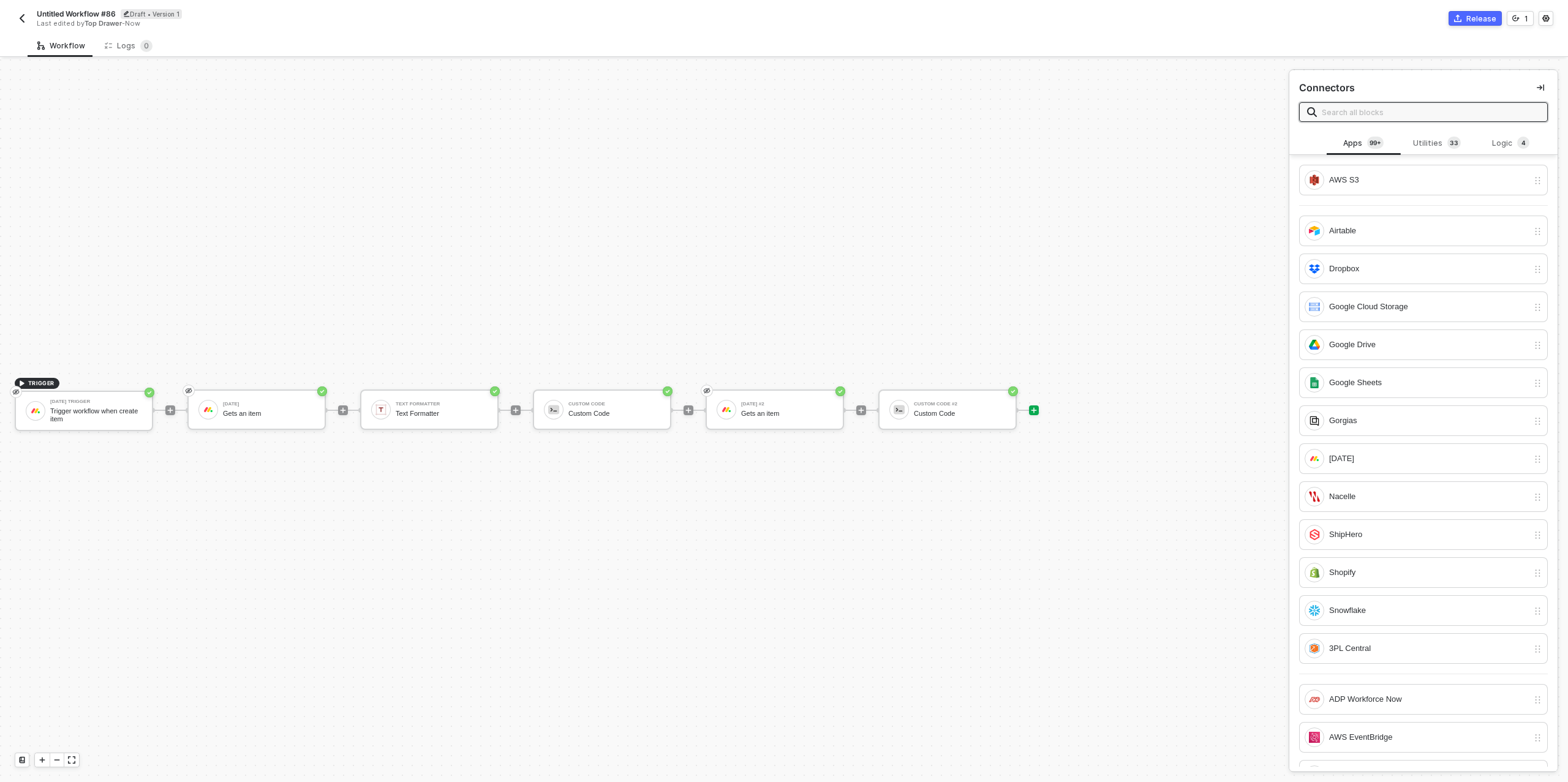
click at [1368, 115] on input "text" at bounding box center [1431, 112] width 218 height 14
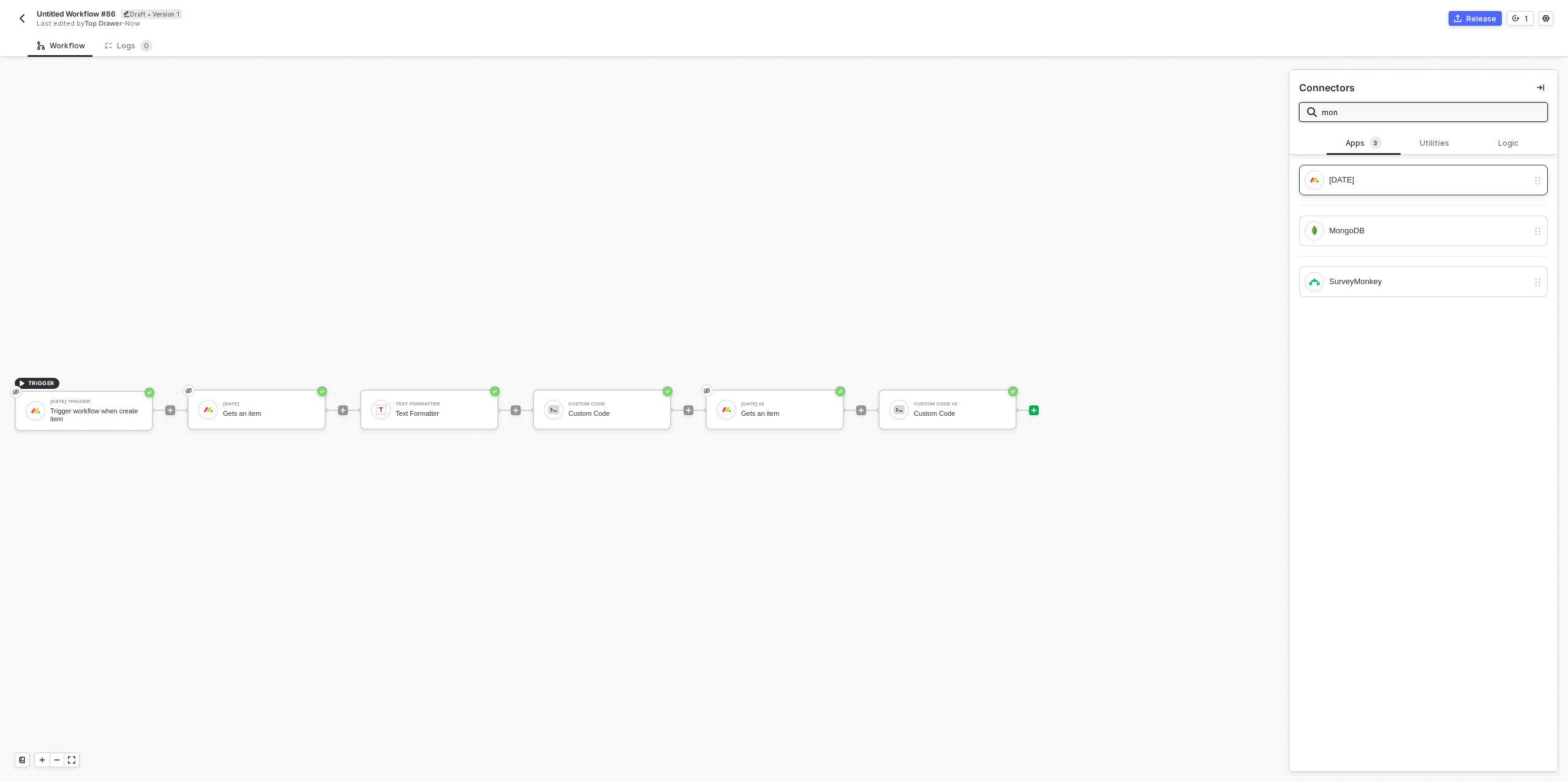
type input "mon"
click at [1361, 173] on div "[DATE]" at bounding box center [1428, 180] width 199 height 14
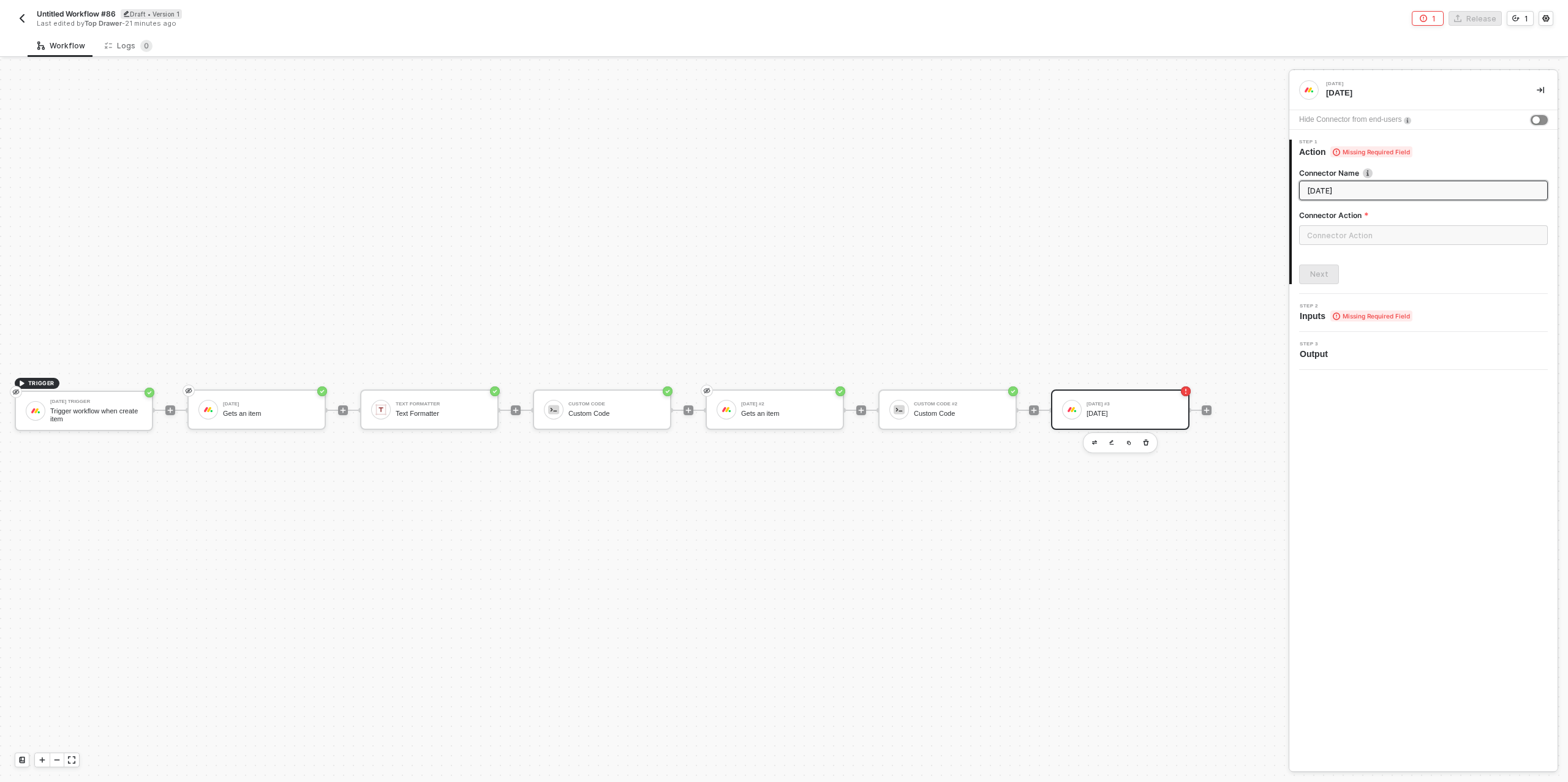
click at [1534, 121] on div "button" at bounding box center [1536, 120] width 7 height 7
click at [1352, 226] on input "text" at bounding box center [1424, 235] width 249 height 20
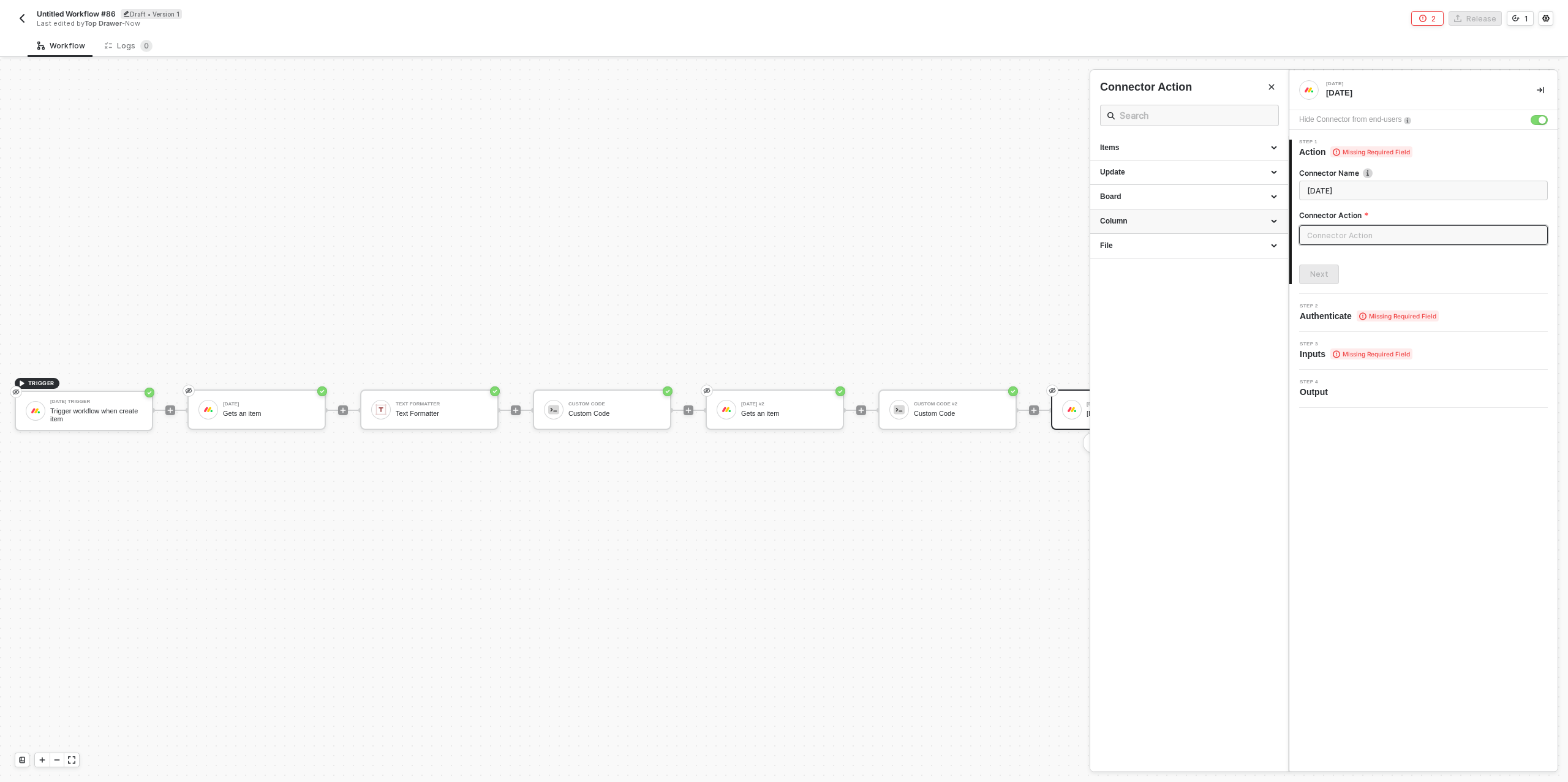
click at [1188, 221] on div "Column" at bounding box center [1189, 221] width 178 height 10
click at [1187, 289] on div "Change a simple column value Change a column value." at bounding box center [1189, 280] width 178 height 20
type input "Change a column value."
type input "Column - Change a simple column value"
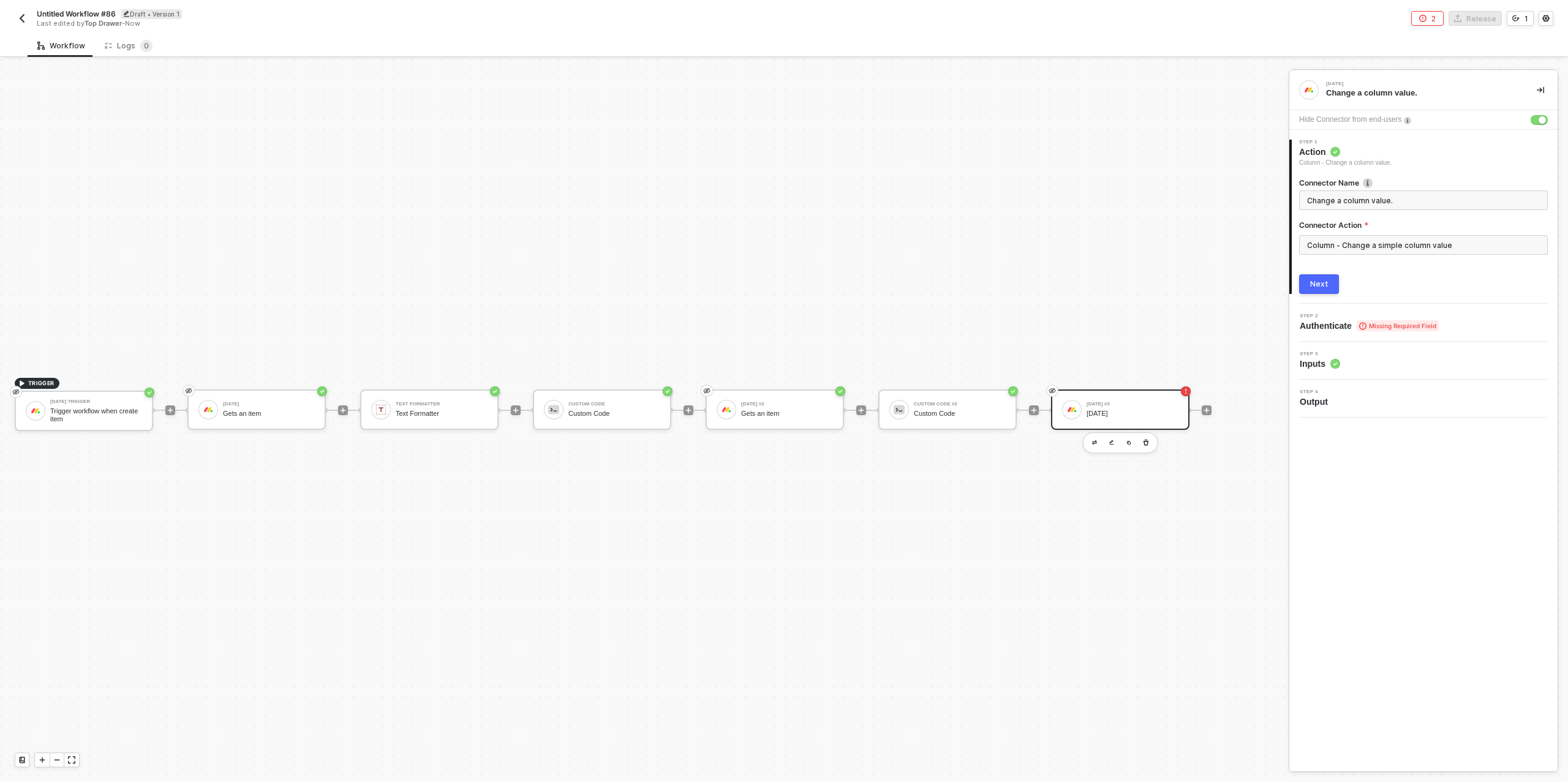
click at [1324, 284] on div "Next" at bounding box center [1319, 283] width 18 height 10
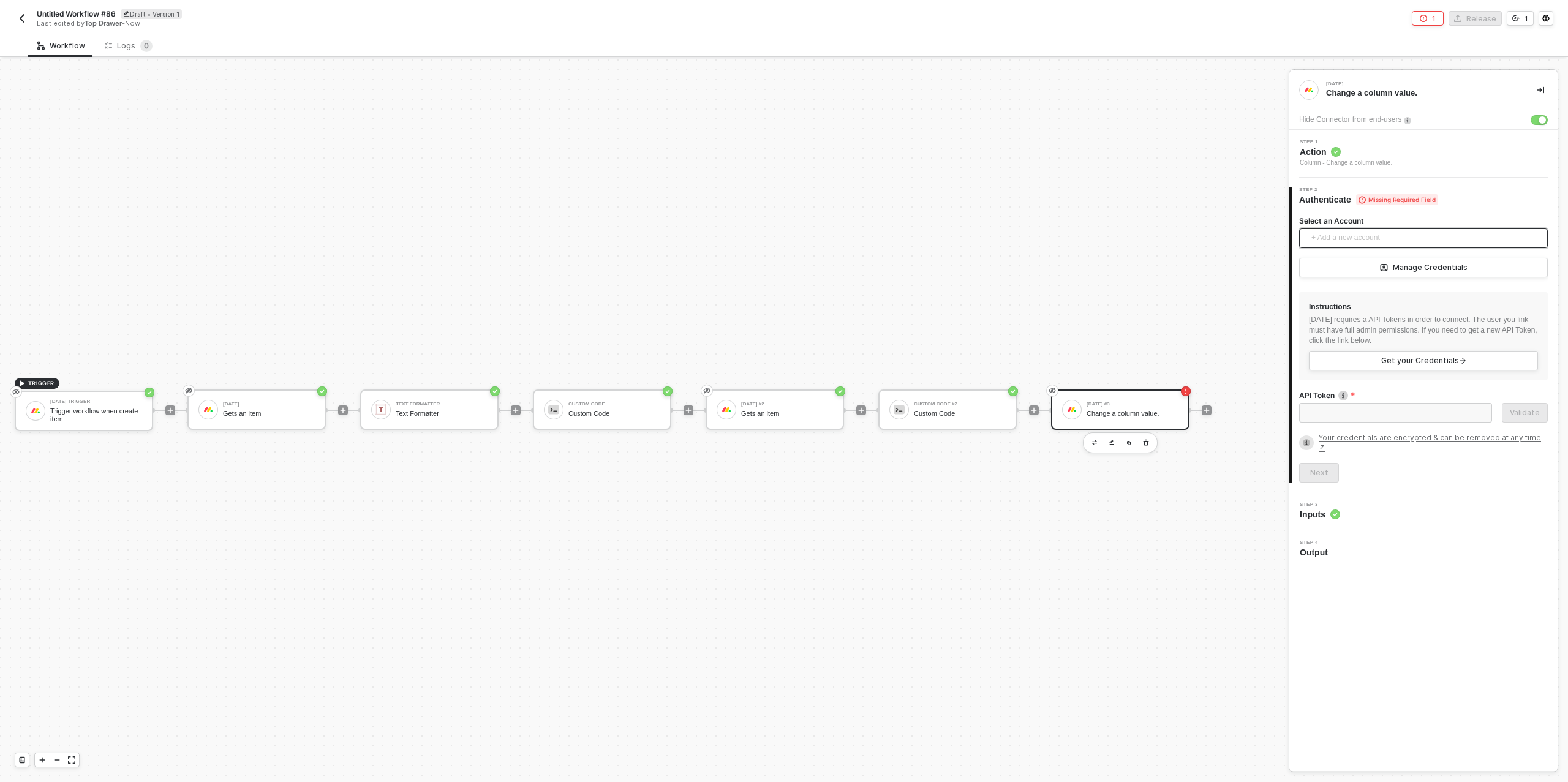
click at [1355, 230] on span "+ Add a new account" at bounding box center [1426, 239] width 229 height 20
click at [1361, 263] on span "Top Drawer's [DATE]" at bounding box center [1358, 265] width 99 height 14
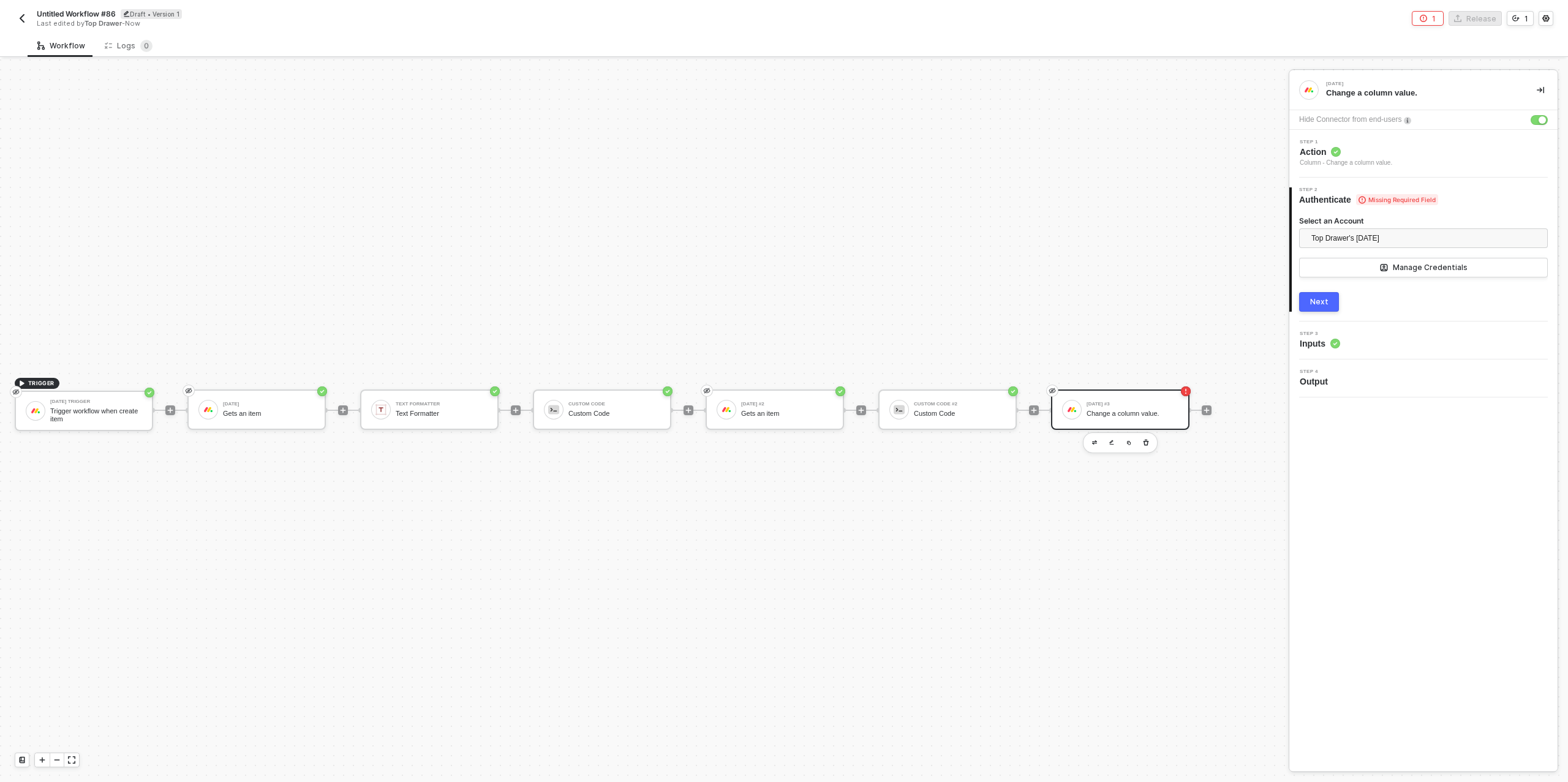
click at [1326, 302] on div "Next" at bounding box center [1319, 302] width 18 height 10
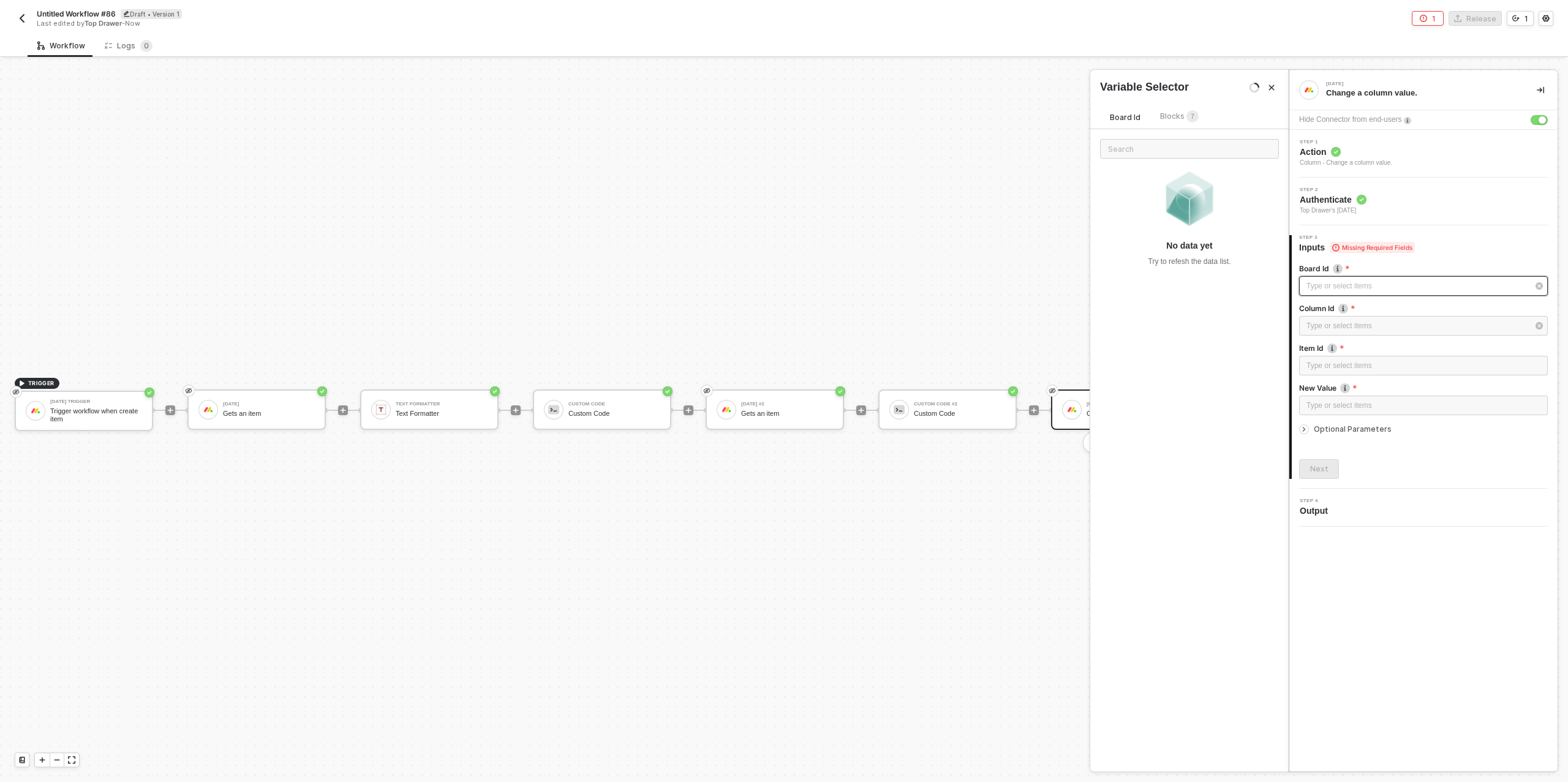
click at [1335, 282] on div "Type or select items ﻿" at bounding box center [1417, 286] width 222 height 12
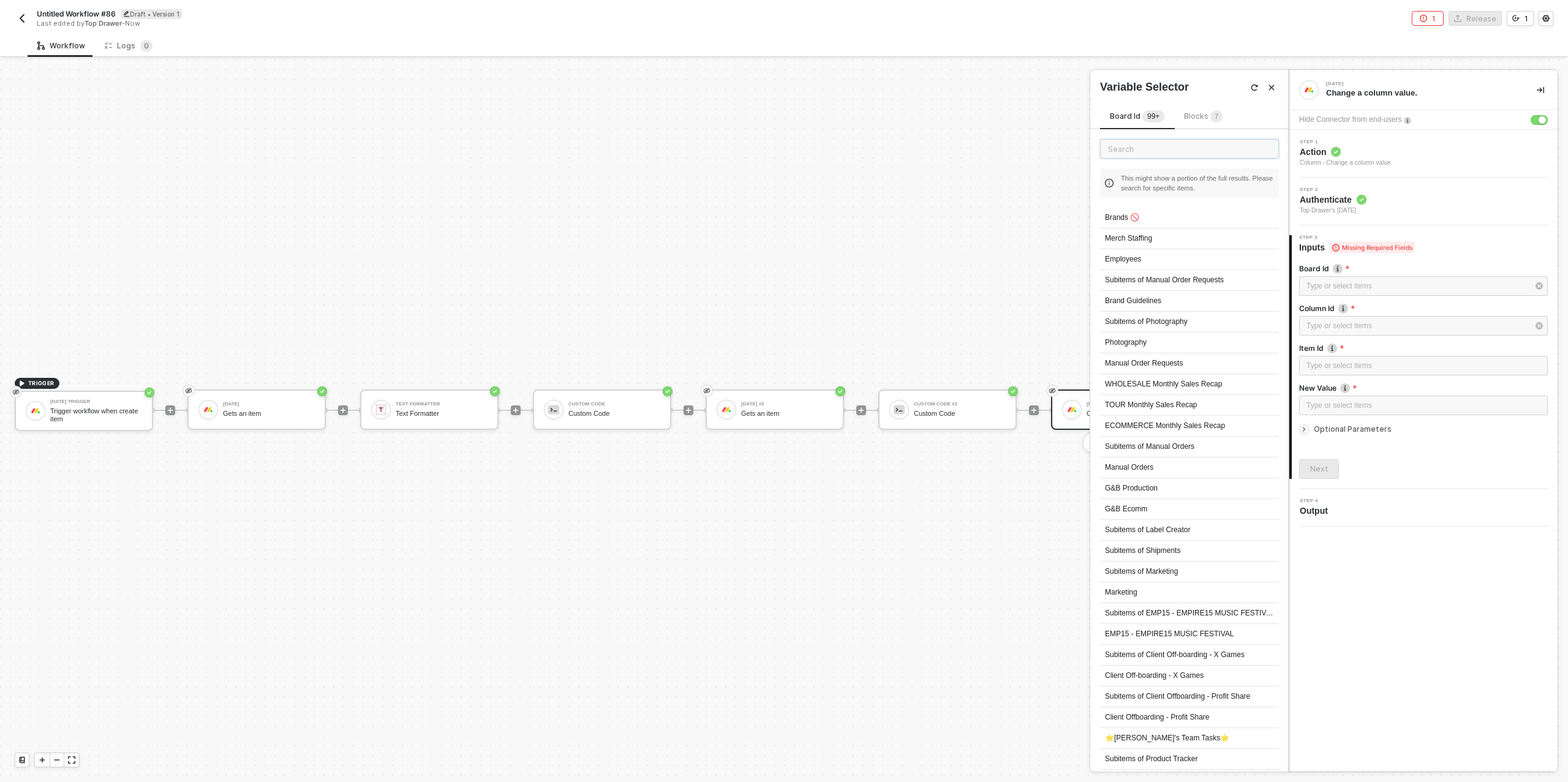
click at [1147, 152] on input "text" at bounding box center [1189, 149] width 179 height 20
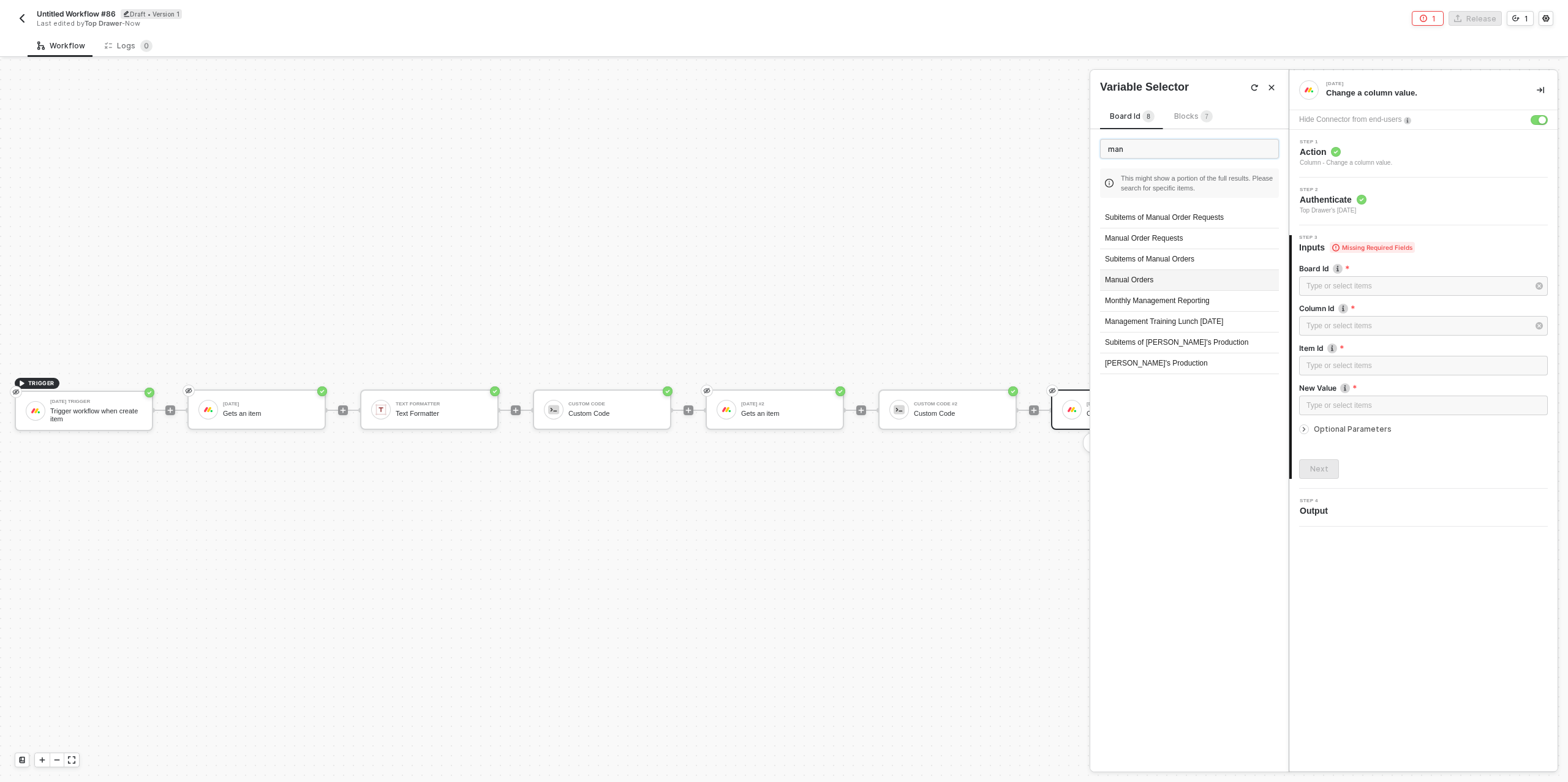
type input "man"
click at [1144, 277] on div "Manual Orders" at bounding box center [1189, 280] width 179 height 21
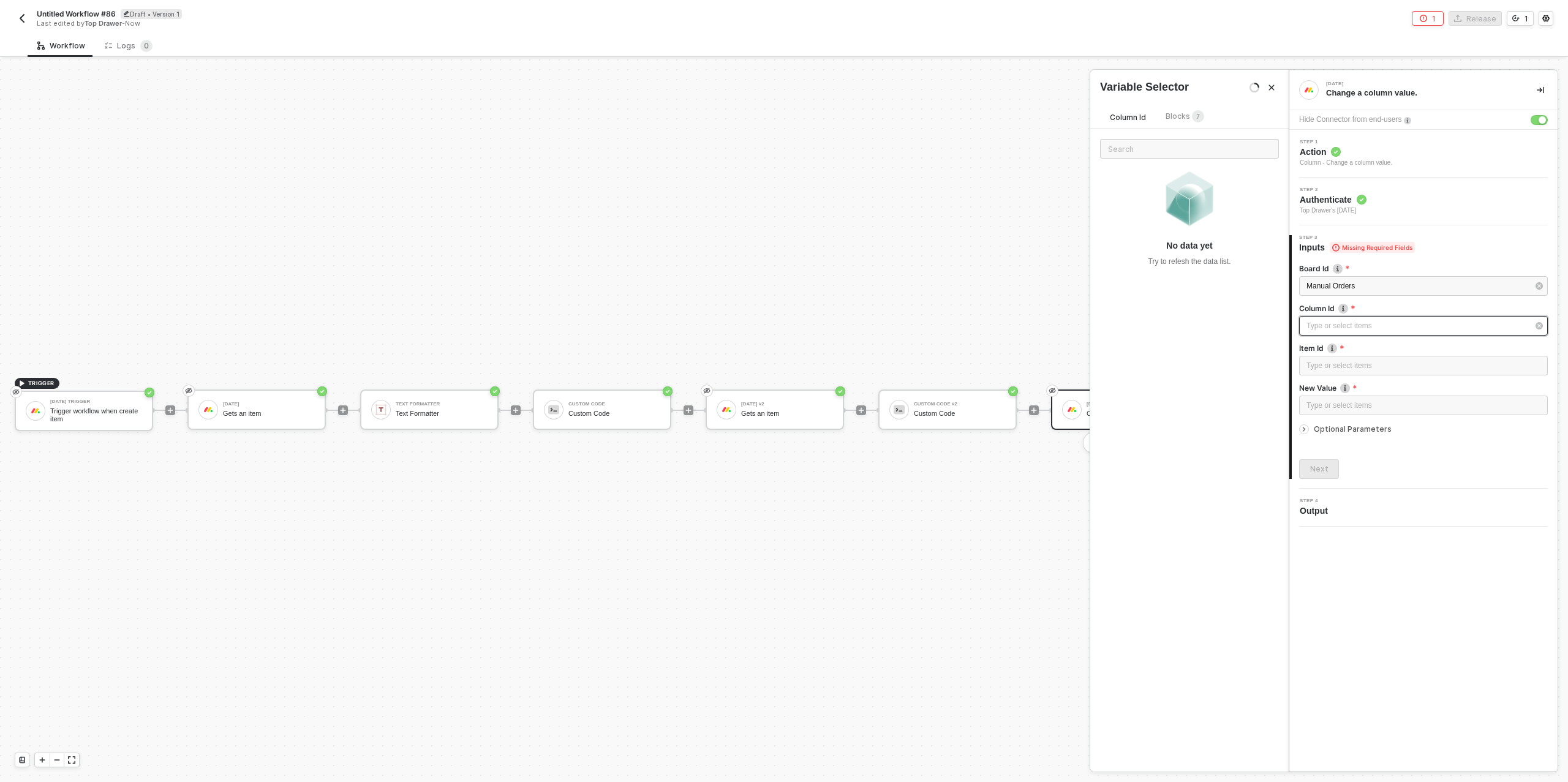
click at [1321, 325] on div "Type or select items ﻿" at bounding box center [1417, 326] width 222 height 12
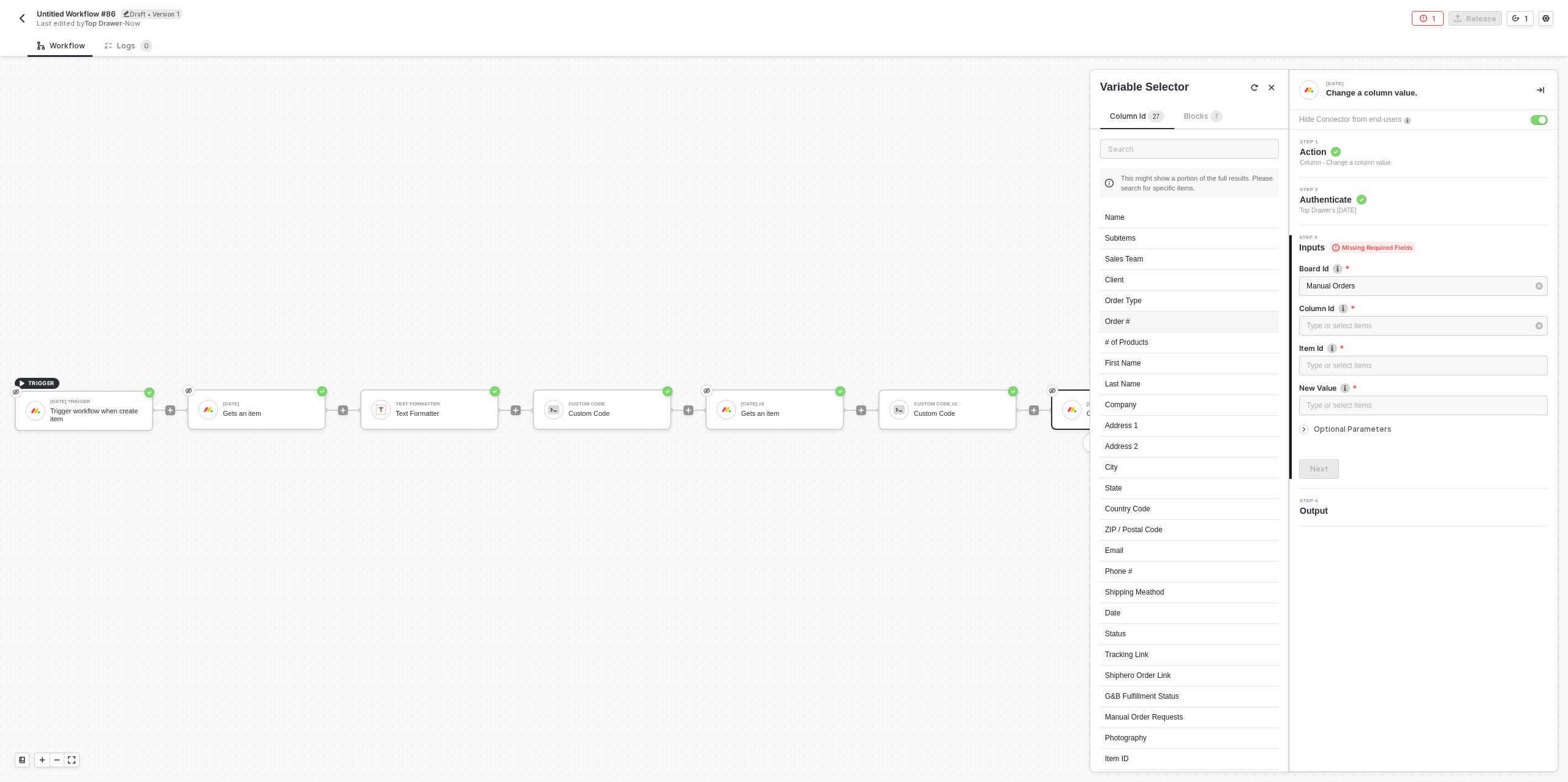
click at [1137, 319] on div "Order #" at bounding box center [1189, 322] width 179 height 21
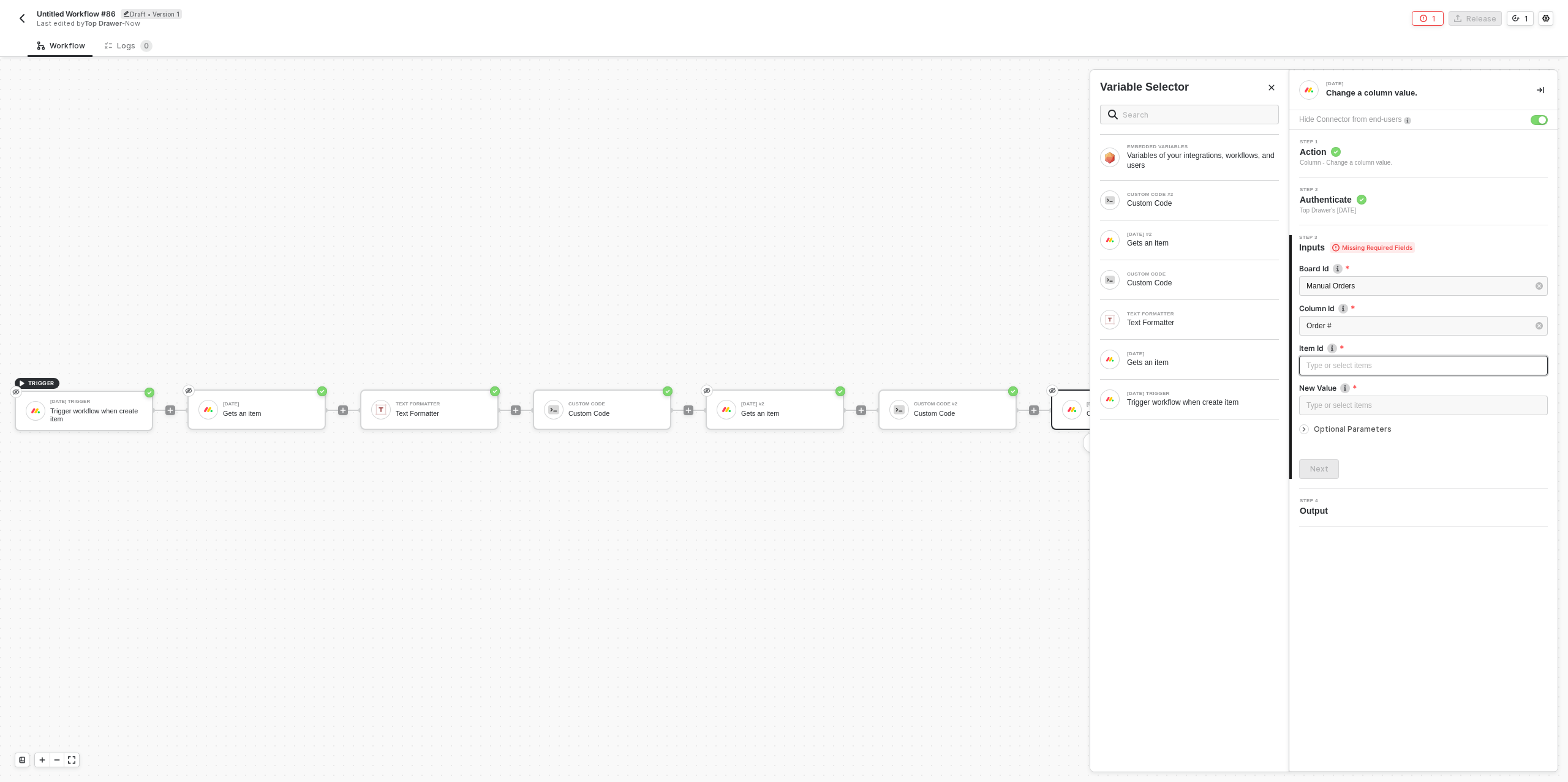
click at [1340, 364] on div "Type or select items ﻿" at bounding box center [1424, 366] width 234 height 12
click at [1180, 358] on div "Gets an item" at bounding box center [1203, 362] width 152 height 10
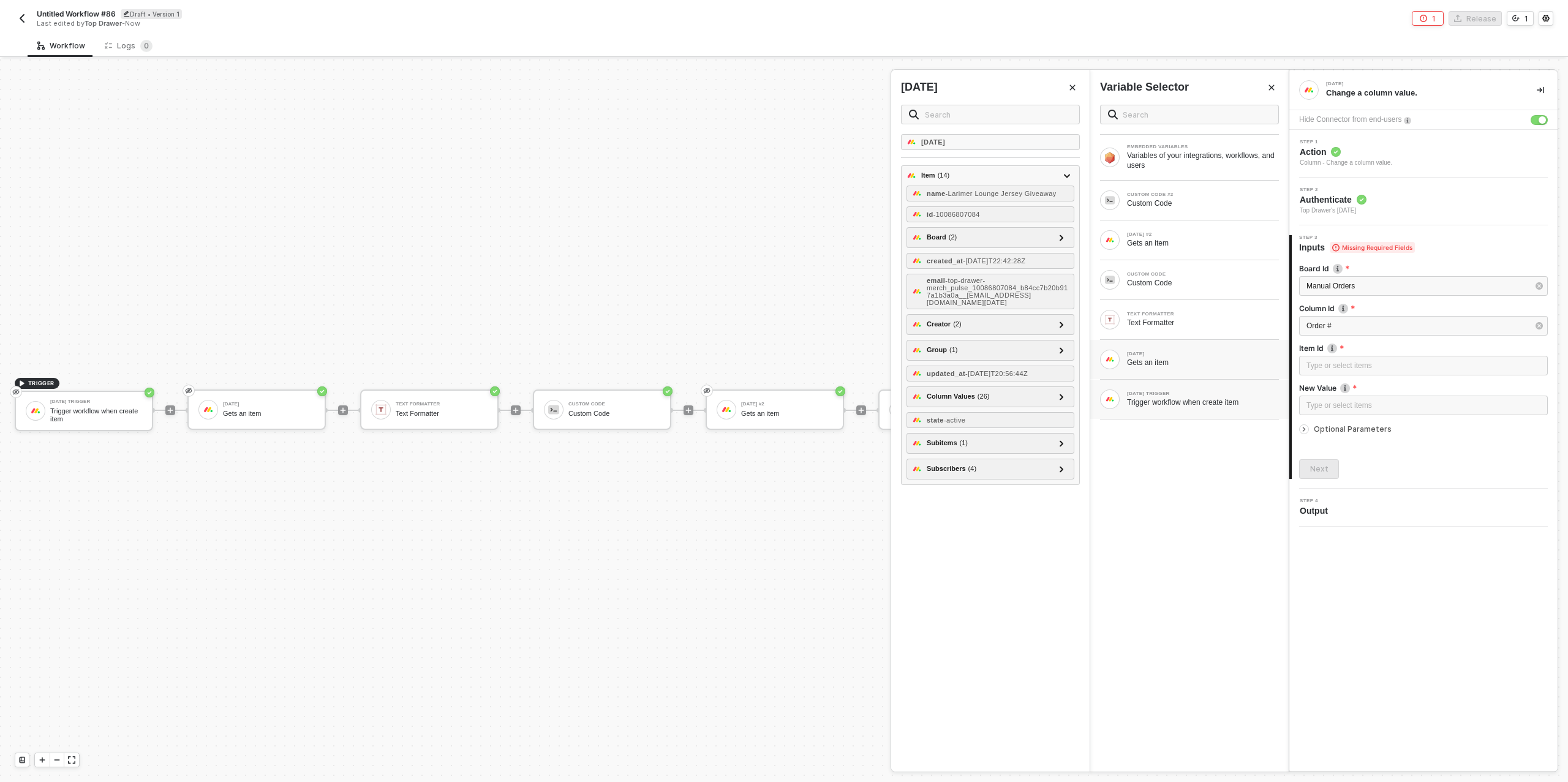
click at [1182, 401] on div "Trigger workflow when create item" at bounding box center [1203, 402] width 152 height 10
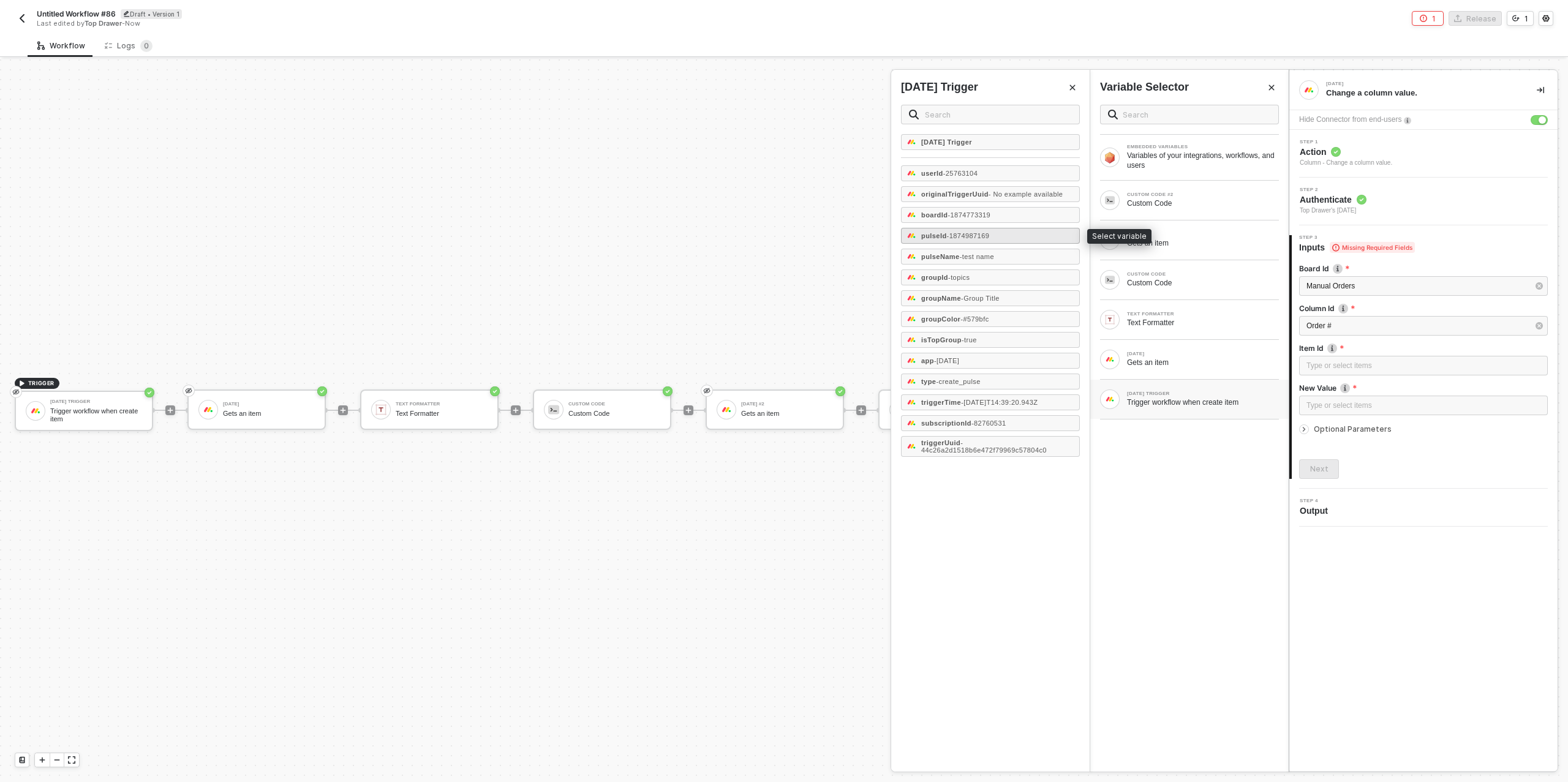
click at [964, 233] on span "- 1874987169" at bounding box center [968, 236] width 43 height 7
click at [1348, 411] on div "Type or select items ﻿" at bounding box center [1424, 405] width 234 height 12
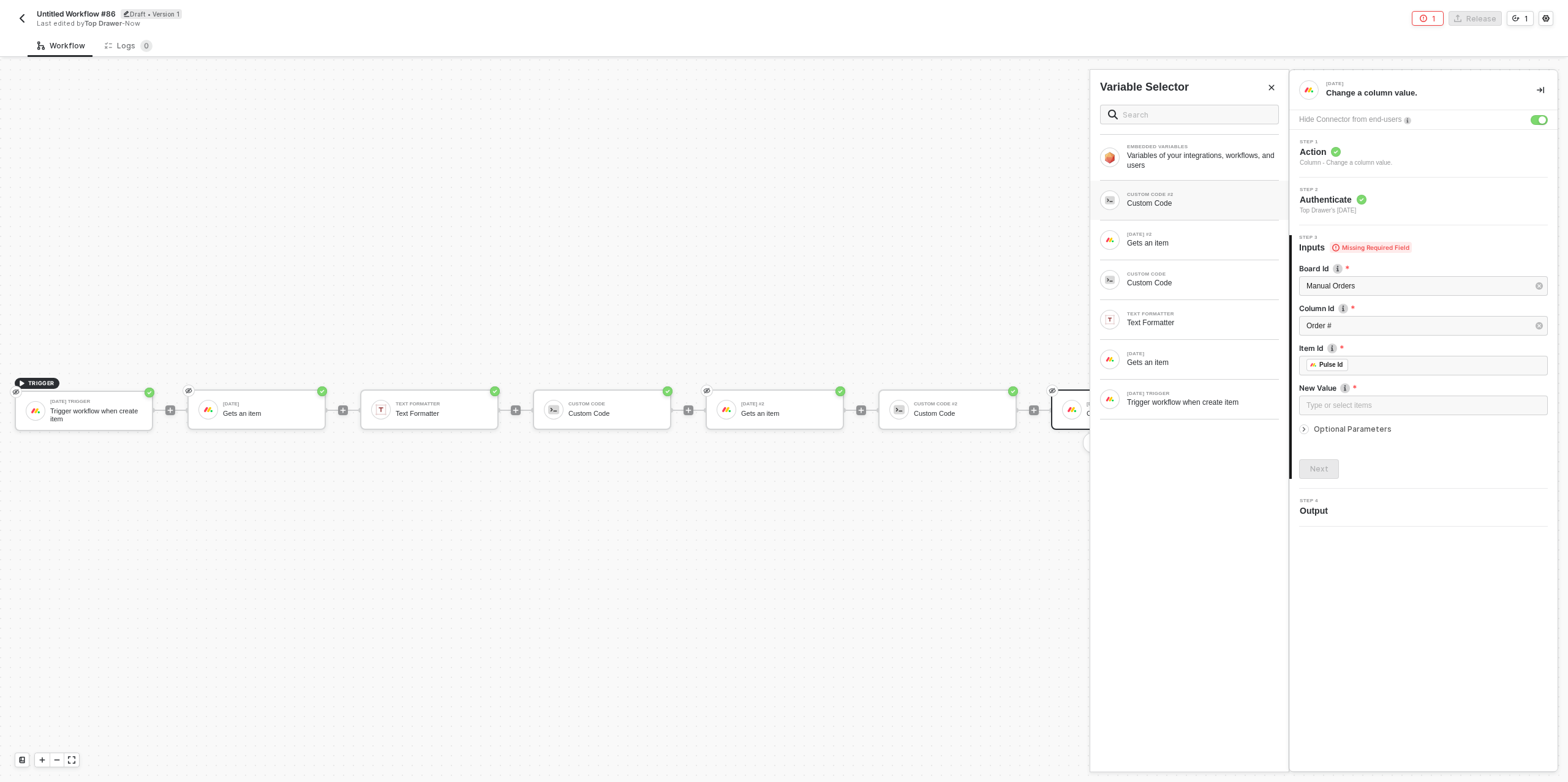
click at [1177, 203] on div "Custom Code" at bounding box center [1203, 203] width 152 height 10
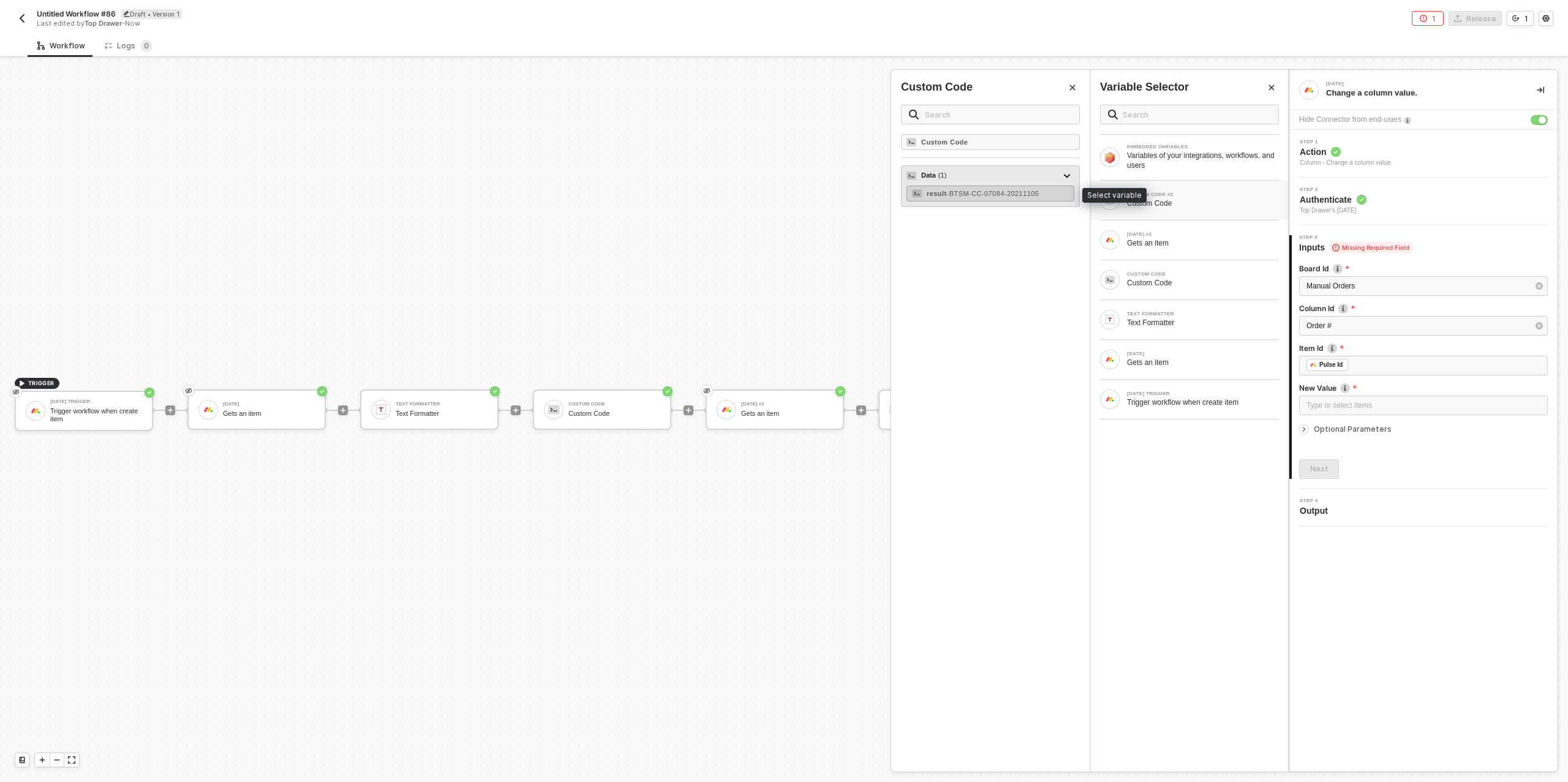
click at [1018, 191] on span "- BTSM-CC-07084-20211105" at bounding box center [994, 193] width 93 height 7
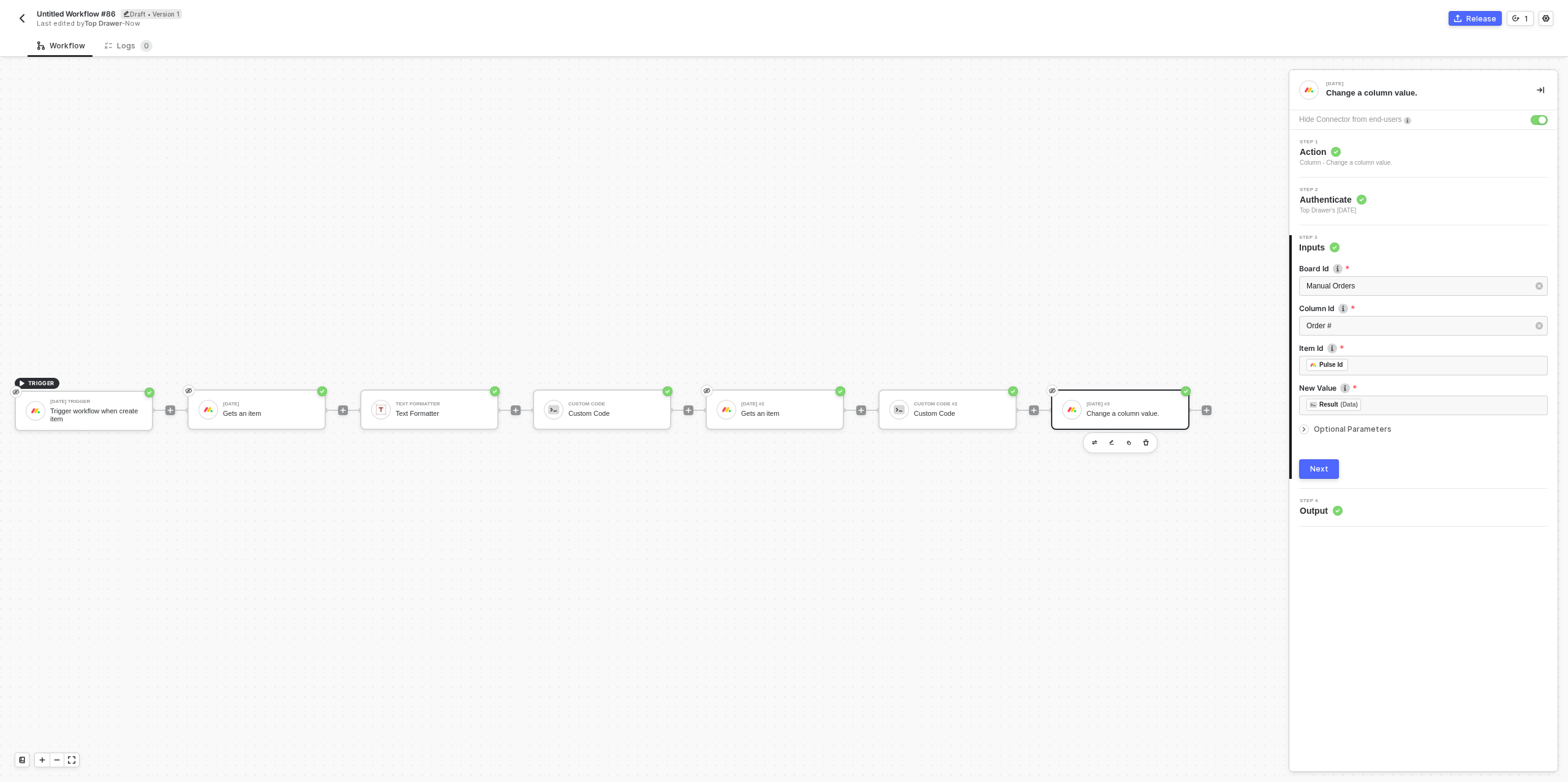
click at [1327, 465] on button "Next" at bounding box center [1319, 470] width 40 height 20
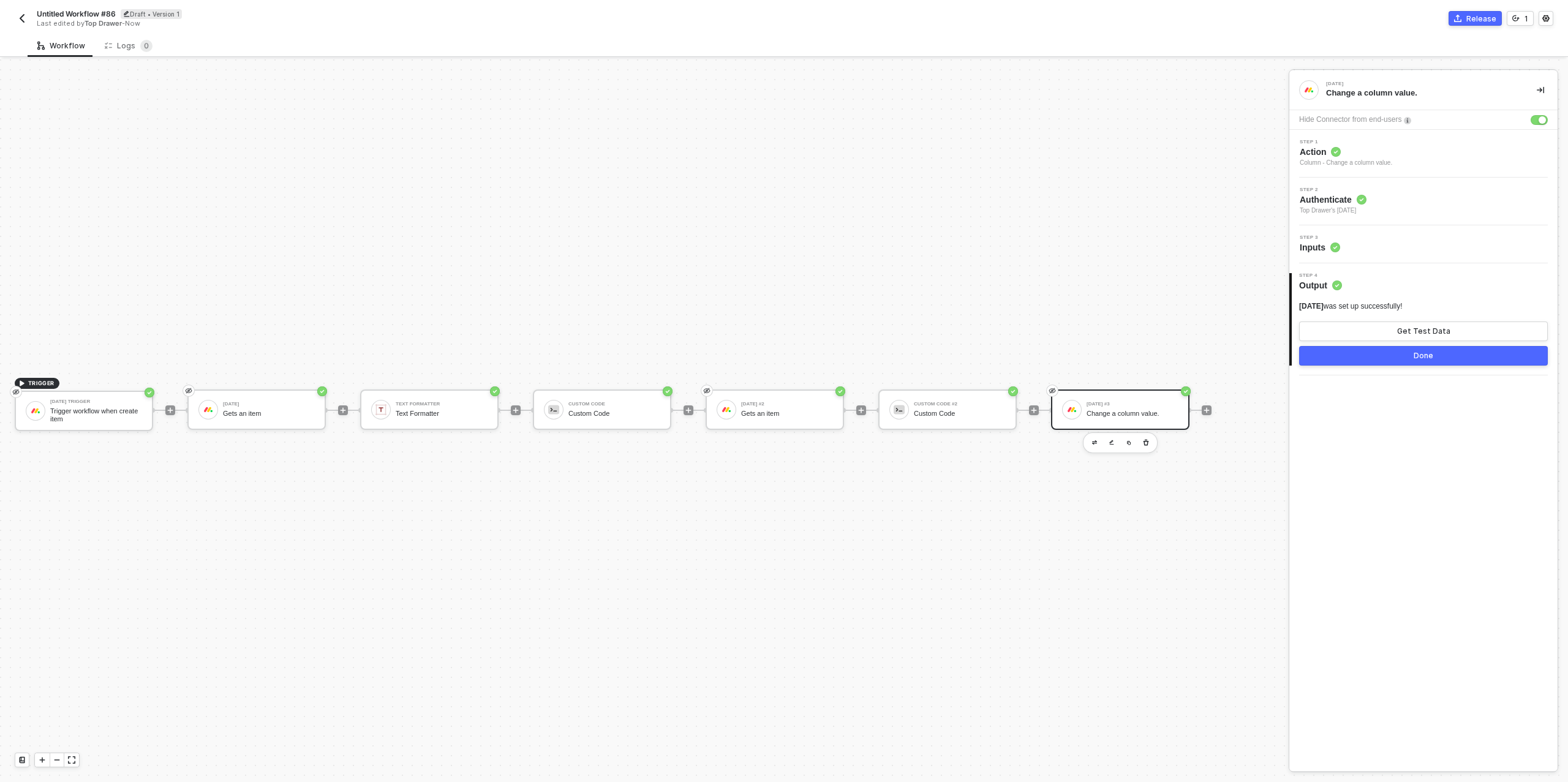
click at [1424, 354] on div "Done" at bounding box center [1424, 355] width 20 height 10
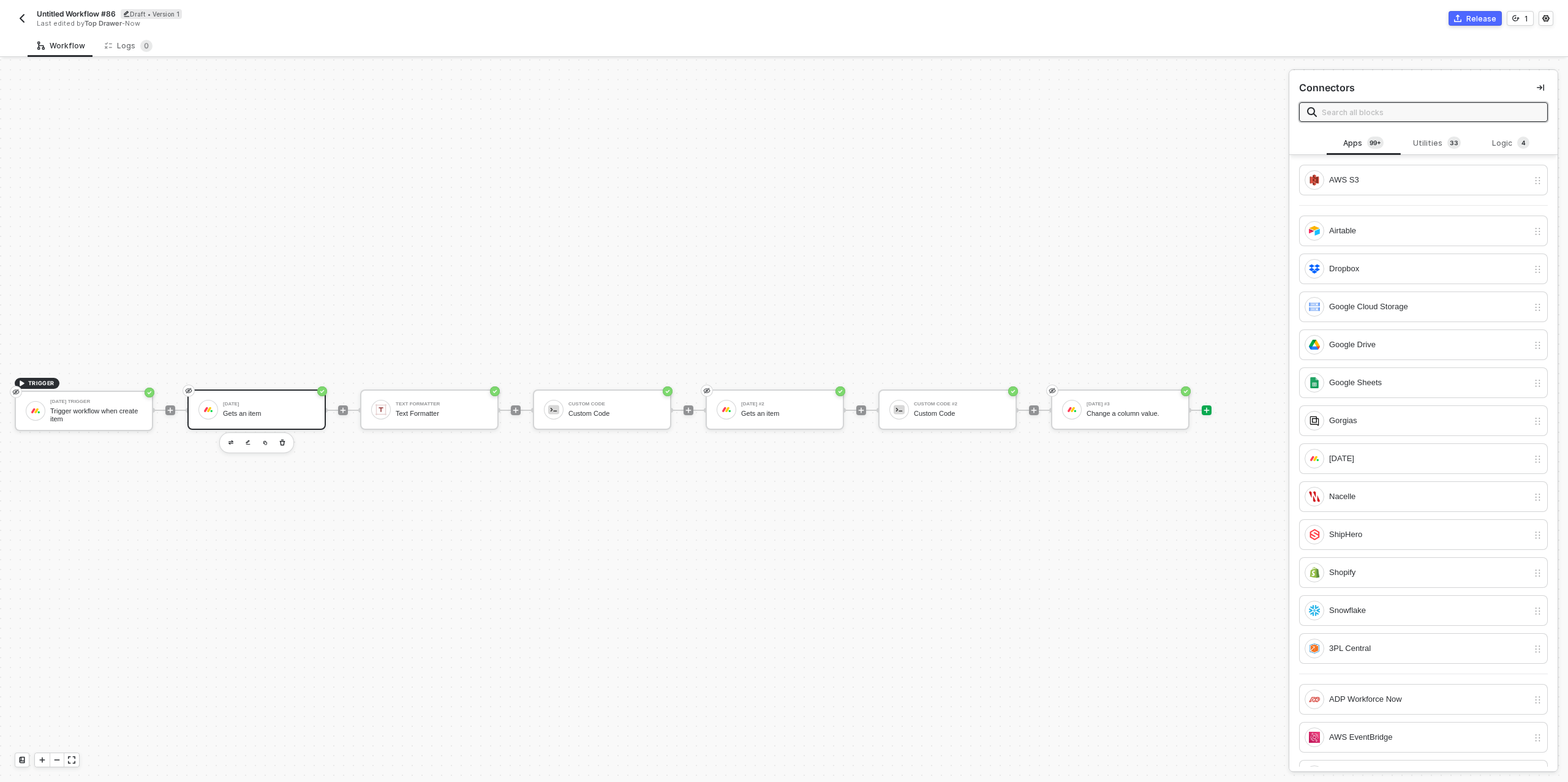
click at [291, 413] on div "Gets an item" at bounding box center [268, 413] width 92 height 8
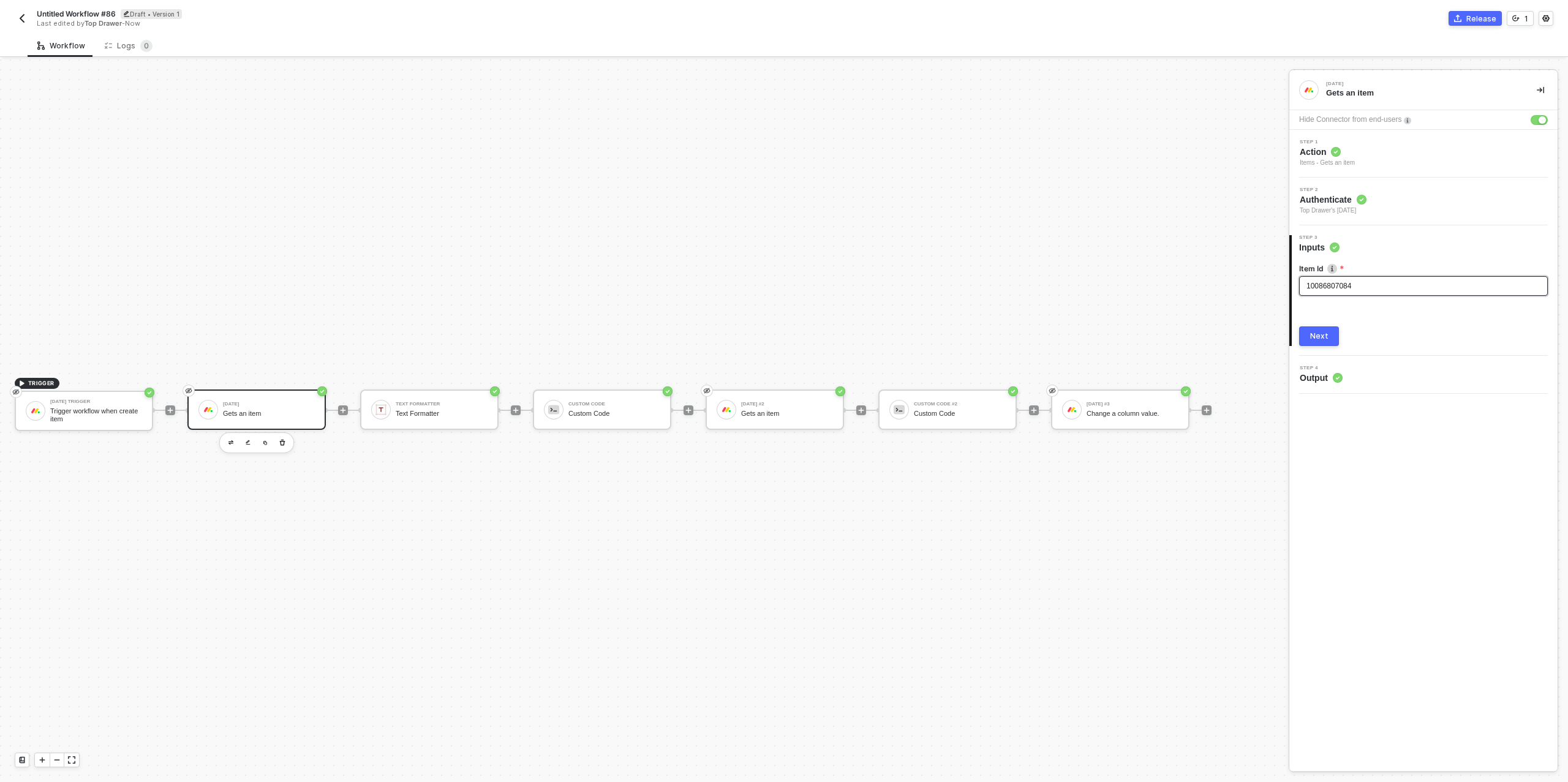
click at [1355, 281] on div "10086807084" at bounding box center [1424, 286] width 234 height 12
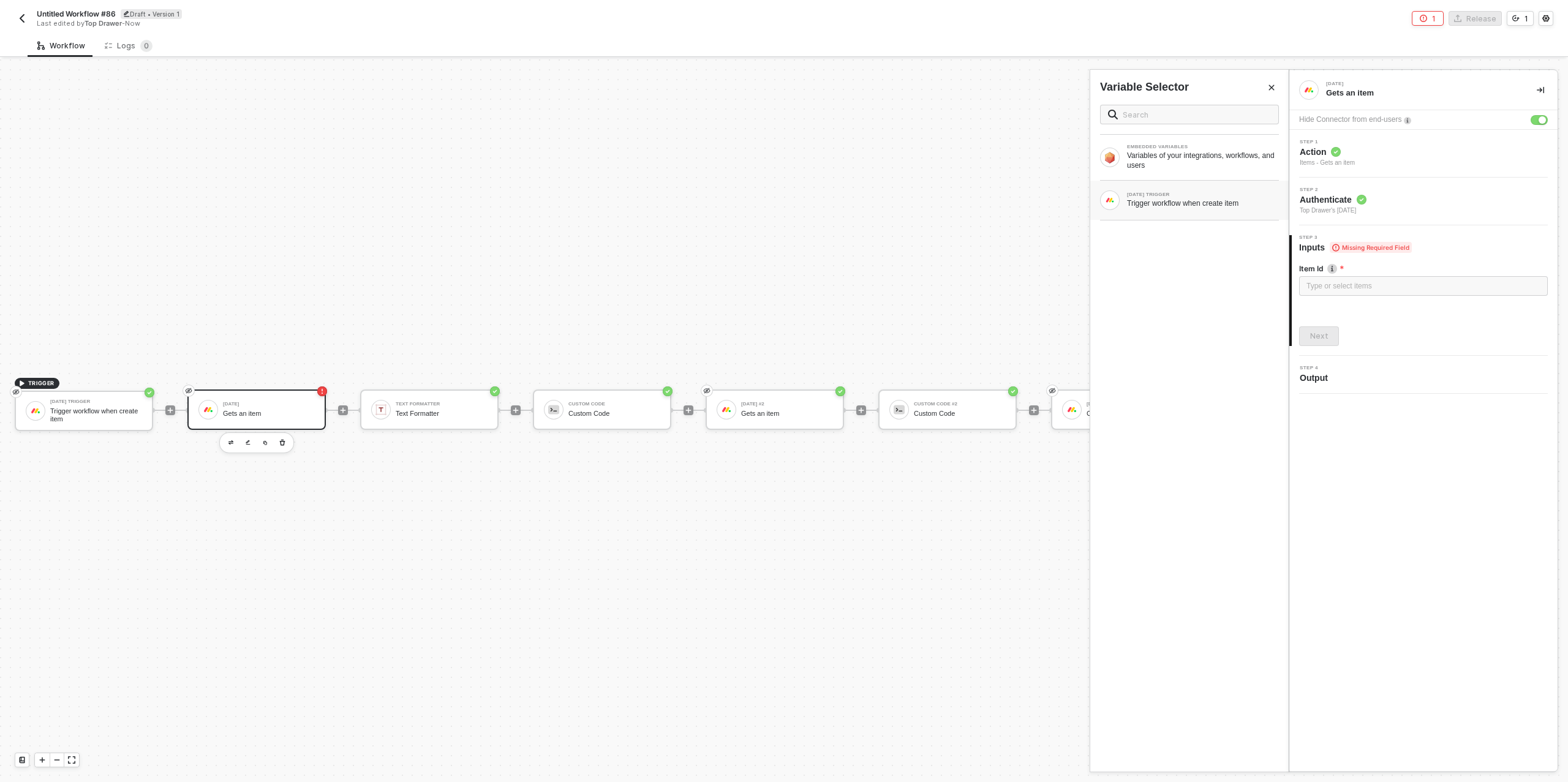
click at [1179, 203] on div "Trigger workflow when create item" at bounding box center [1203, 203] width 152 height 10
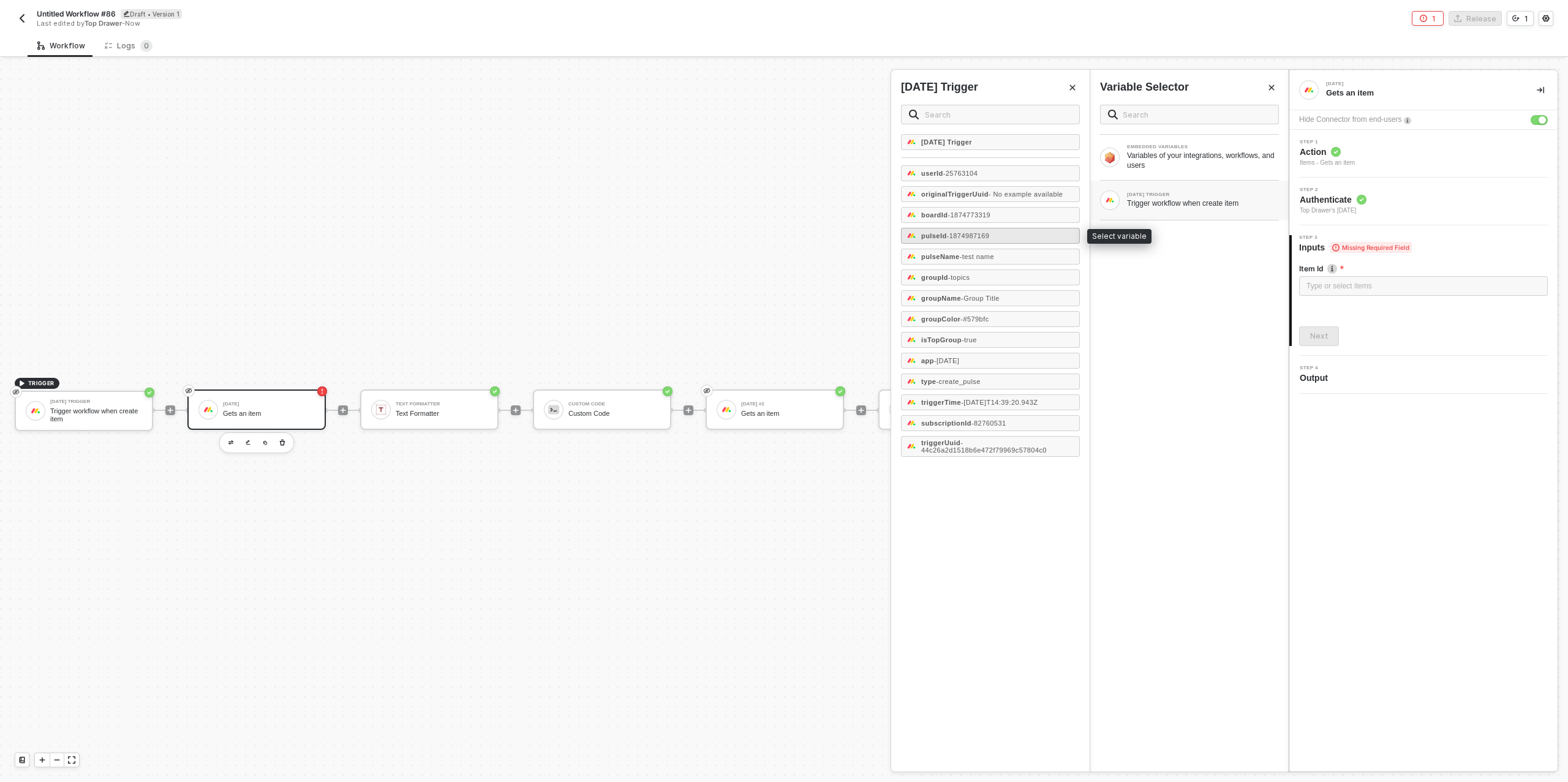
click at [971, 233] on span "- 1874987169" at bounding box center [968, 236] width 43 height 7
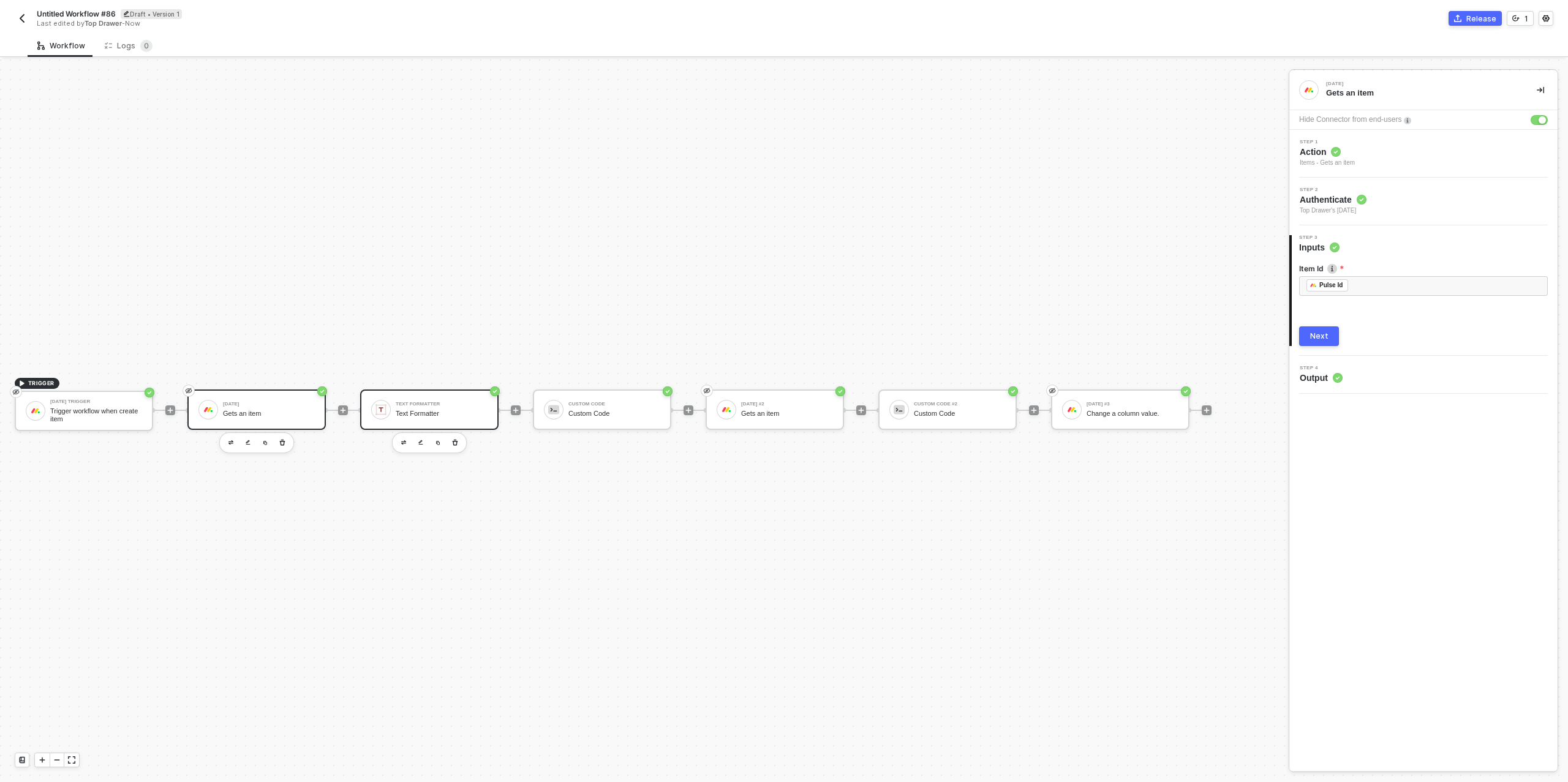
click at [429, 410] on div "Text Formatter" at bounding box center [442, 413] width 92 height 8
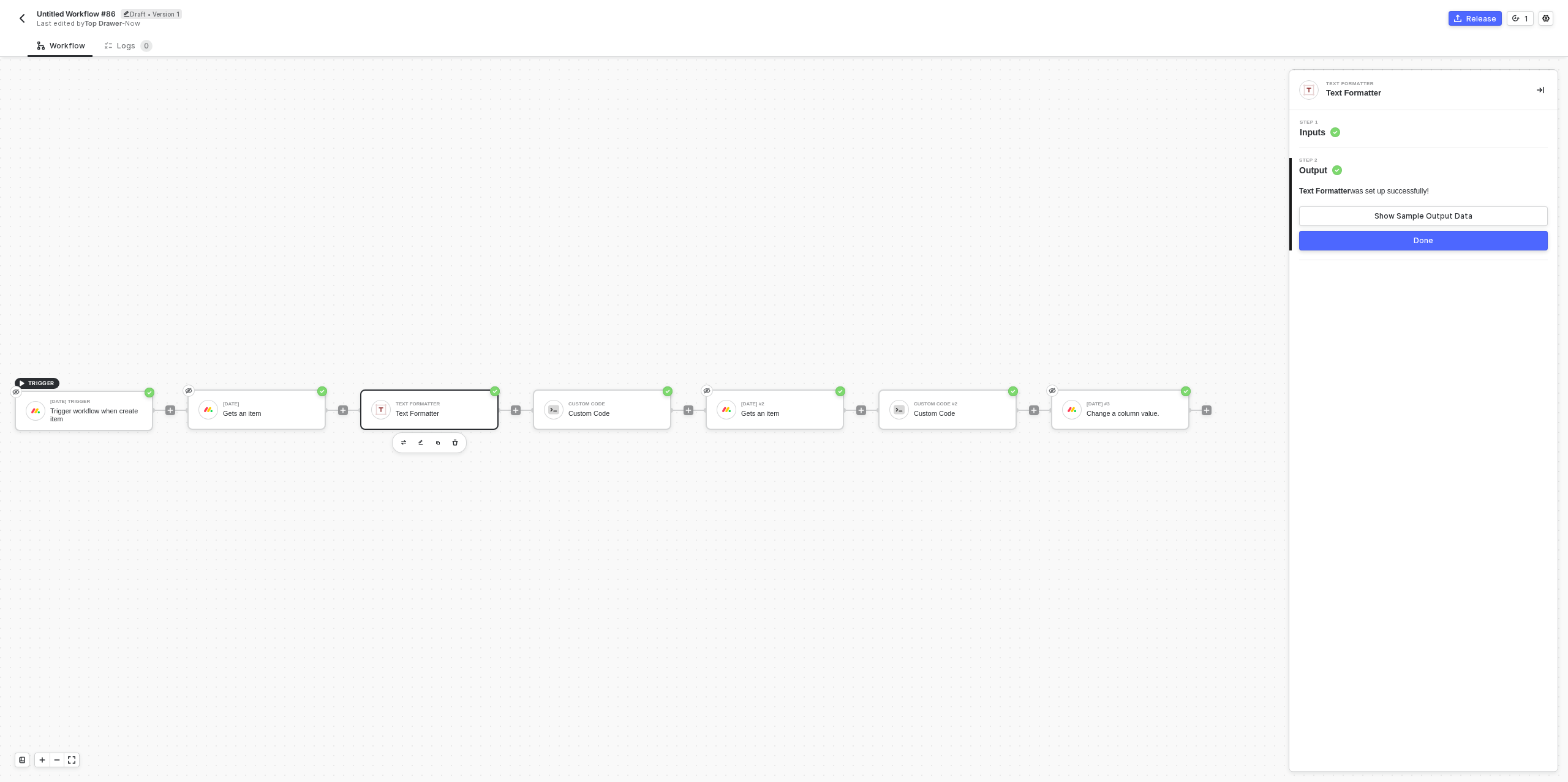
click at [1384, 134] on div "Step 1 Inputs" at bounding box center [1425, 129] width 265 height 18
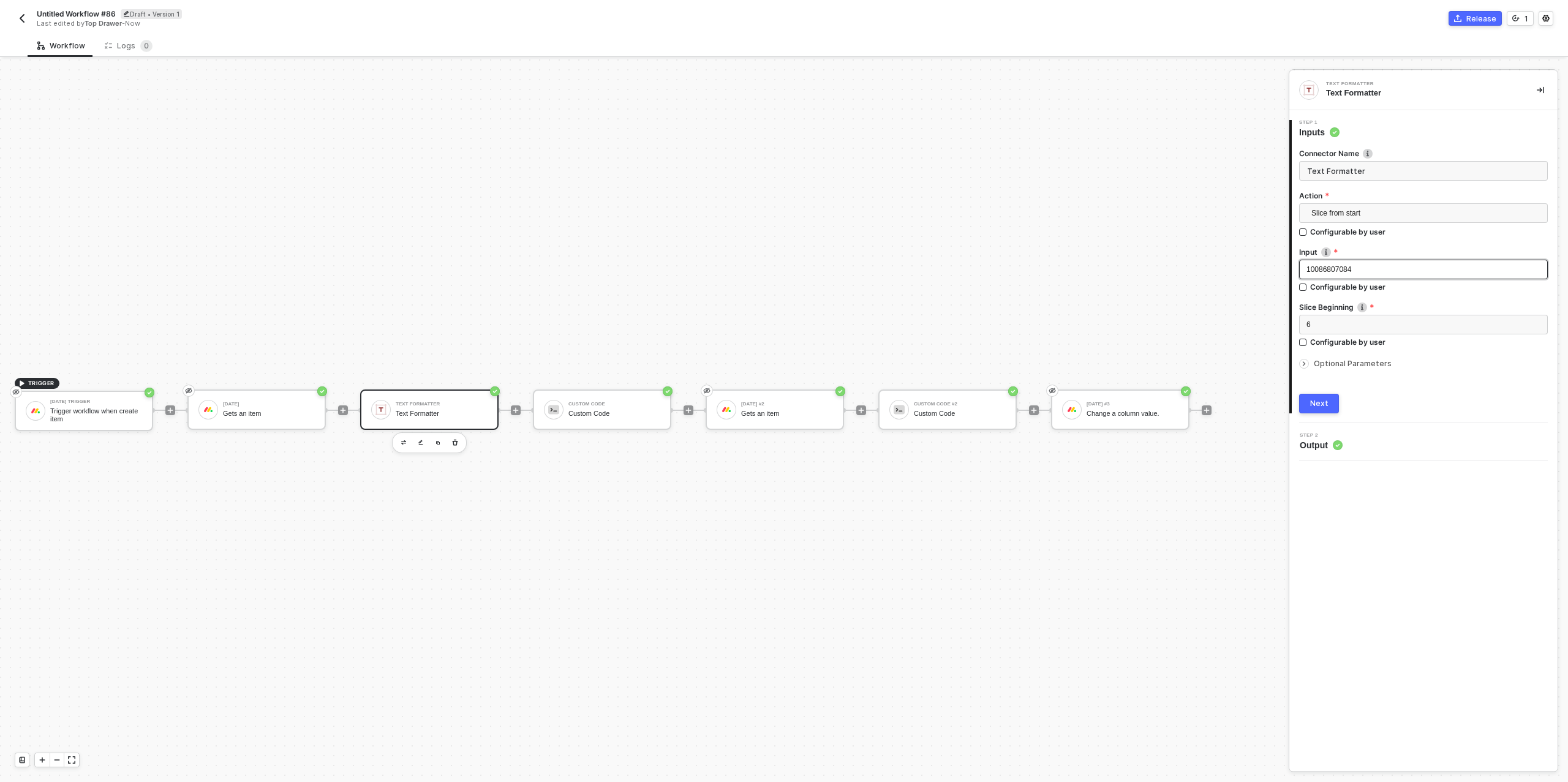
click at [1365, 270] on div "10086807084" at bounding box center [1424, 270] width 234 height 12
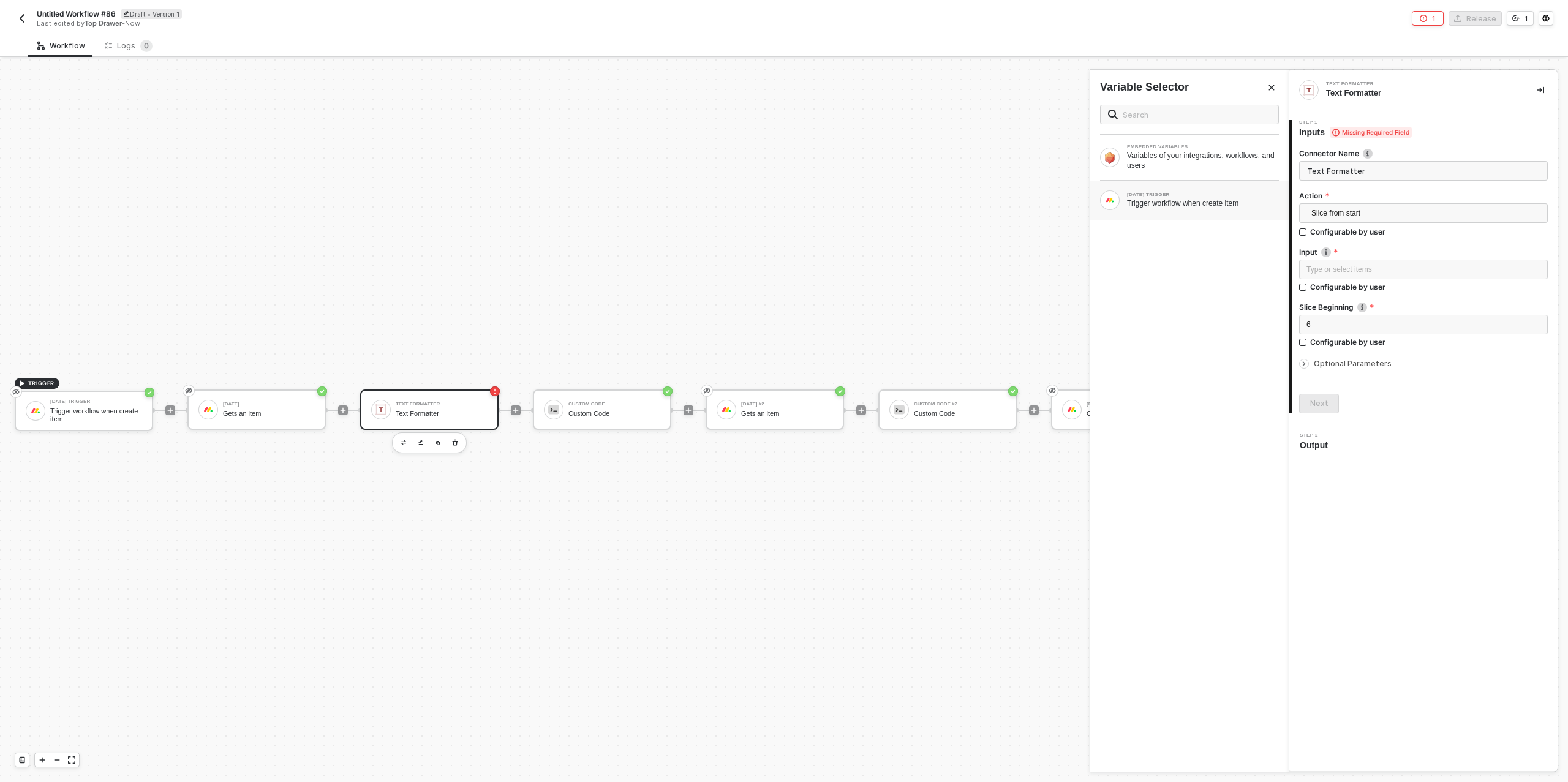
click at [1195, 203] on div "Trigger workflow when create item" at bounding box center [1203, 203] width 152 height 10
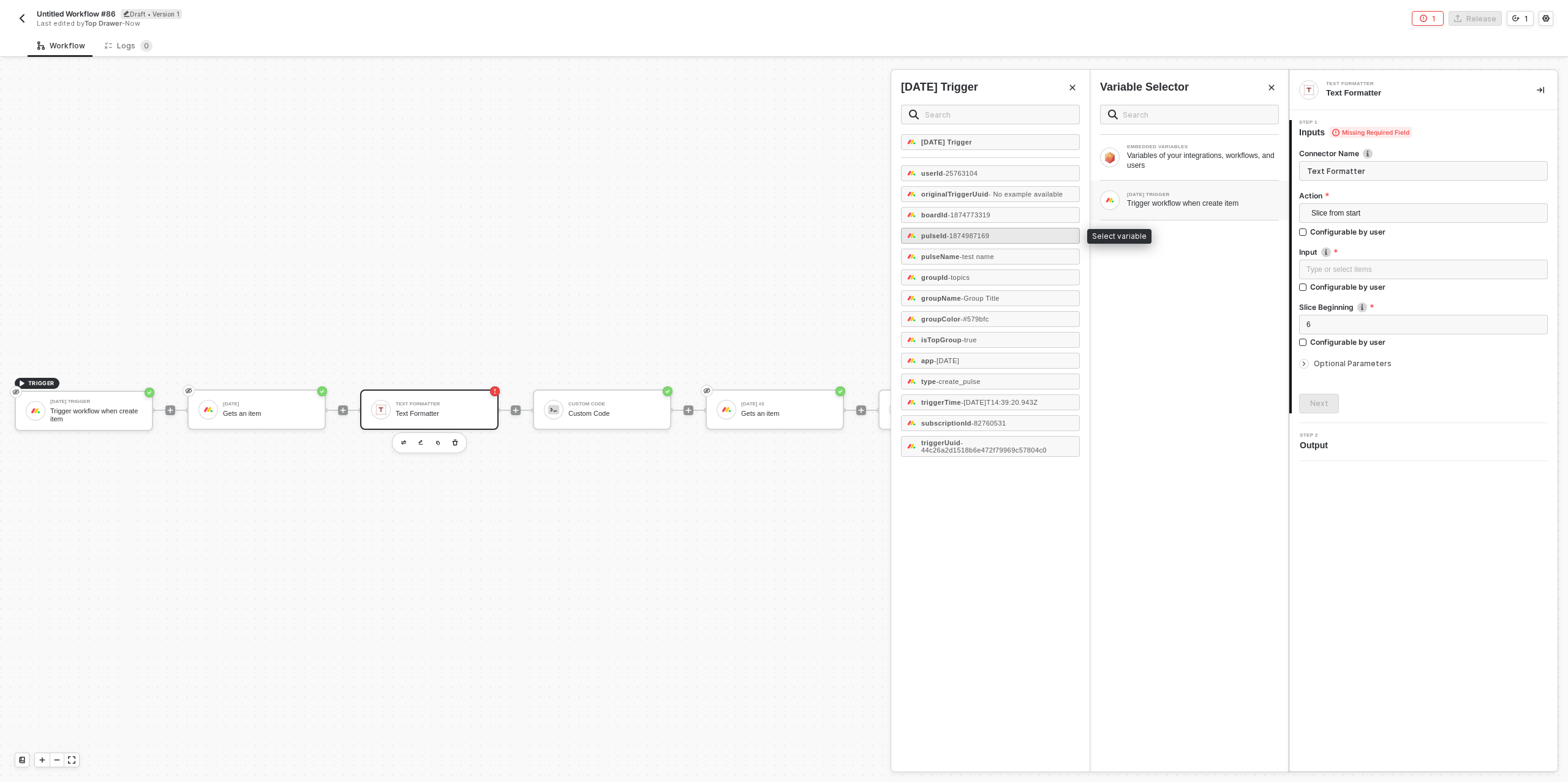
click at [983, 233] on span "- 1874987169" at bounding box center [968, 236] width 43 height 7
click at [1325, 405] on div "Next" at bounding box center [1319, 403] width 18 height 10
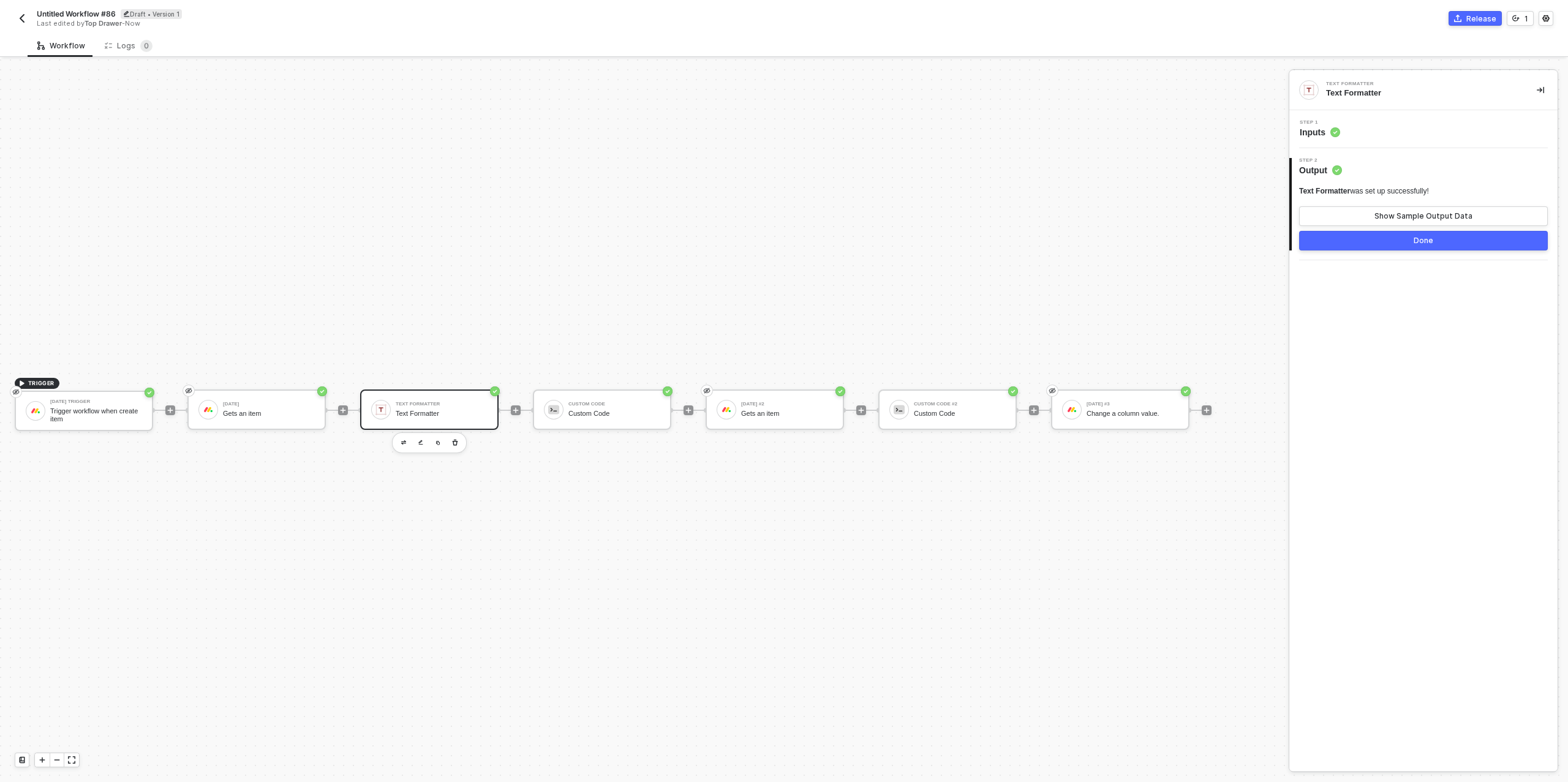
click at [1404, 243] on button "Done" at bounding box center [1424, 241] width 249 height 20
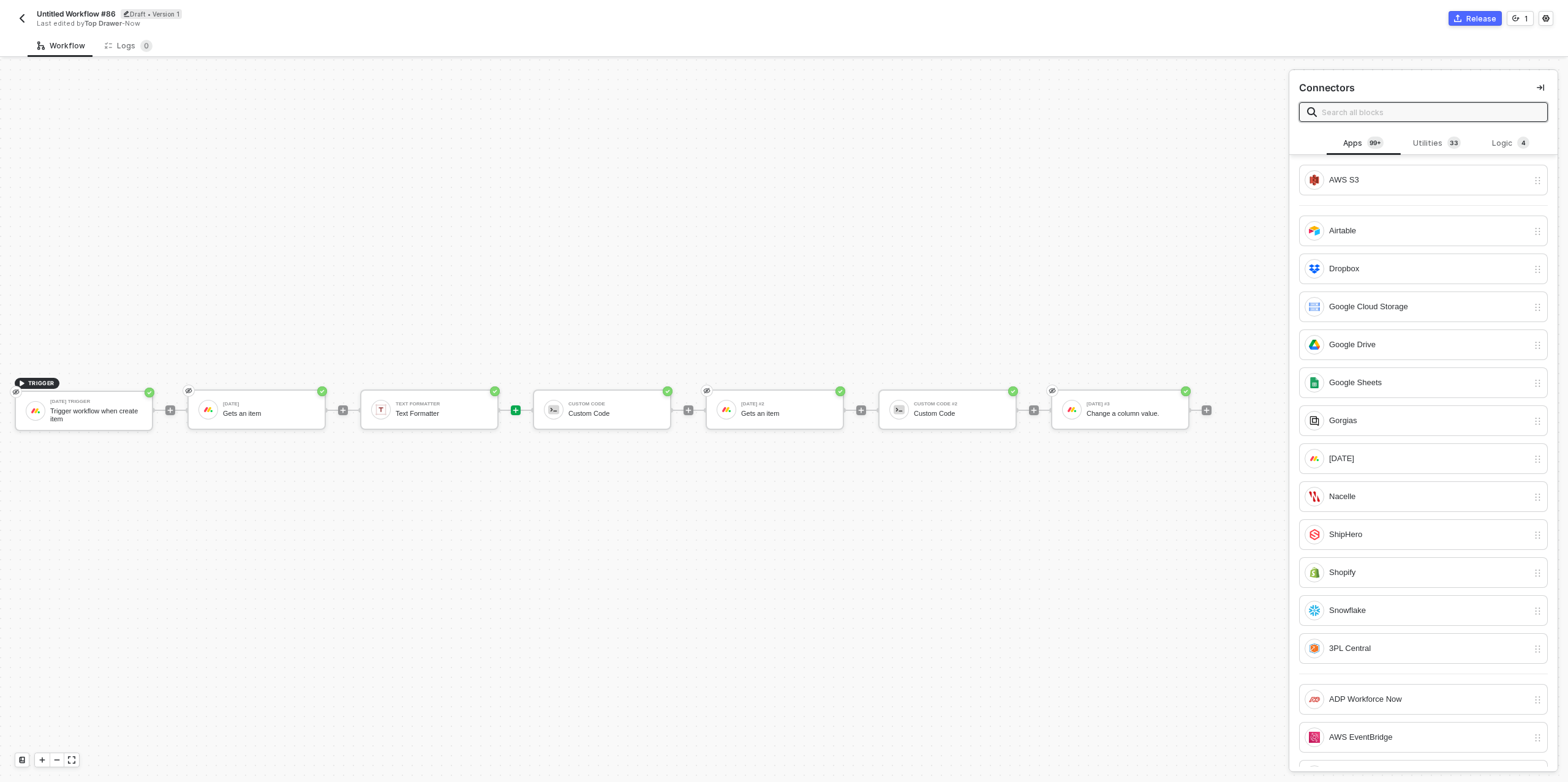
click at [1475, 15] on div "Release" at bounding box center [1481, 18] width 30 height 10
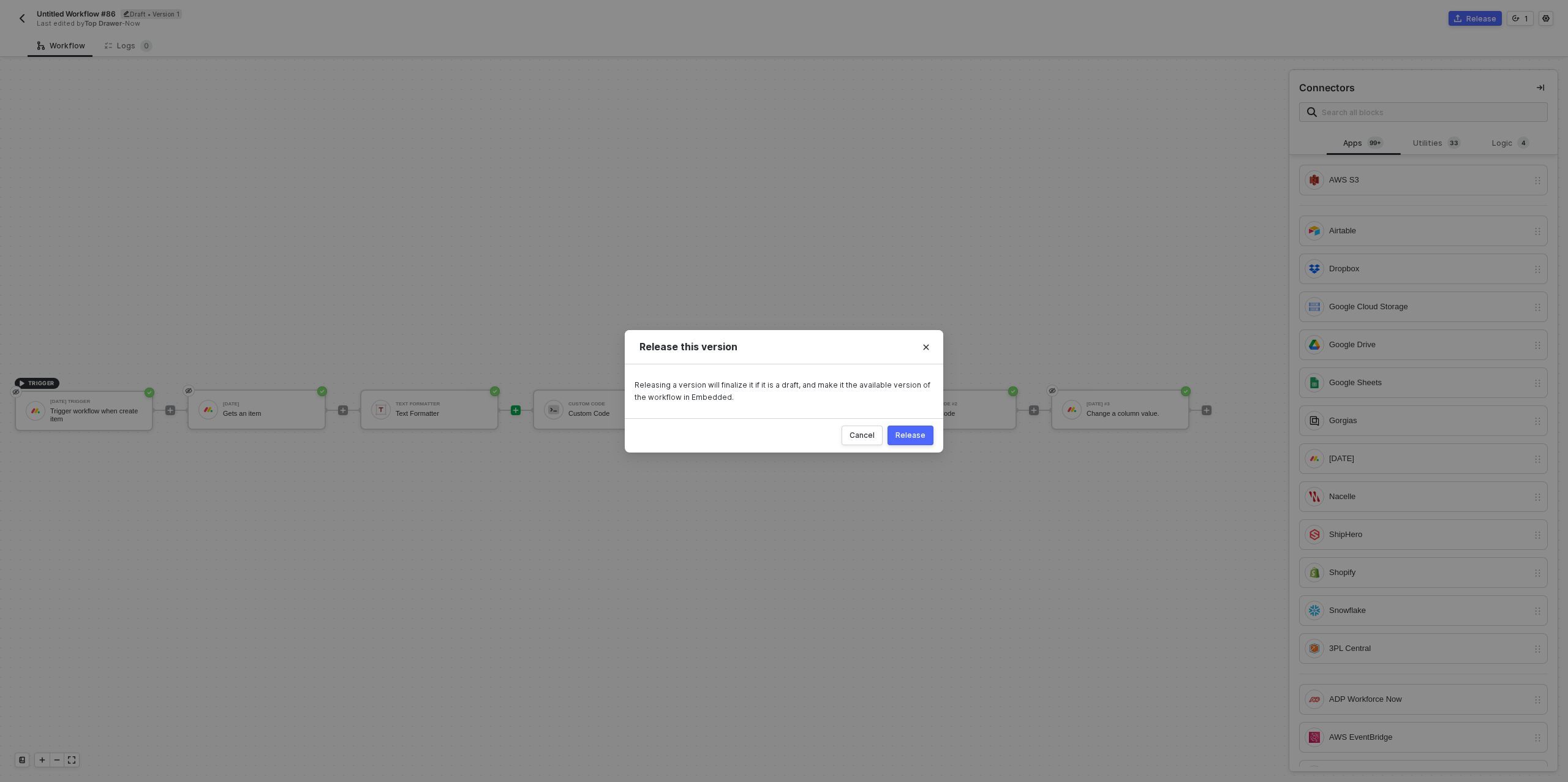
click at [917, 431] on div "Release" at bounding box center [910, 435] width 30 height 10
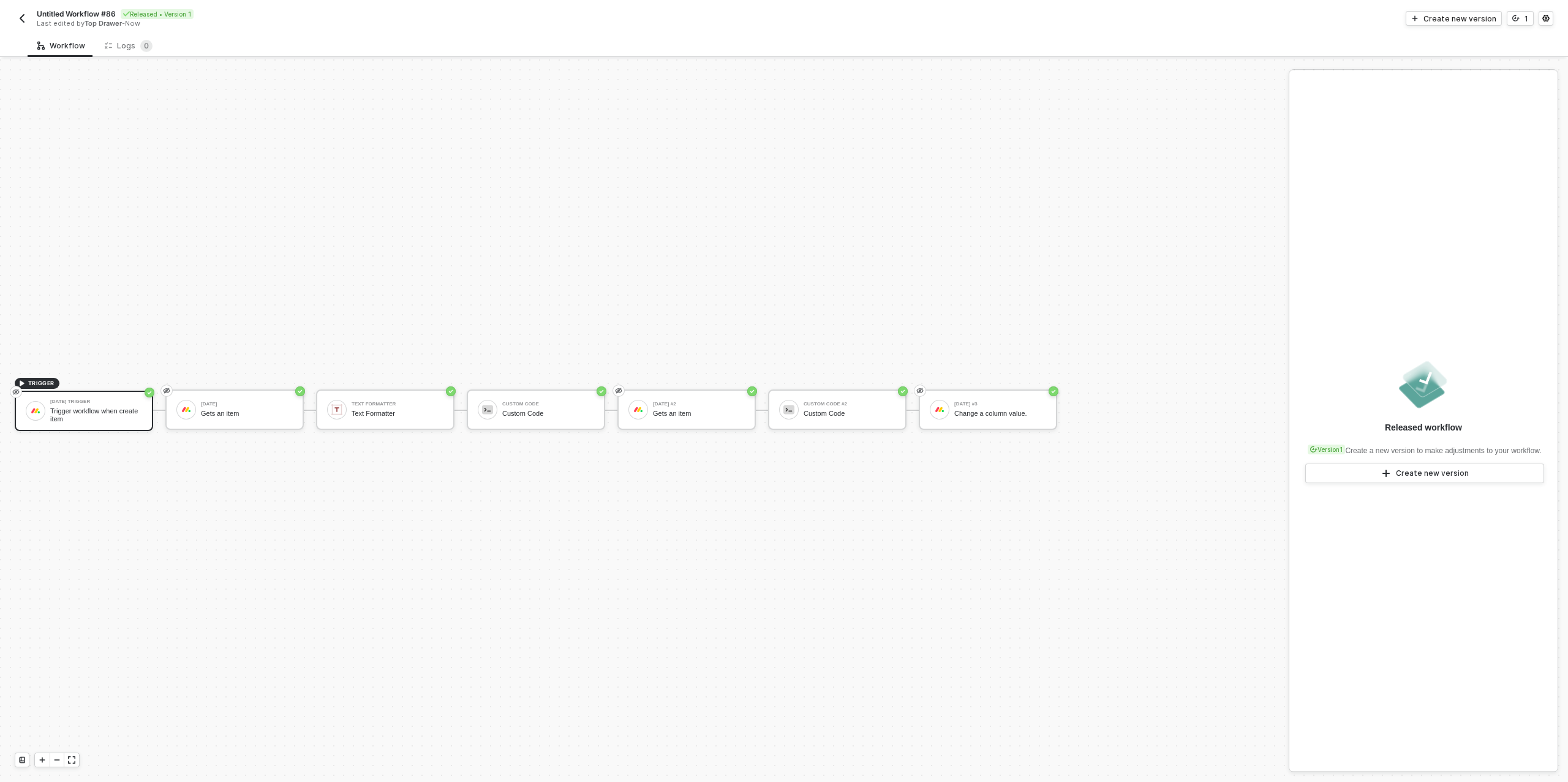
click at [88, 12] on span "Untitled Workflow #86" at bounding box center [75, 13] width 79 height 10
click at [88, 12] on input "Untitled Workflow #86" at bounding box center [140, 14] width 208 height 15
type input "Manual Order # Generator"
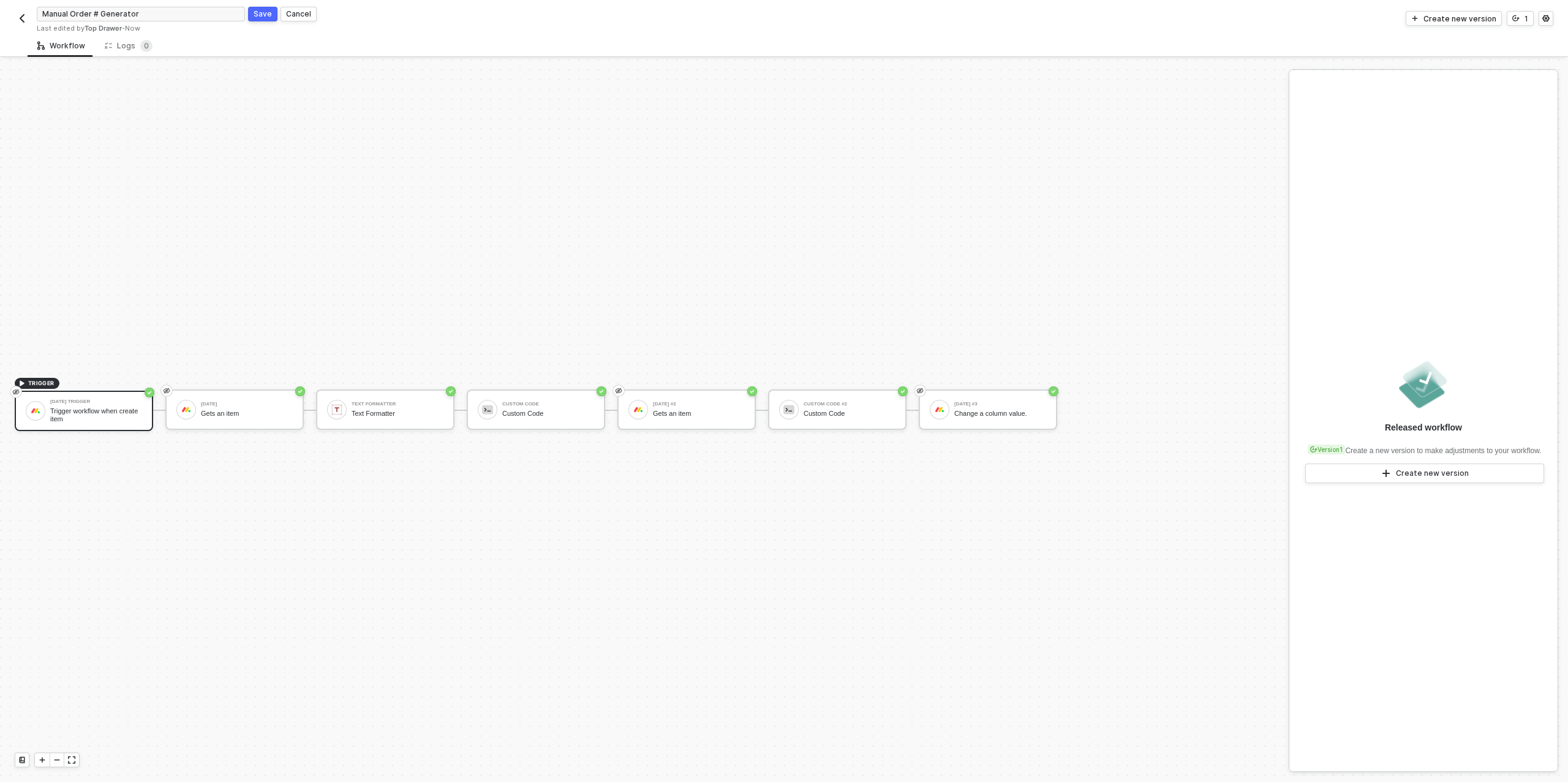
click at [262, 13] on div "Save" at bounding box center [263, 13] width 18 height 10
click at [20, 18] on img "button" at bounding box center [22, 18] width 10 height 10
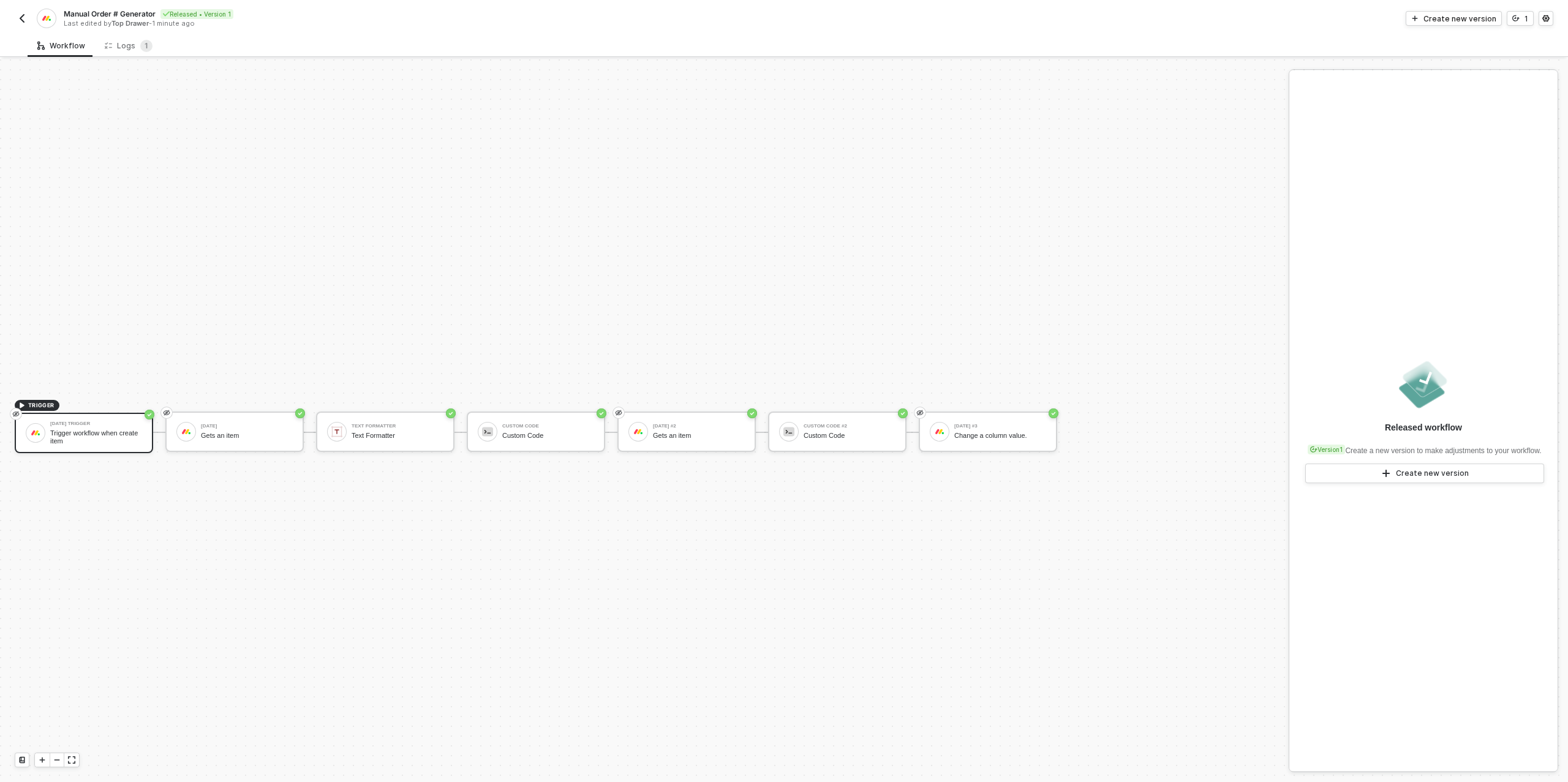
scroll to position [22, 0]
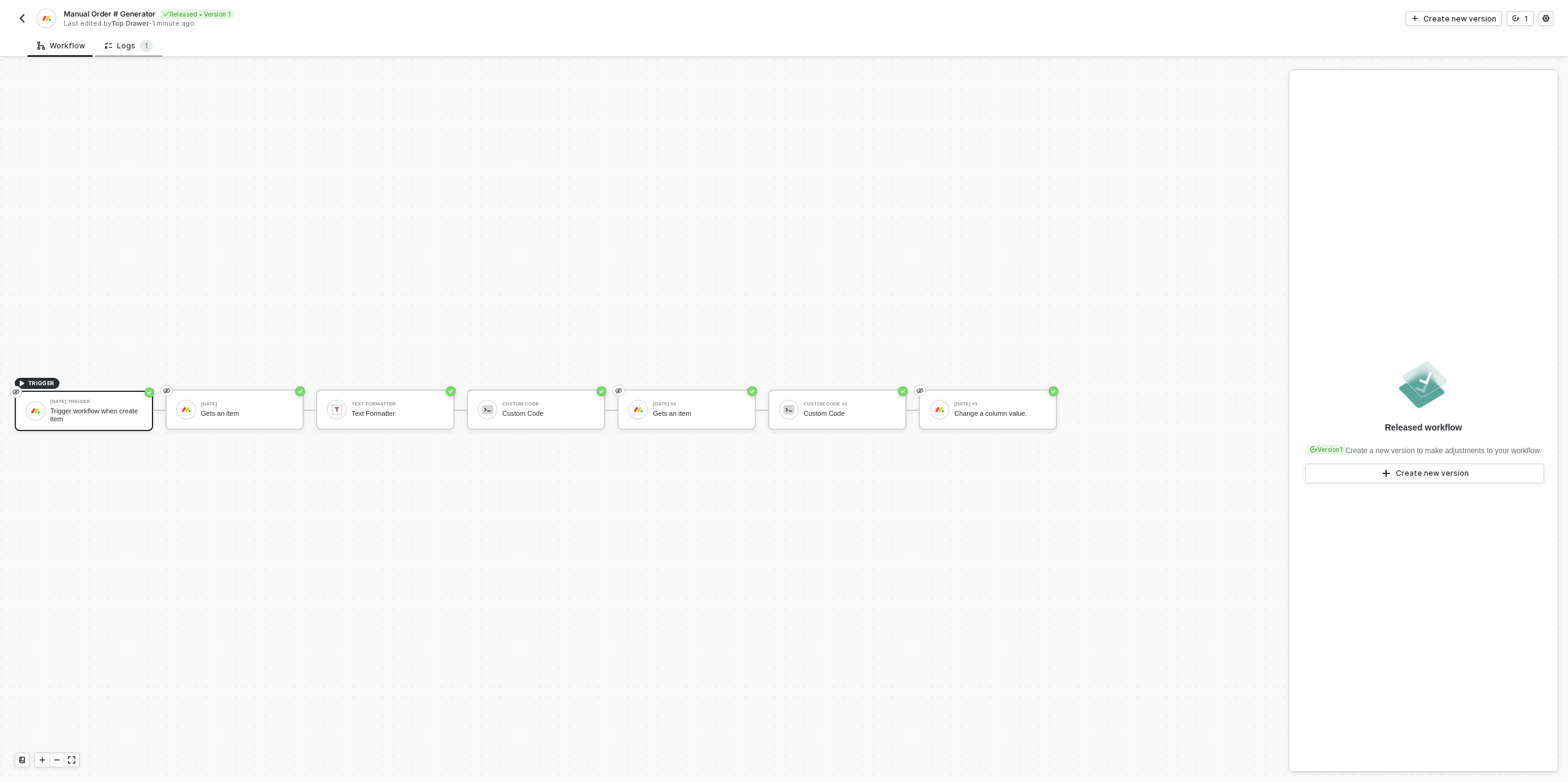
click at [128, 52] on div "Logs 1" at bounding box center [129, 45] width 67 height 23
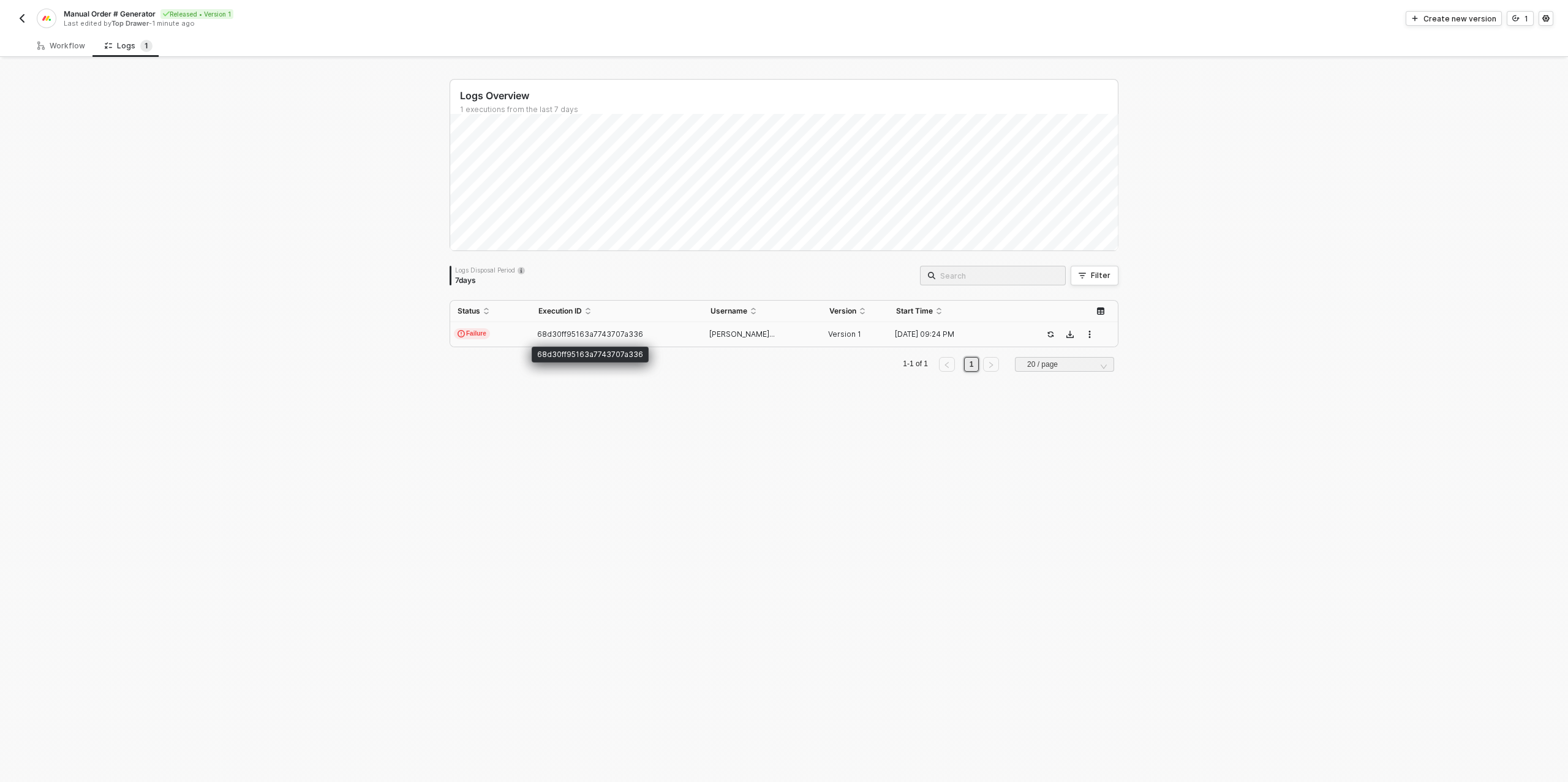
click at [547, 336] on span "68d30ff95163a7743707a336" at bounding box center [590, 334] width 106 height 9
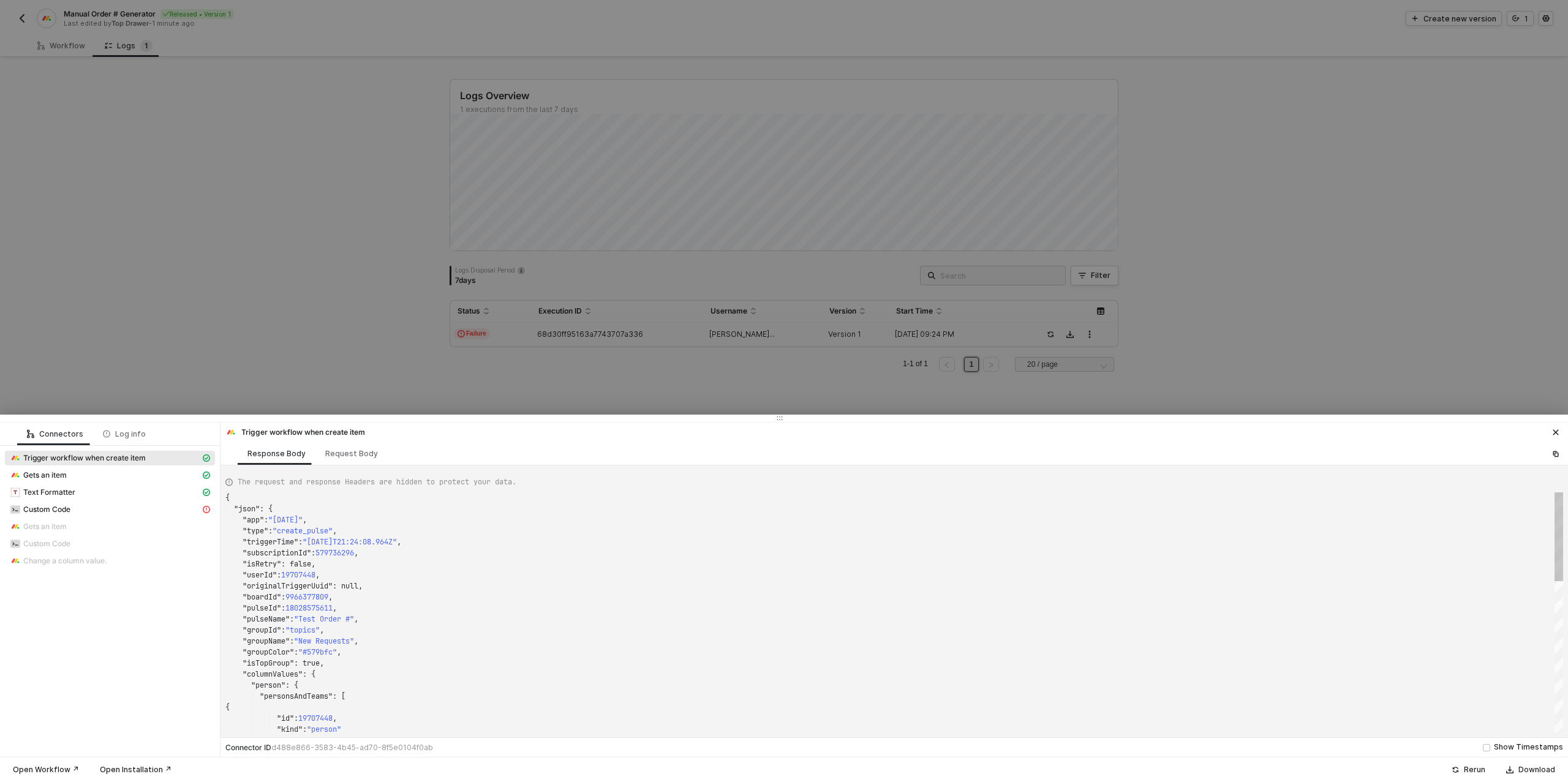
scroll to position [110, 0]
click at [48, 511] on span "Custom Code" at bounding box center [47, 510] width 47 height 10
type textarea "{ "message": "Unexpected end of JSON input" }"
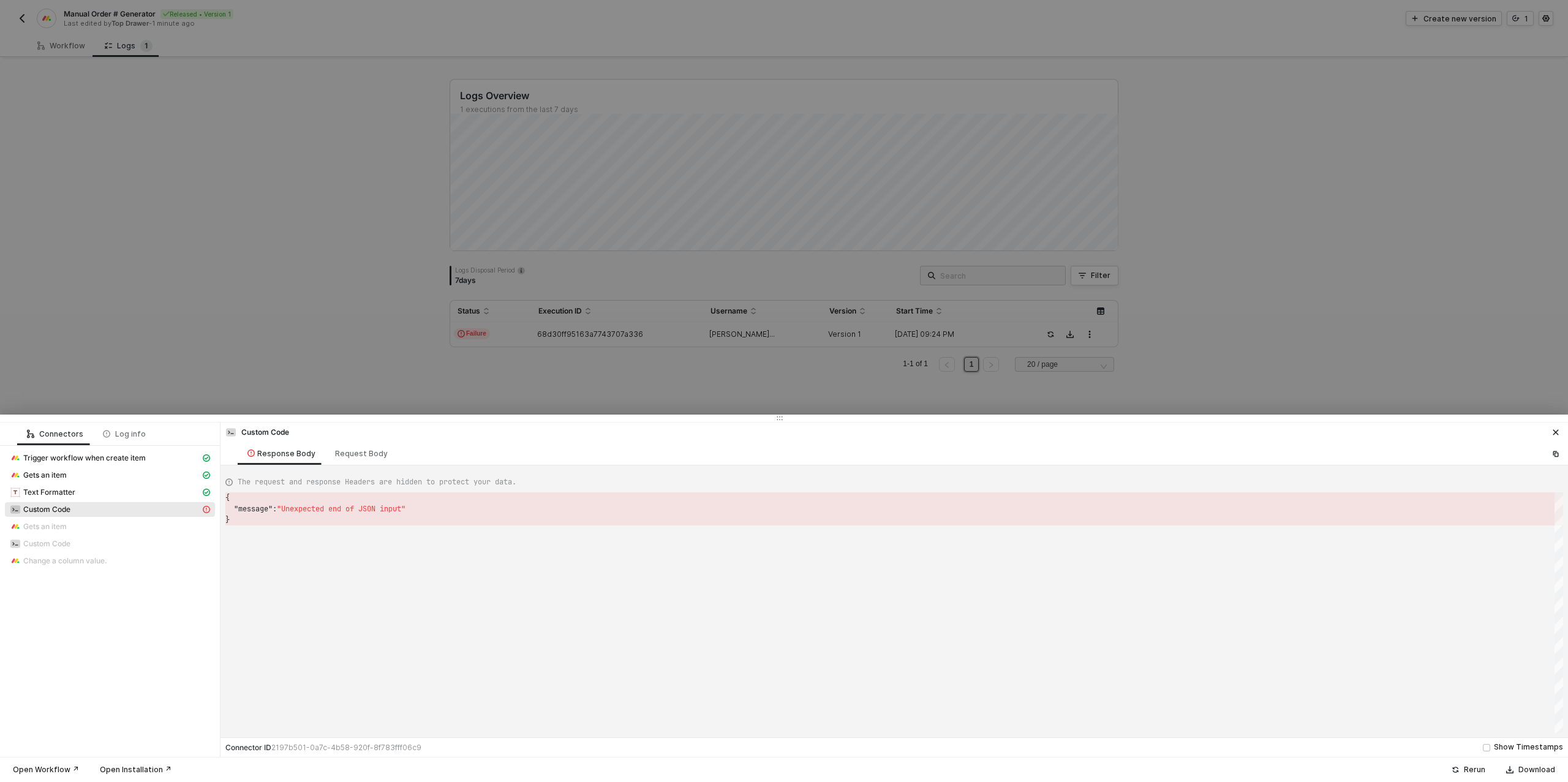
scroll to position [22, 0]
click at [242, 343] on div at bounding box center [784, 391] width 1568 height 782
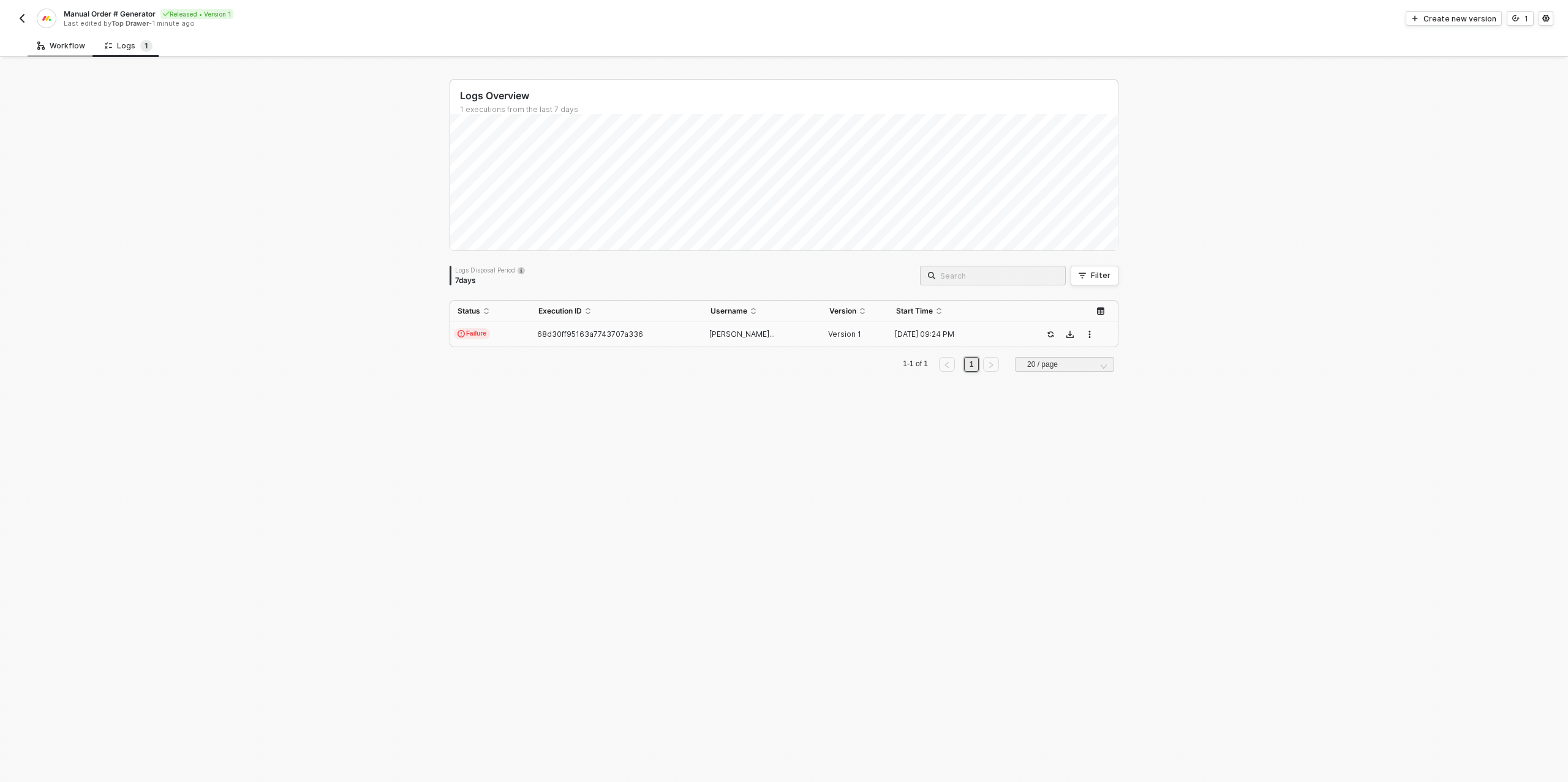
click at [65, 45] on div "Workflow" at bounding box center [61, 45] width 48 height 10
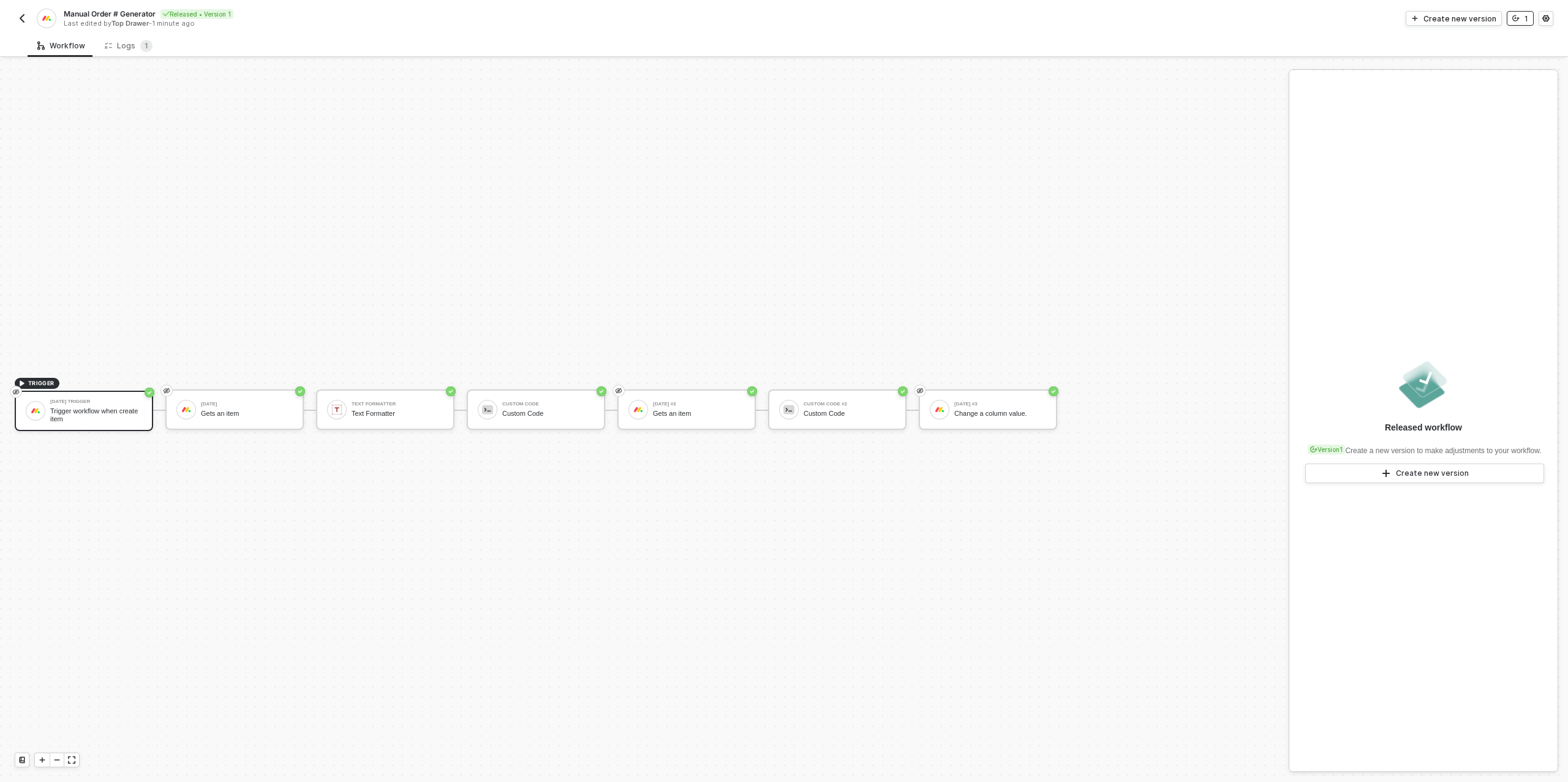
click at [1521, 21] on button "1" at bounding box center [1521, 18] width 27 height 15
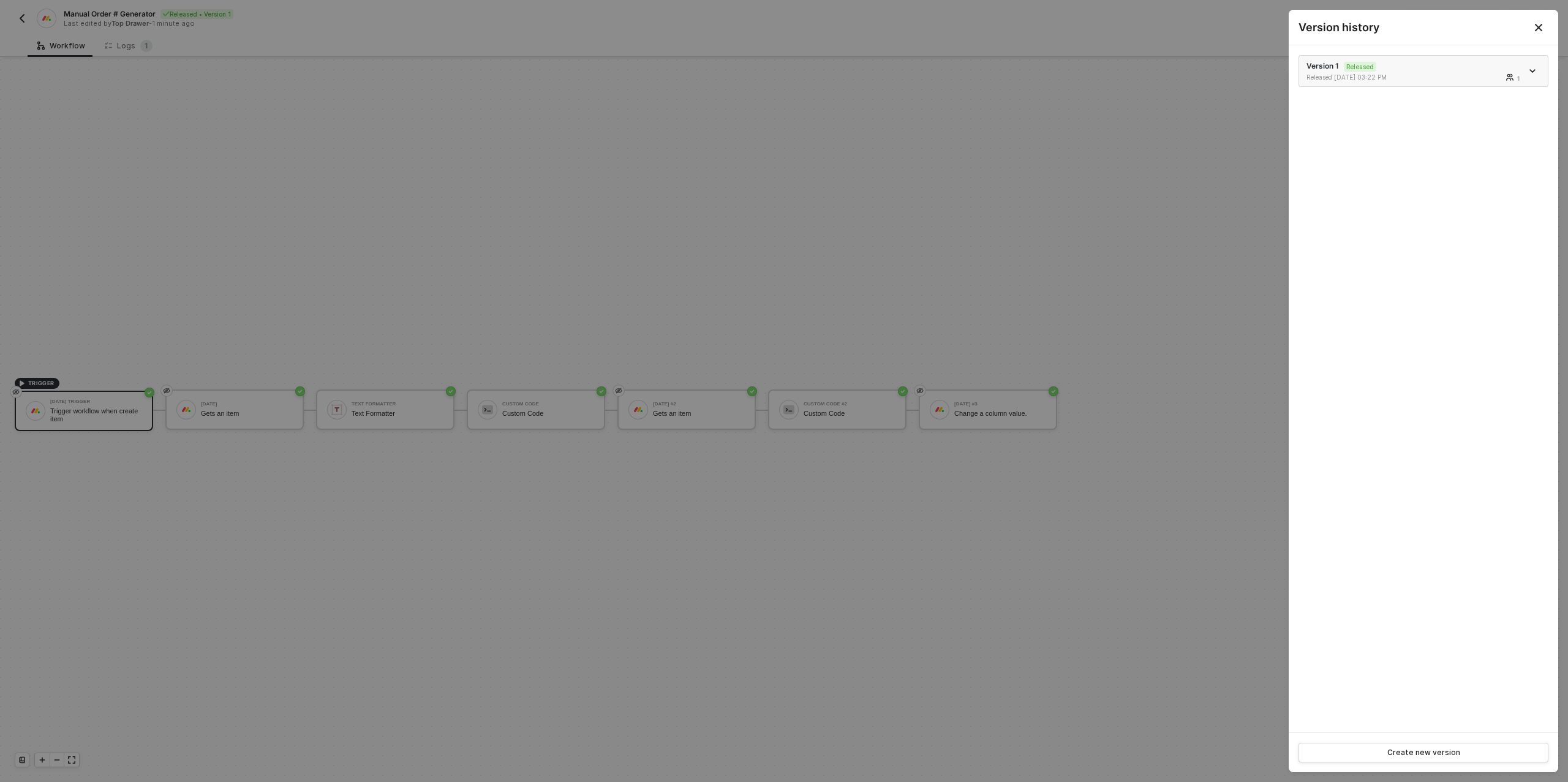
click at [1533, 64] on div at bounding box center [1533, 71] width 14 height 15
click at [1533, 69] on icon "icon-arrow-down" at bounding box center [1533, 71] width 6 height 6
click at [1480, 95] on div "Make a copy" at bounding box center [1490, 91] width 76 height 12
click at [360, 250] on div at bounding box center [784, 391] width 1568 height 782
click at [352, 257] on div at bounding box center [784, 391] width 1568 height 782
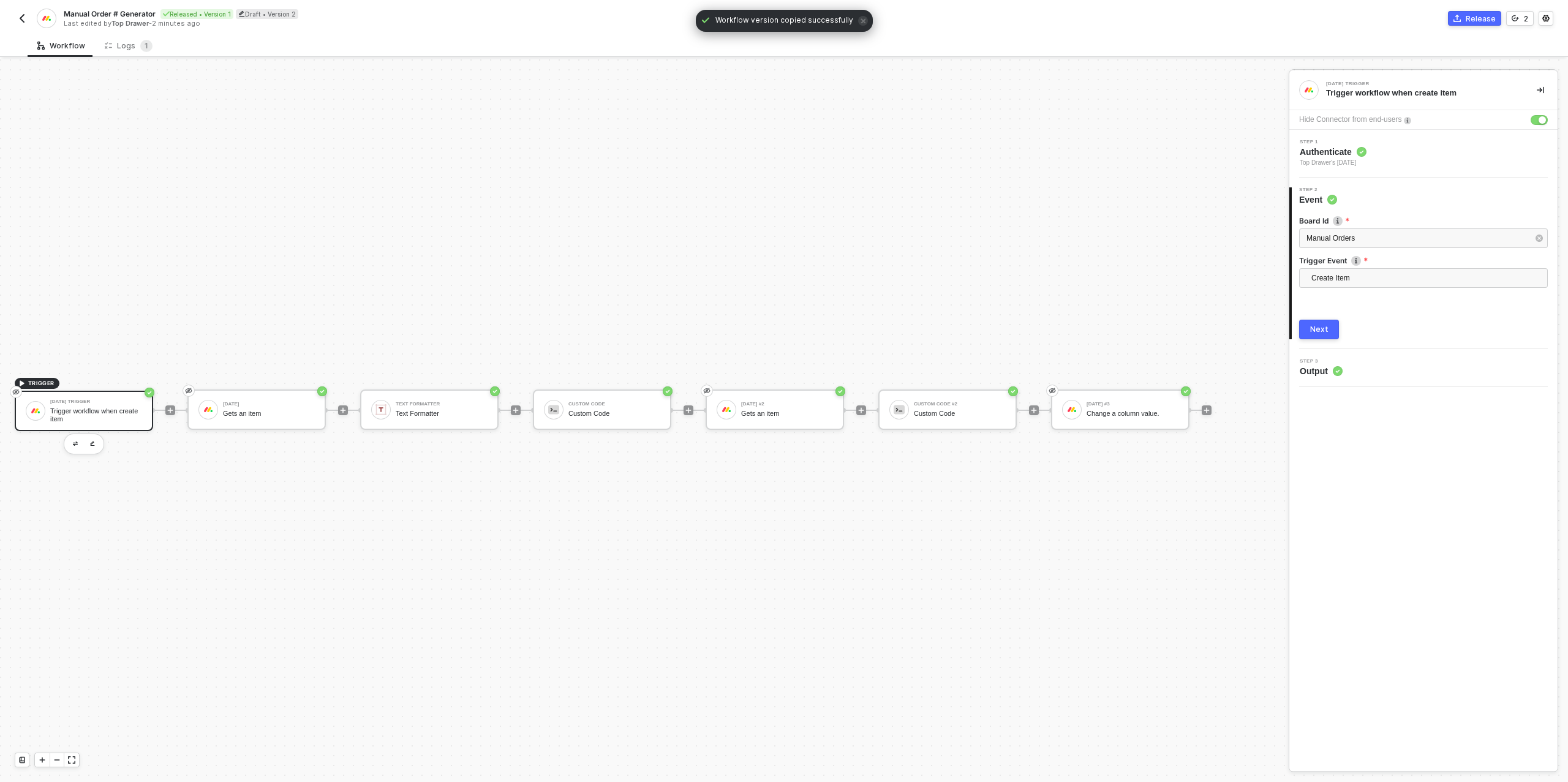
click at [86, 407] on div "Trigger workflow when create item" at bounding box center [95, 414] width 92 height 15
click at [1356, 273] on span "Create Item" at bounding box center [1426, 278] width 229 height 18
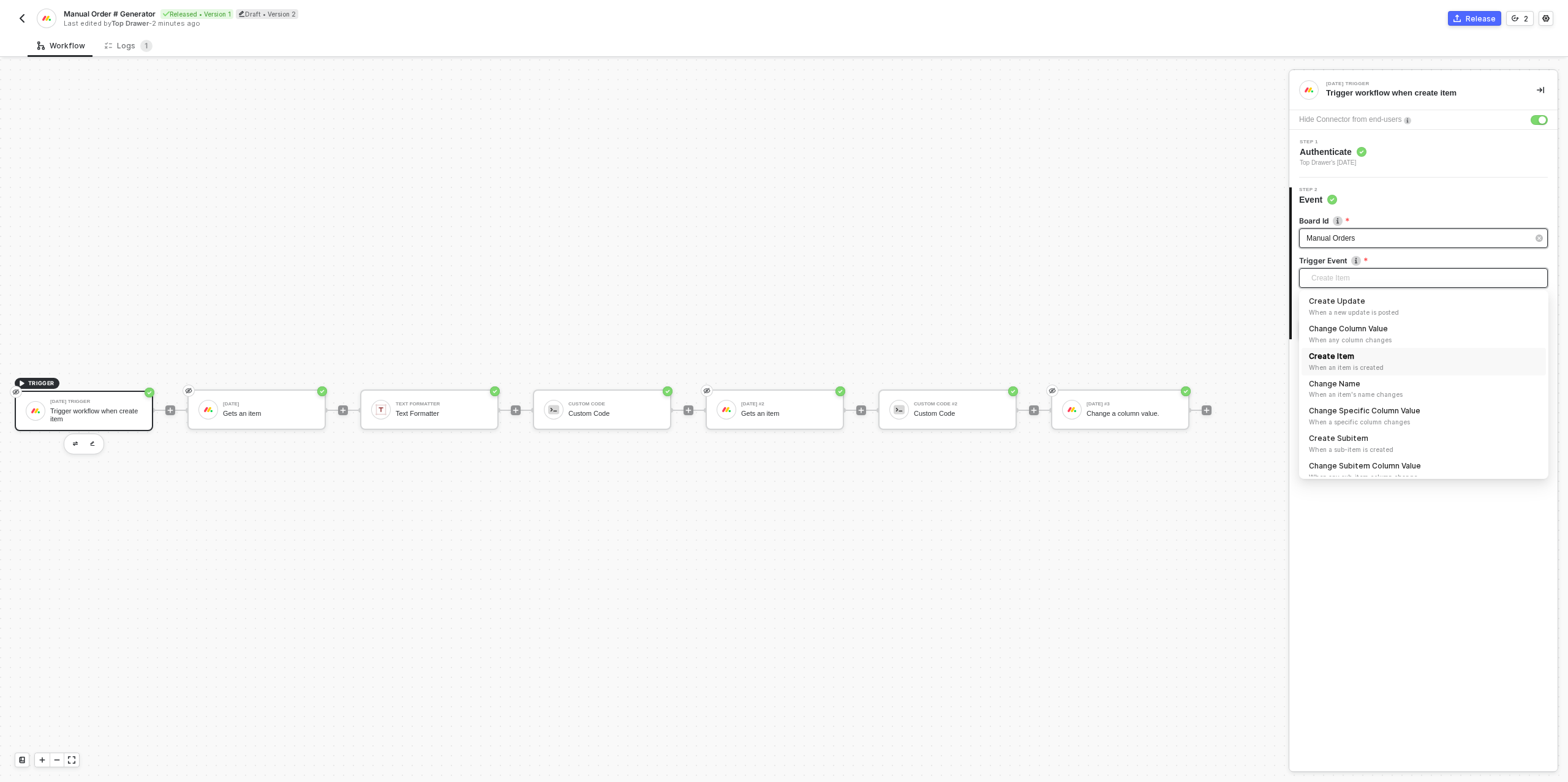
click at [1365, 238] on div "Manual Orders" at bounding box center [1417, 238] width 222 height 12
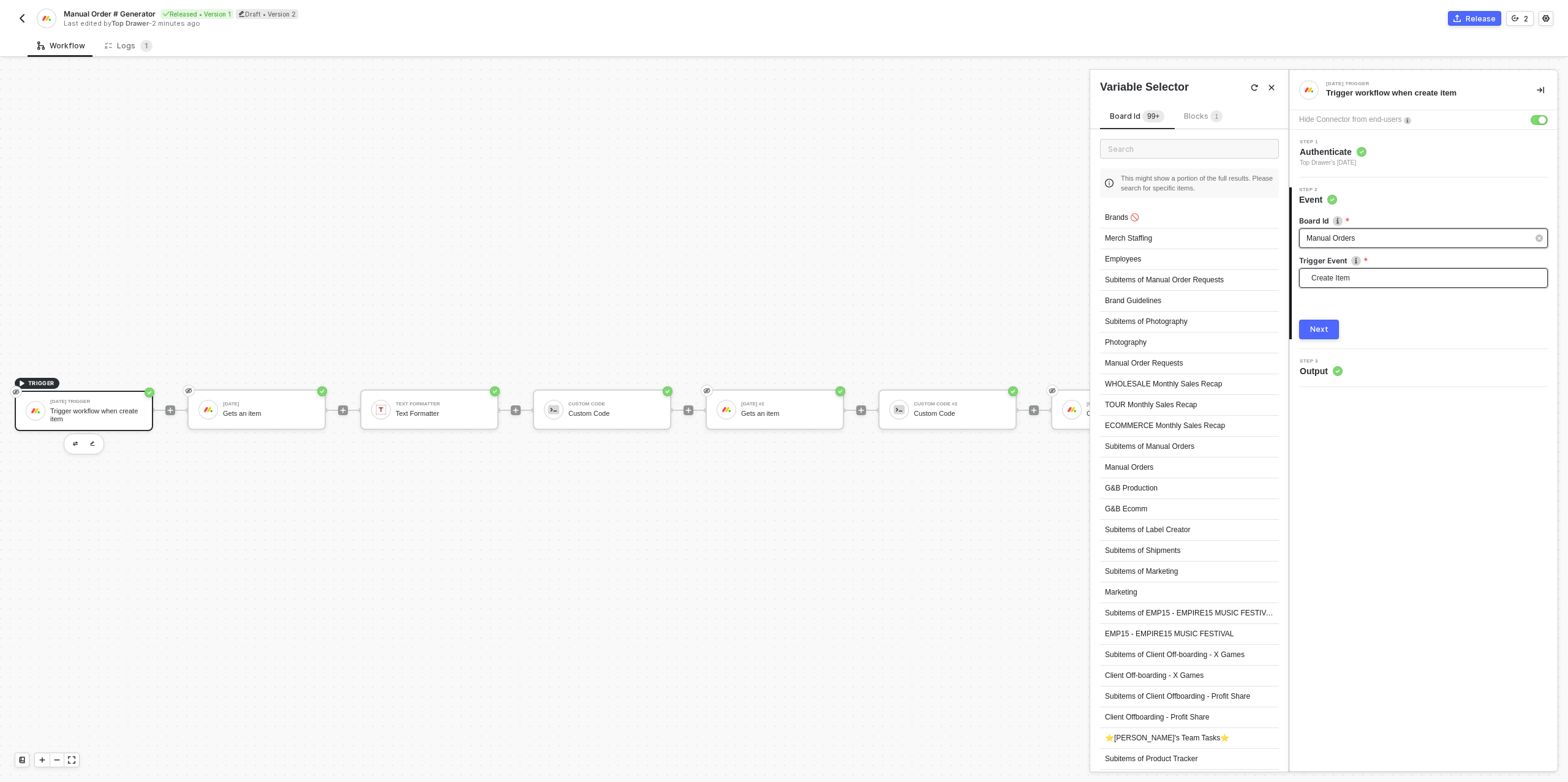
click at [1353, 282] on span "Create Item" at bounding box center [1426, 278] width 229 height 18
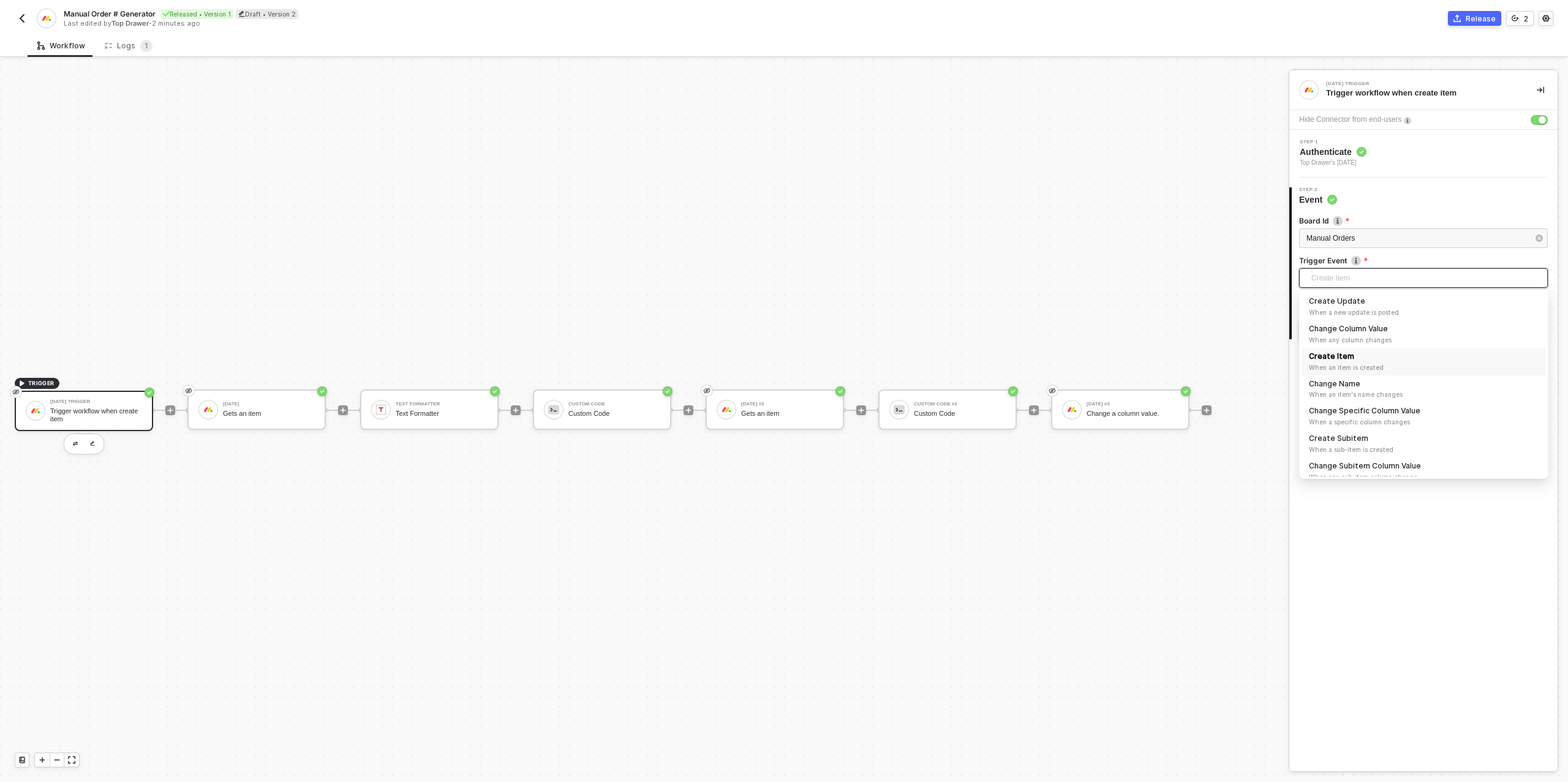
scroll to position [33, 0]
click at [1410, 381] on div "Change Specific Column Value When a specific column changes" at bounding box center [1424, 384] width 230 height 22
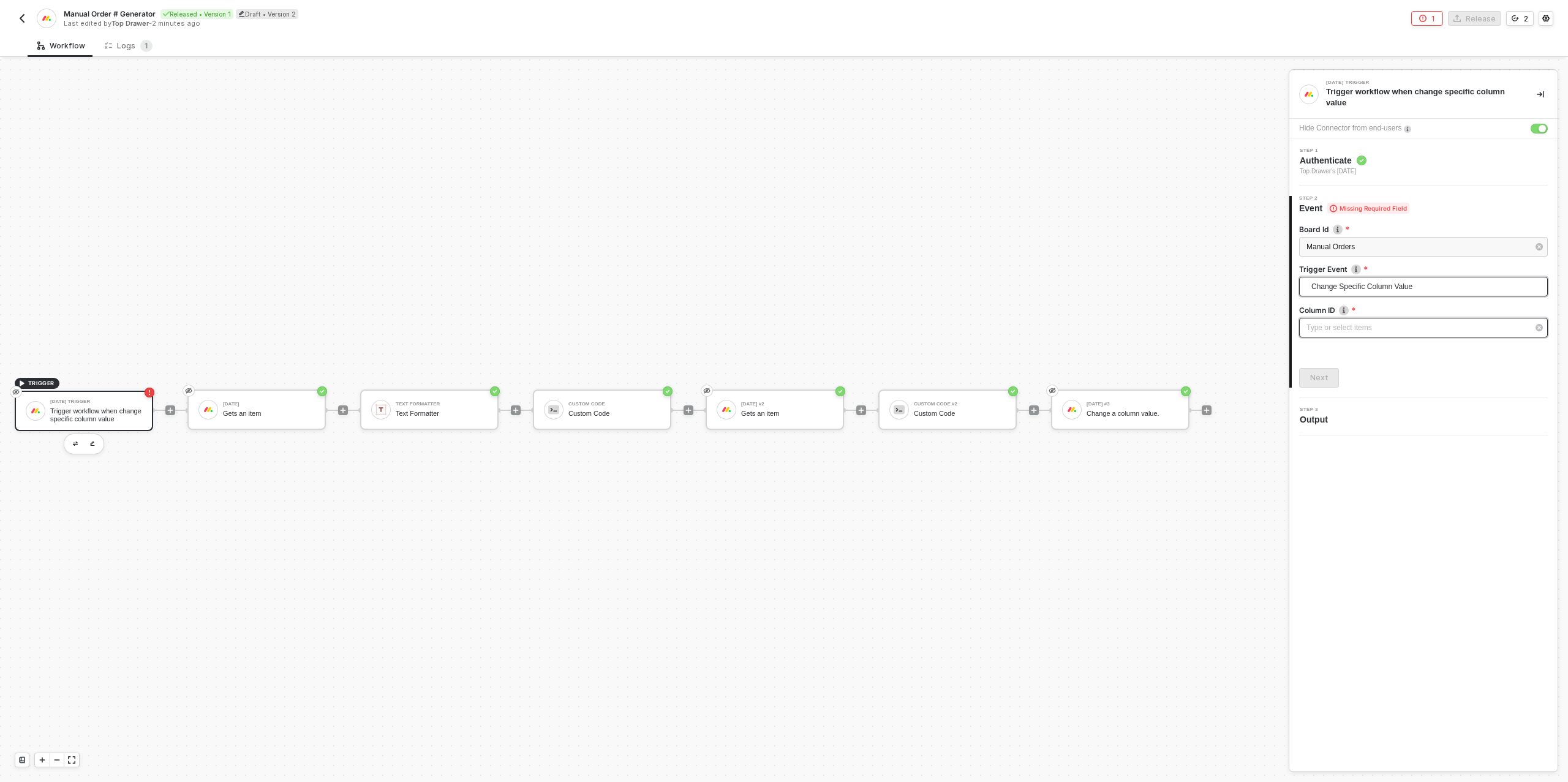
click at [1365, 328] on div "Type or select items ﻿" at bounding box center [1417, 328] width 222 height 12
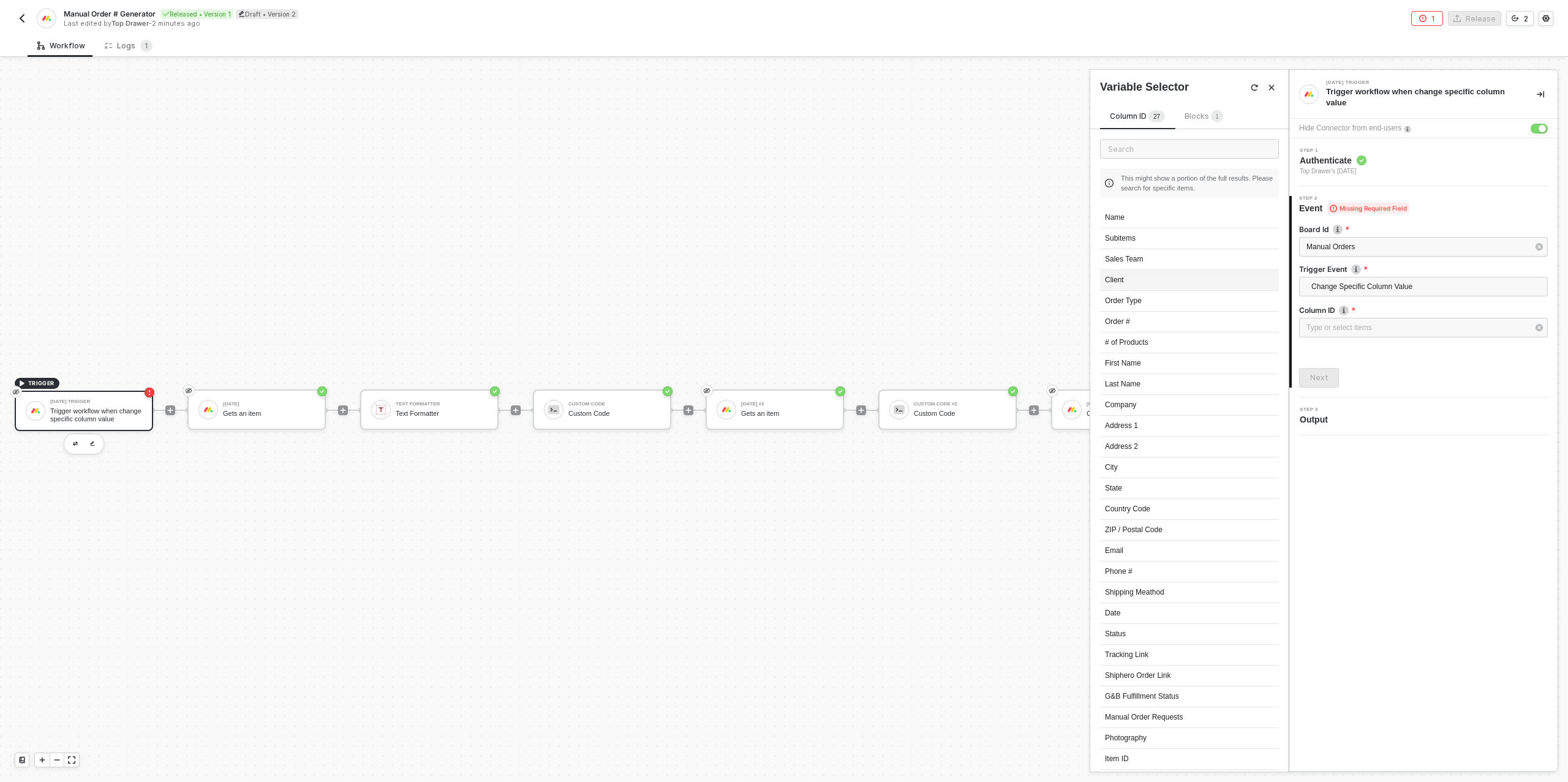
click at [1108, 275] on div "Client" at bounding box center [1189, 280] width 179 height 21
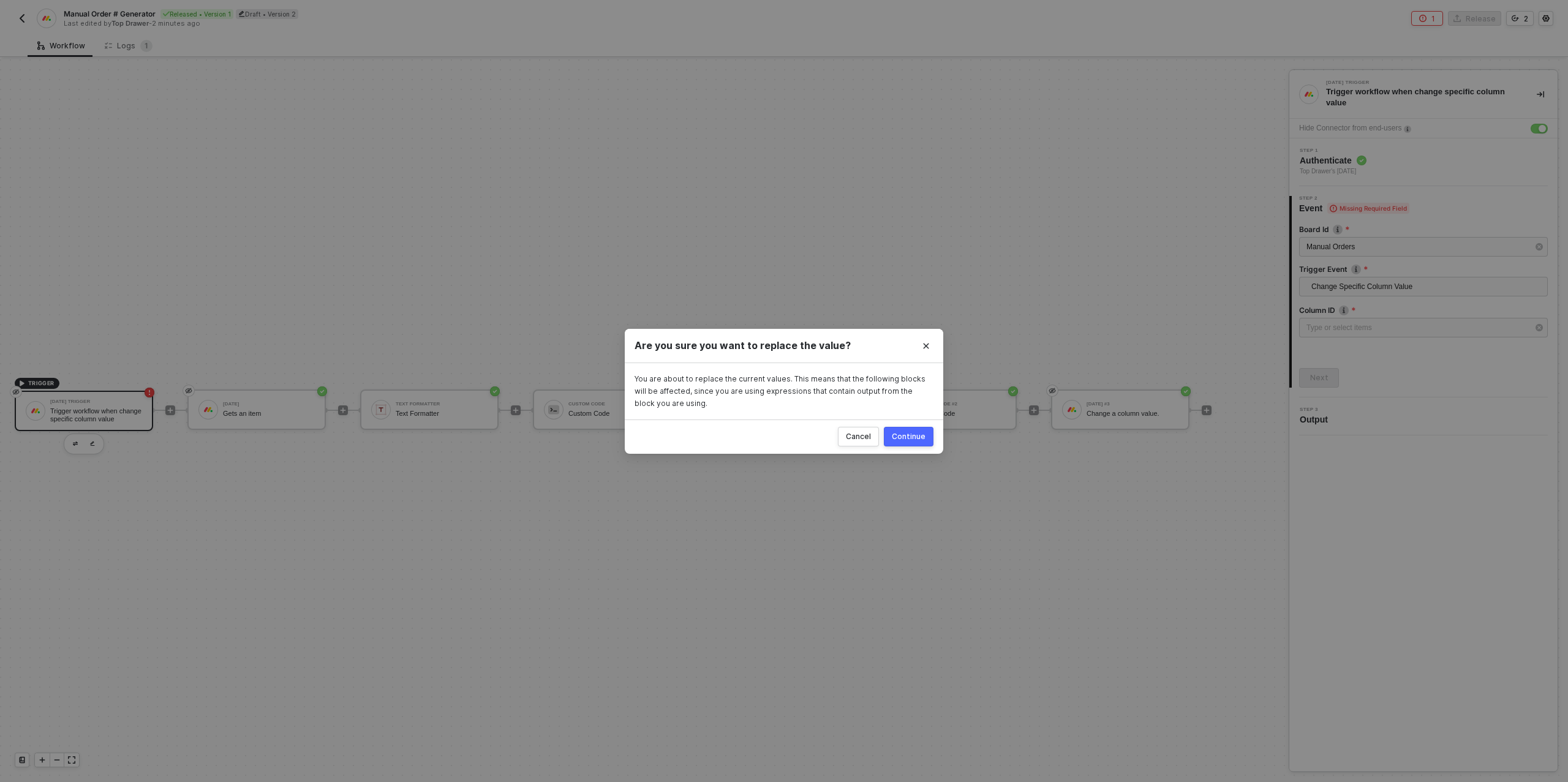
click at [908, 442] on button "Continue" at bounding box center [908, 437] width 50 height 20
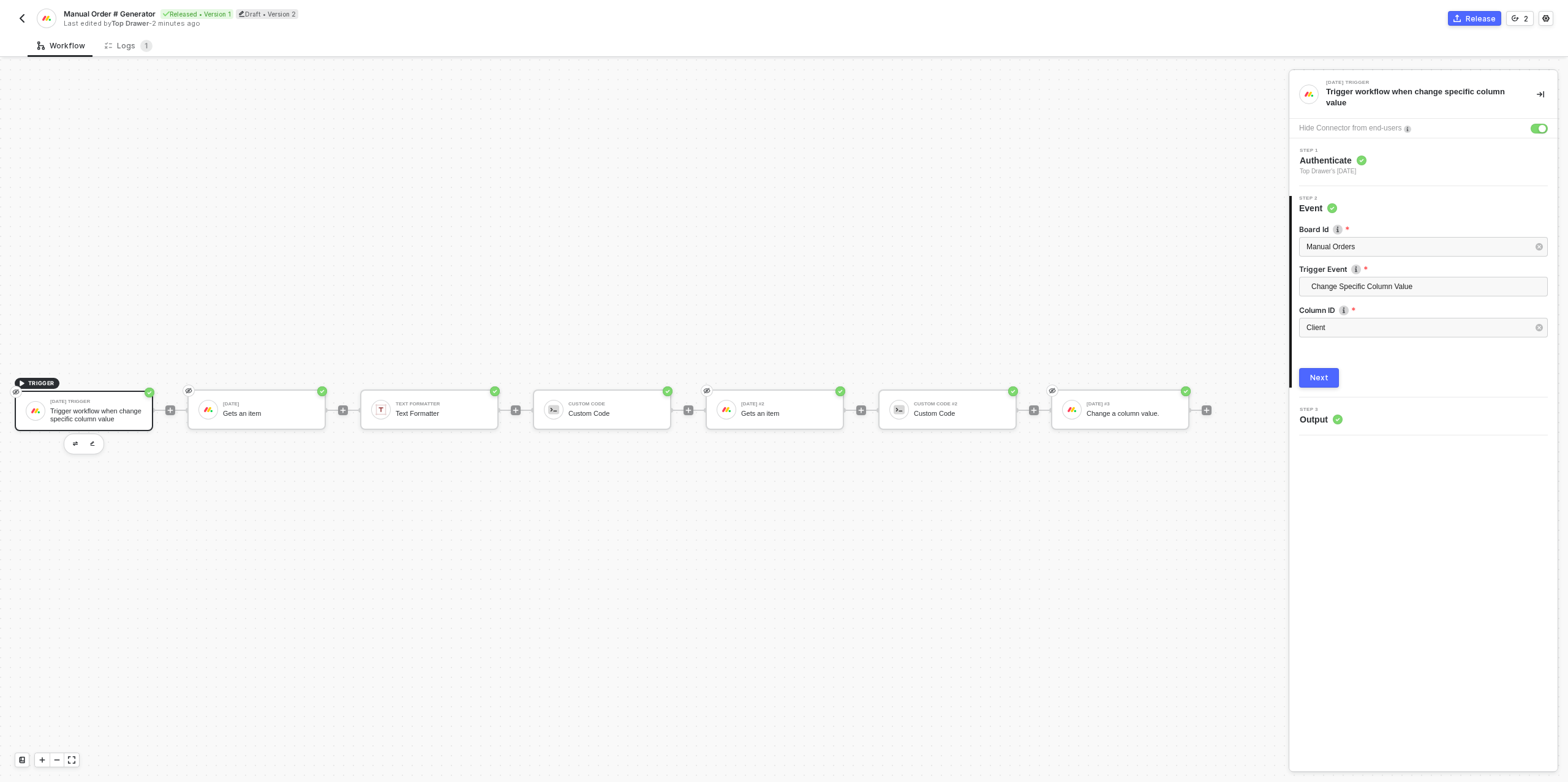
click at [1319, 380] on div "Next" at bounding box center [1319, 378] width 18 height 10
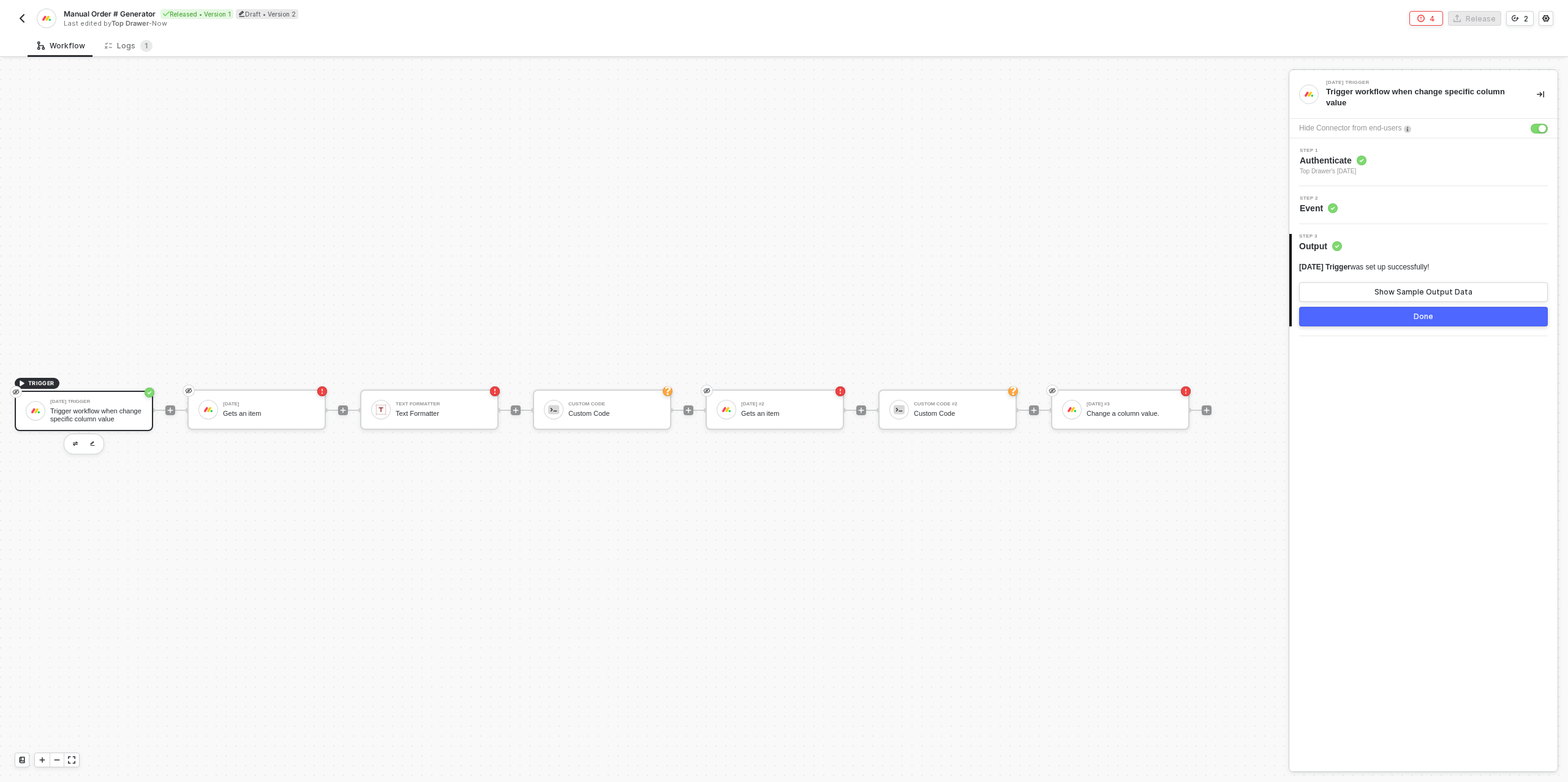
click at [1381, 278] on div "Monday Trigger was set up successfully! Show Sample Output Data" at bounding box center [1424, 282] width 249 height 40
click at [1380, 287] on div "Show Sample Output Data" at bounding box center [1424, 292] width 98 height 10
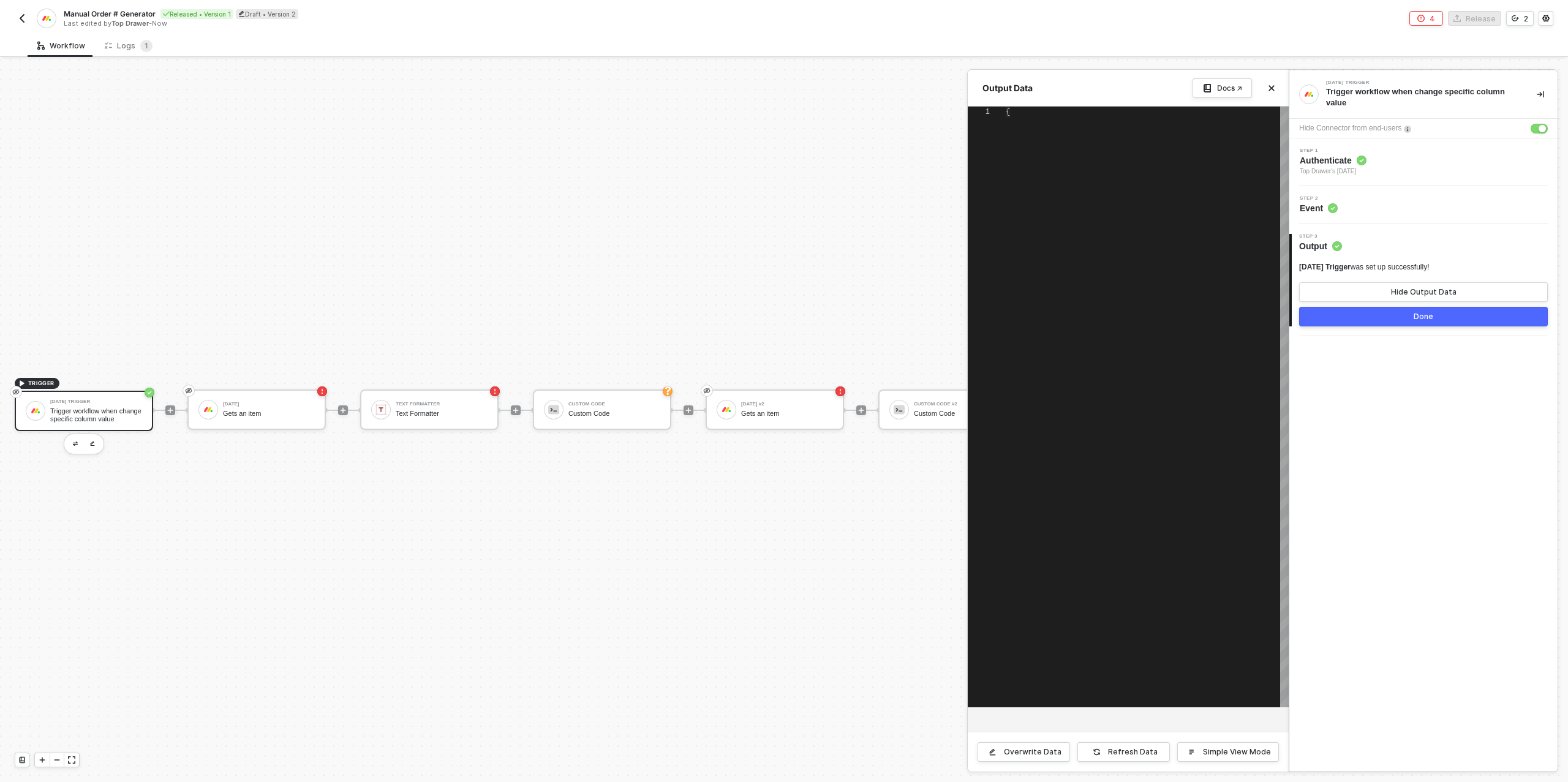
type textarea "{ "userId": 9603417, "originalTriggerUuid": null, "boardId": 1771812698, "group…"
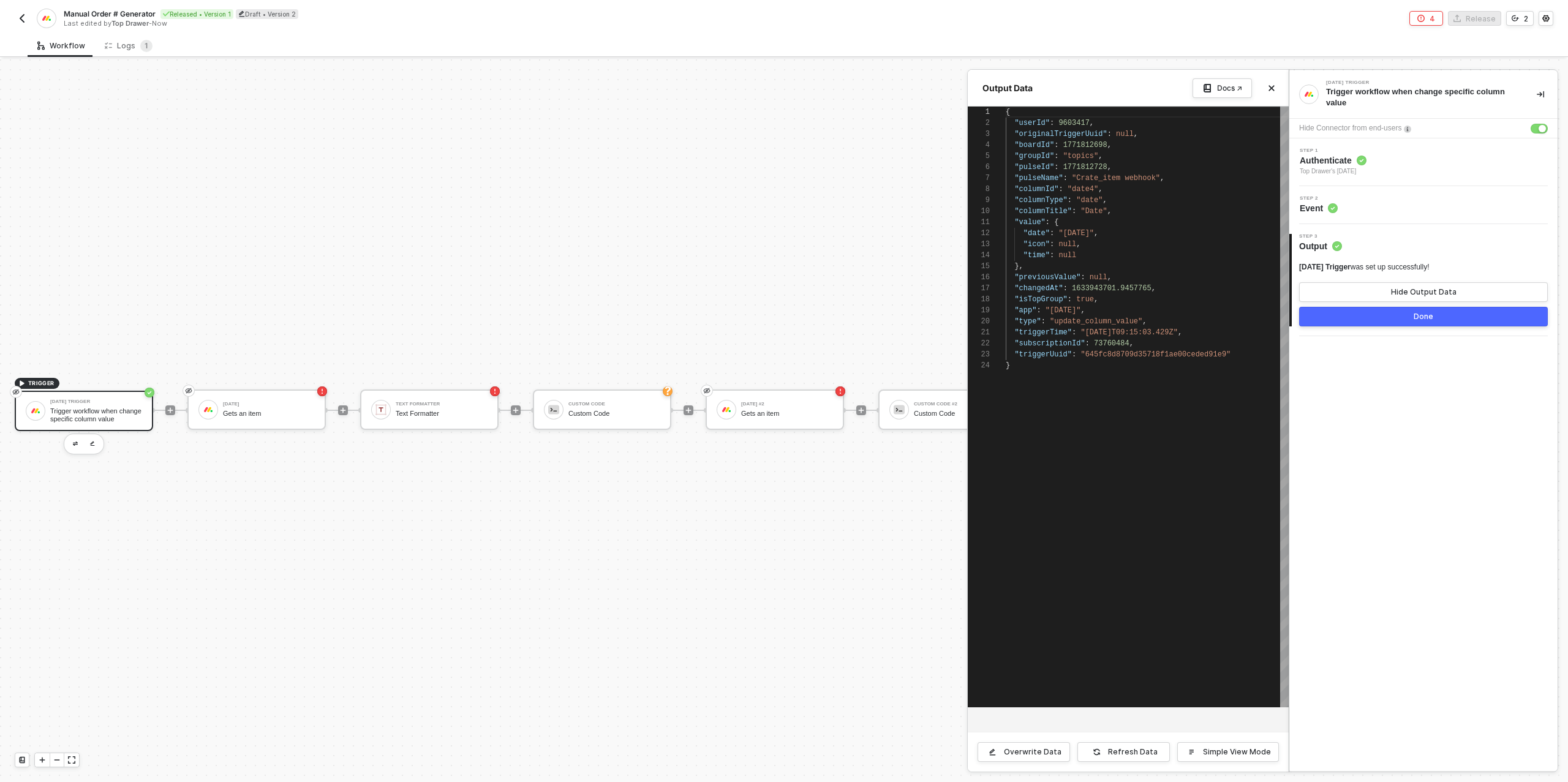
click at [1377, 312] on button "Done" at bounding box center [1424, 317] width 249 height 20
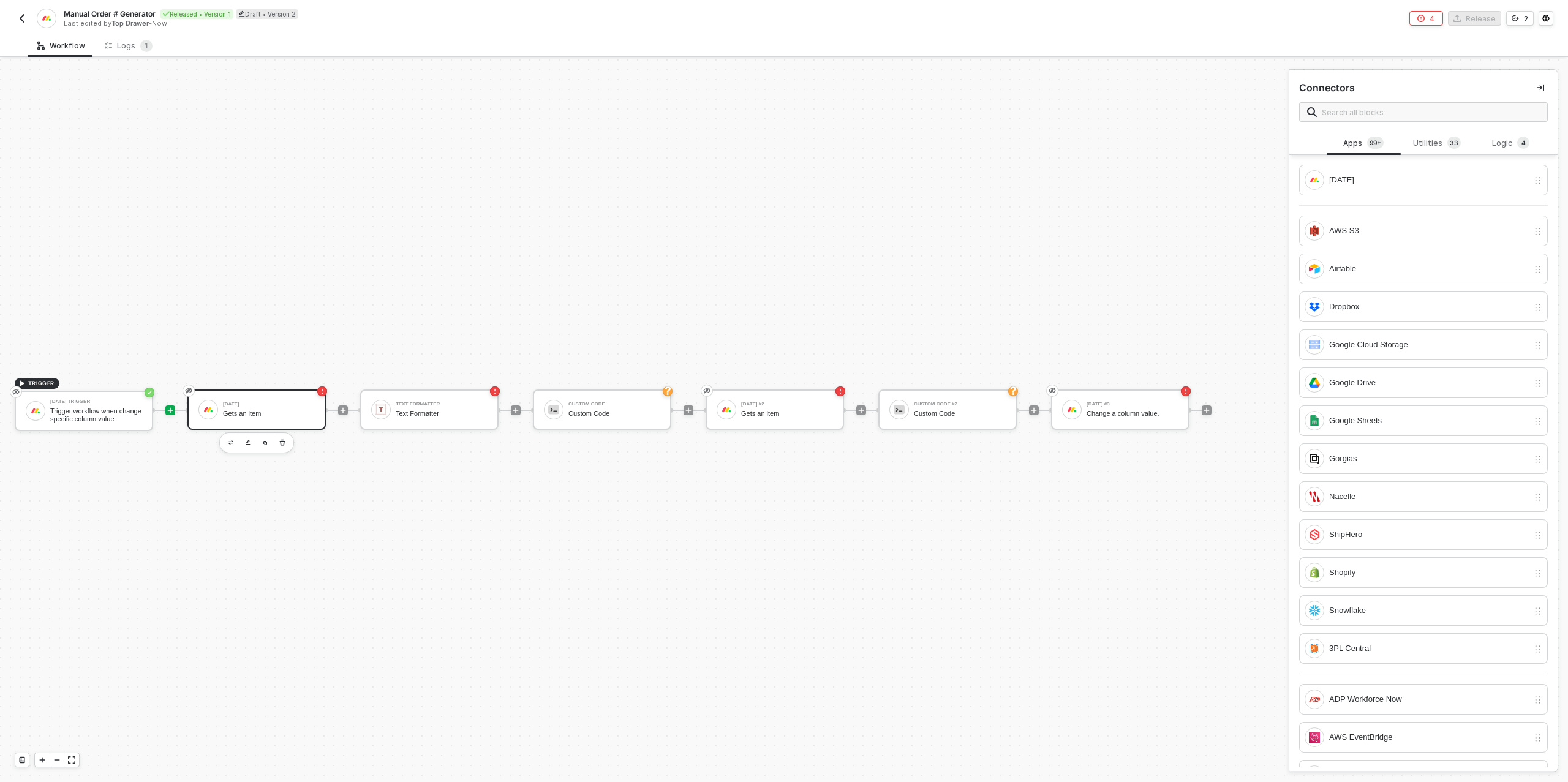
click at [238, 411] on div "Gets an item" at bounding box center [268, 413] width 92 height 8
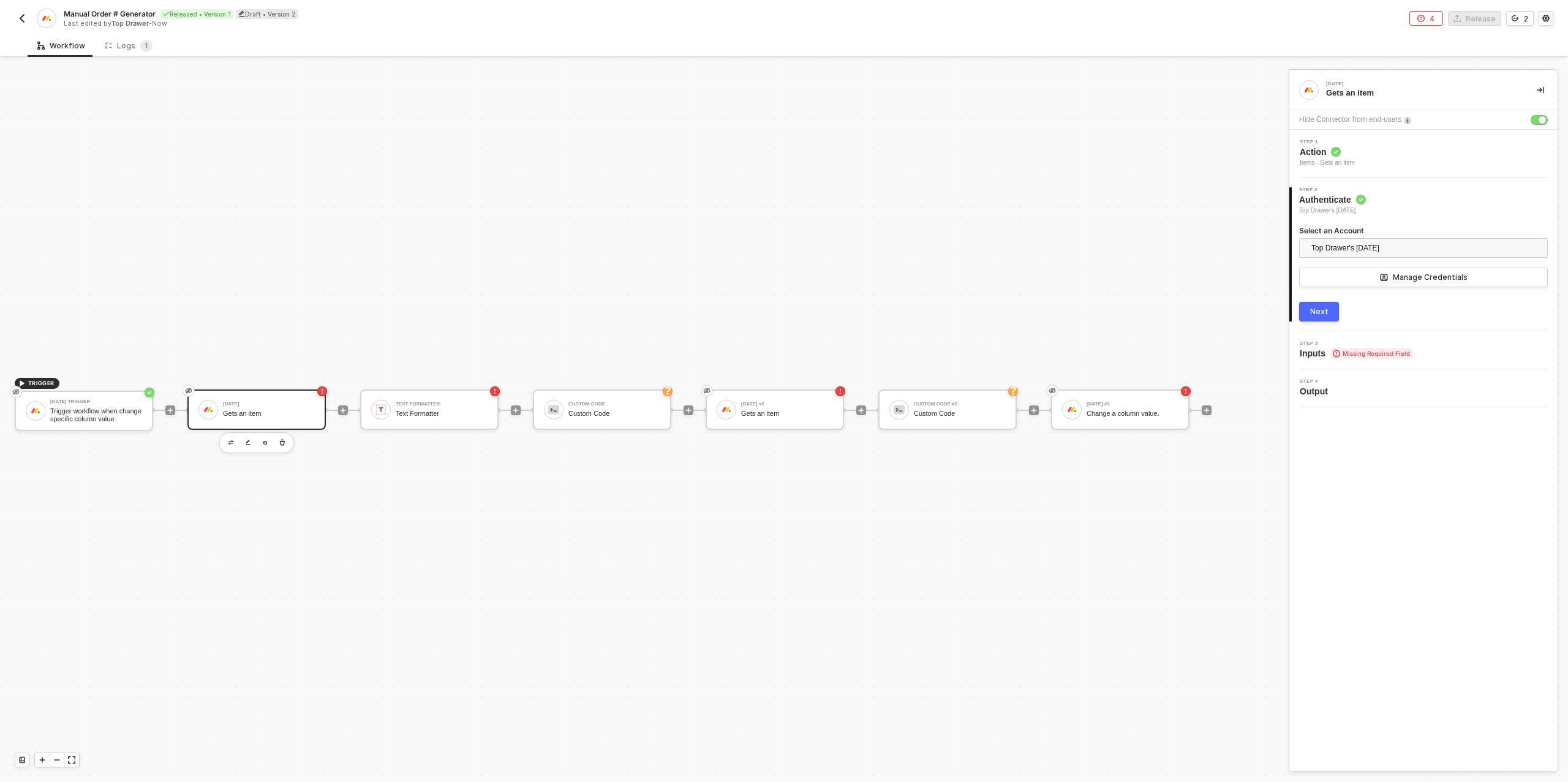
click at [1313, 311] on div "Next" at bounding box center [1319, 312] width 18 height 10
click at [1340, 277] on div "Type or select items ﻿" at bounding box center [1424, 286] width 249 height 20
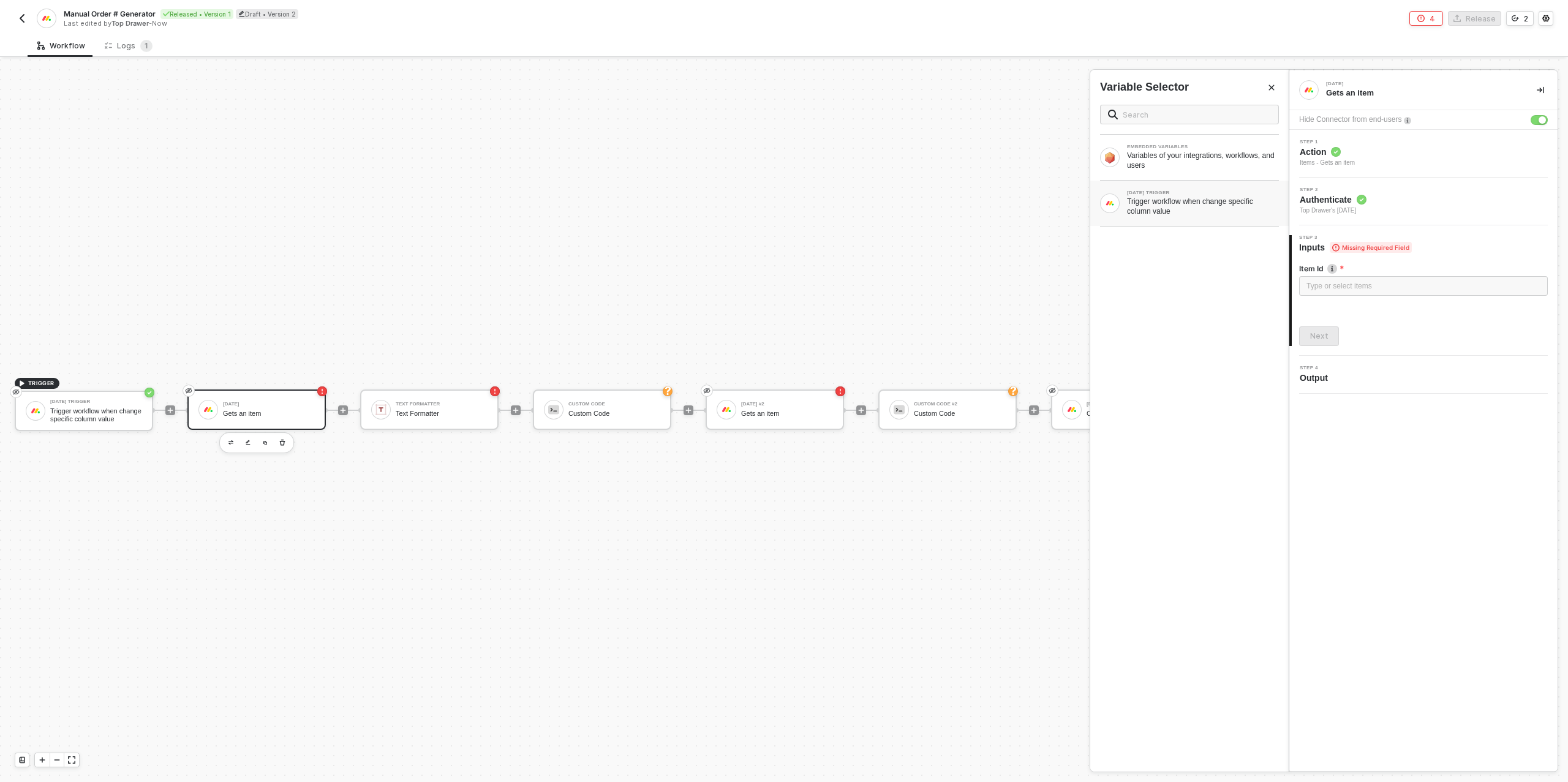
click at [1189, 214] on div "Trigger workflow when change specific column value" at bounding box center [1203, 206] width 152 height 20
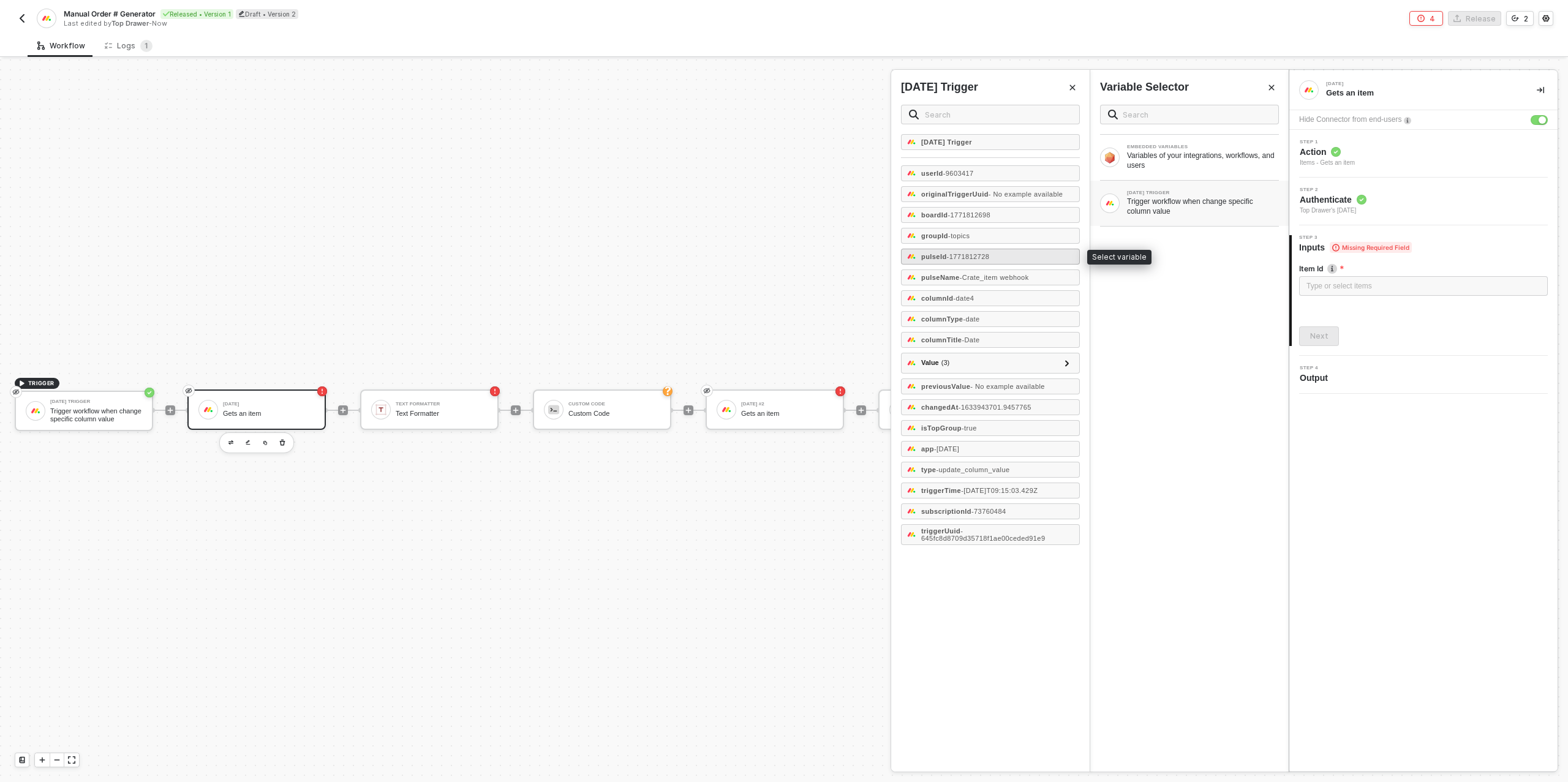
click at [981, 255] on span "- 1771812728" at bounding box center [968, 256] width 43 height 7
click at [1324, 334] on div "Next" at bounding box center [1319, 336] width 18 height 10
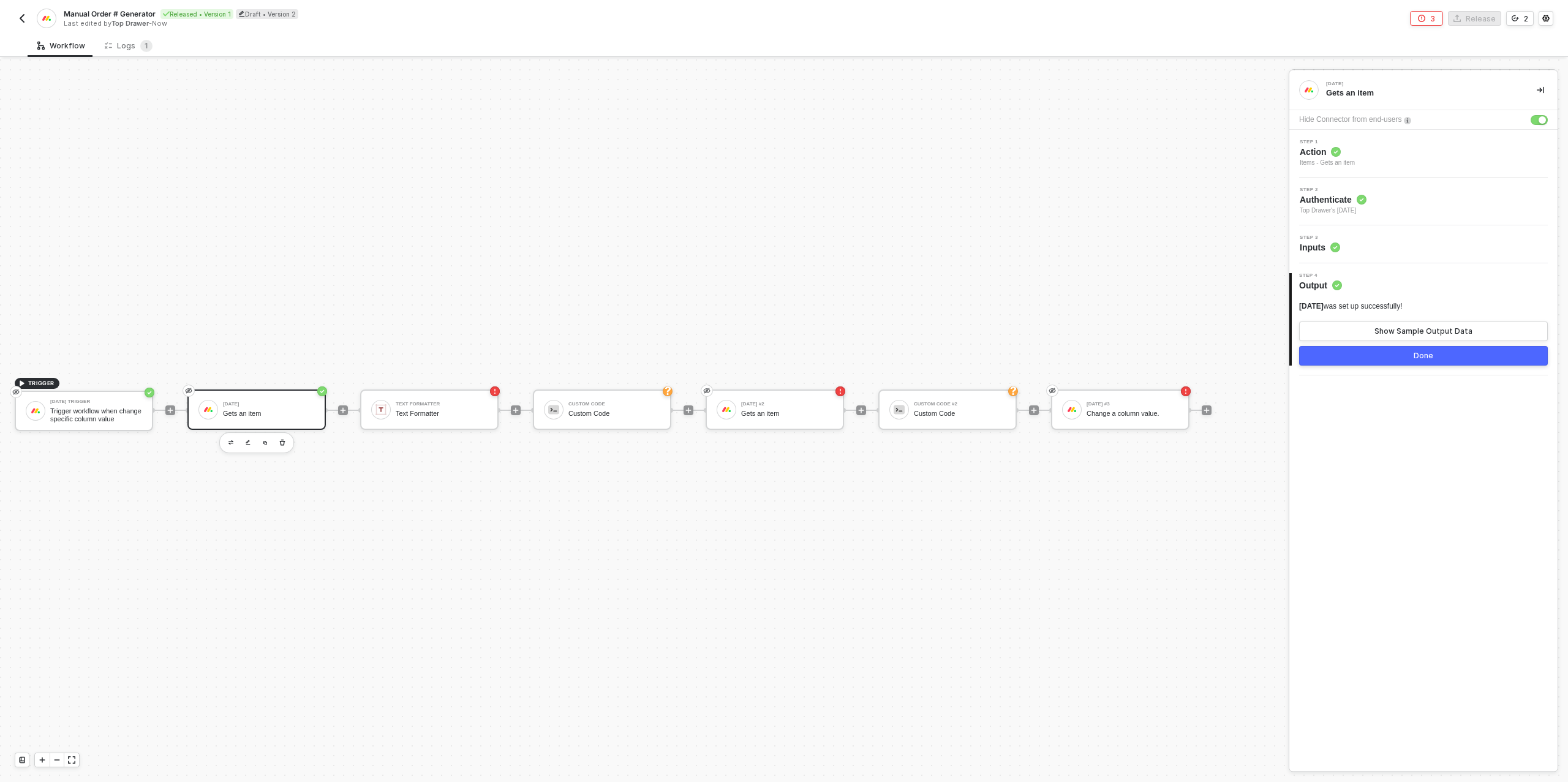
click at [1380, 358] on button "Done" at bounding box center [1424, 356] width 249 height 20
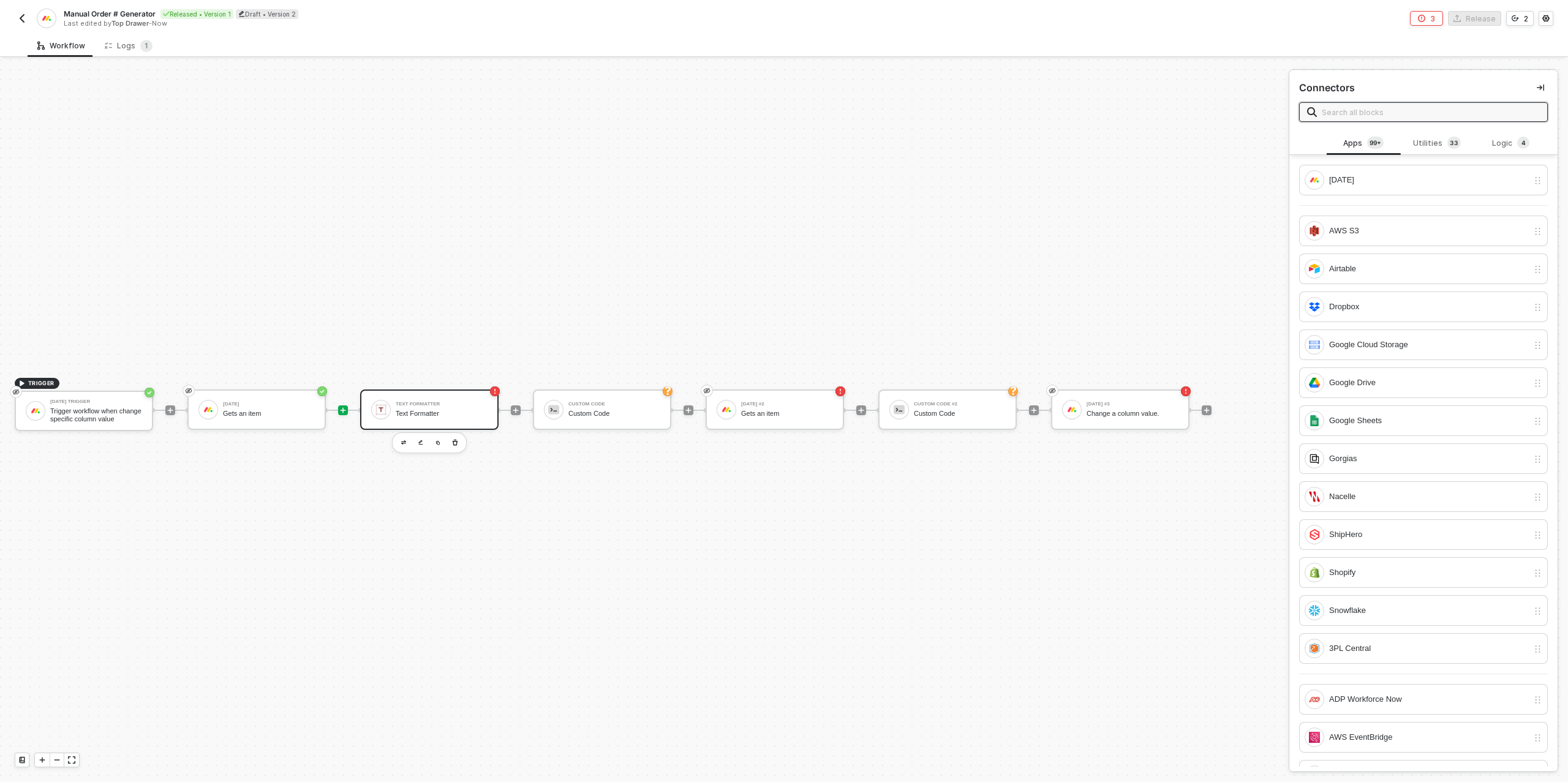
click at [439, 401] on div "Text Formatter" at bounding box center [442, 403] width 92 height 5
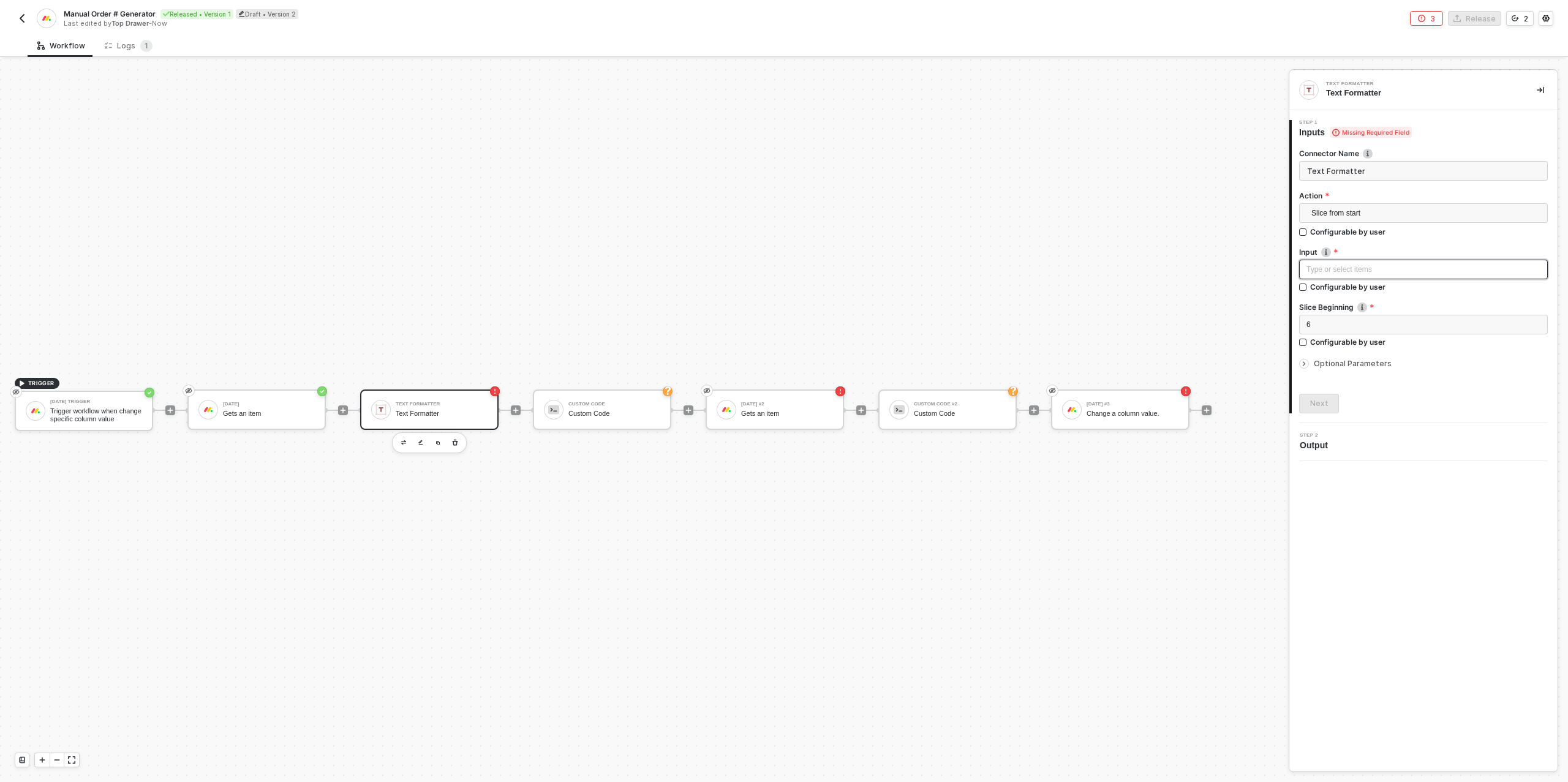
click at [1347, 268] on div "Type or select items ﻿" at bounding box center [1424, 270] width 234 height 12
click at [1188, 196] on div "[DATE]" at bounding box center [1203, 194] width 152 height 5
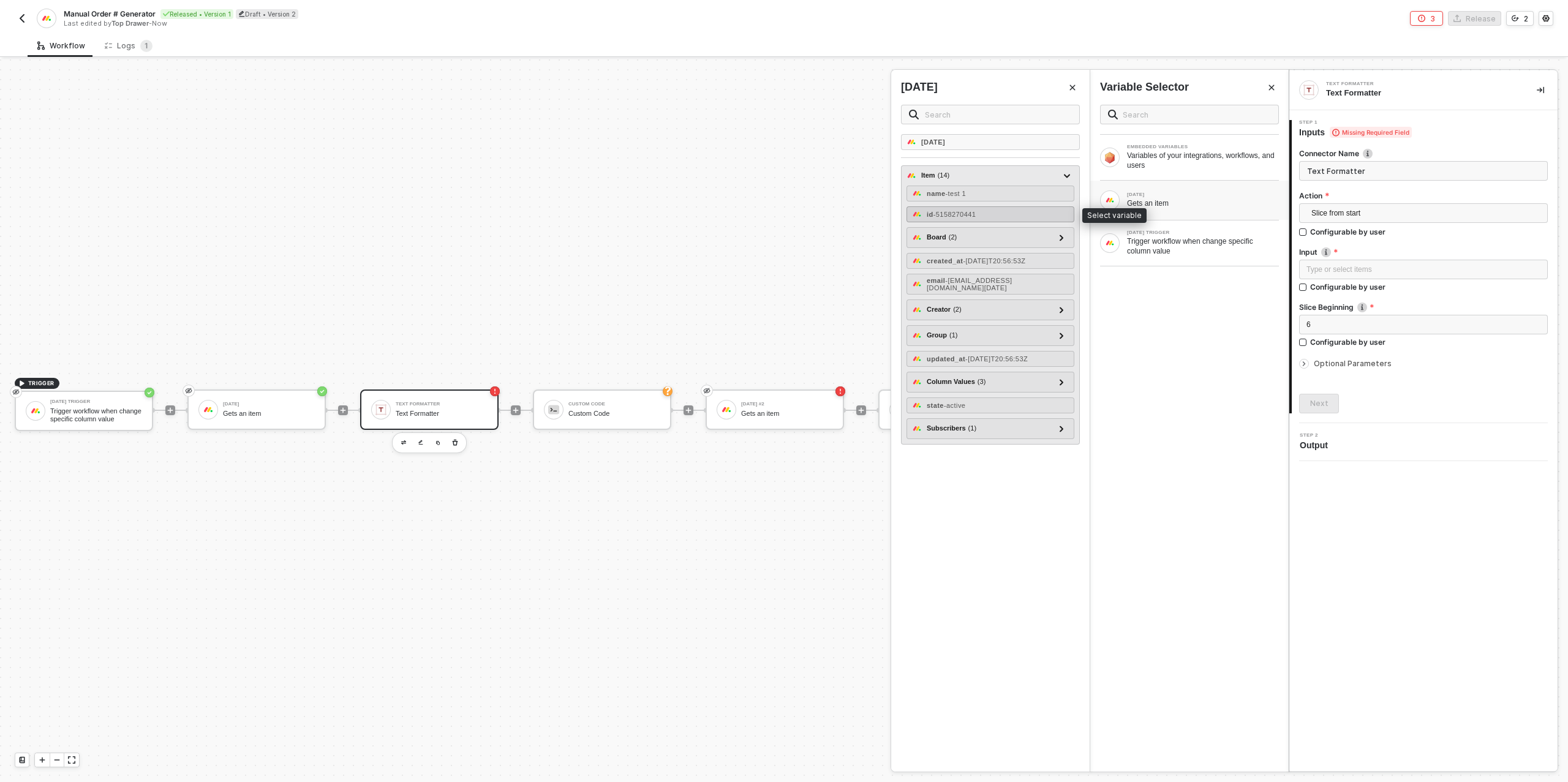
click at [977, 215] on span "- 5158270441" at bounding box center [955, 214] width 43 height 7
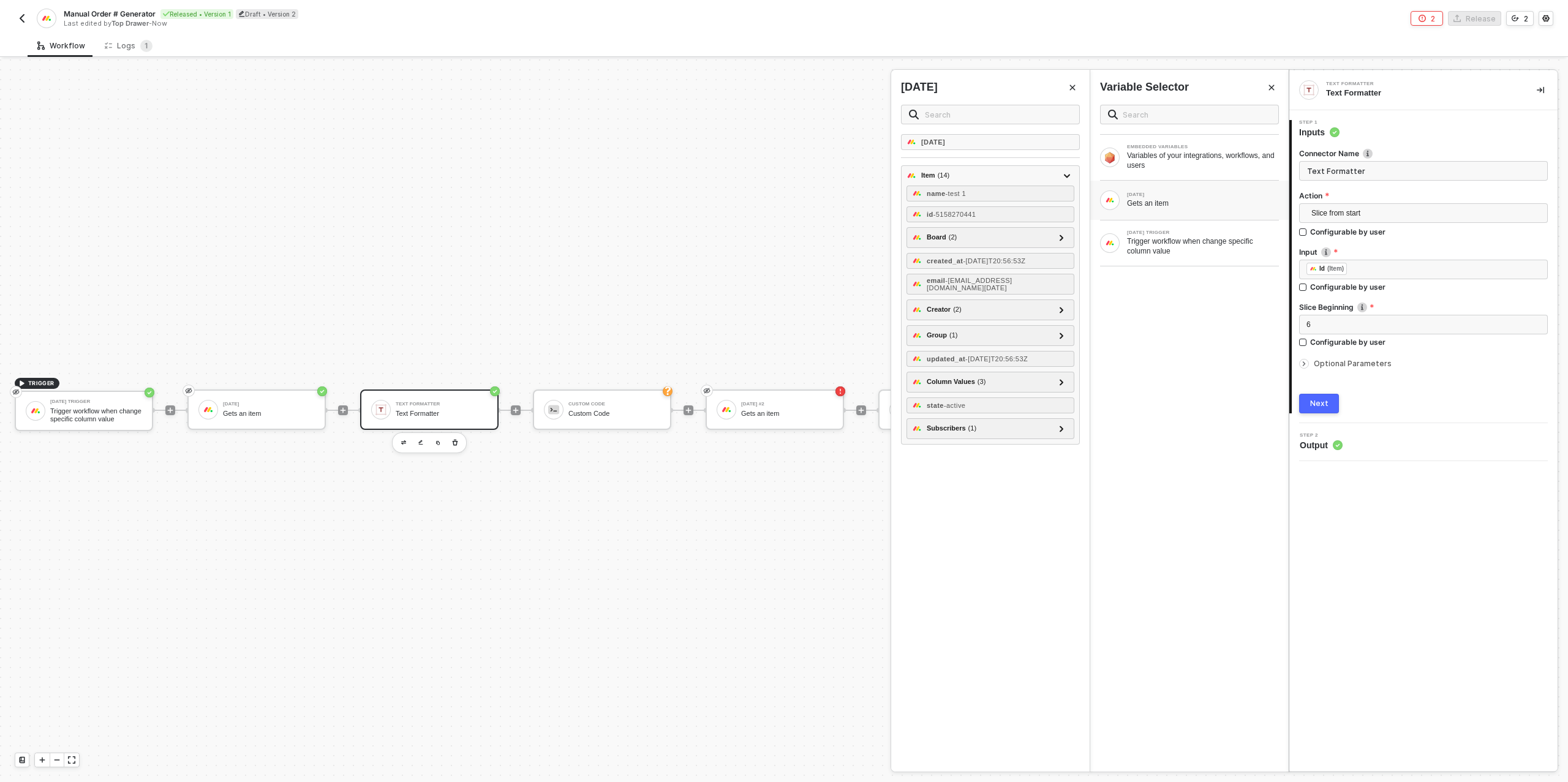
click at [1322, 402] on div "Next" at bounding box center [1319, 403] width 18 height 10
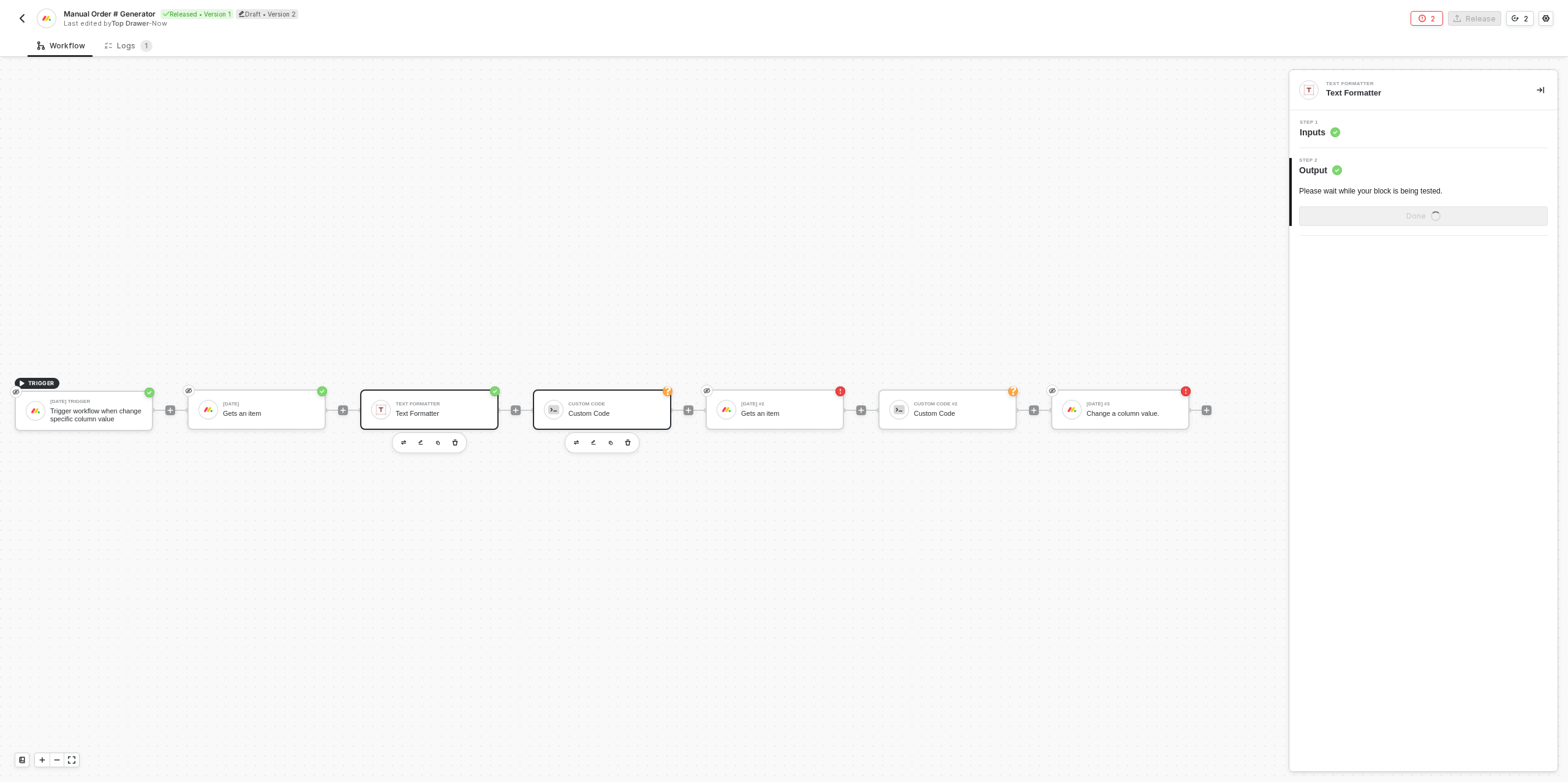
click at [629, 402] on div "Custom Code" at bounding box center [614, 403] width 92 height 5
click at [1385, 134] on div "Step 1 Inputs" at bounding box center [1425, 129] width 265 height 18
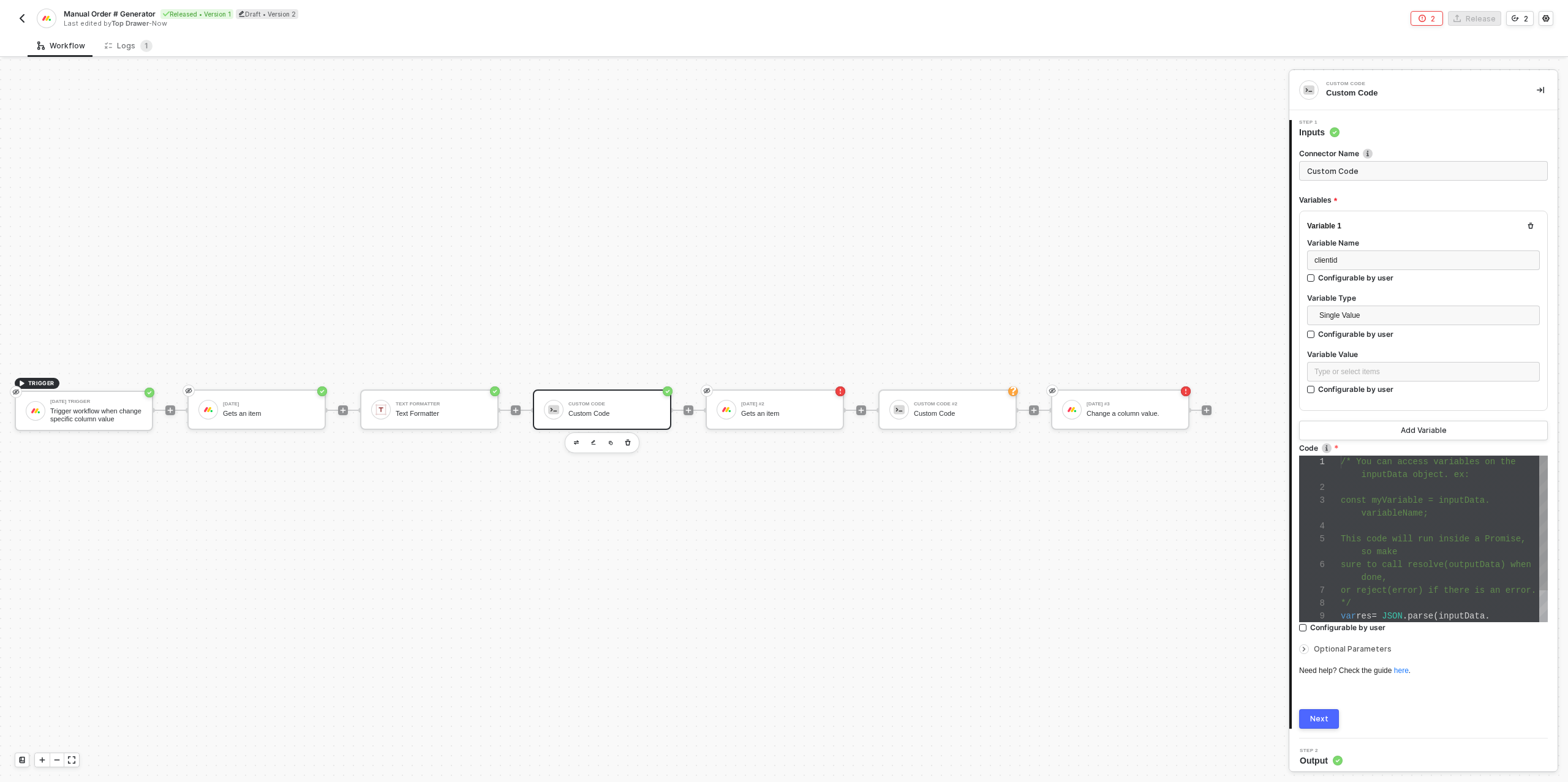
scroll to position [77, 0]
click at [1380, 372] on div "Type or select items ﻿" at bounding box center [1424, 371] width 218 height 12
click at [1176, 223] on div "[DATE] Gets an item" at bounding box center [1189, 240] width 198 height 39
click at [261, 415] on div "Gets an item" at bounding box center [268, 413] width 92 height 8
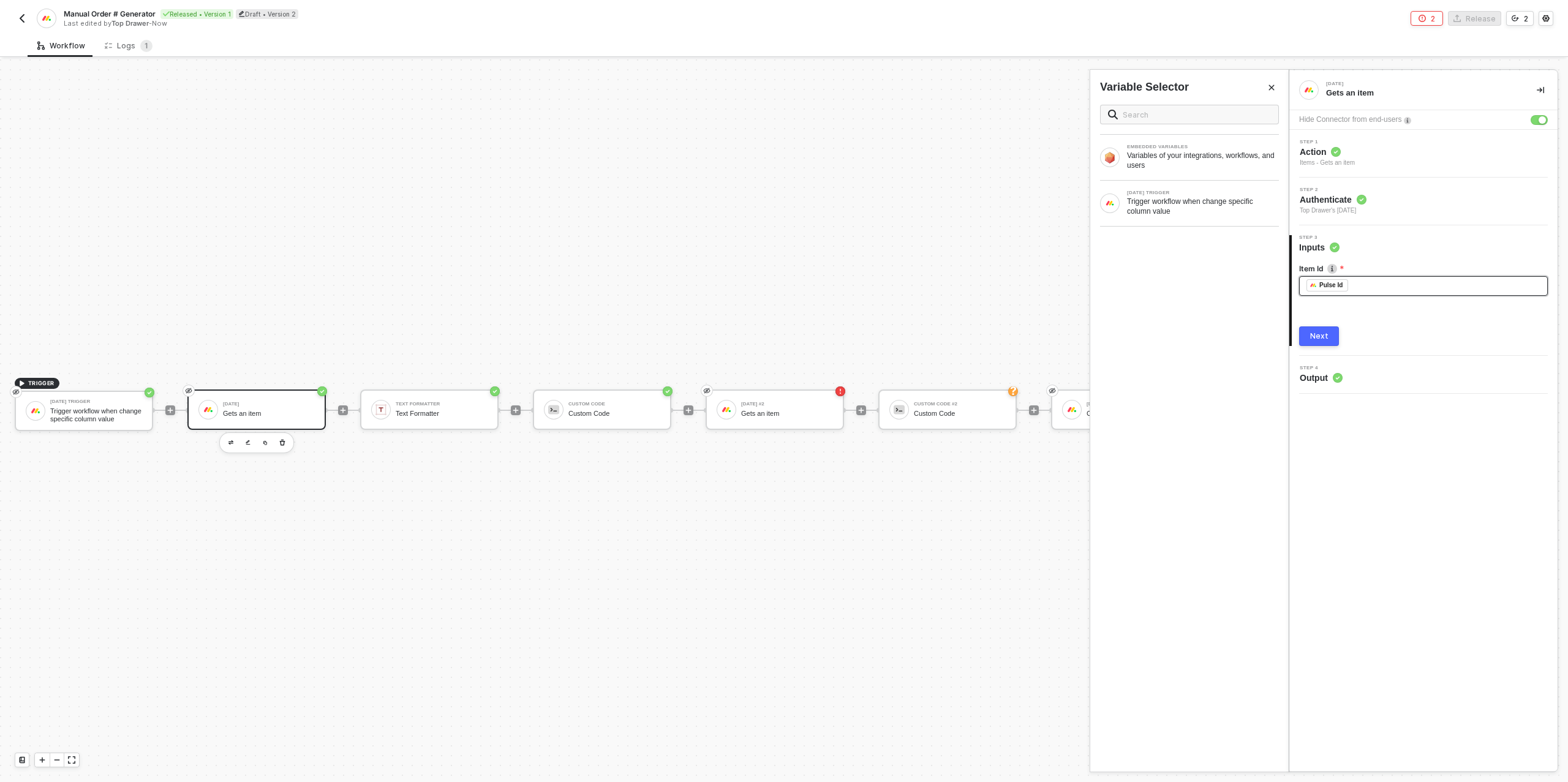
drag, startPoint x: 1370, startPoint y: 279, endPoint x: 1376, endPoint y: 282, distance: 6.7
click at [1370, 279] on div "﻿ ﻿ Pulse Id ﻿" at bounding box center [1424, 285] width 234 height 14
click at [1378, 285] on div "﻿ ﻿ Pulse Id ﻿" at bounding box center [1424, 285] width 234 height 14
click at [1317, 330] on button "Next" at bounding box center [1319, 336] width 40 height 20
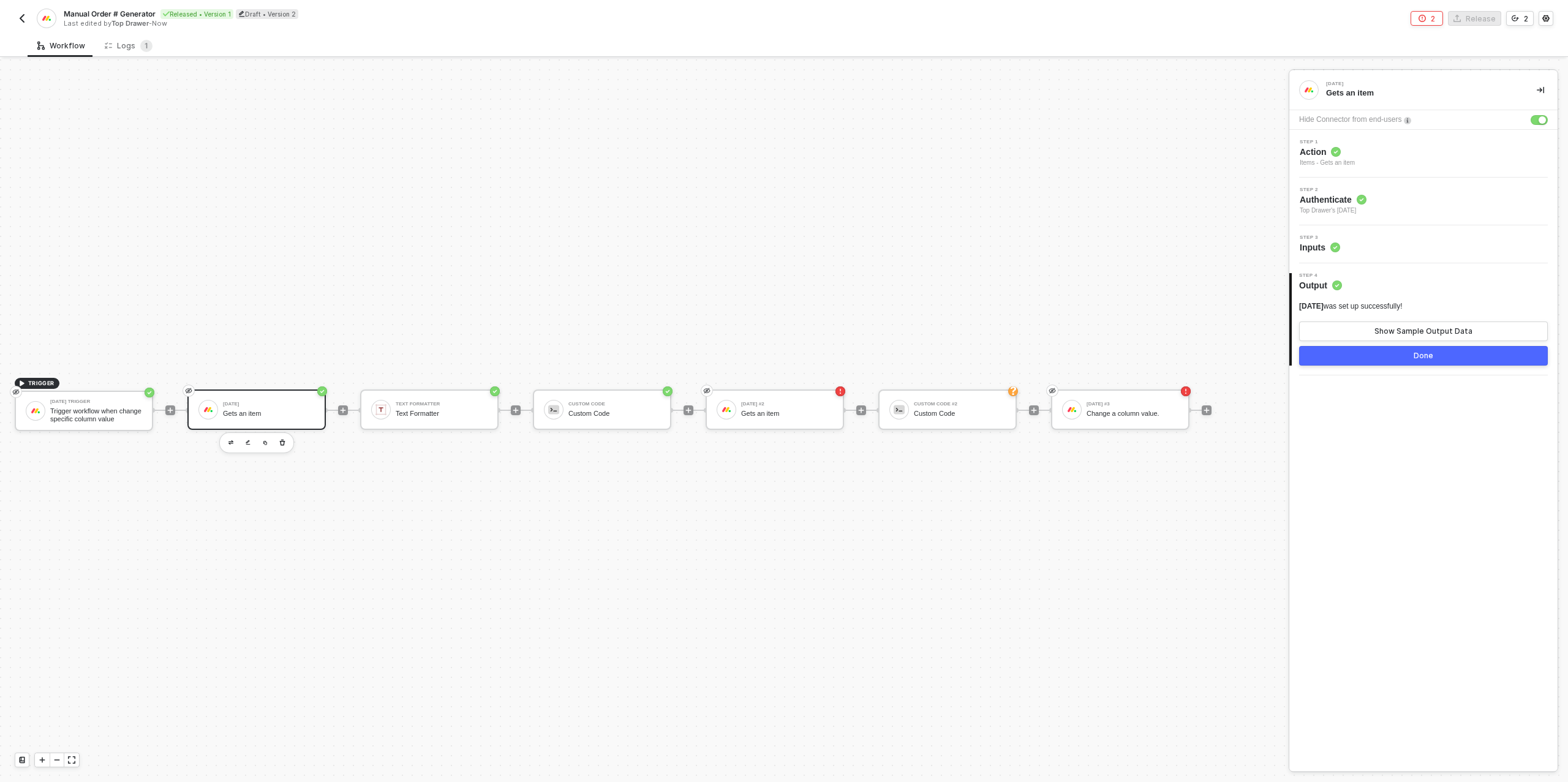
click at [1395, 355] on button "Done" at bounding box center [1424, 356] width 249 height 20
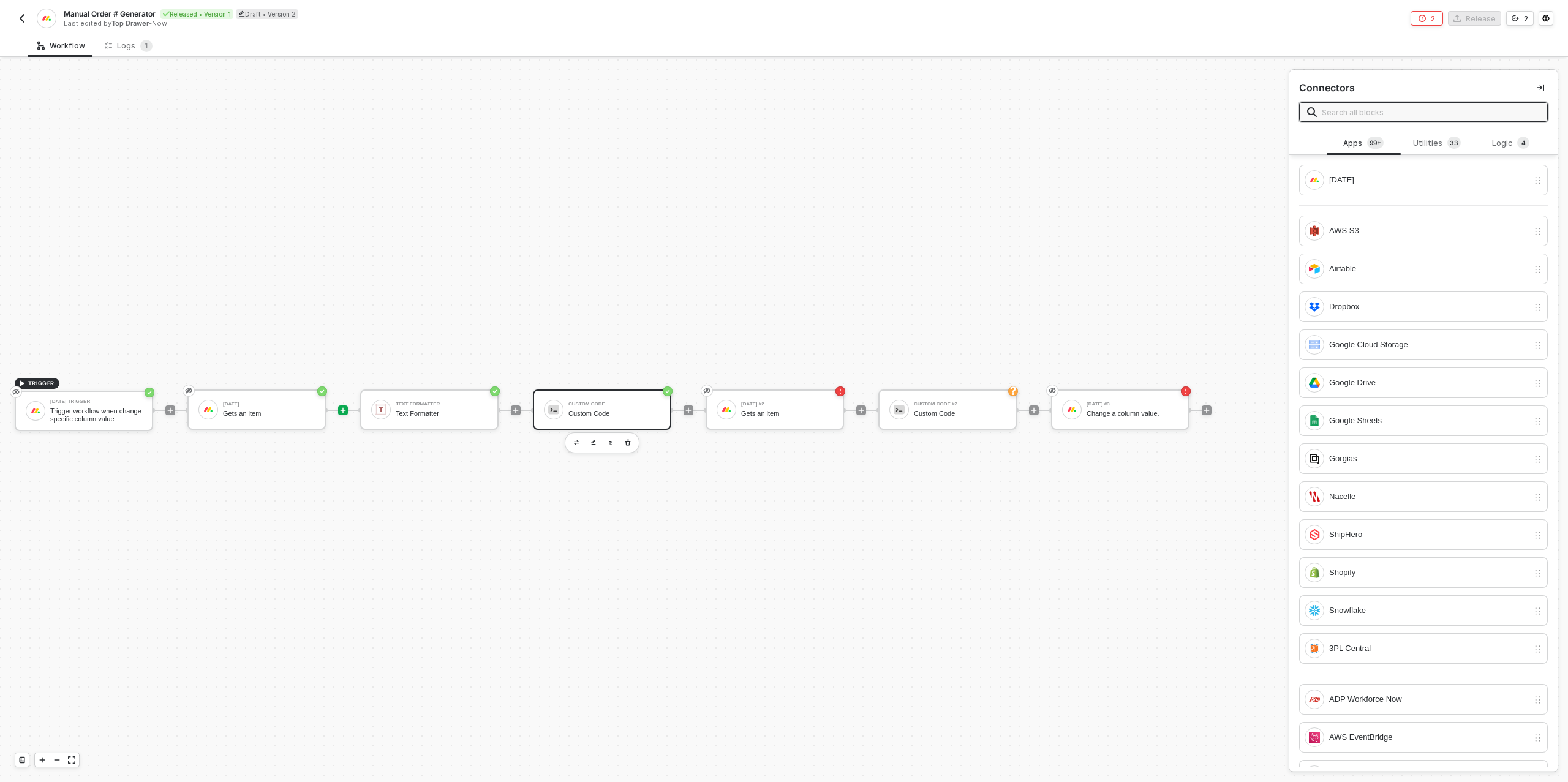
click at [616, 418] on div "Custom Code Custom Code" at bounding box center [614, 410] width 92 height 24
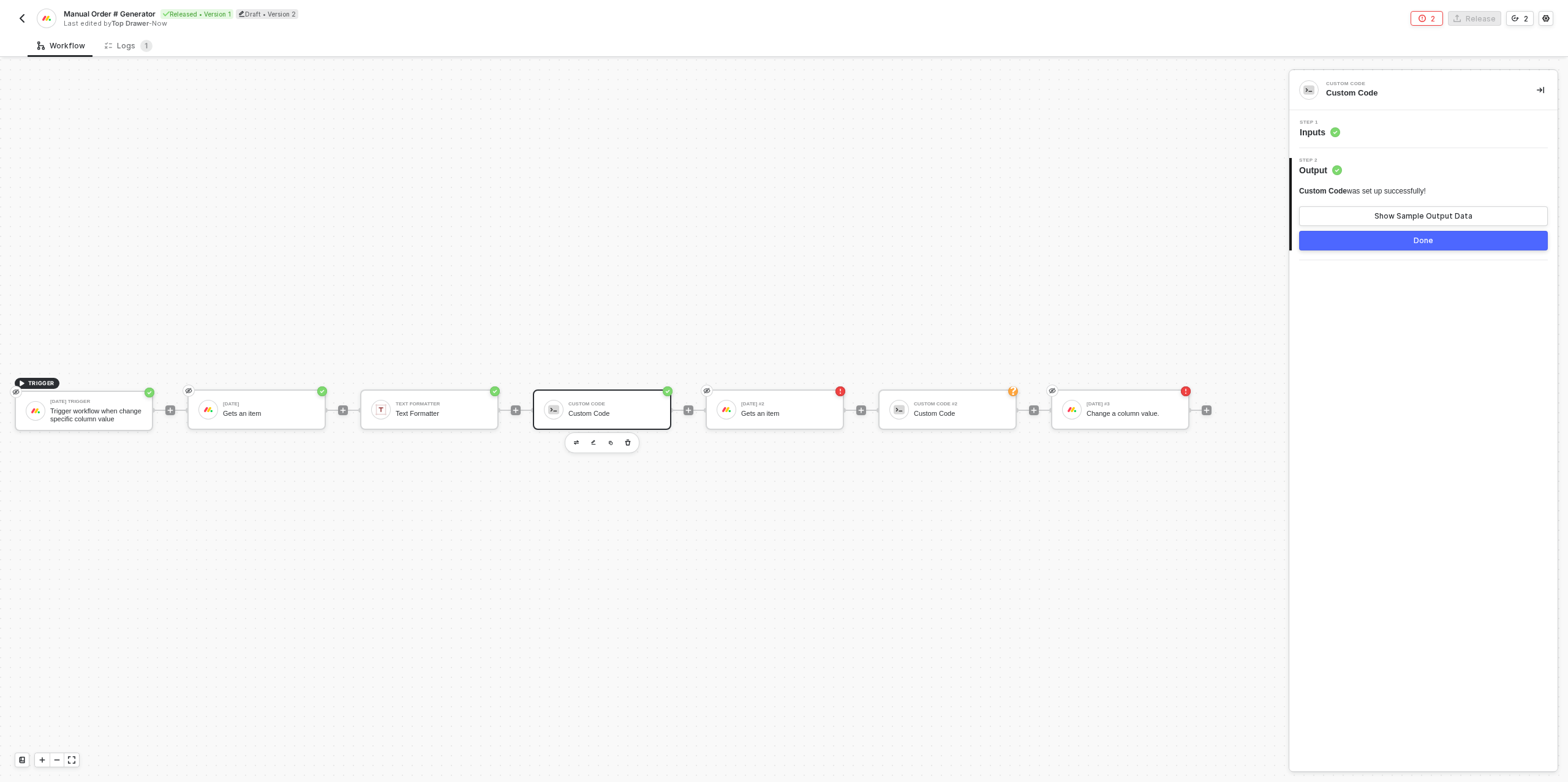
click at [1417, 127] on div "Step 1 Inputs" at bounding box center [1425, 129] width 265 height 18
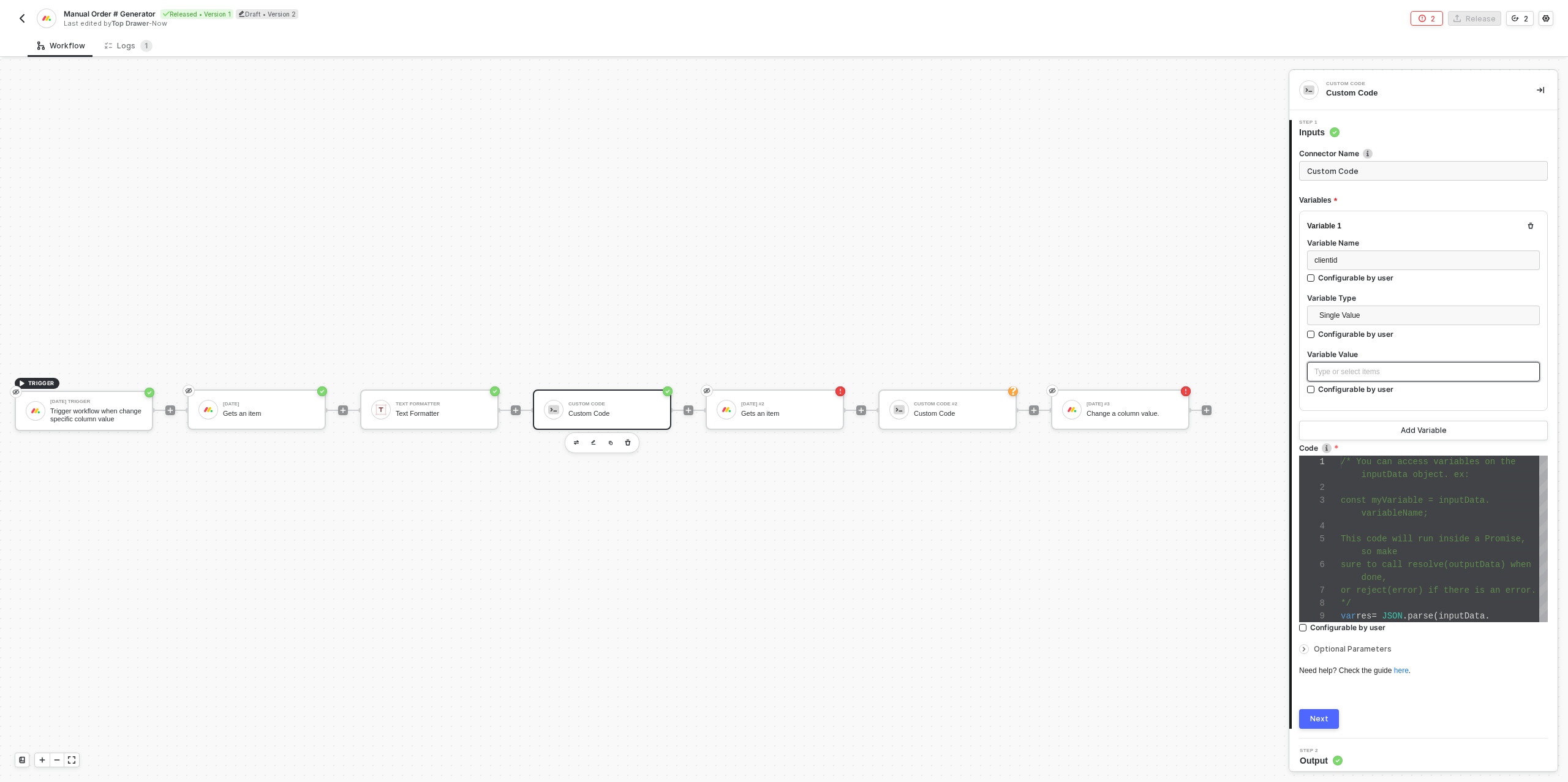
click at [1371, 370] on div "Type or select items ﻿" at bounding box center [1424, 371] width 218 height 12
click at [1195, 238] on div "Gets an item" at bounding box center [1203, 243] width 152 height 10
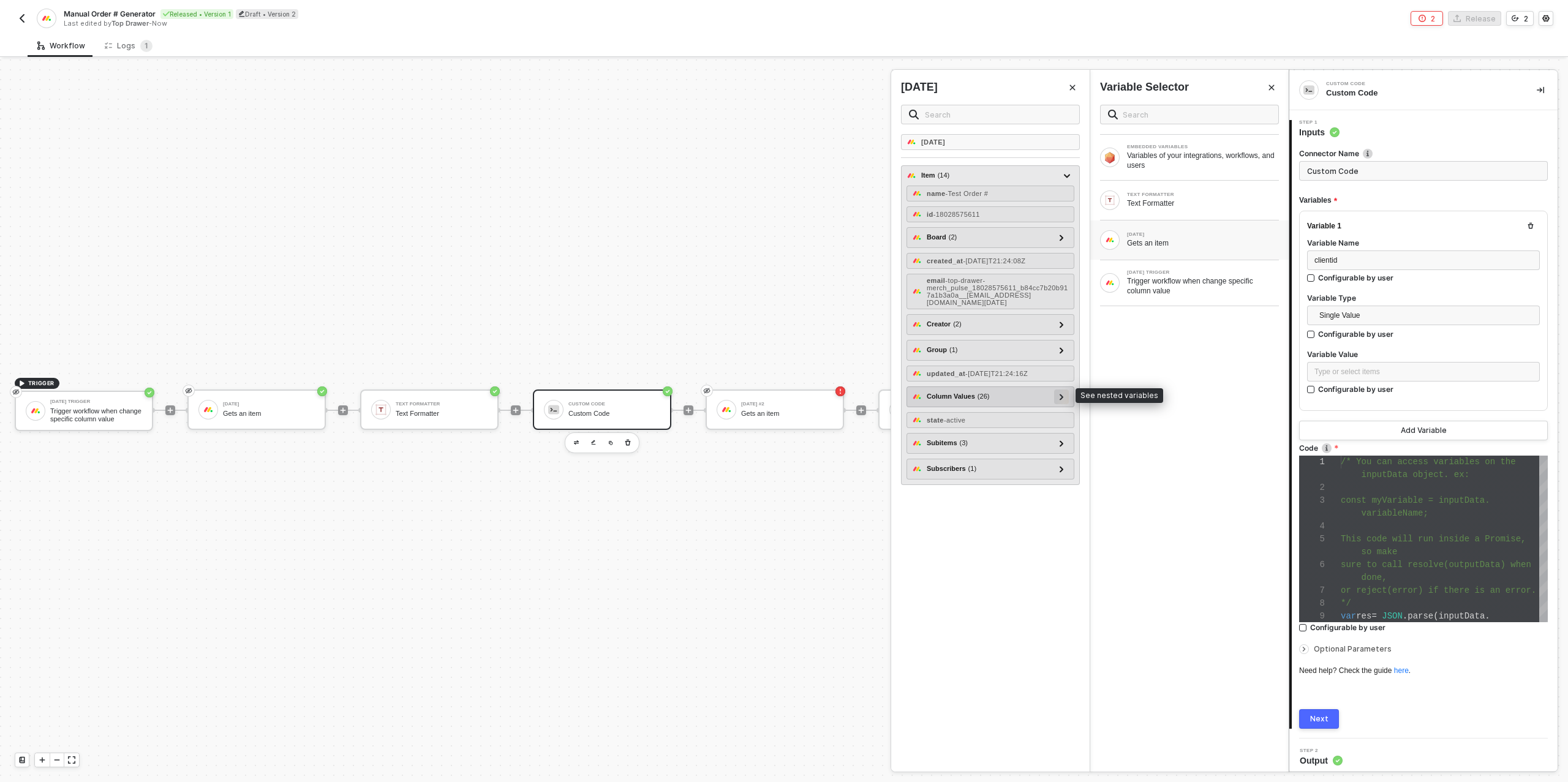
click at [1064, 394] on icon at bounding box center [1062, 397] width 5 height 6
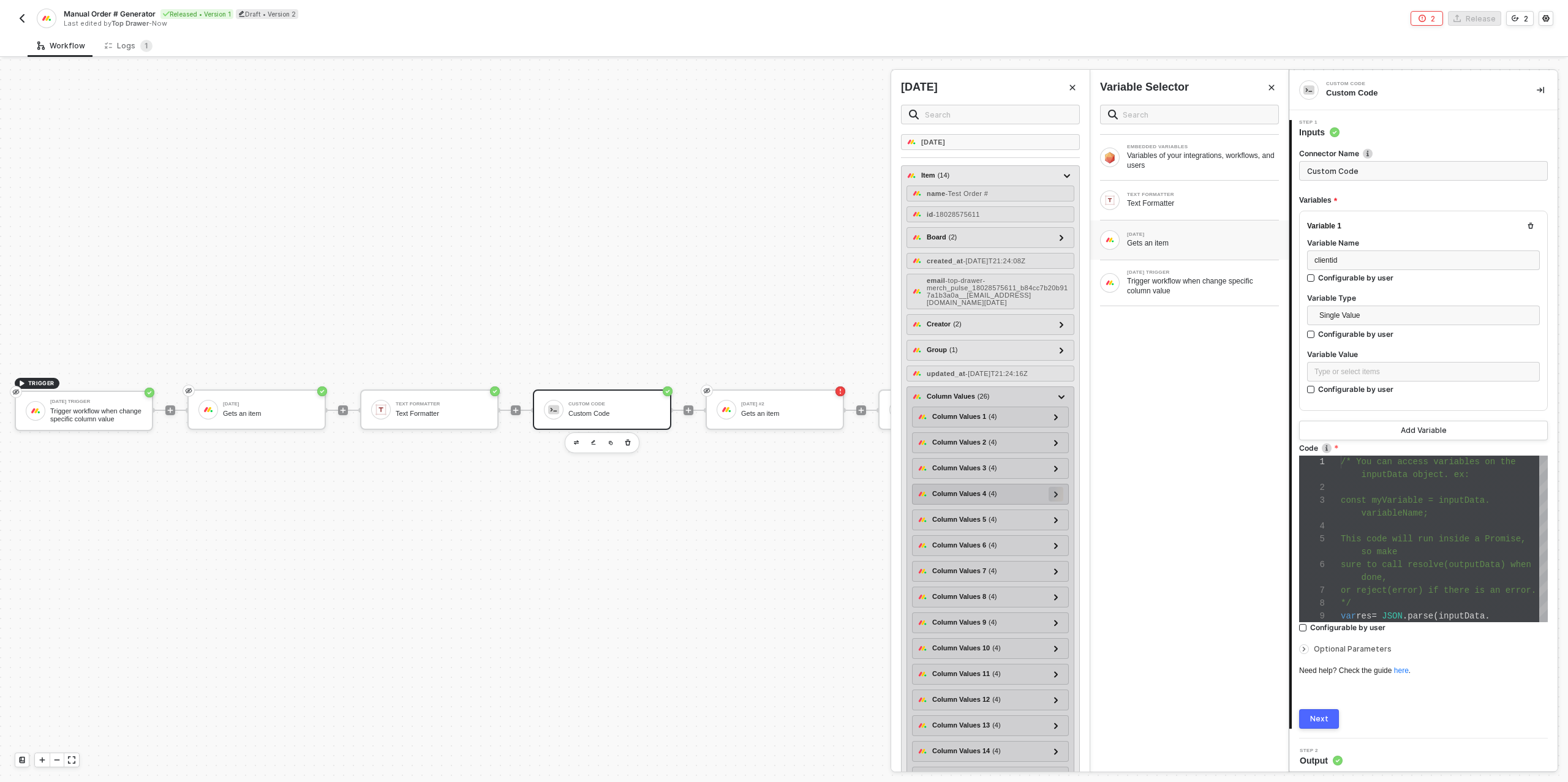
click at [1054, 490] on div at bounding box center [1056, 493] width 6 height 14
click at [1057, 492] on icon at bounding box center [1056, 494] width 6 height 5
click at [1059, 461] on div at bounding box center [1056, 468] width 6 height 14
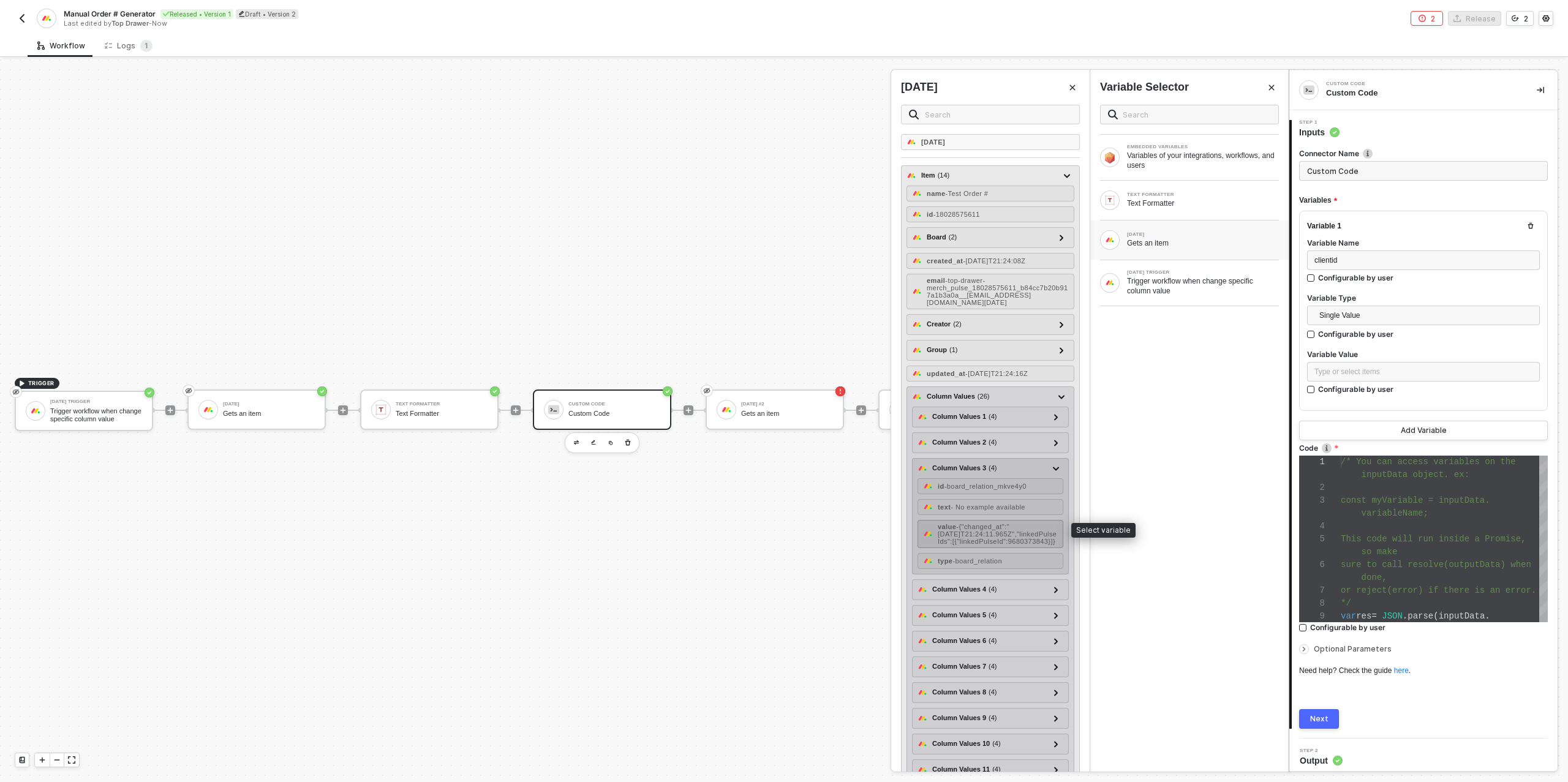
click at [1009, 533] on span "- {"changed_at":"2025-09-23T21:24:11.965Z","linkedPulseIds":[{"linkedPulseId":9…" at bounding box center [997, 534] width 119 height 22
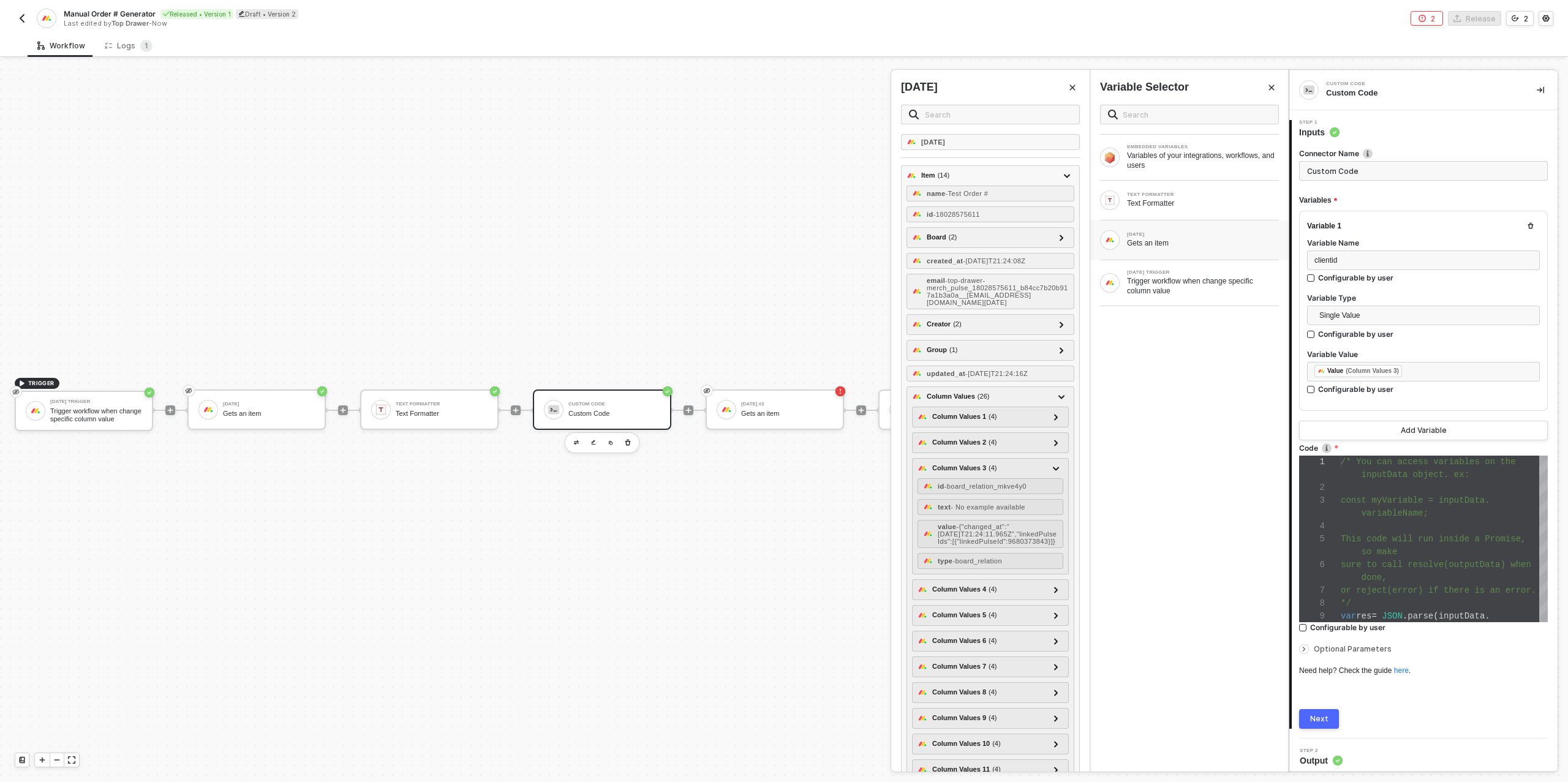
click at [1320, 720] on div "Next" at bounding box center [1319, 718] width 18 height 10
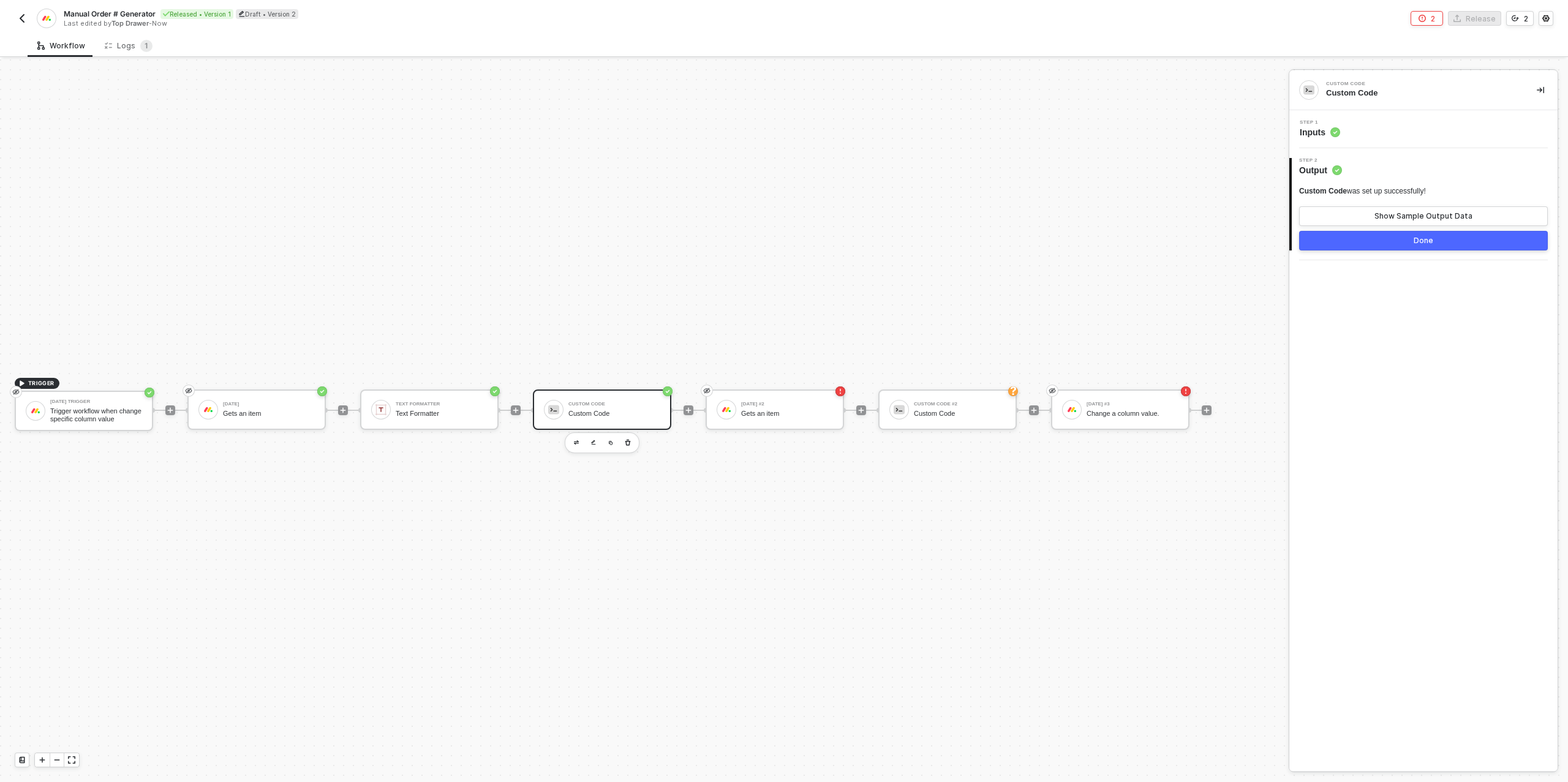
click at [1413, 236] on button "Done" at bounding box center [1424, 241] width 249 height 20
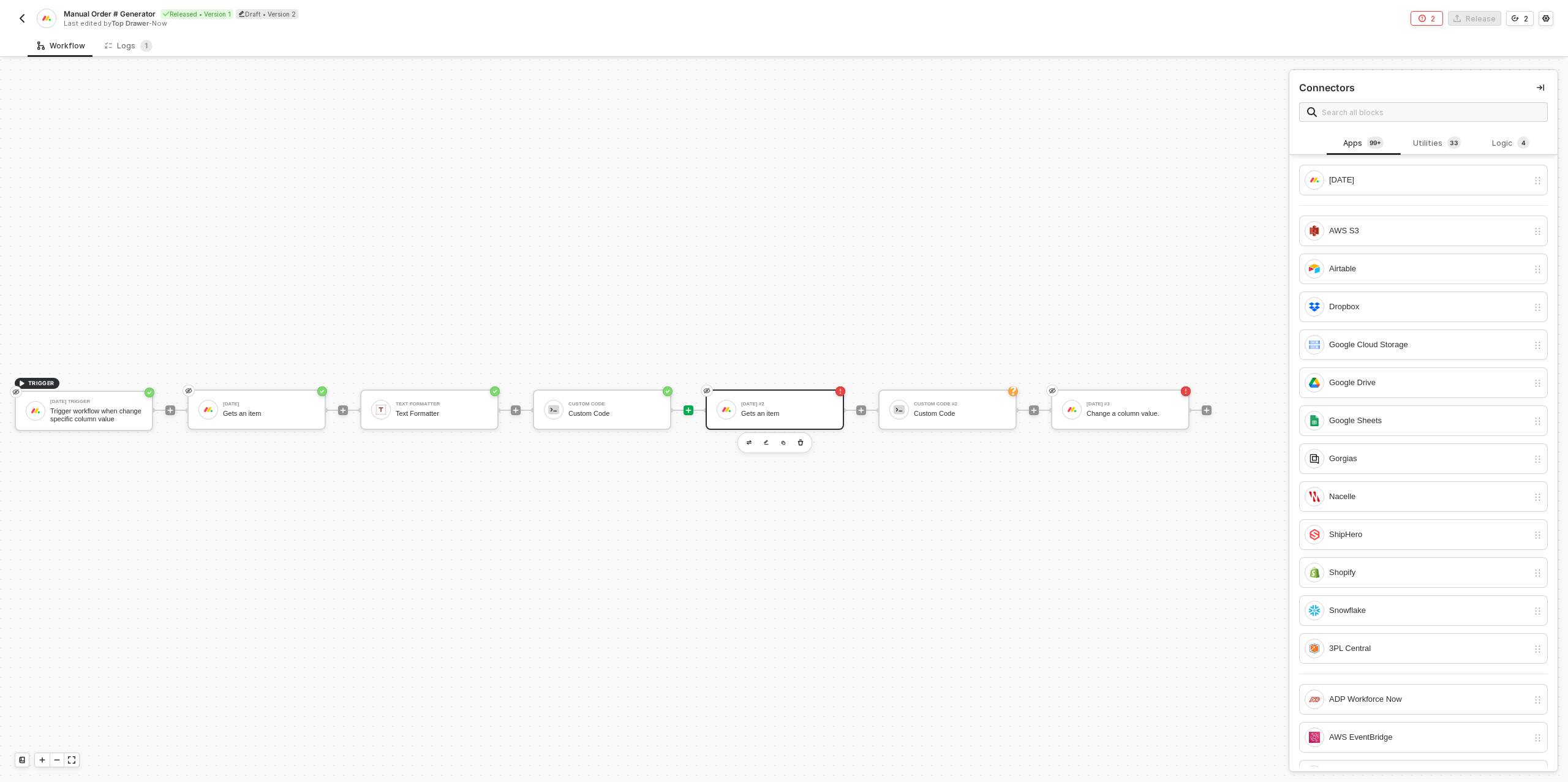
click at [811, 401] on div "[DATE] #2" at bounding box center [787, 403] width 92 height 5
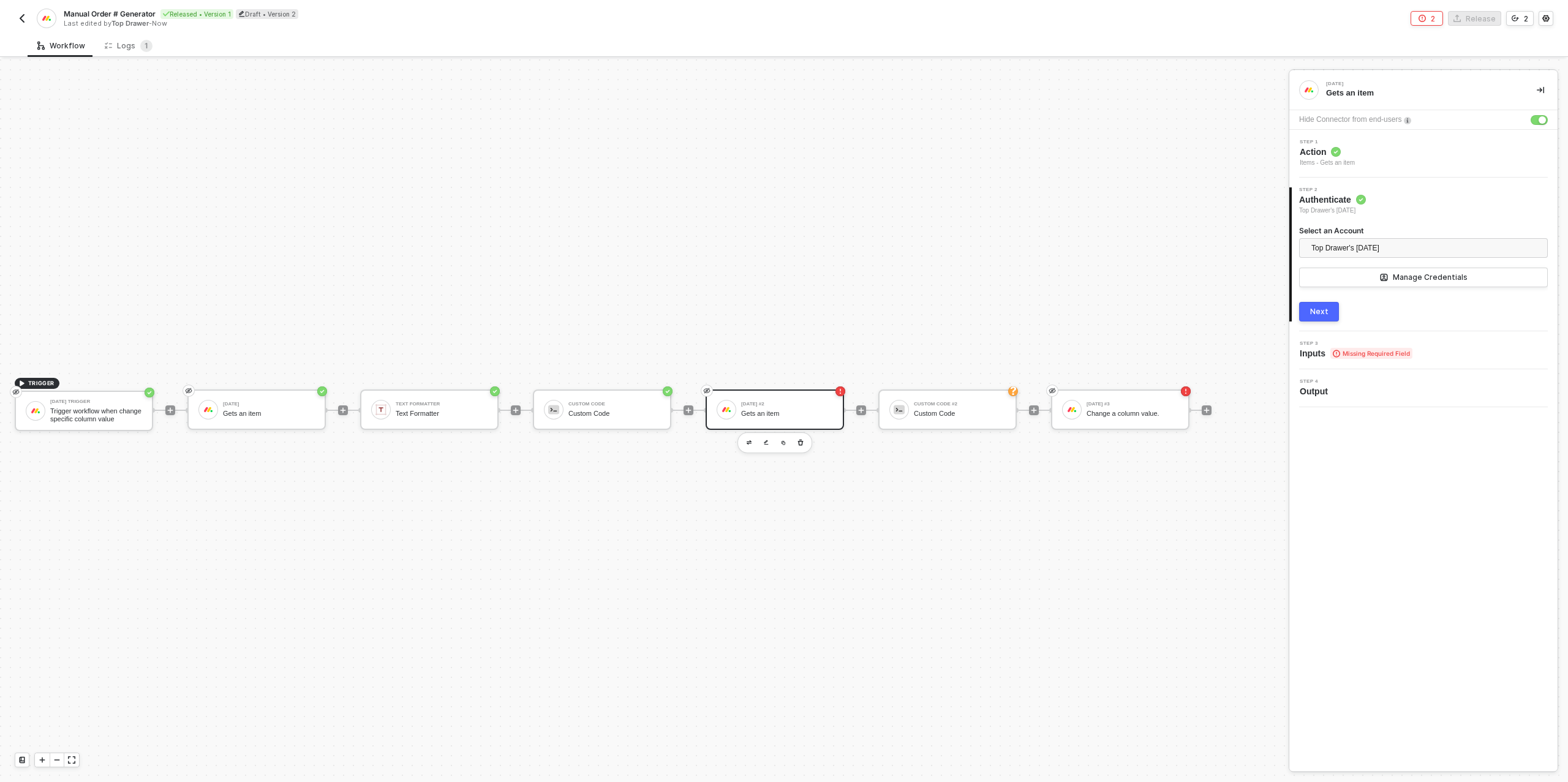
click at [1307, 312] on button "Next" at bounding box center [1319, 312] width 40 height 20
click at [1342, 283] on div "Type or select items ﻿" at bounding box center [1424, 286] width 234 height 12
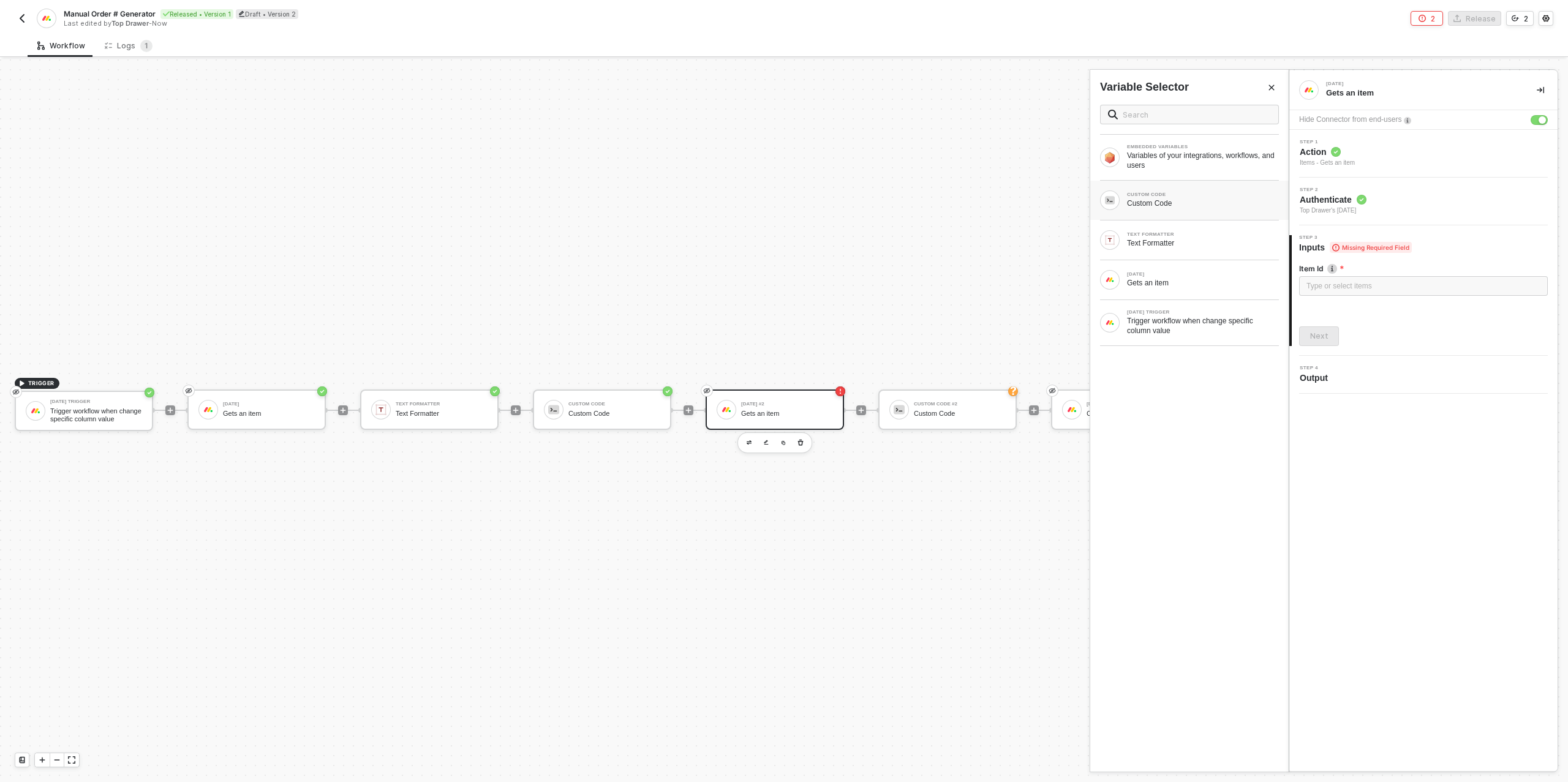
click at [1160, 205] on div "Custom Code" at bounding box center [1203, 203] width 152 height 10
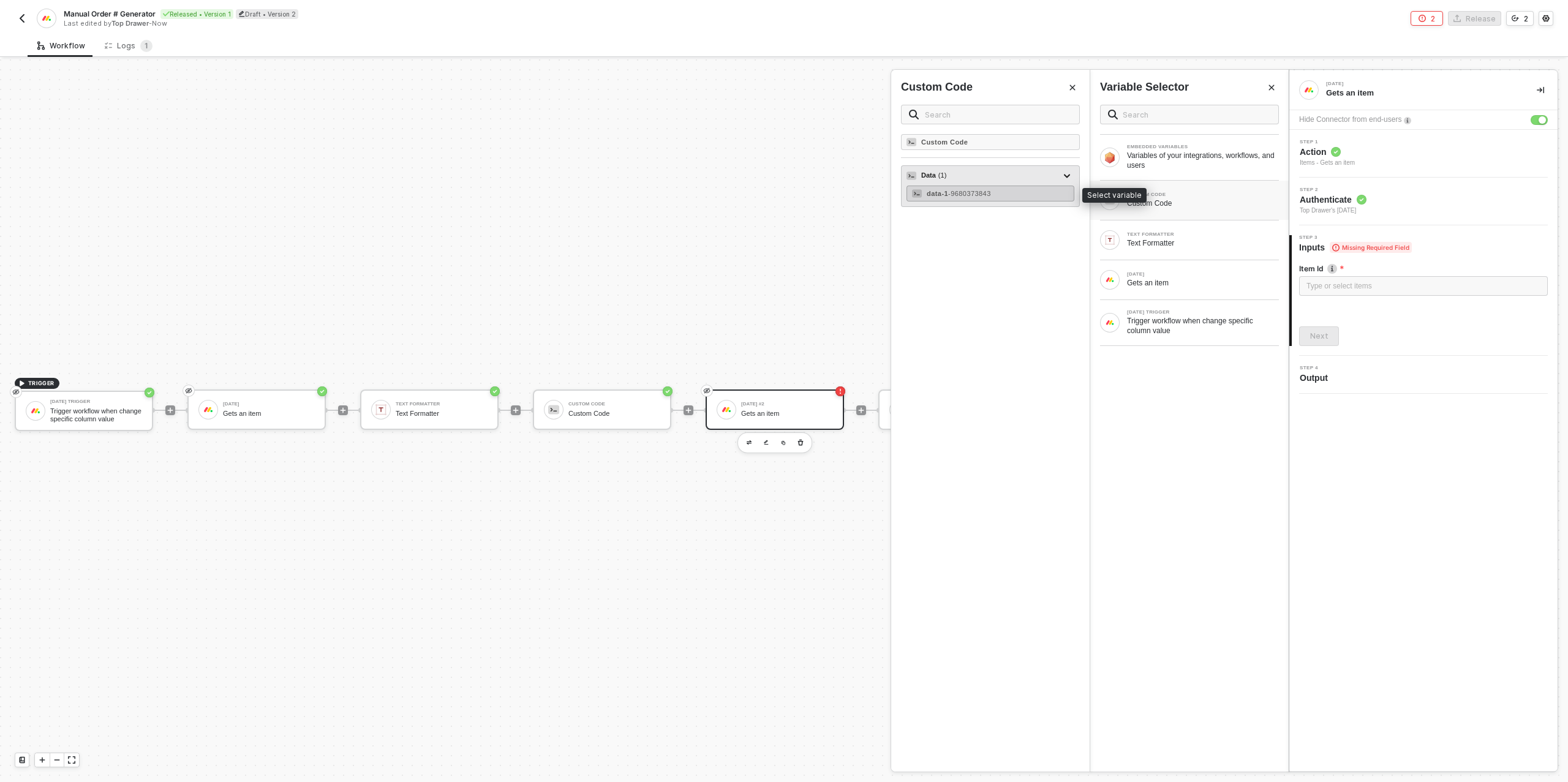
click at [991, 192] on span "- 9680373843" at bounding box center [969, 193] width 43 height 7
click at [1325, 330] on button "Next" at bounding box center [1319, 336] width 40 height 20
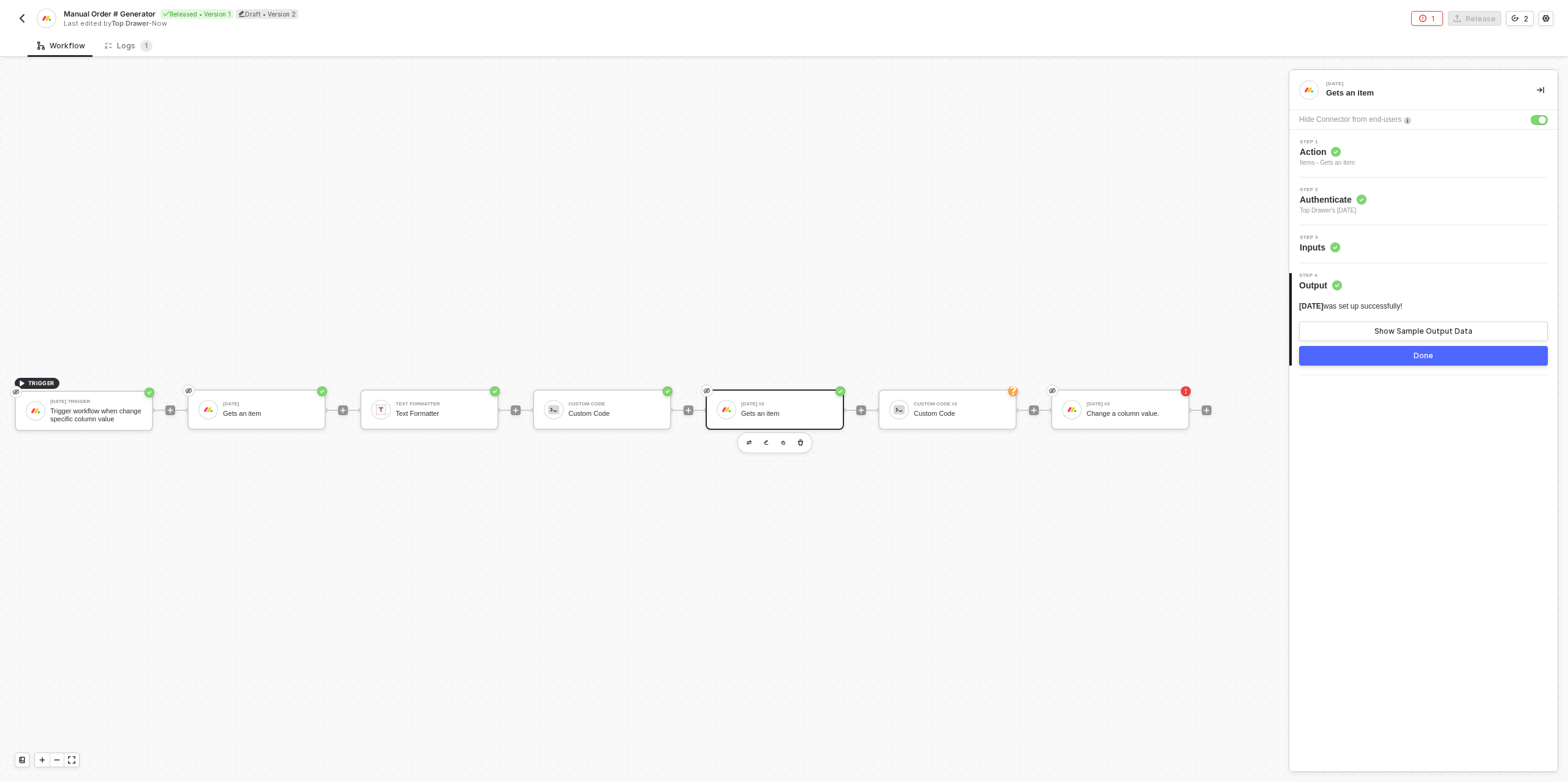
click at [1390, 354] on button "Done" at bounding box center [1424, 356] width 249 height 20
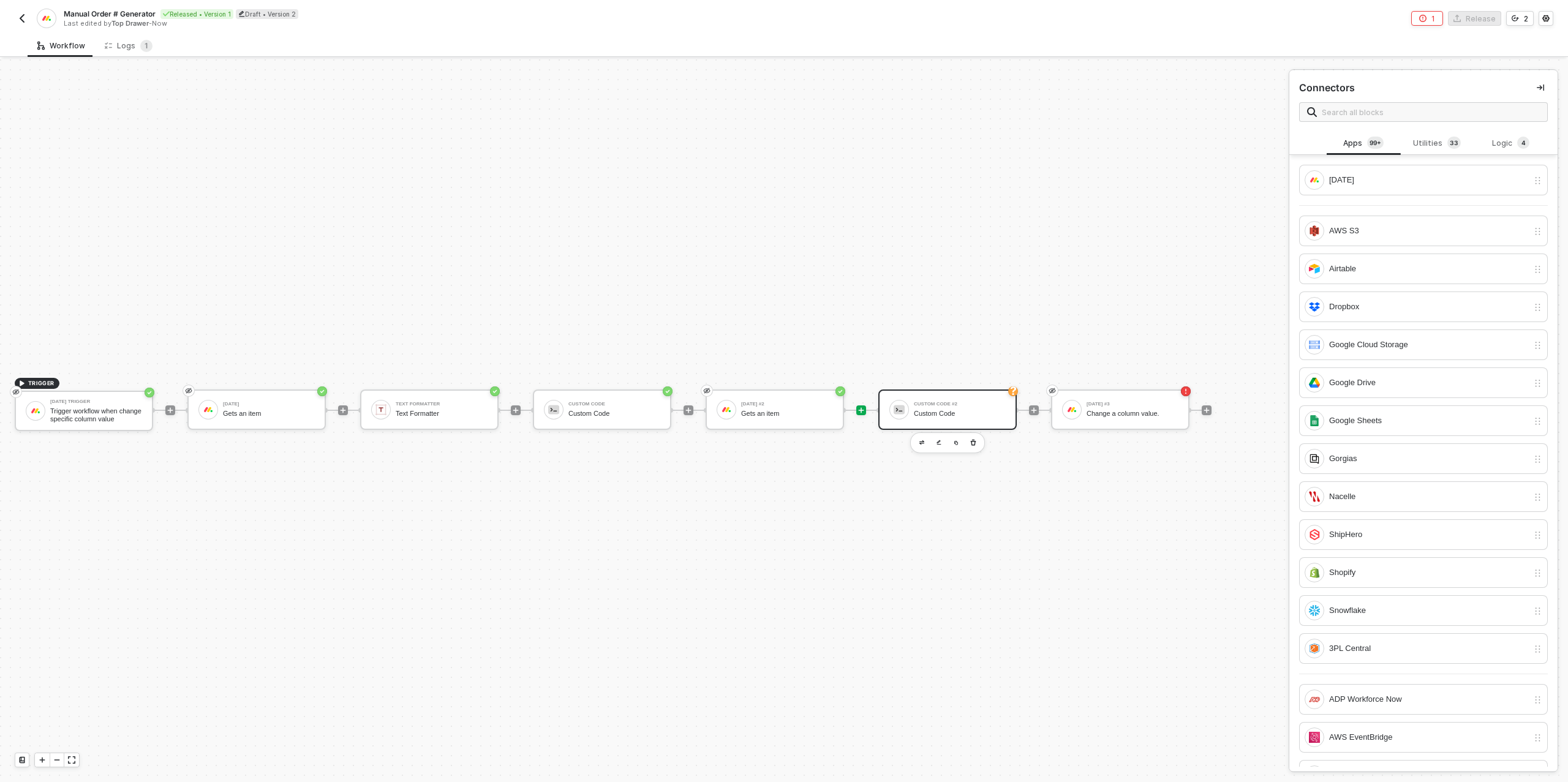
click at [968, 411] on div "Custom Code" at bounding box center [959, 413] width 92 height 8
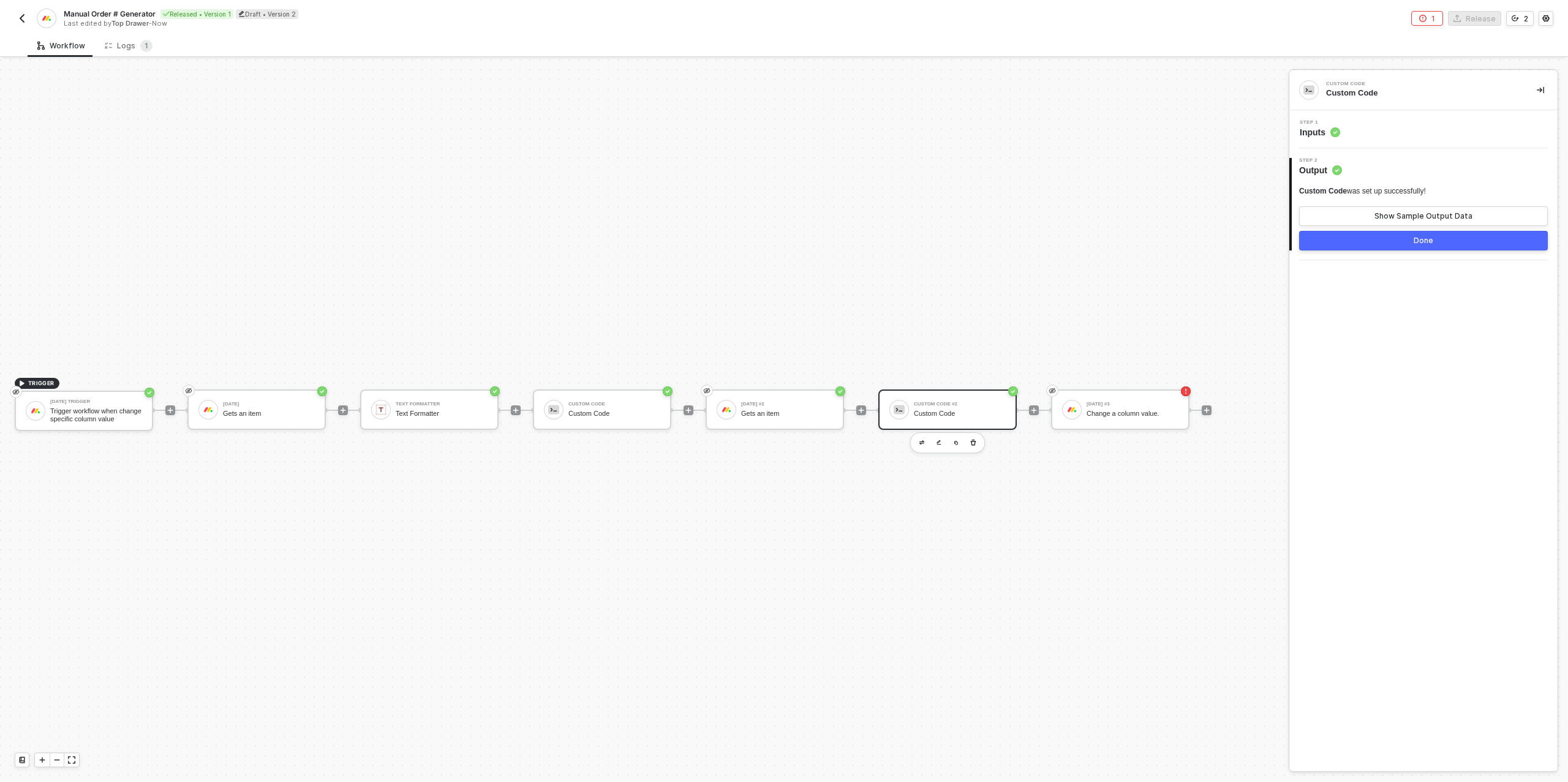
click at [1394, 124] on div "Step 1 Inputs" at bounding box center [1425, 129] width 265 height 18
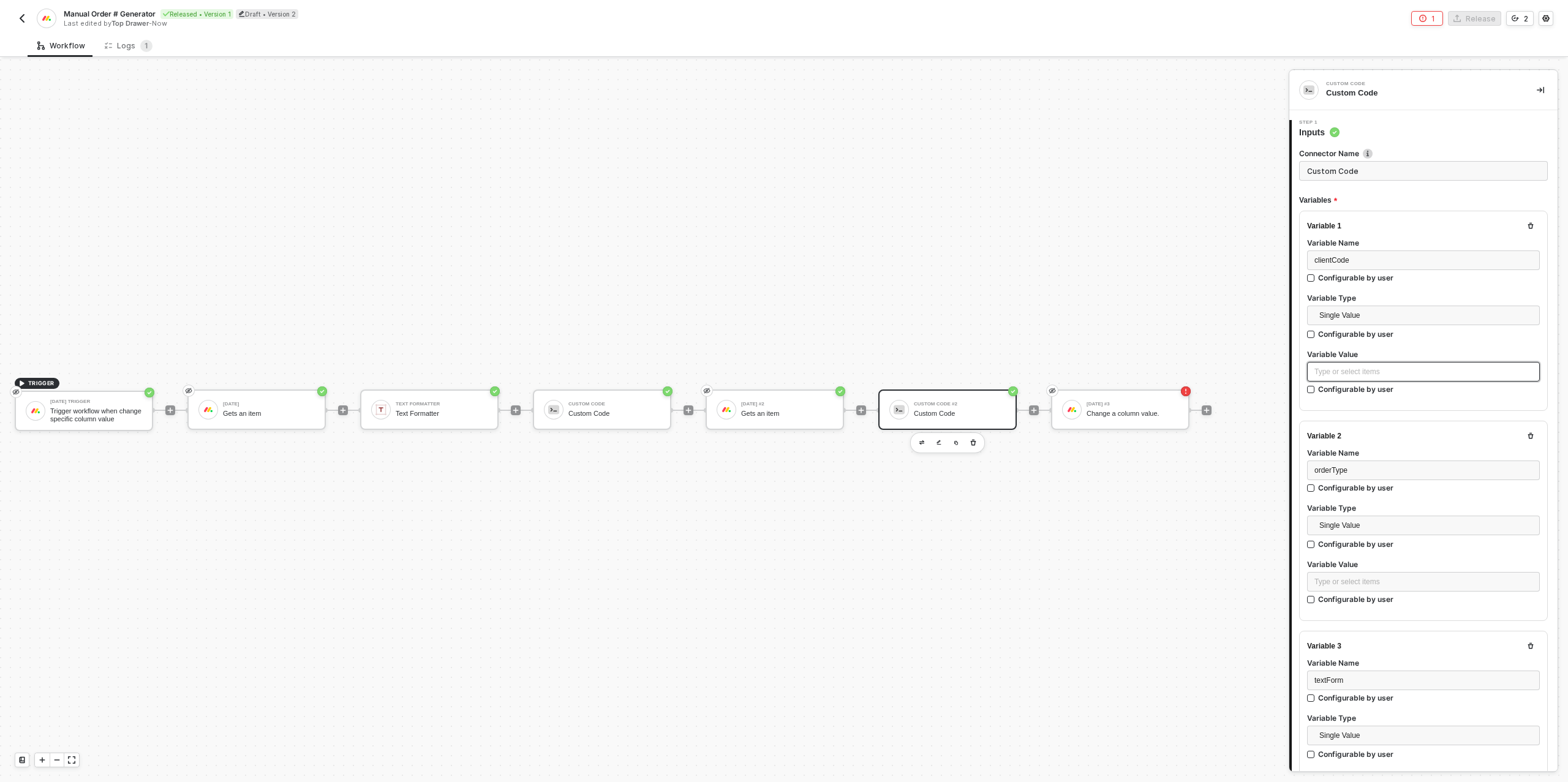
click at [1368, 373] on div "Type or select items ﻿" at bounding box center [1424, 371] width 218 height 12
click at [1182, 196] on div "[DATE] #2" at bounding box center [1203, 194] width 152 height 5
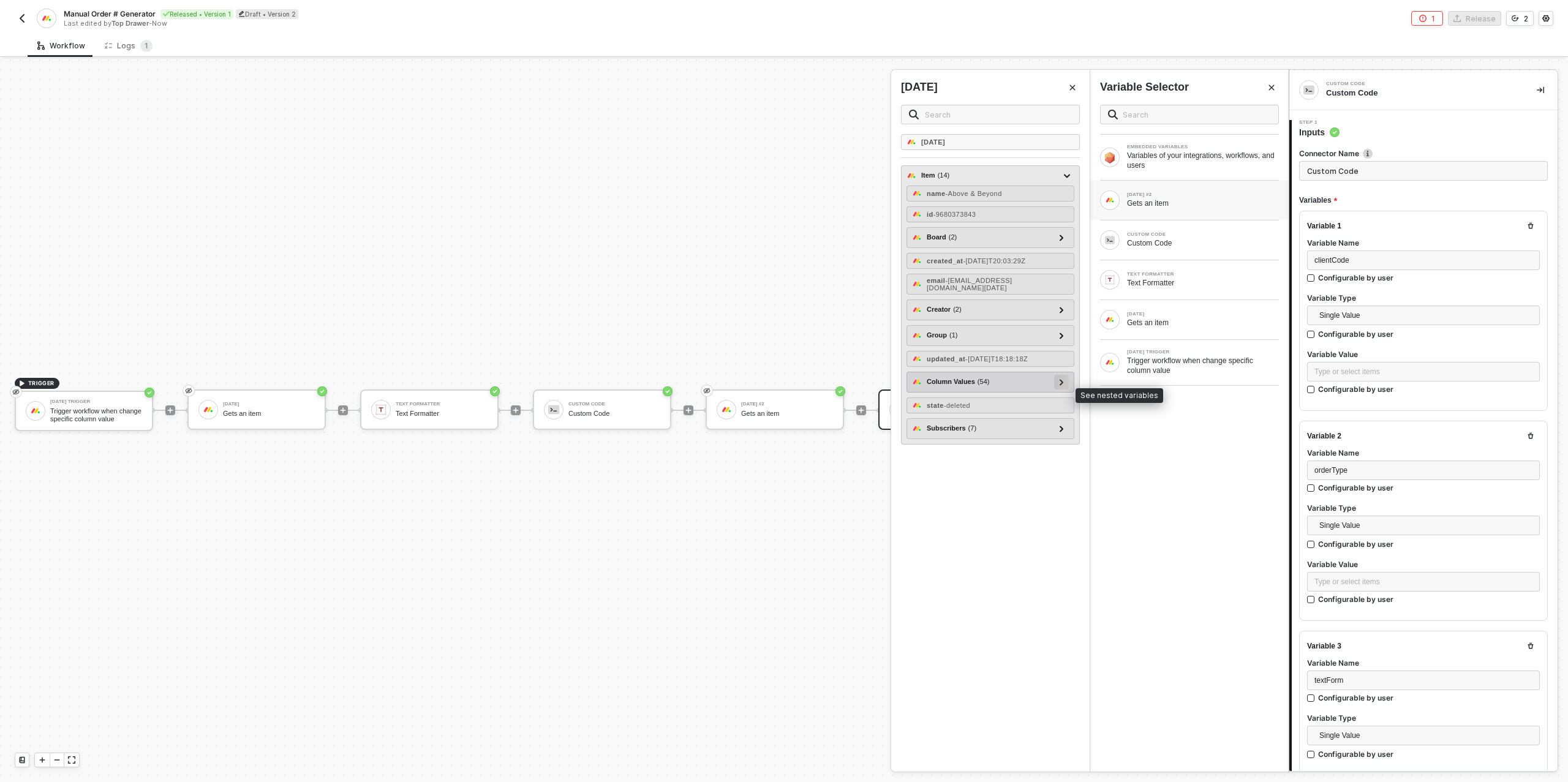
click at [1062, 387] on div at bounding box center [1061, 381] width 6 height 14
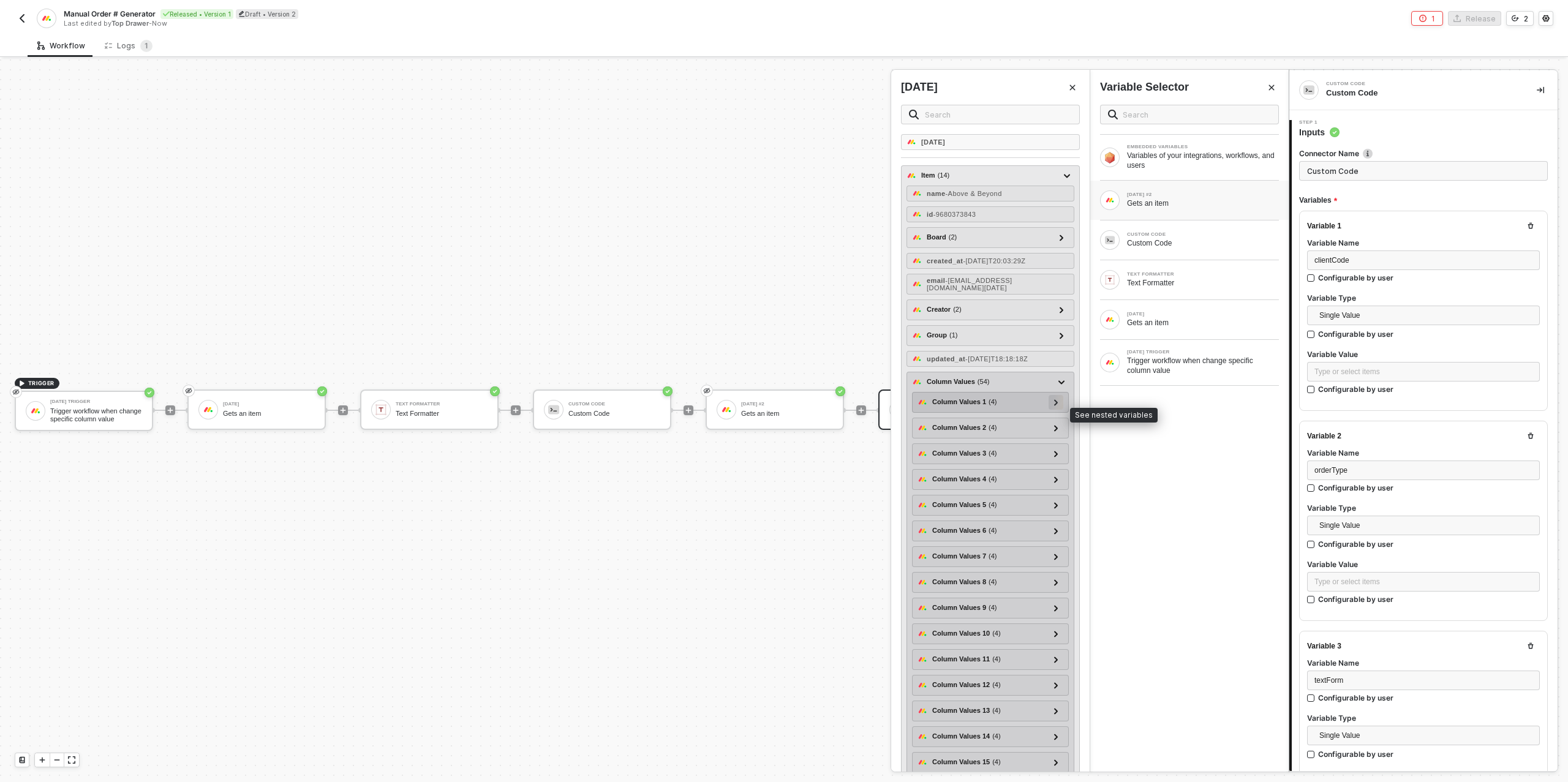
click at [1056, 409] on div at bounding box center [1056, 401] width 6 height 14
click at [1053, 435] on div at bounding box center [1056, 428] width 15 height 15
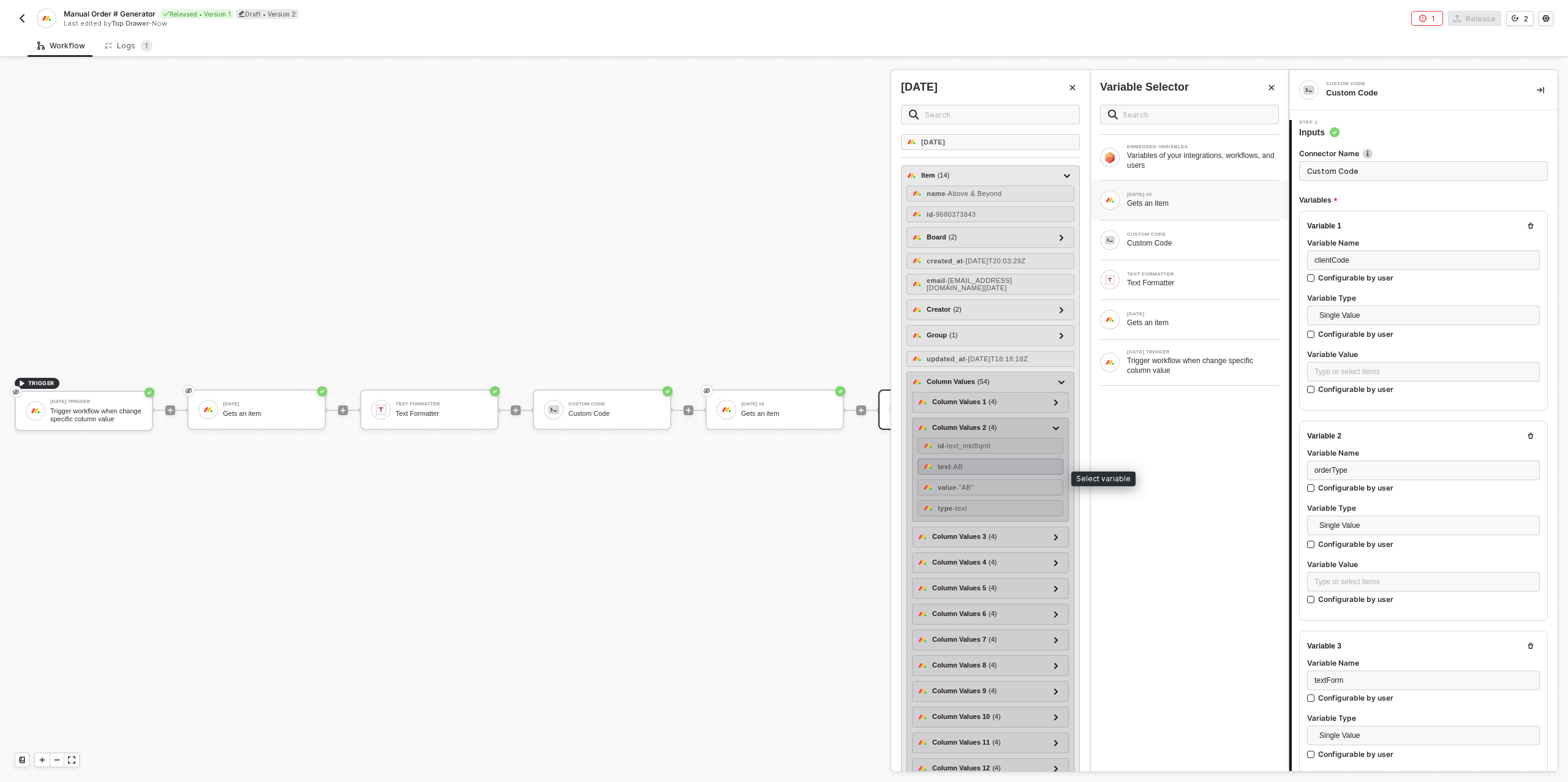
click at [975, 475] on div "text - AB" at bounding box center [990, 467] width 145 height 16
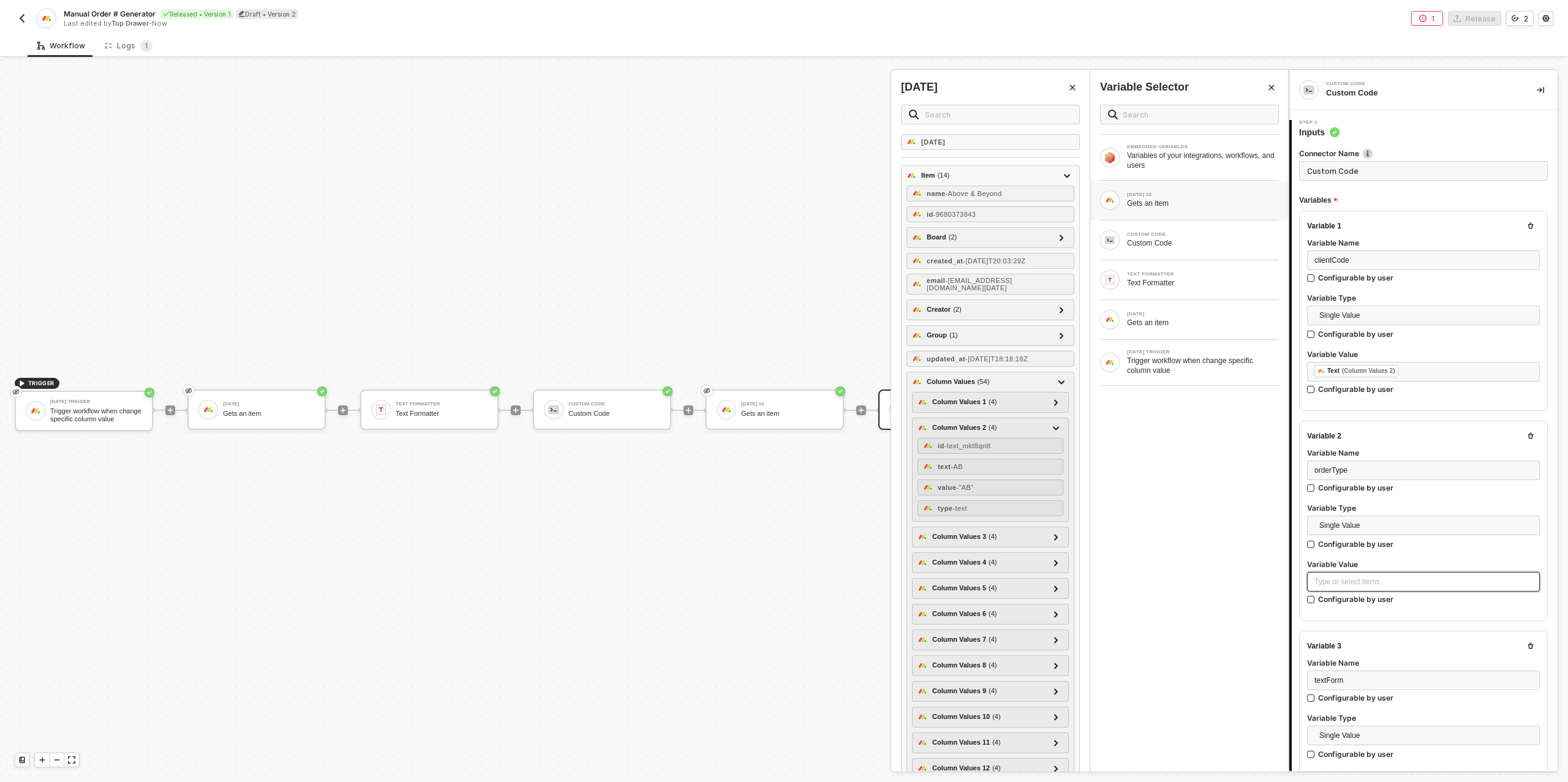
click at [1403, 579] on div "Type or select items ﻿" at bounding box center [1424, 582] width 218 height 12
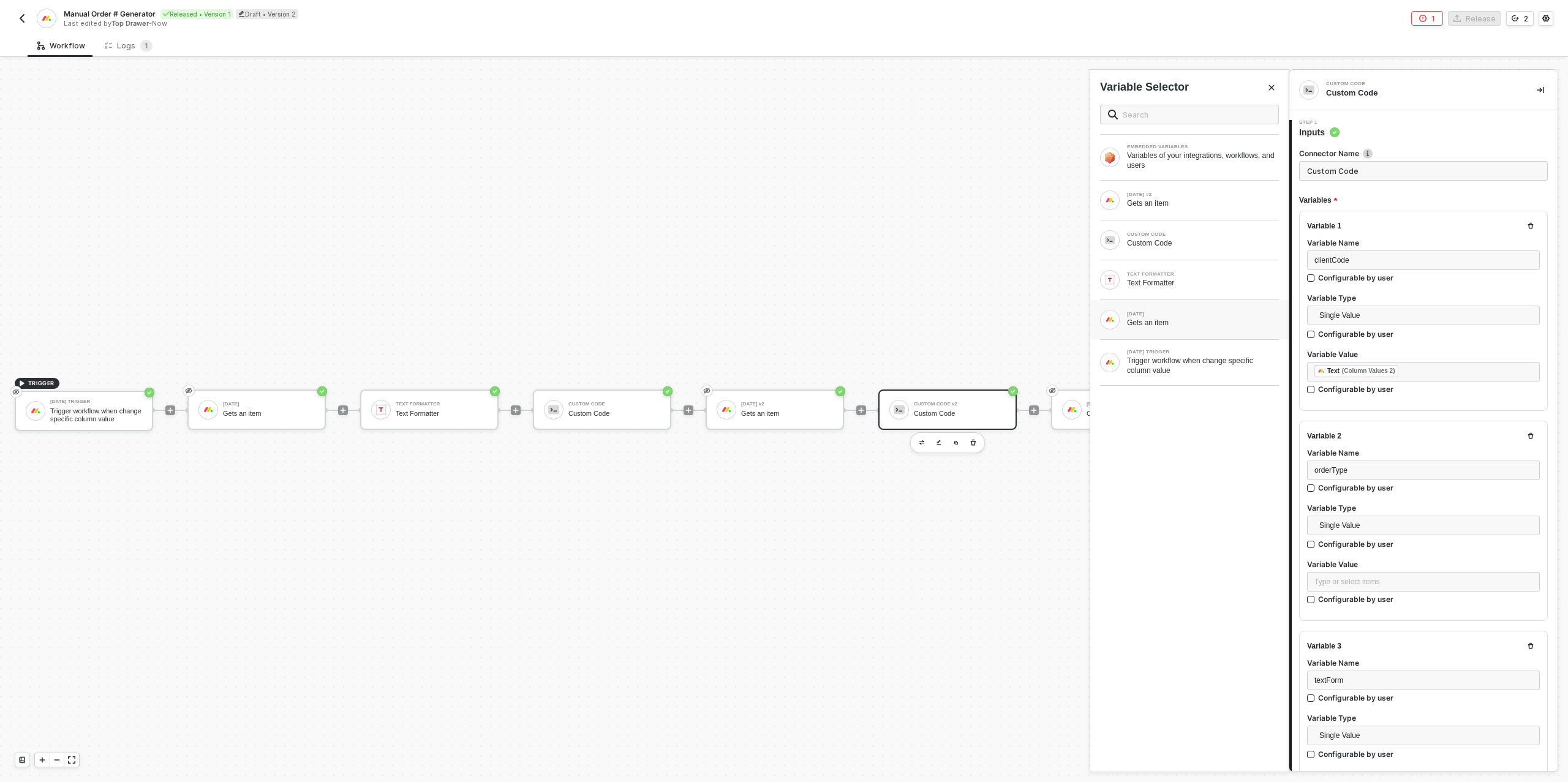
click at [1204, 306] on div "[DATE] Gets an item" at bounding box center [1189, 319] width 198 height 39
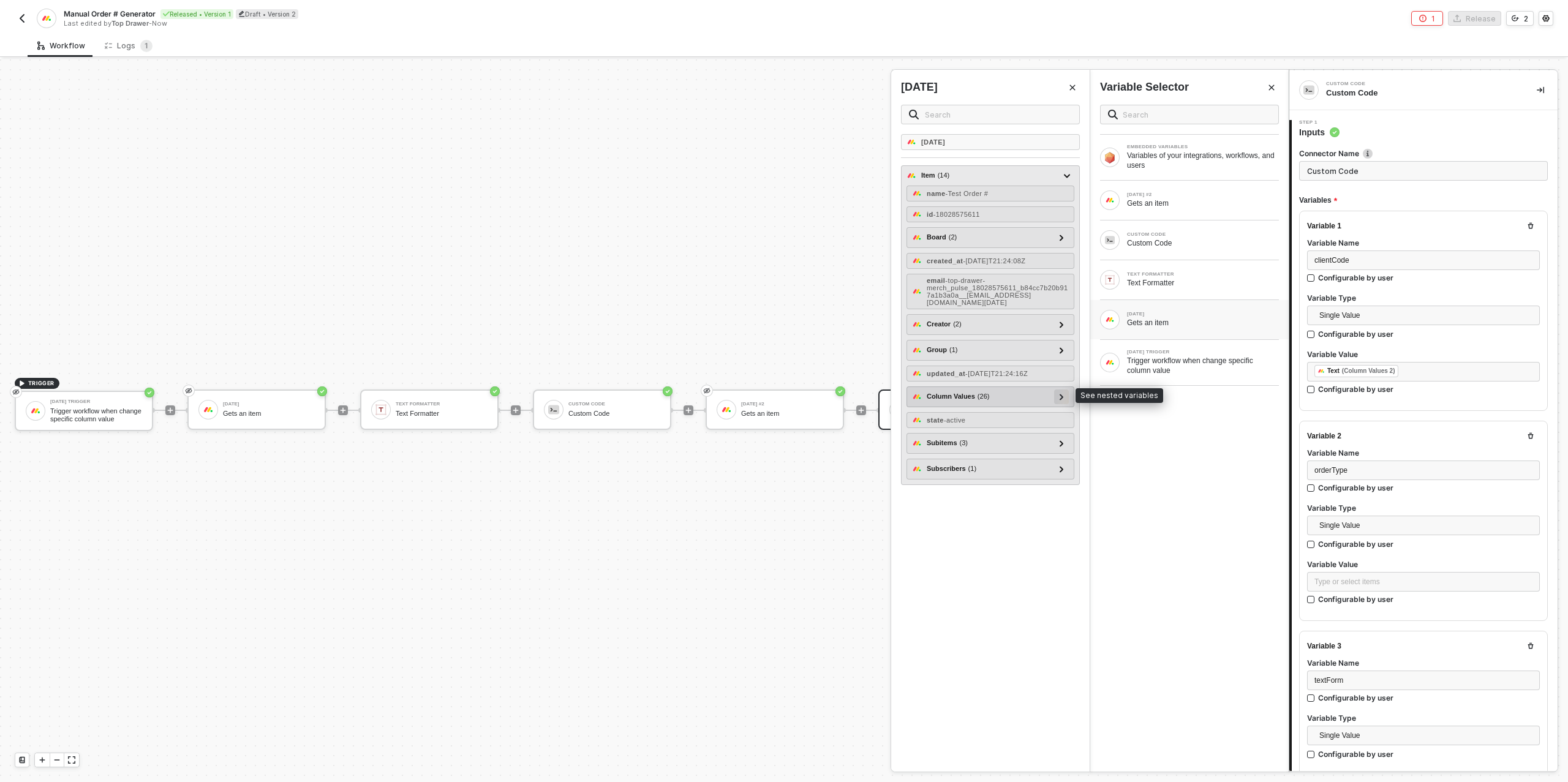
click at [1061, 394] on icon at bounding box center [1062, 397] width 5 height 6
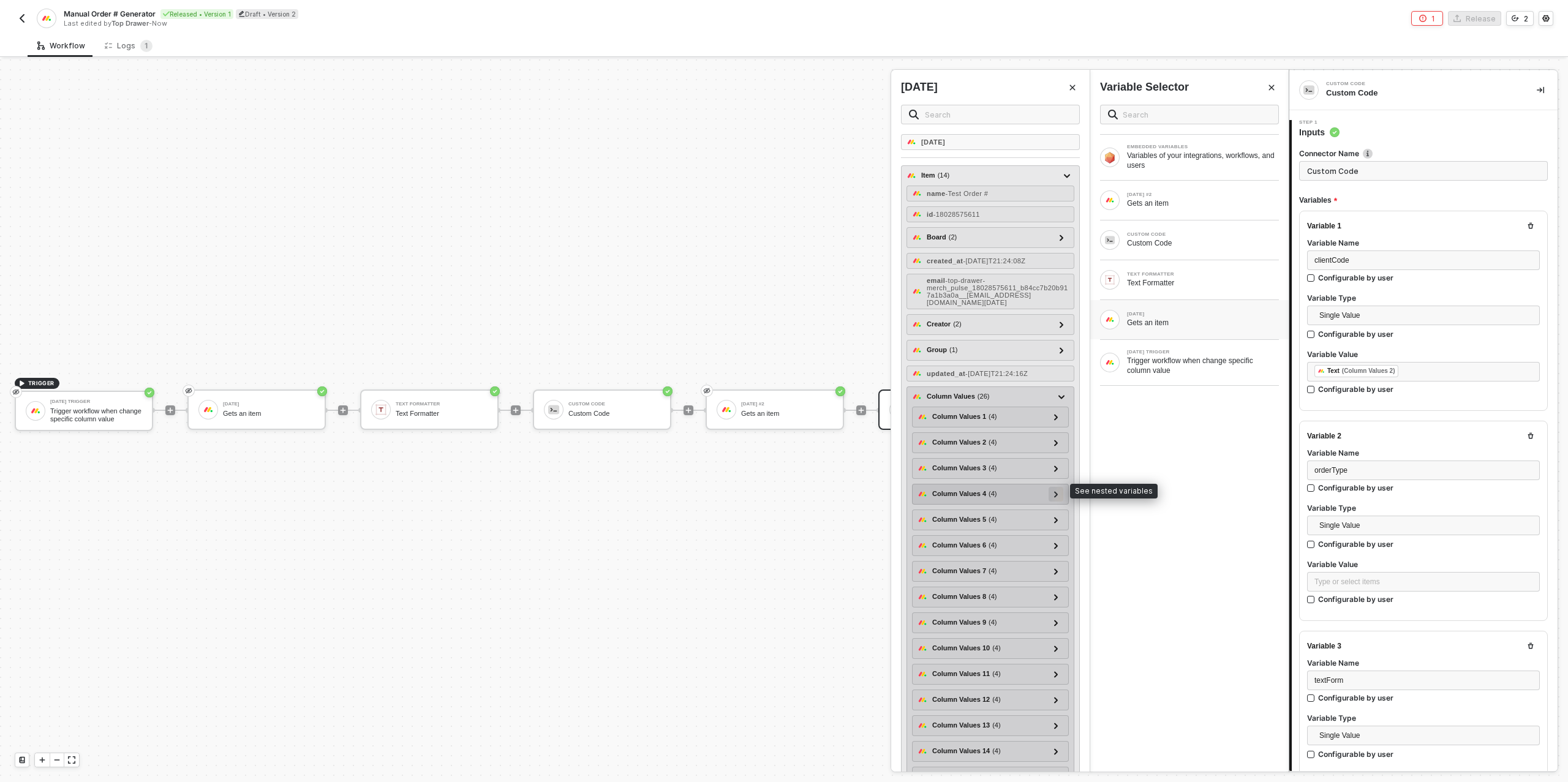
click at [1058, 491] on icon at bounding box center [1057, 494] width 4 height 6
click at [970, 530] on span "- Exit Order" at bounding box center [968, 533] width 35 height 7
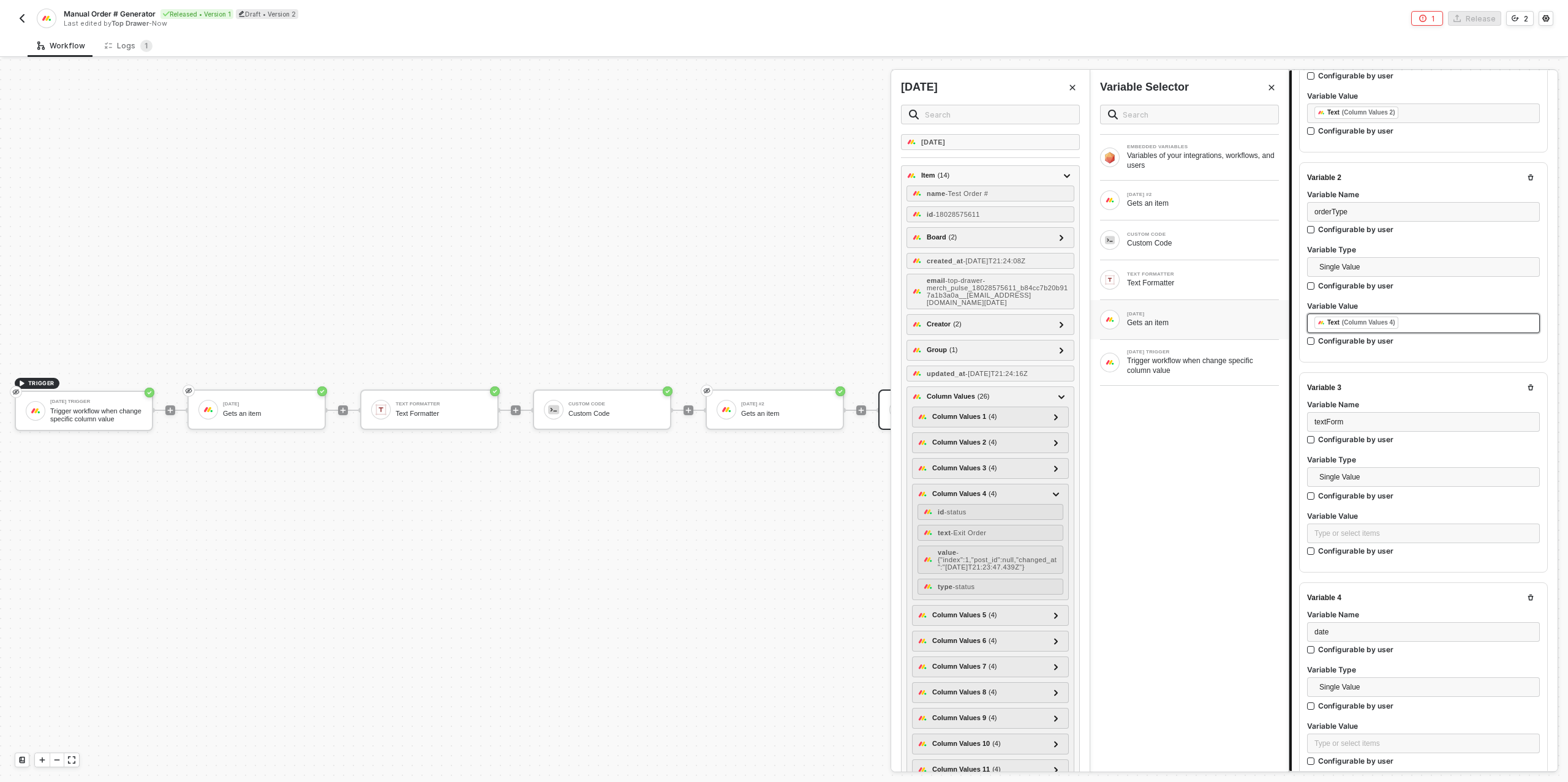
scroll to position [277, 0]
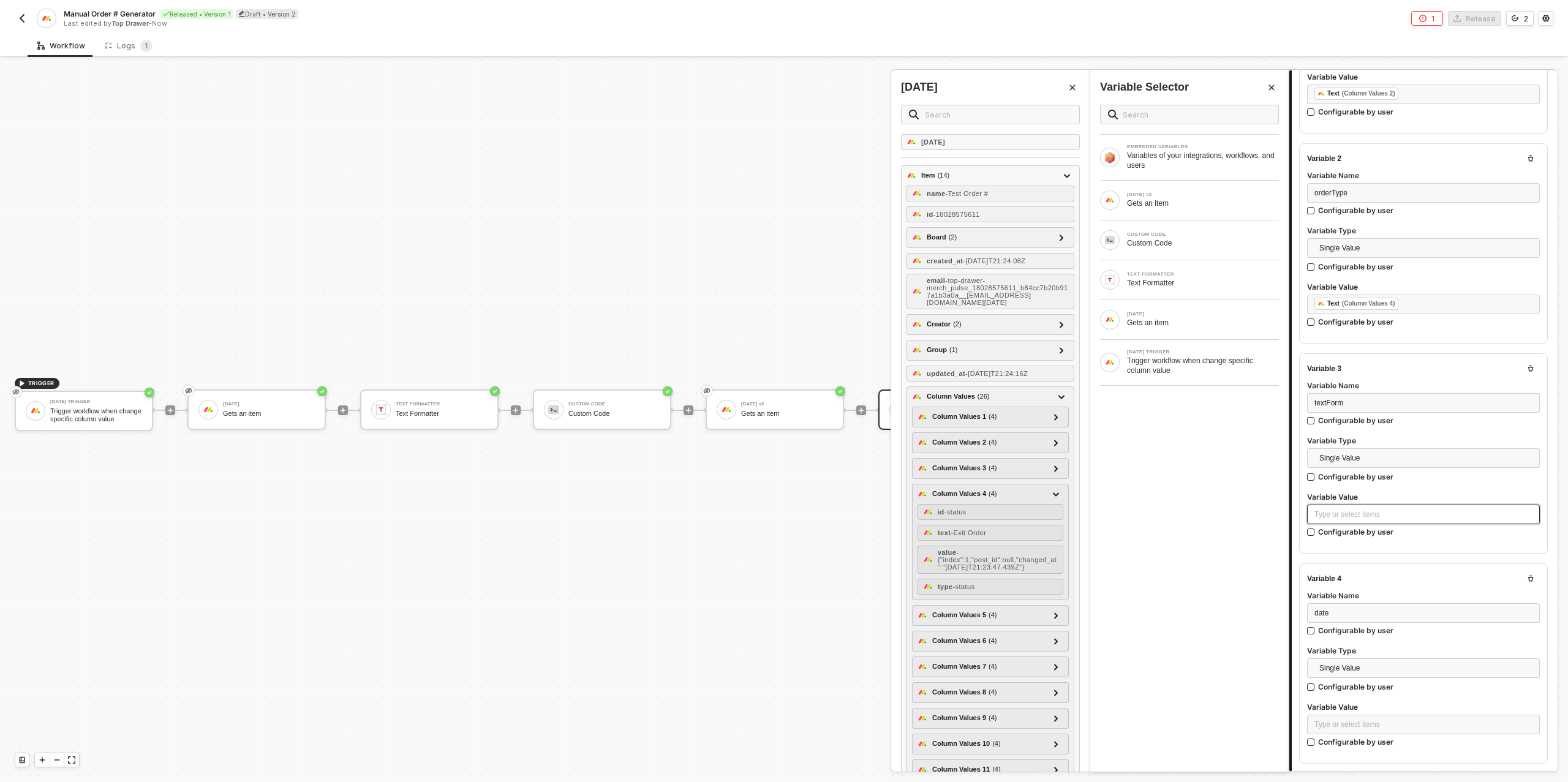
click at [1355, 510] on div "Type or select items ﻿" at bounding box center [1424, 514] width 218 height 12
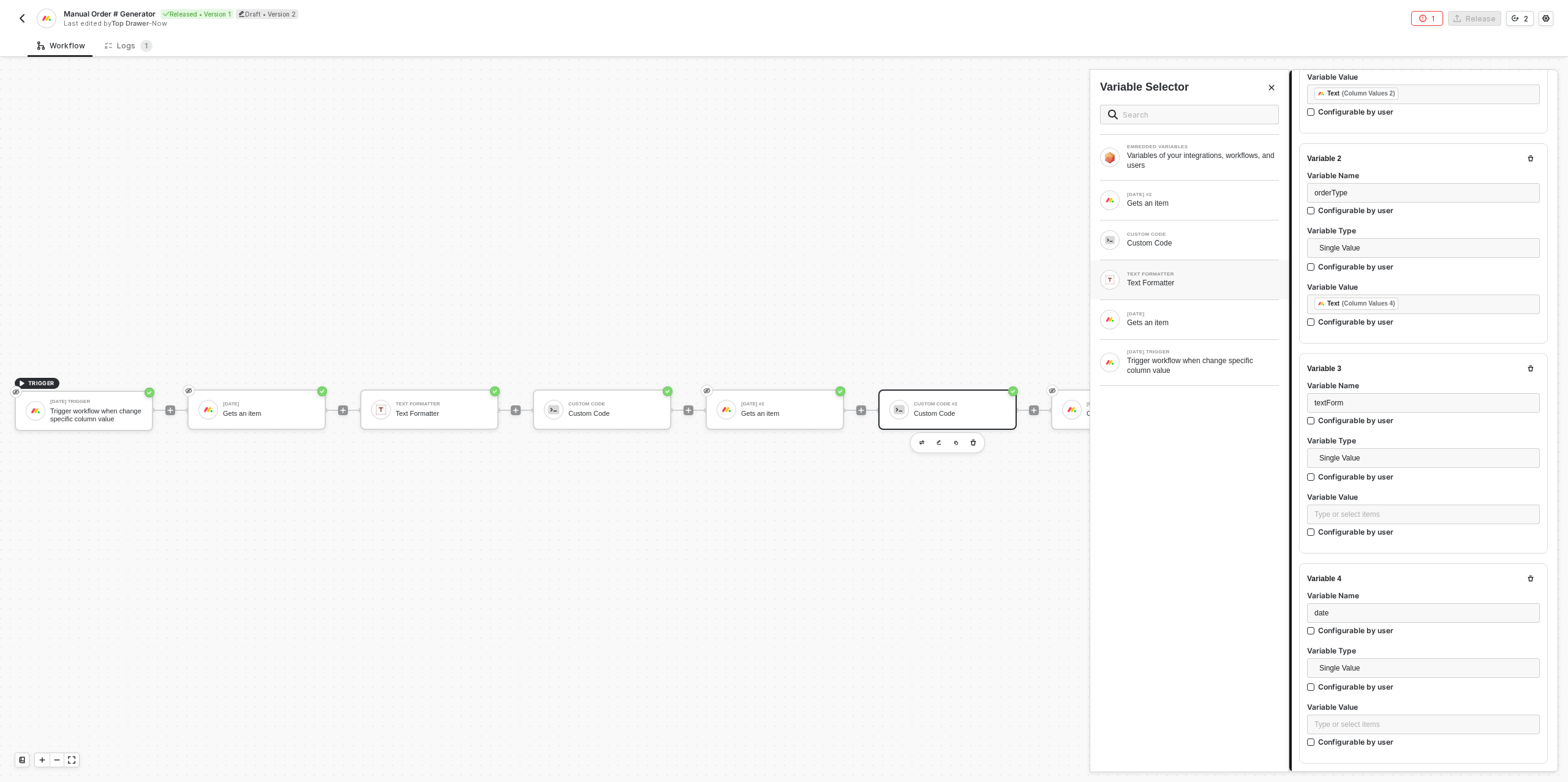
click at [1166, 278] on div "Text Formatter" at bounding box center [1203, 282] width 152 height 10
click at [958, 174] on span "- 0441" at bounding box center [948, 173] width 18 height 7
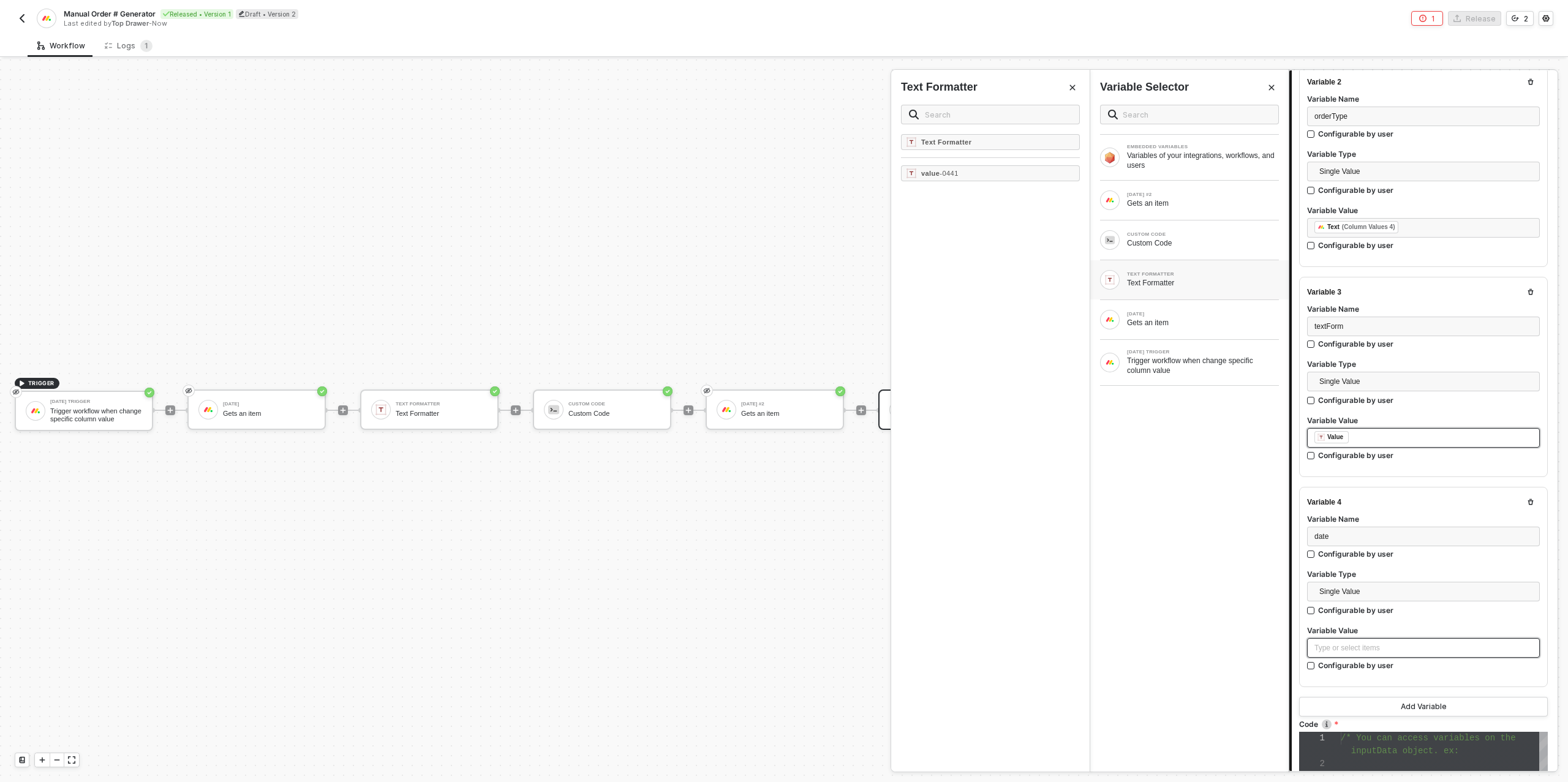
scroll to position [356, 0]
click at [1368, 644] on div "Type or select items ﻿" at bounding box center [1424, 646] width 218 height 12
click at [1178, 364] on div "Trigger workflow when change specific column value" at bounding box center [1203, 366] width 152 height 20
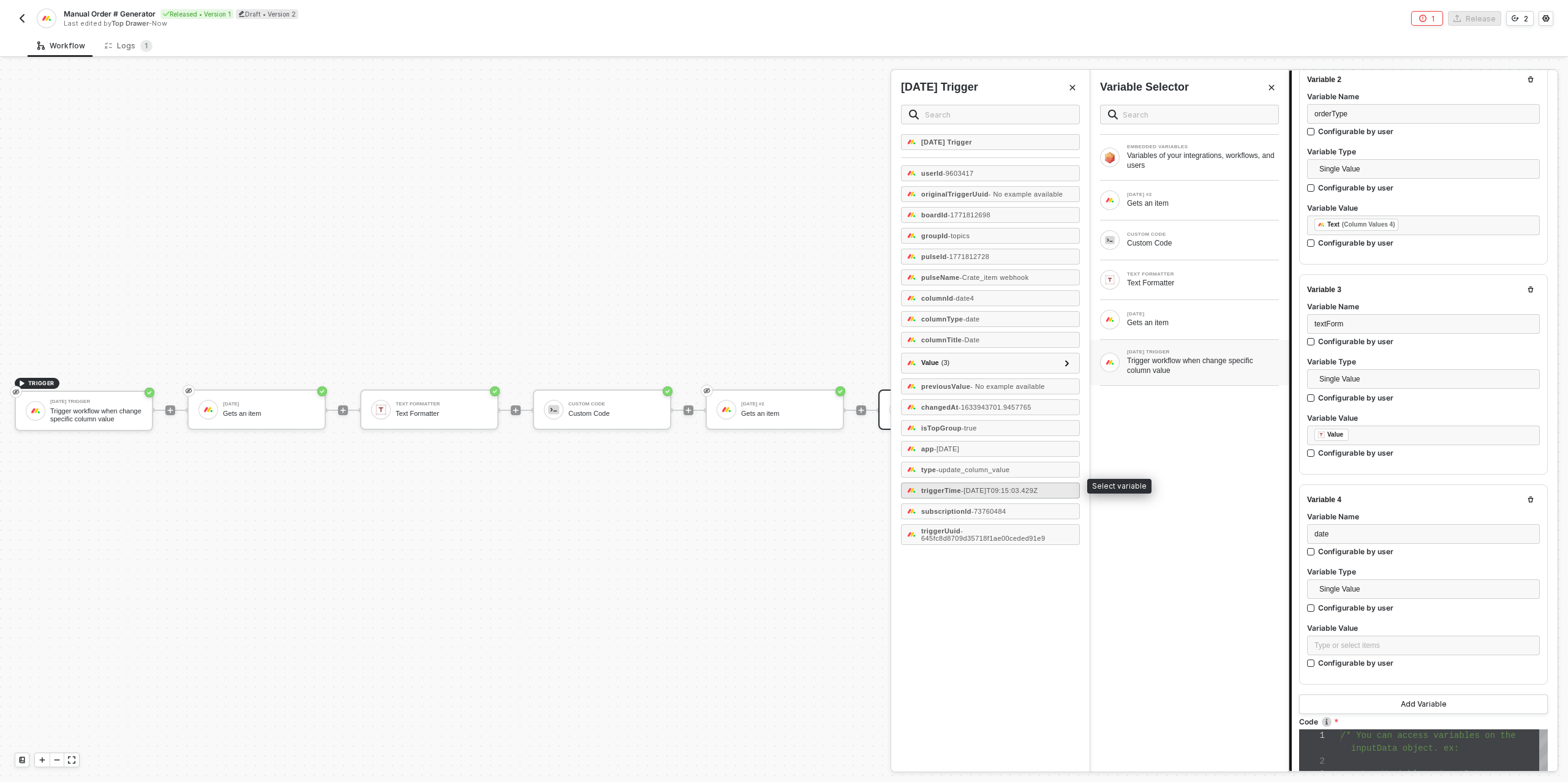
click at [1032, 487] on span "- 2021-10-11T09:15:03.429Z" at bounding box center [999, 490] width 76 height 7
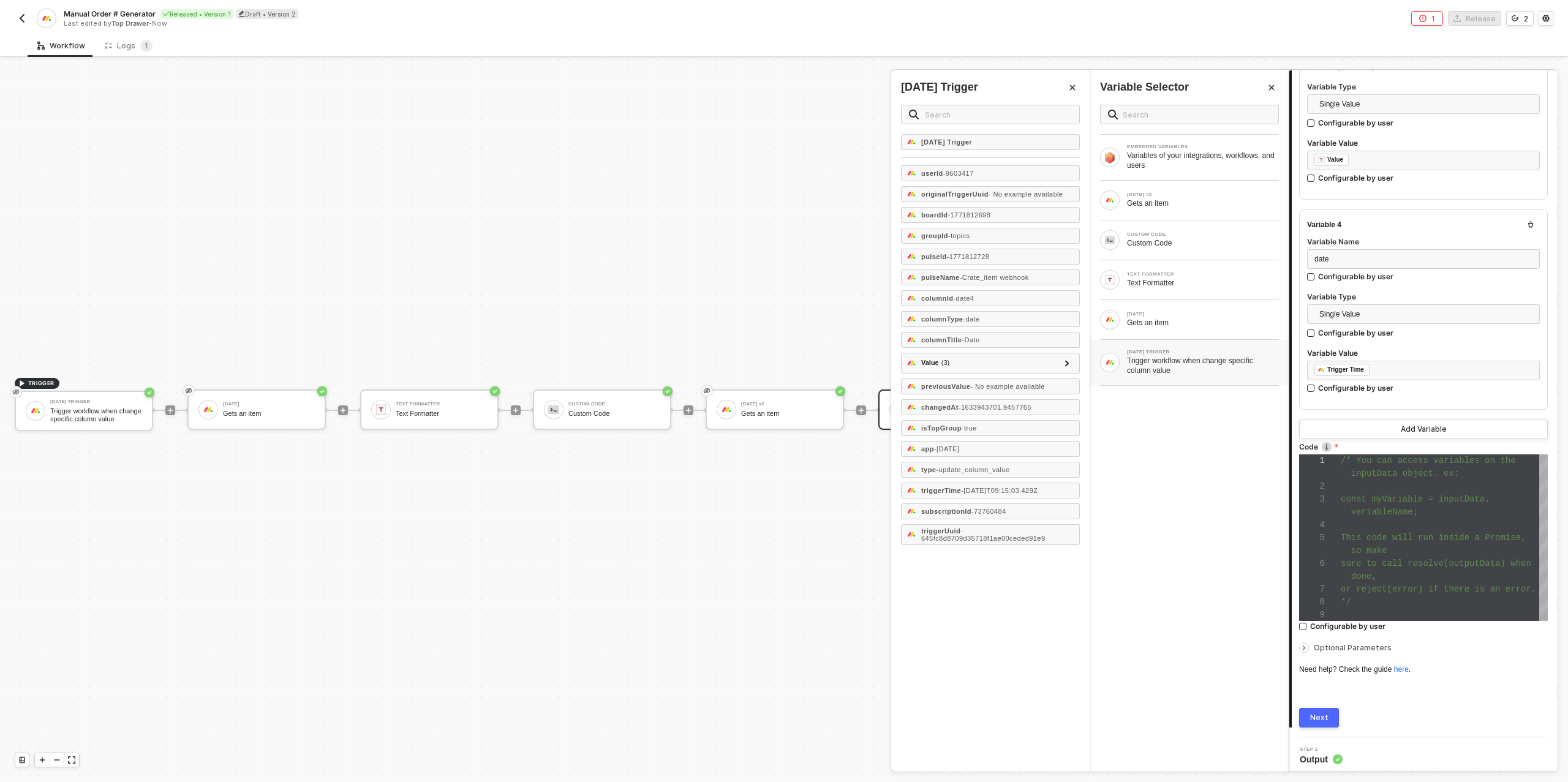
click at [1322, 708] on button "Next" at bounding box center [1319, 718] width 40 height 20
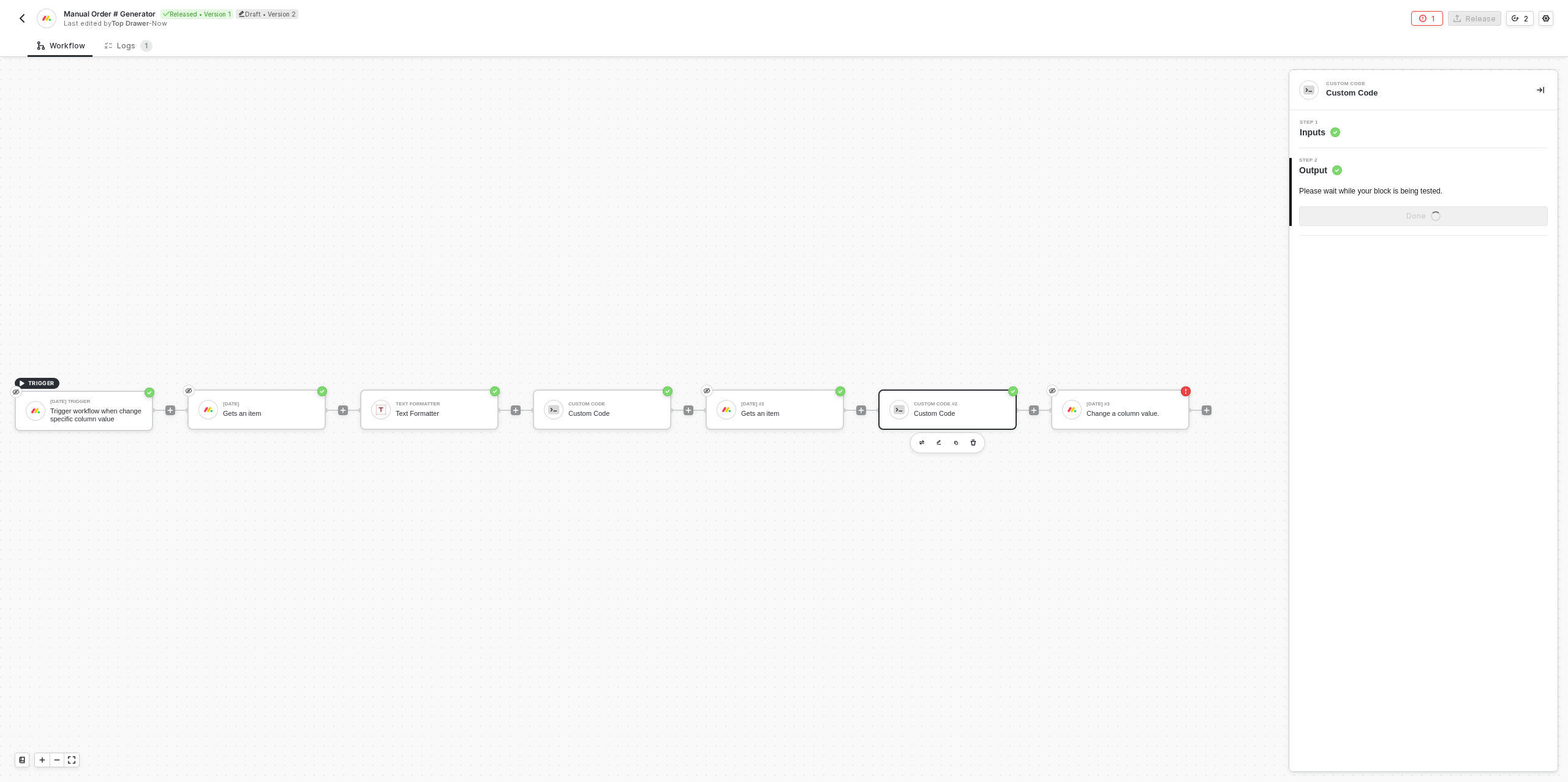
scroll to position [0, 0]
click at [1418, 238] on div "Done" at bounding box center [1424, 241] width 20 height 10
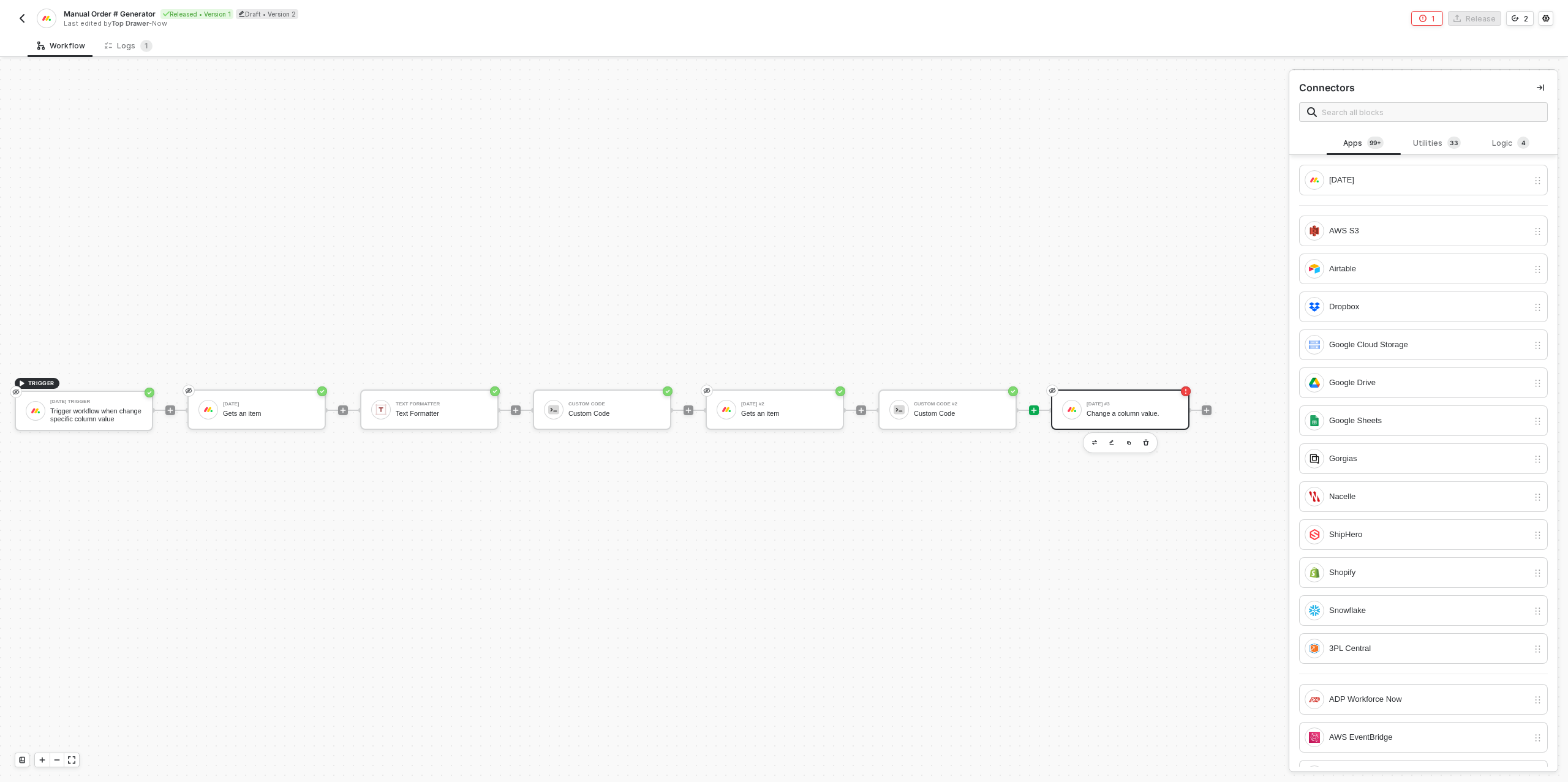
click at [1096, 401] on div "[DATE] #3" at bounding box center [1132, 403] width 92 height 5
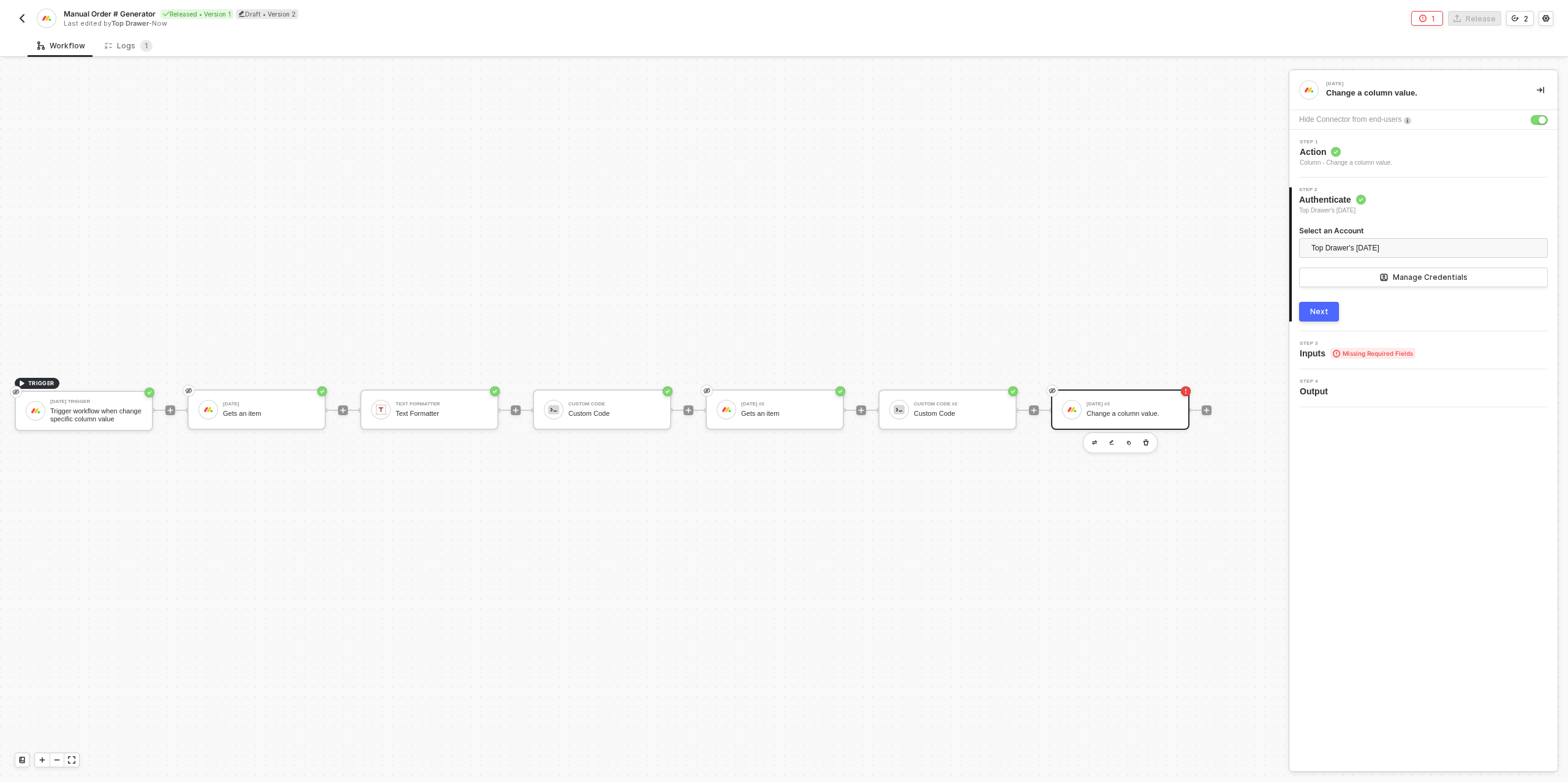
click at [1324, 313] on div "Next" at bounding box center [1319, 312] width 18 height 10
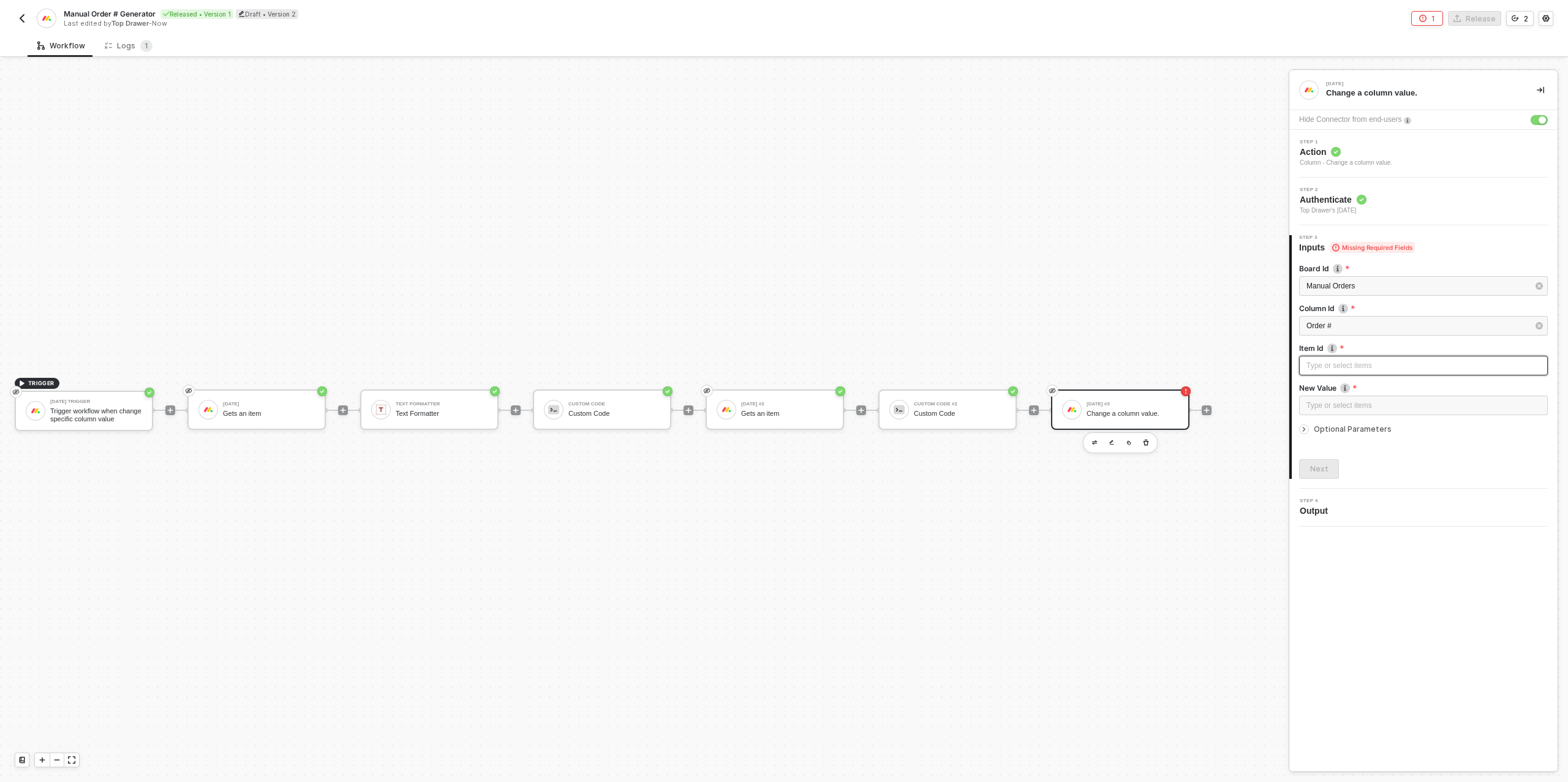
click at [1365, 365] on div "Type or select items ﻿" at bounding box center [1424, 366] width 234 height 12
click at [1177, 361] on div "Gets an item" at bounding box center [1203, 362] width 152 height 10
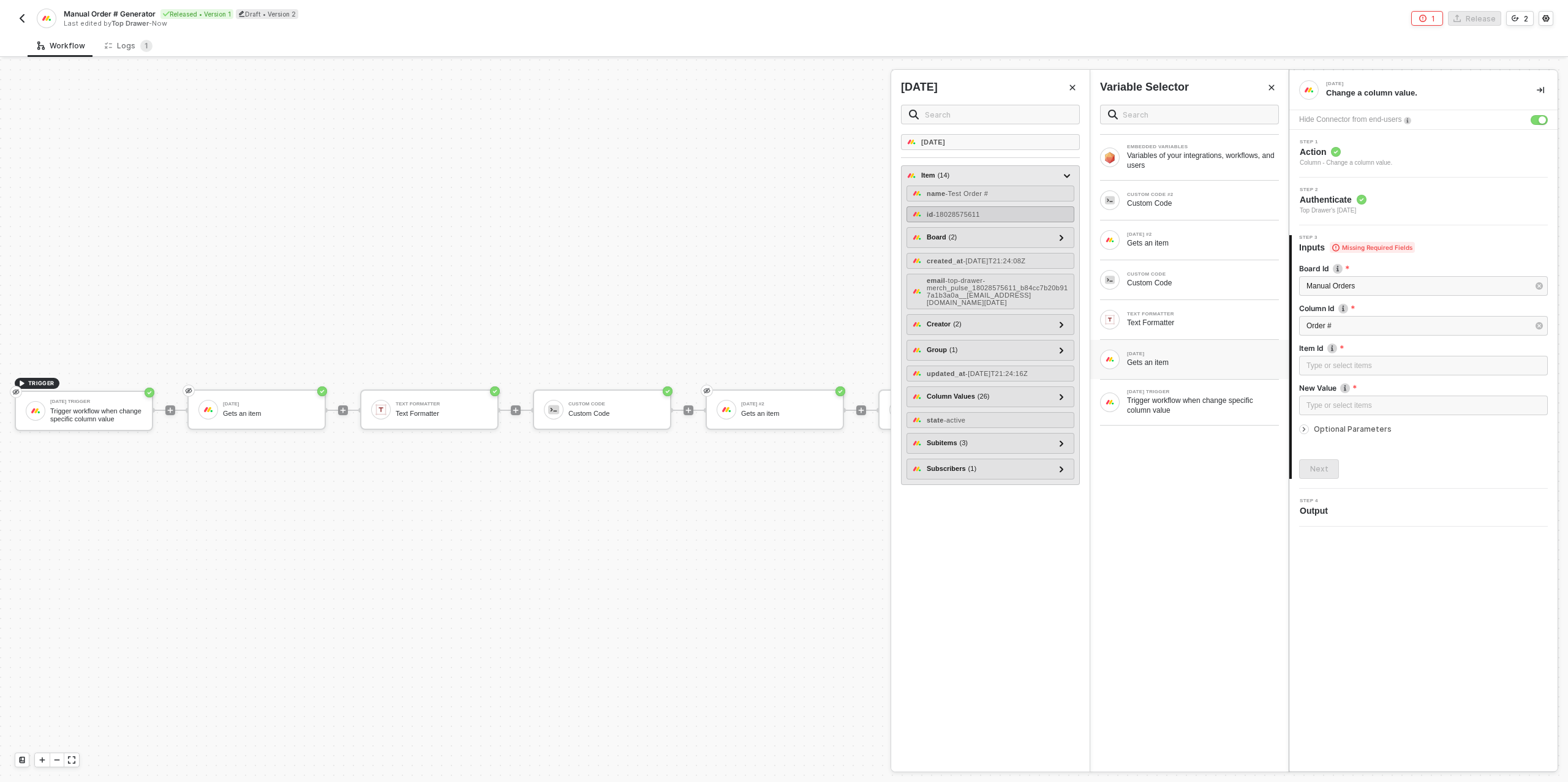
click at [980, 213] on span "- 18028575611" at bounding box center [957, 214] width 46 height 7
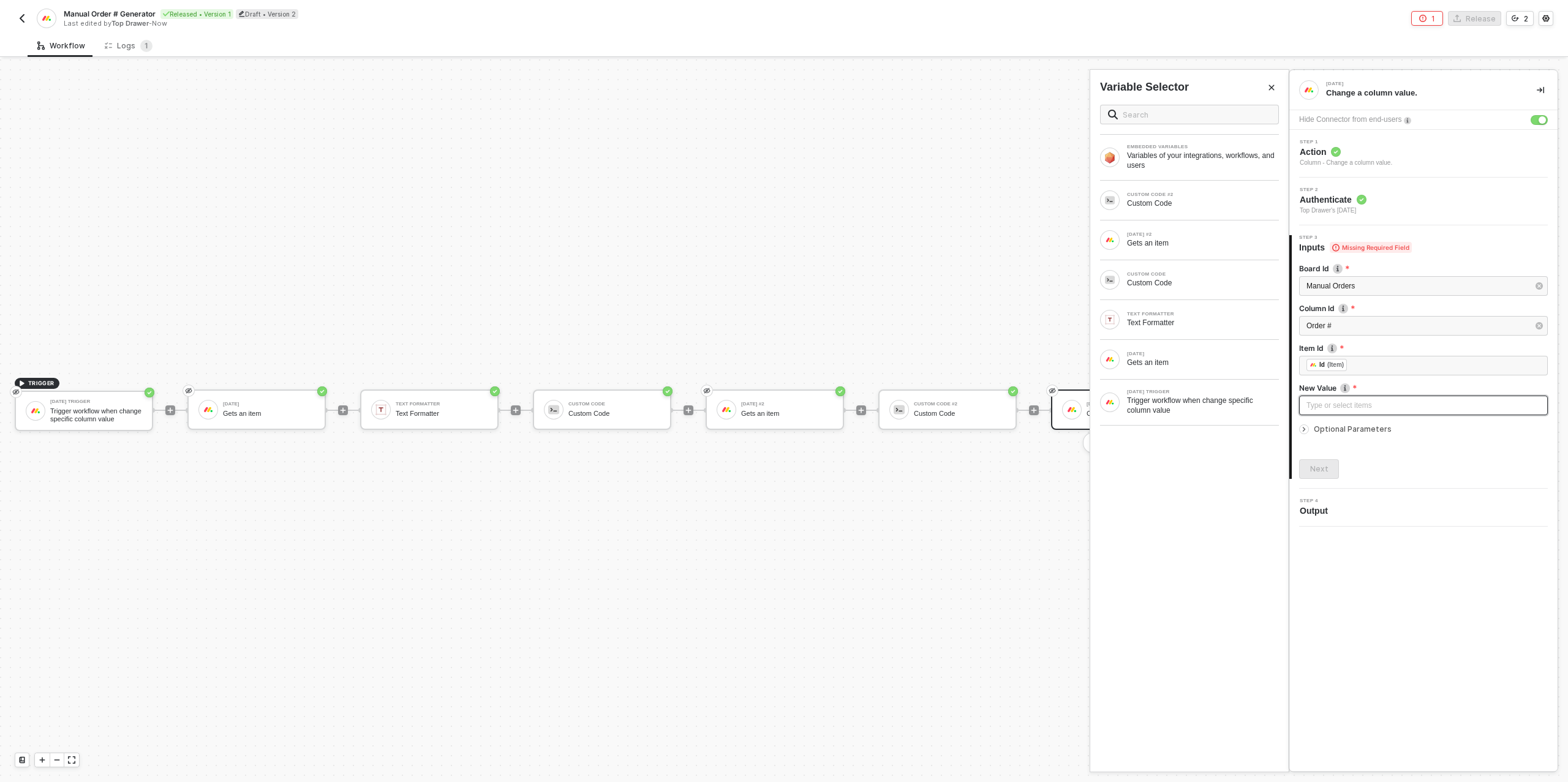
click at [1331, 407] on div "Type or select items ﻿" at bounding box center [1424, 405] width 234 height 12
click at [1180, 201] on div "Custom Code" at bounding box center [1203, 203] width 152 height 10
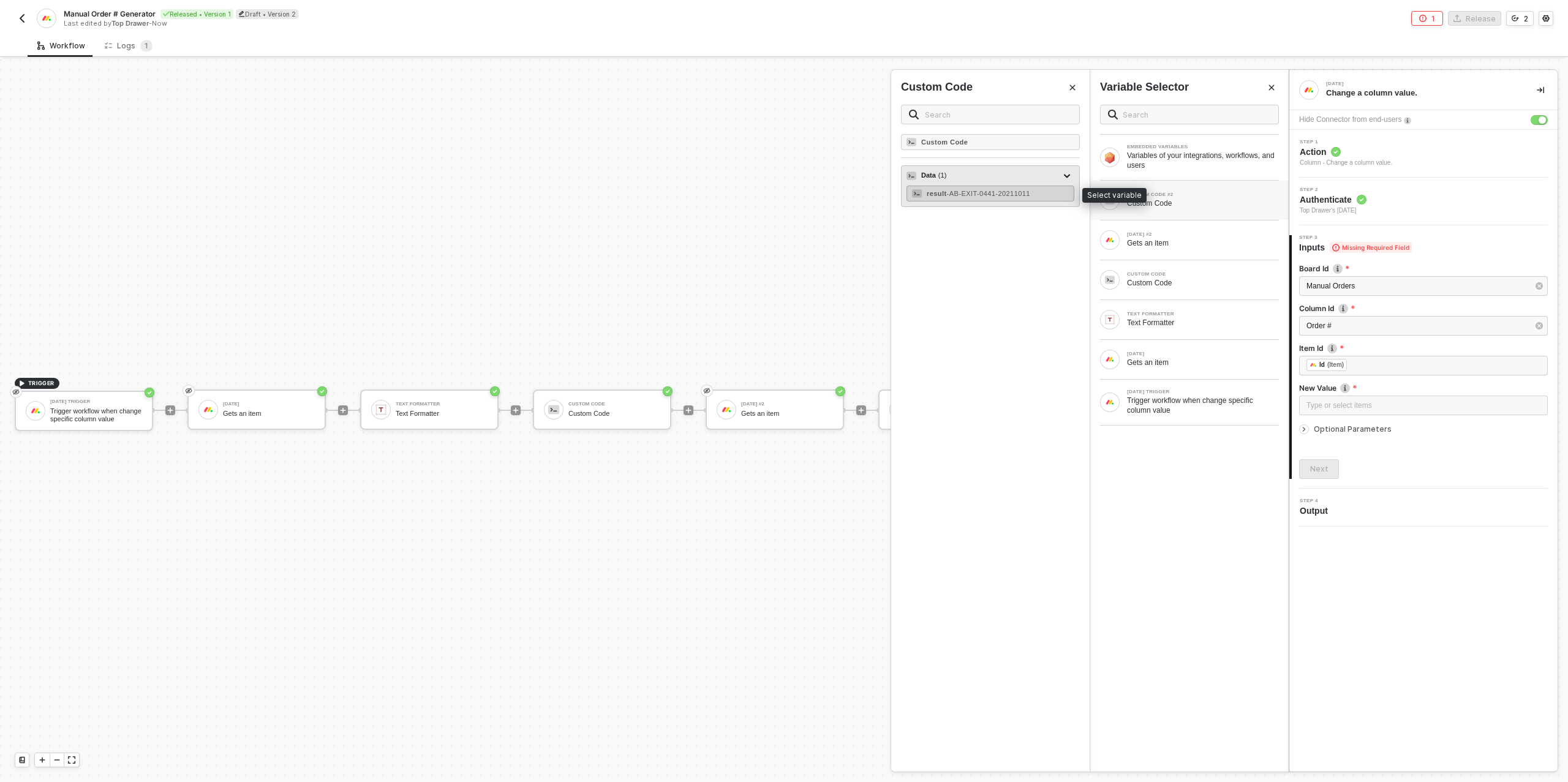
click at [1030, 194] on span "- AB-EXIT-0441-20211011" at bounding box center [989, 193] width 84 height 7
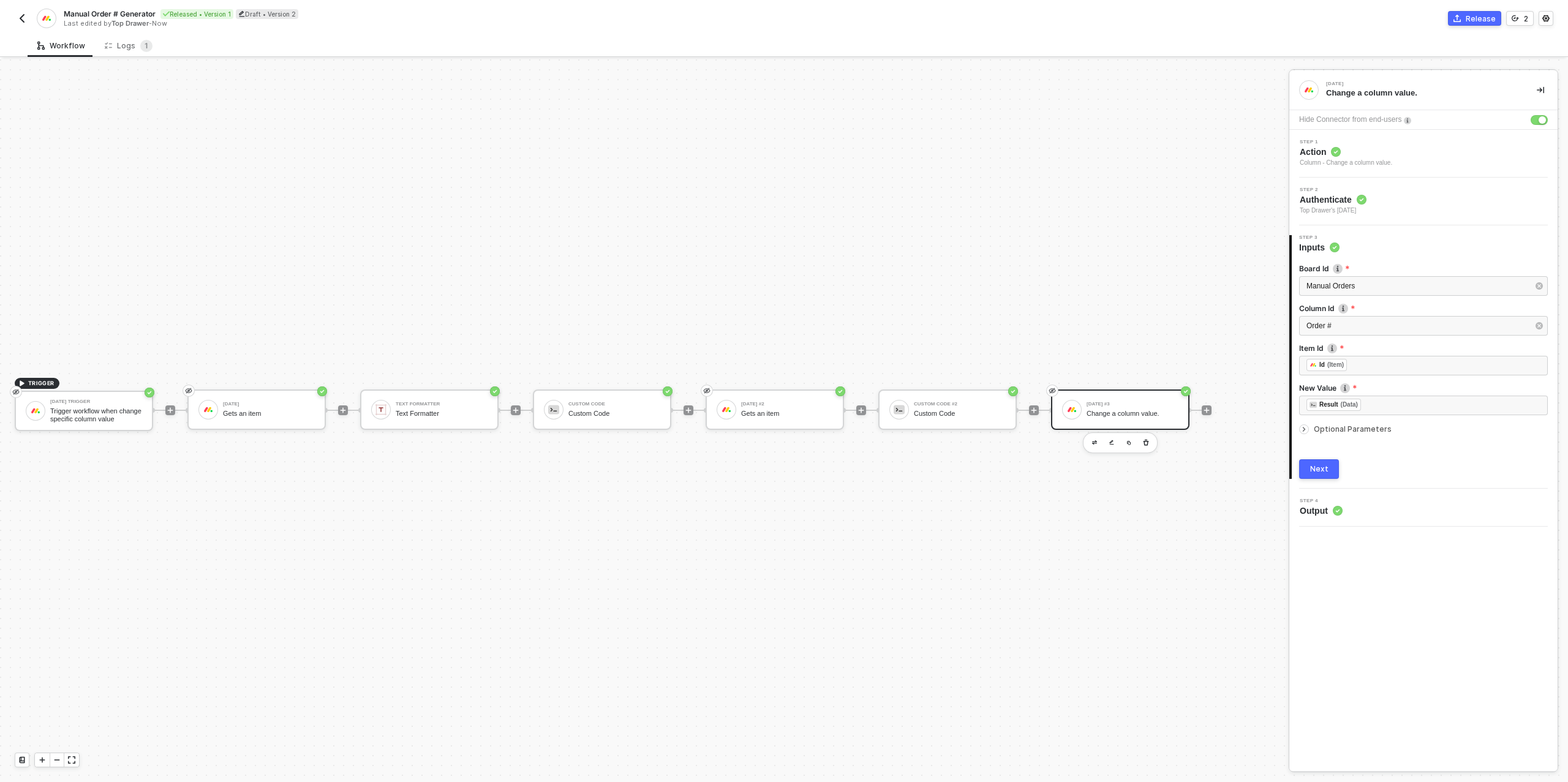
click at [1322, 473] on button "Next" at bounding box center [1319, 470] width 40 height 20
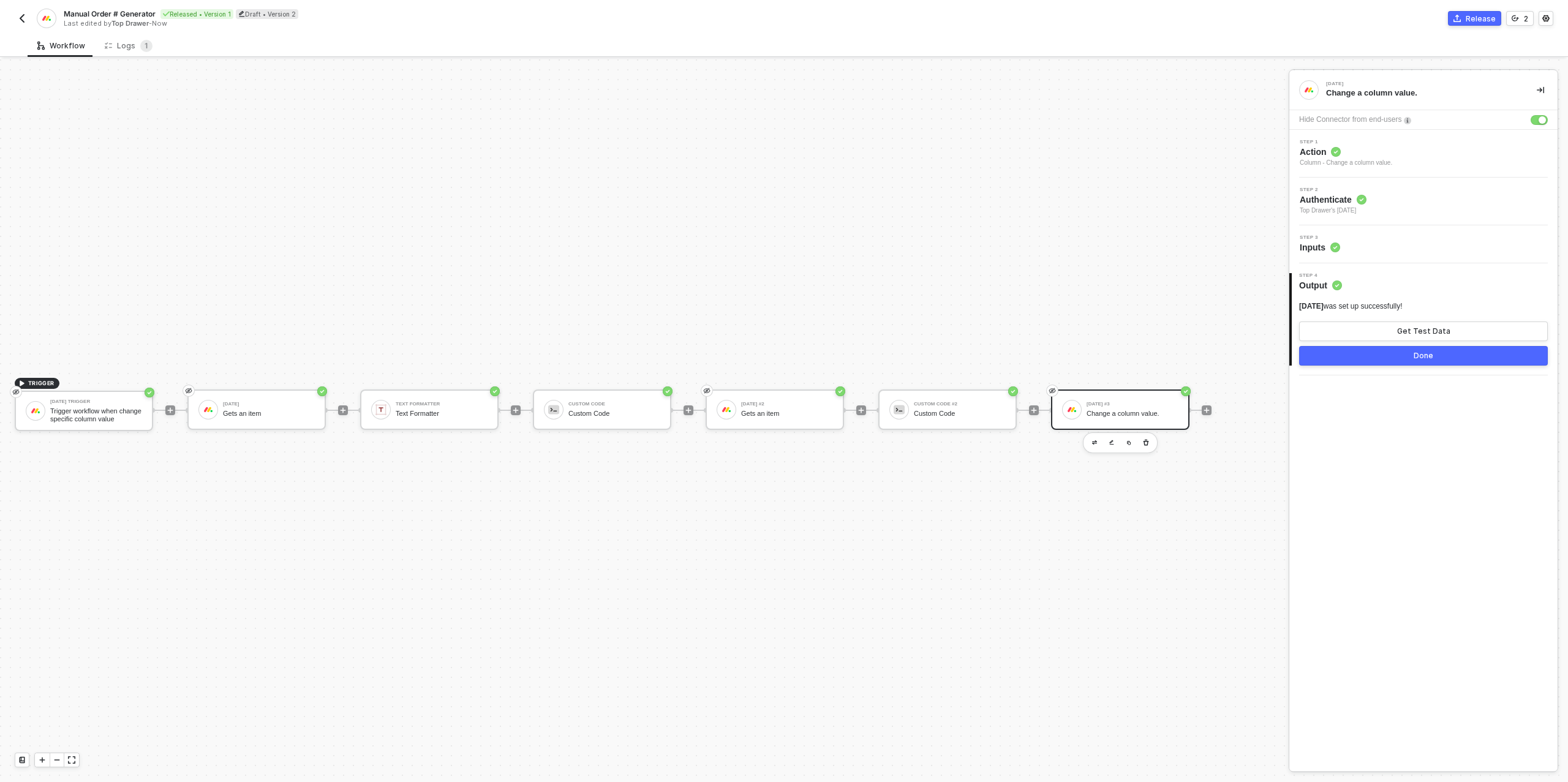
click at [1410, 356] on button "Done" at bounding box center [1424, 356] width 249 height 20
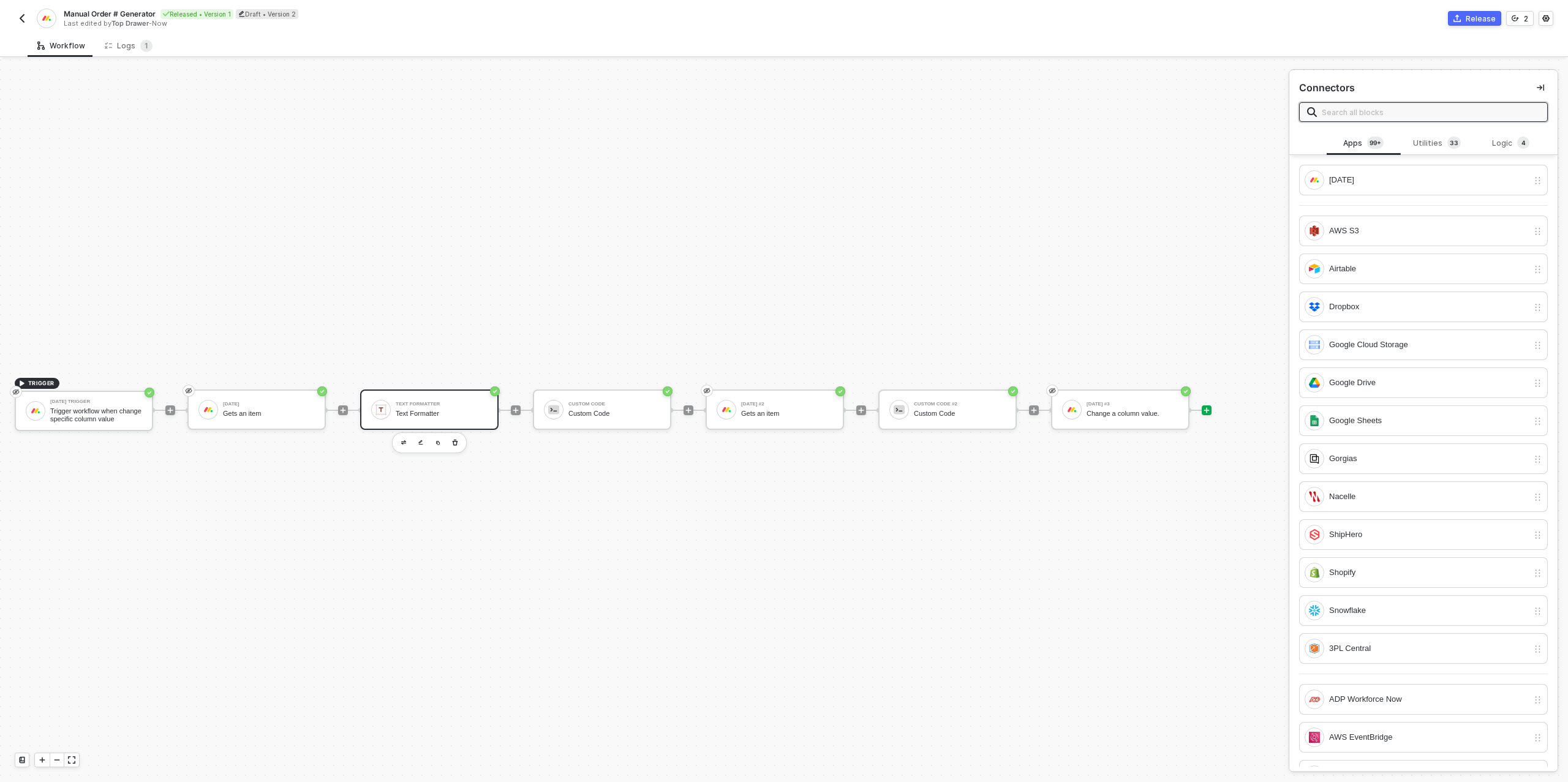
click at [430, 415] on div "Text Formatter" at bounding box center [442, 413] width 92 height 8
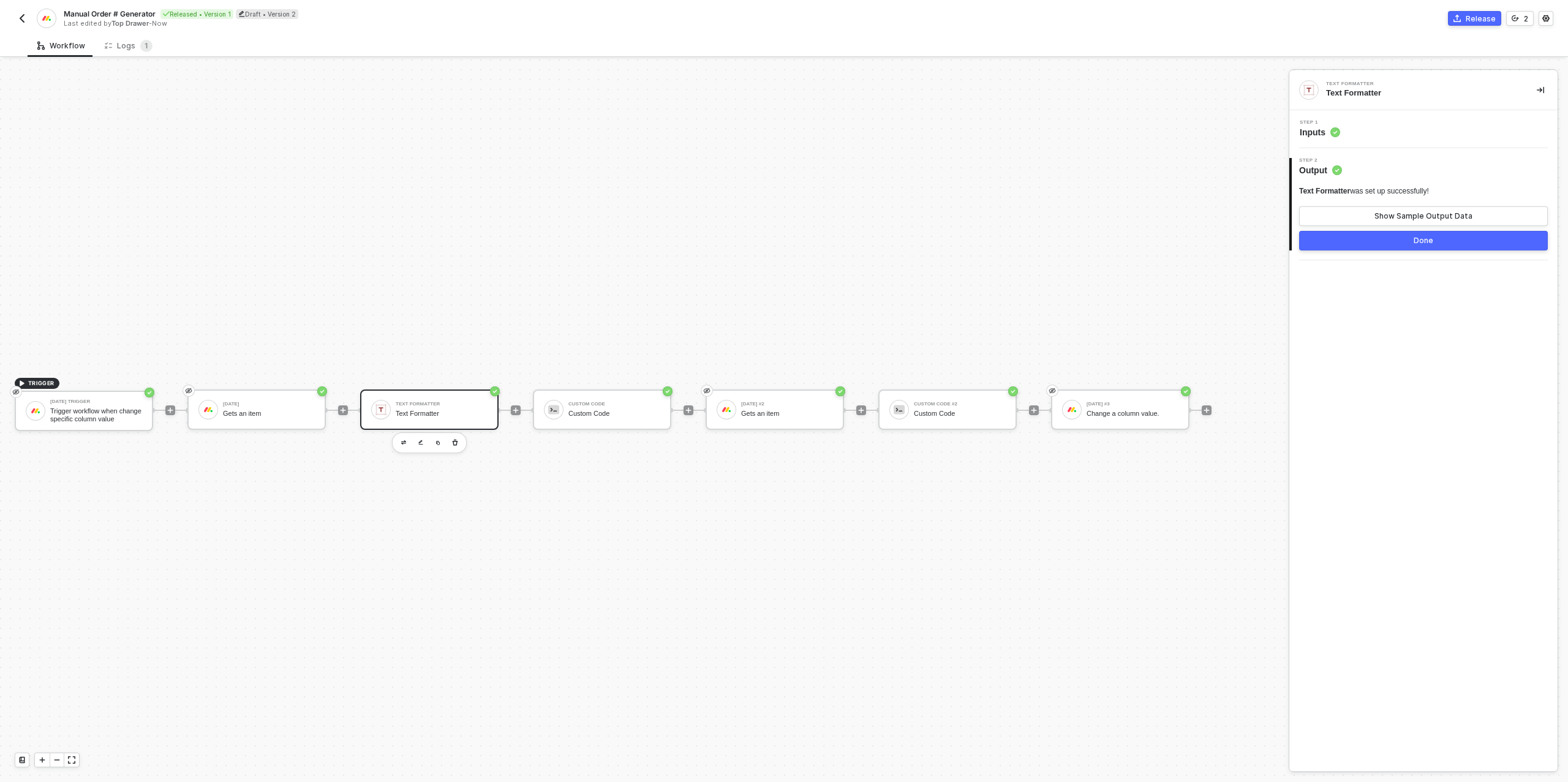
click at [1363, 138] on div "Step 1 Inputs" at bounding box center [1423, 129] width 268 height 38
click at [1370, 133] on div "Step 1 Inputs" at bounding box center [1425, 129] width 265 height 18
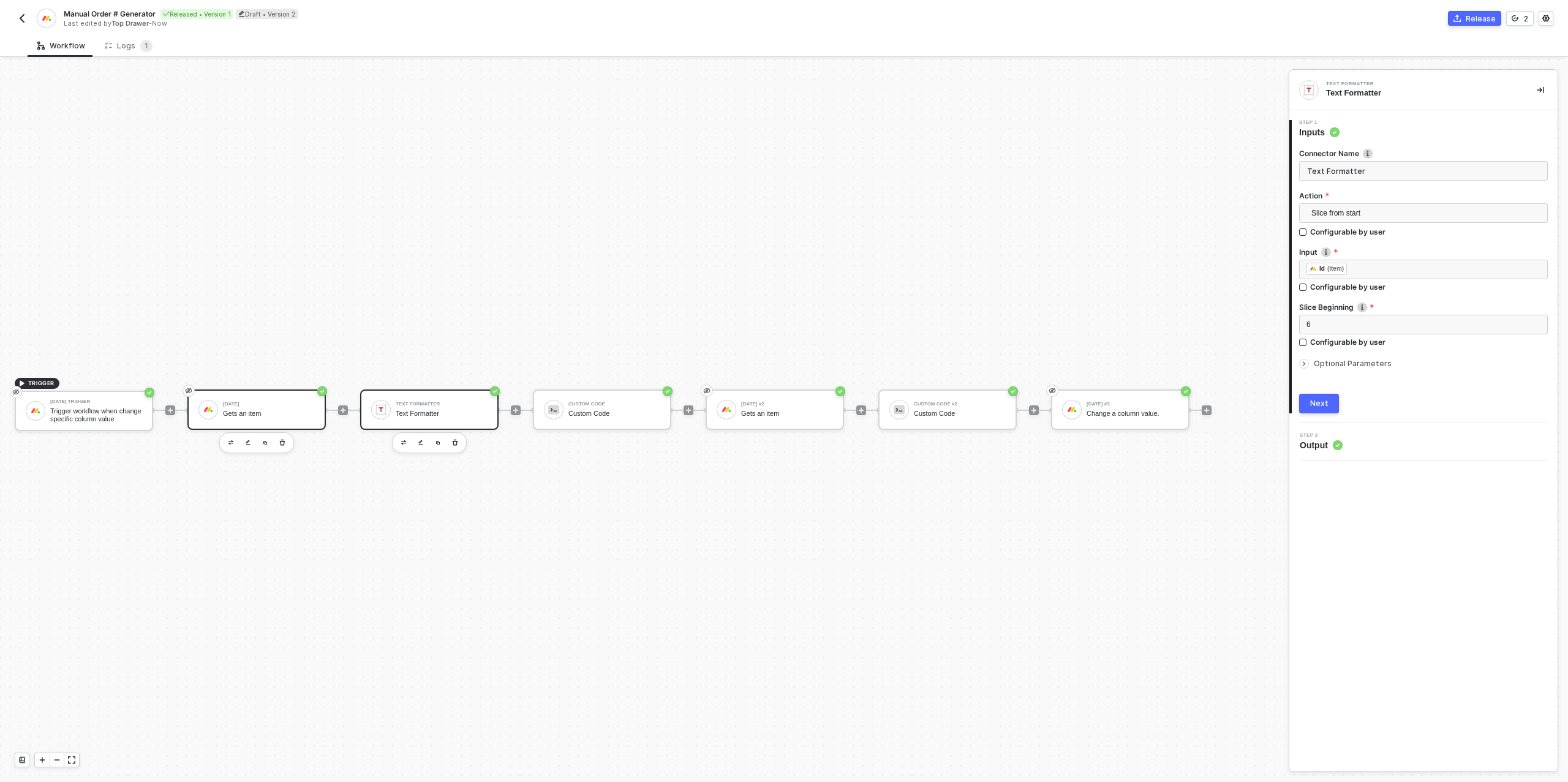
click at [265, 402] on div "[DATE]" at bounding box center [268, 403] width 92 height 5
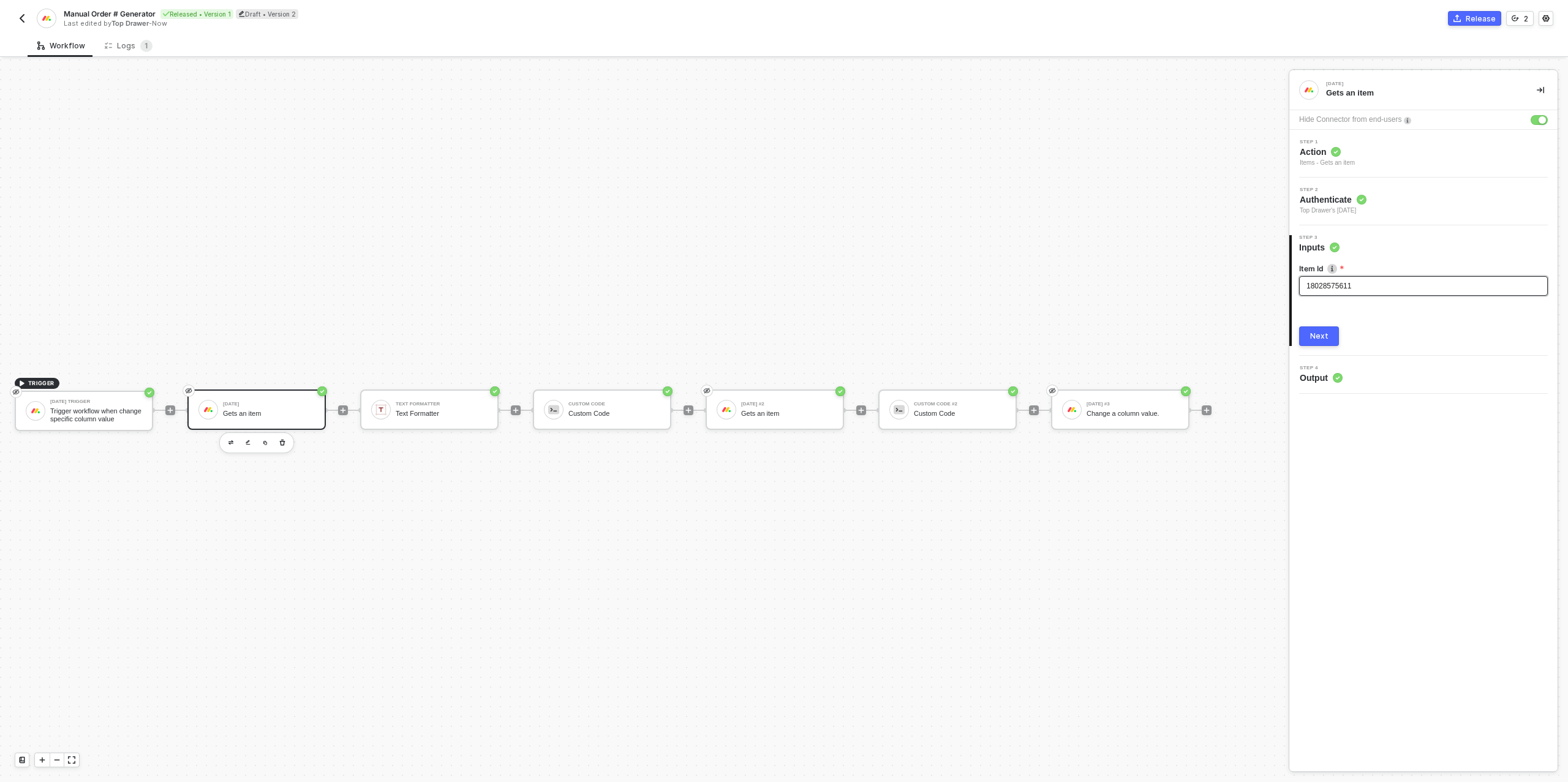
click at [1345, 283] on span "18028575611" at bounding box center [1328, 285] width 45 height 8
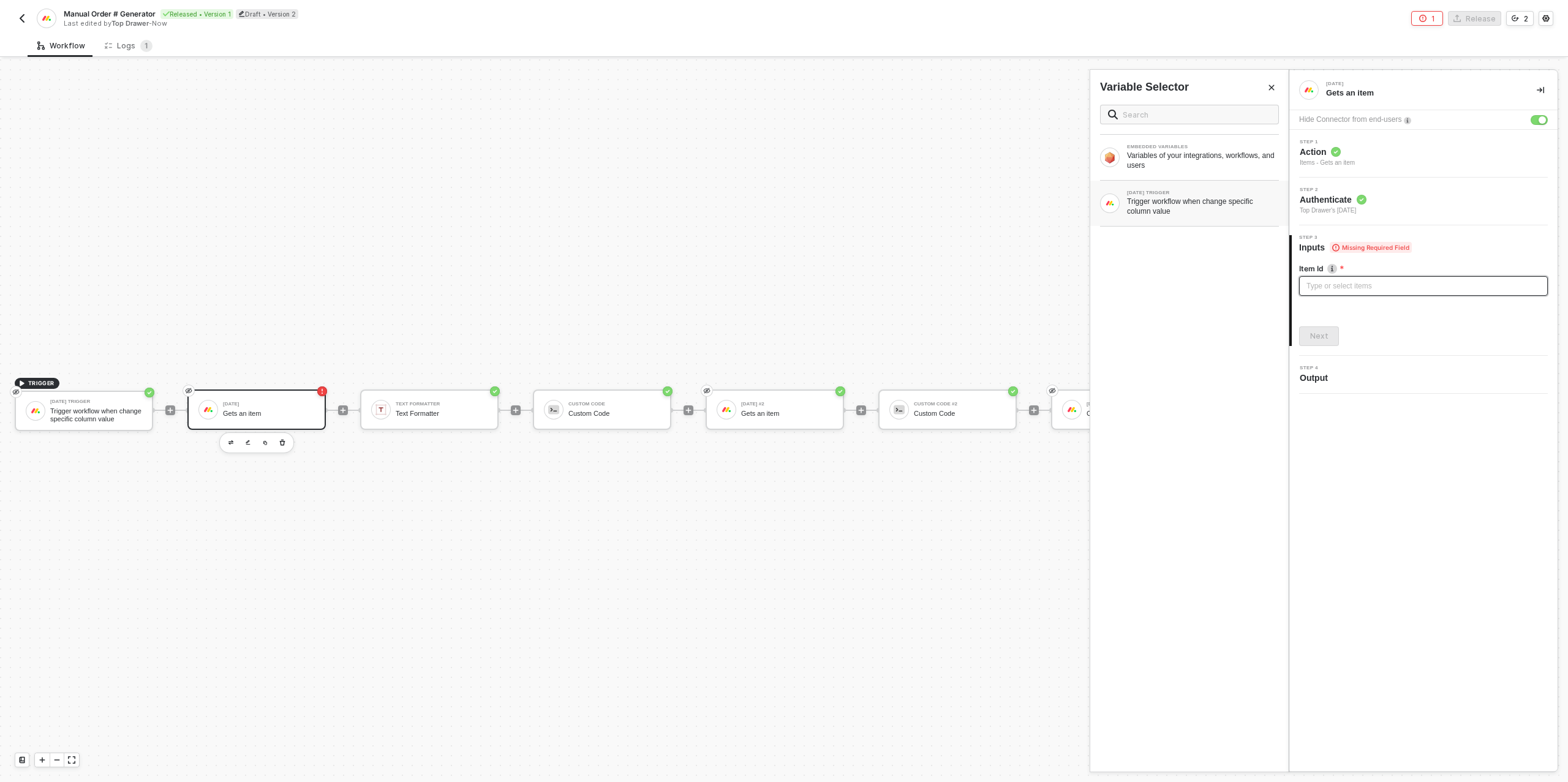
click at [1139, 192] on div "[DATE] TRIGGER" at bounding box center [1203, 193] width 152 height 5
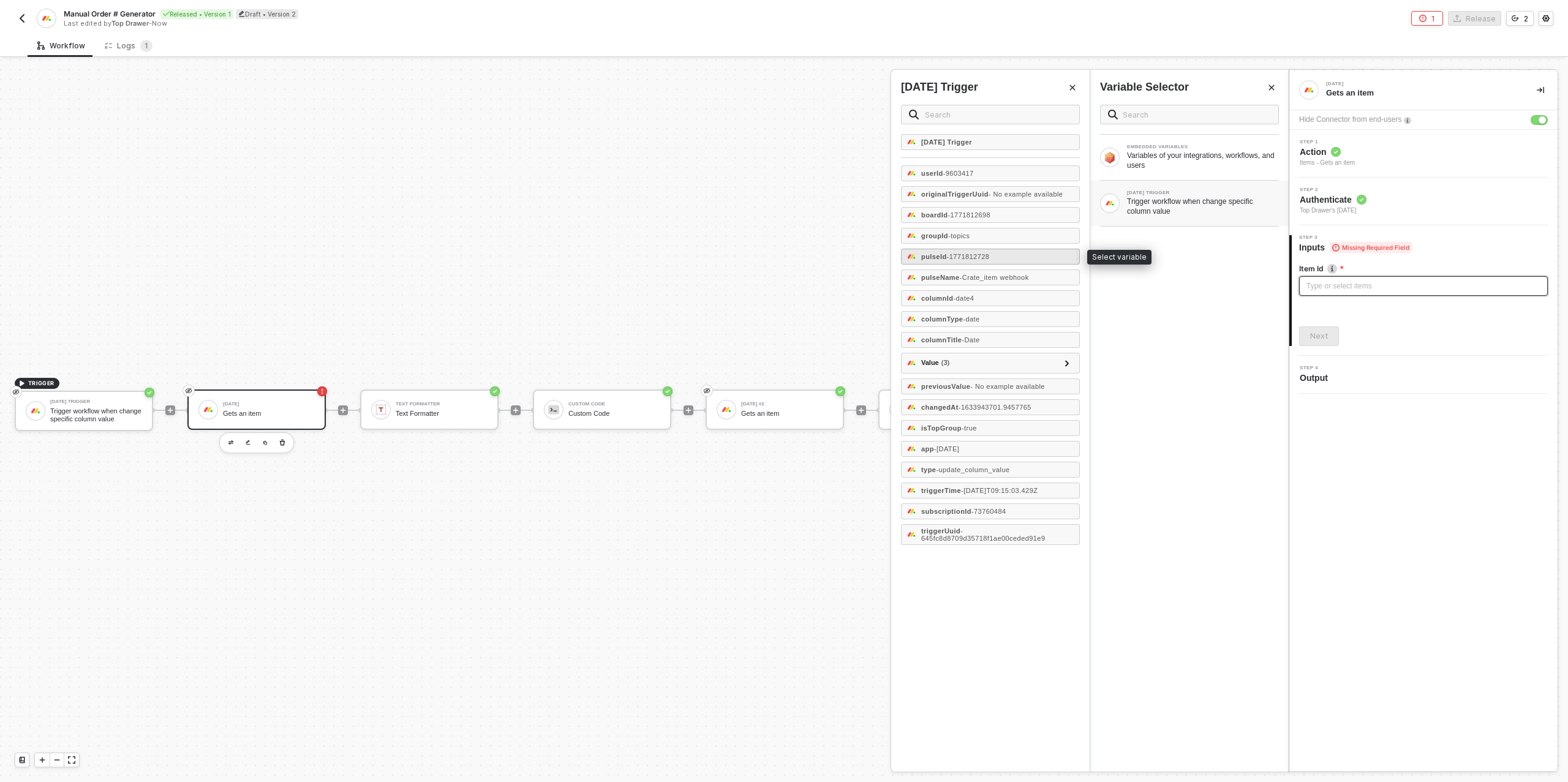
click at [980, 255] on span "- 1771812728" at bounding box center [968, 256] width 43 height 7
click at [1323, 332] on div "Next" at bounding box center [1319, 336] width 18 height 10
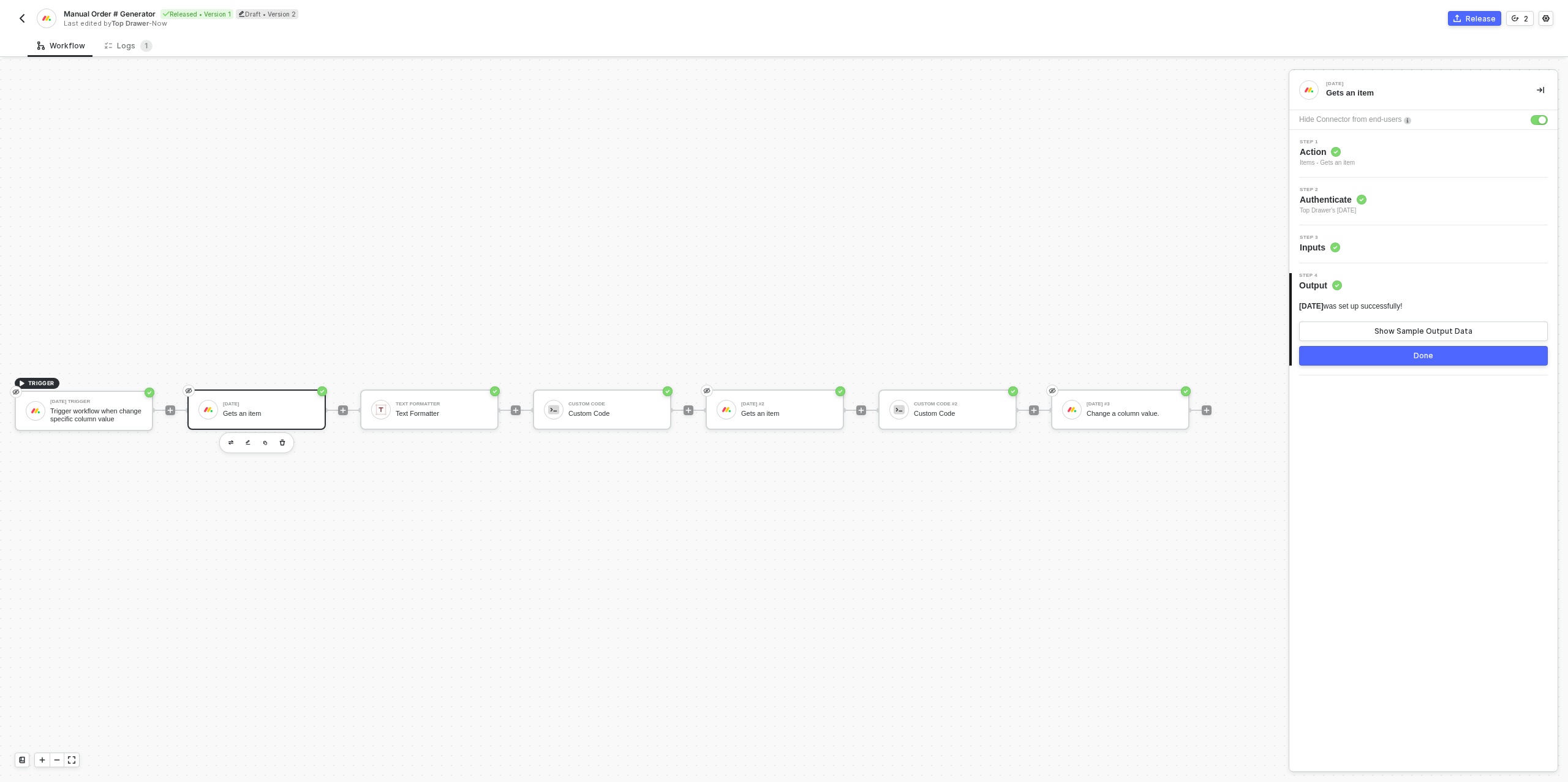
click at [1384, 352] on button "Done" at bounding box center [1424, 356] width 249 height 20
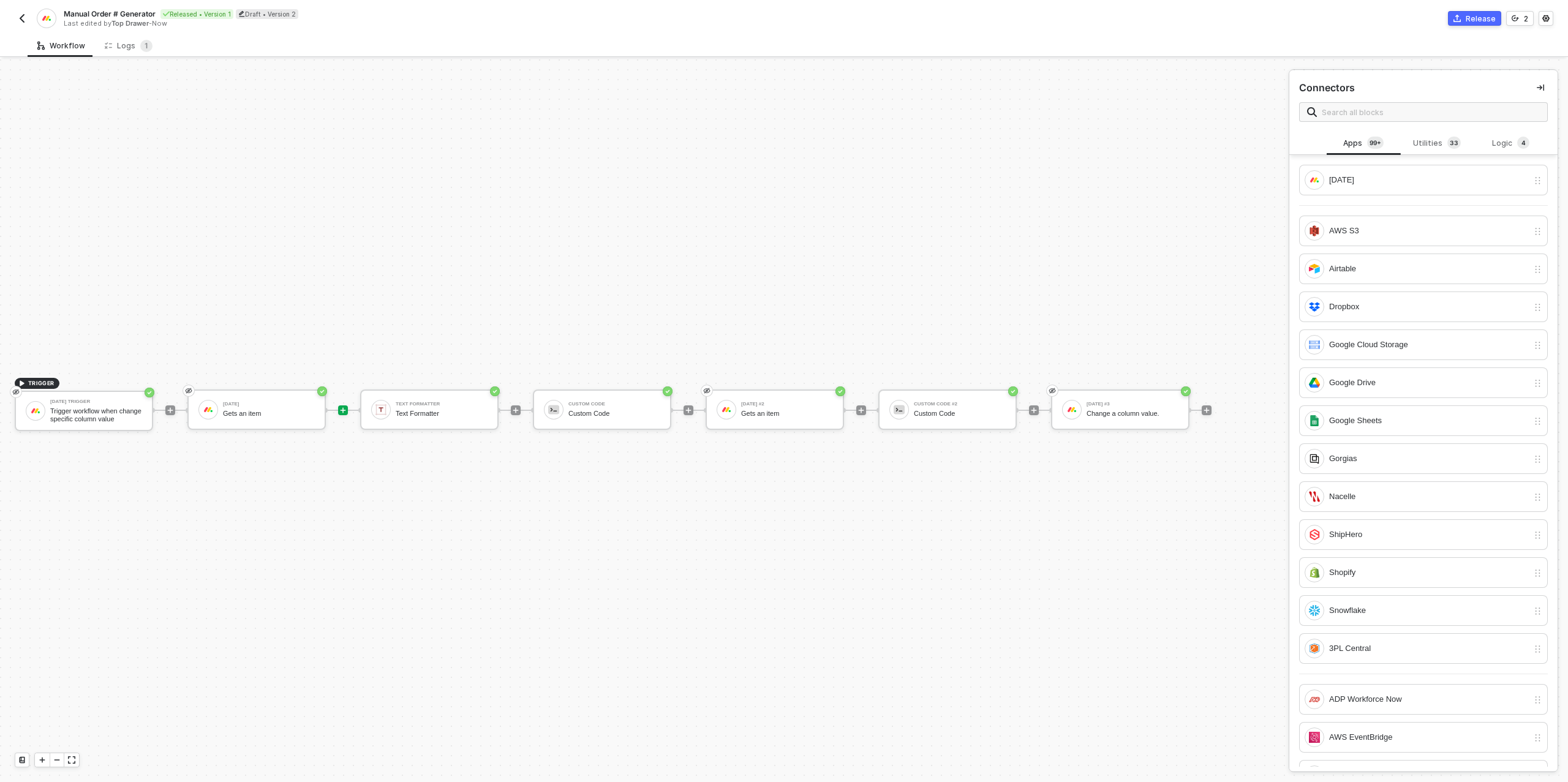
click at [1478, 19] on div "Release" at bounding box center [1481, 18] width 30 height 10
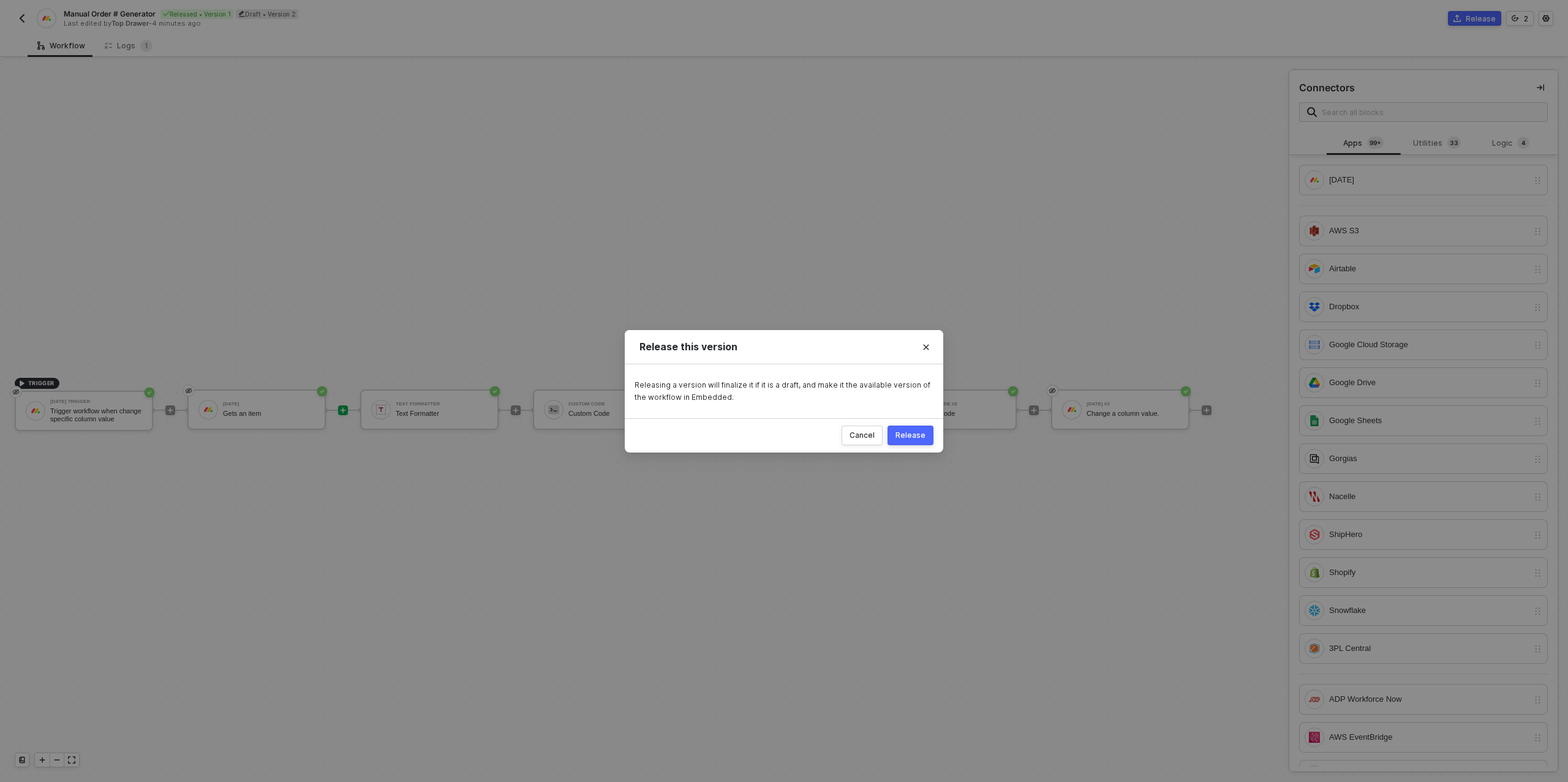
click at [904, 433] on div "Release" at bounding box center [910, 435] width 30 height 10
